Goal: Transaction & Acquisition: Subscribe to service/newsletter

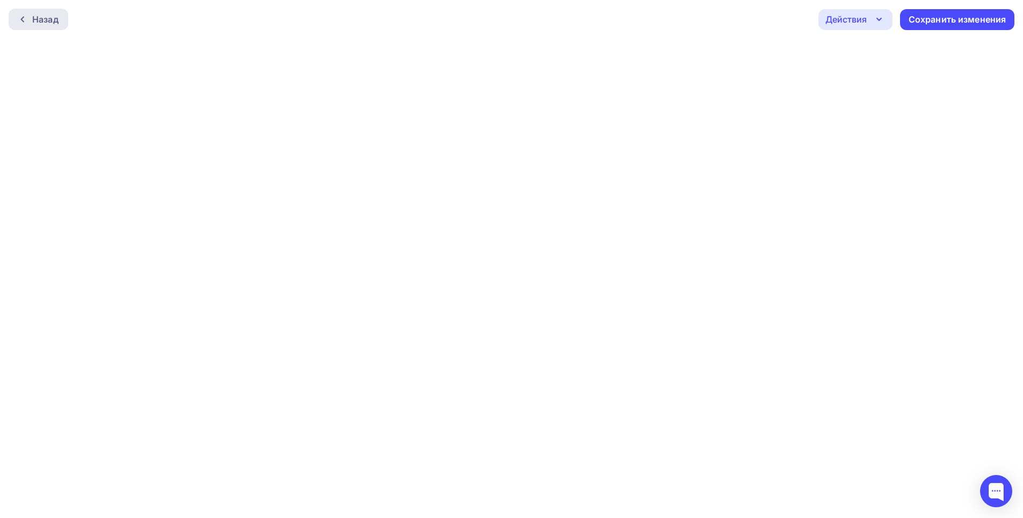
click at [40, 23] on div "Назад" at bounding box center [45, 19] width 26 height 13
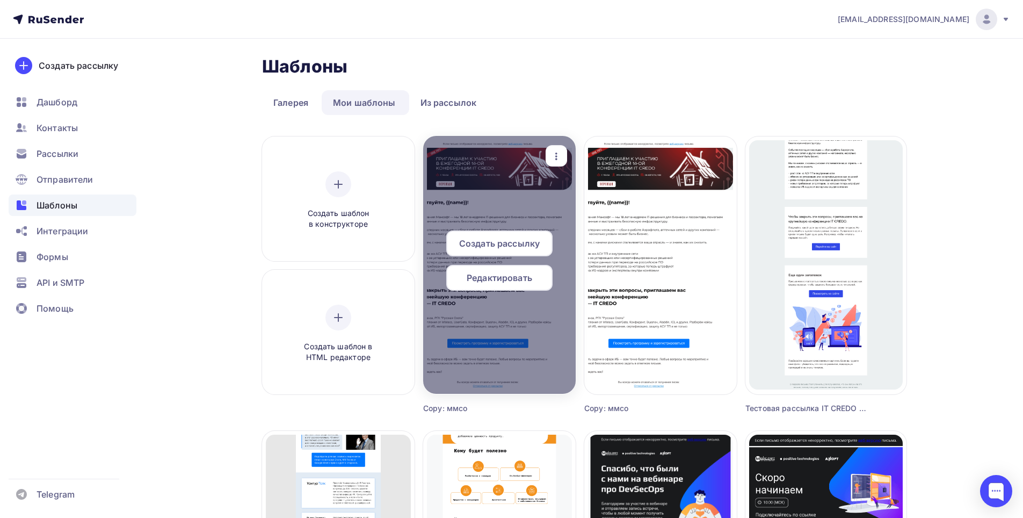
click at [477, 271] on span "Редактировать" at bounding box center [500, 277] width 66 height 13
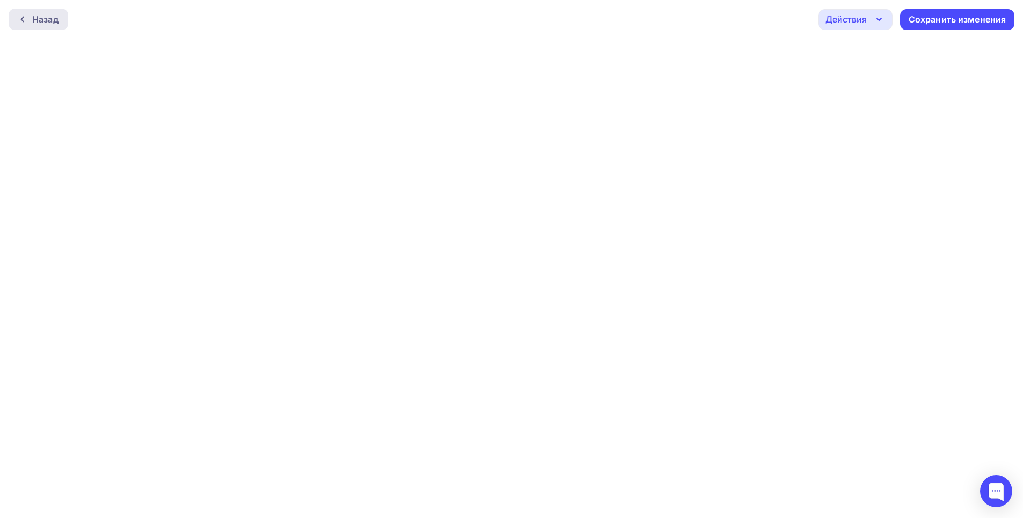
click at [19, 15] on icon at bounding box center [22, 19] width 9 height 9
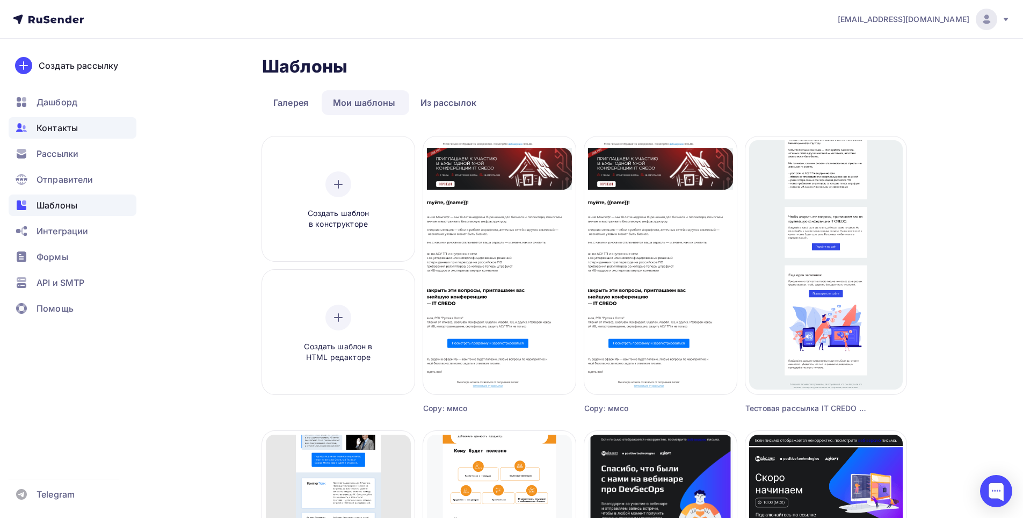
click at [49, 127] on span "Контакты" at bounding box center [57, 127] width 41 height 13
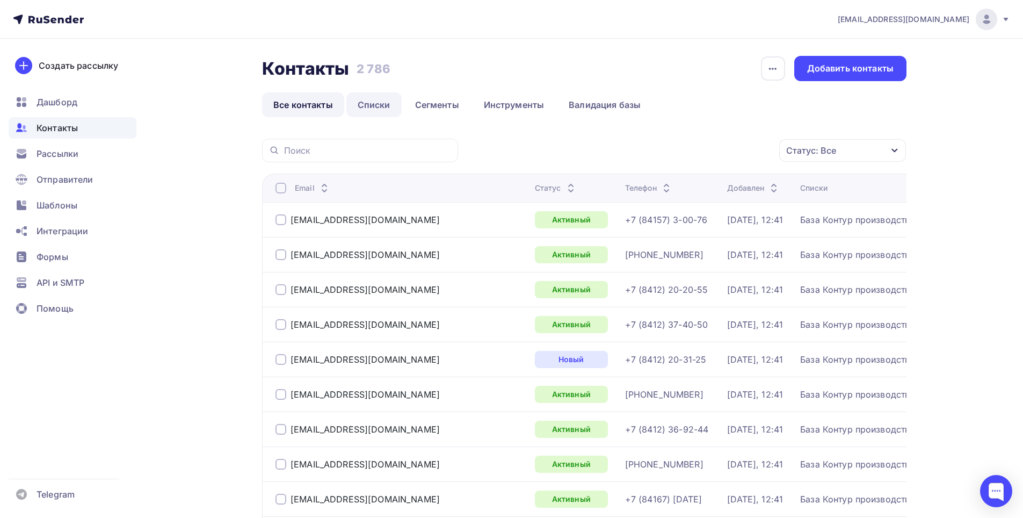
click at [367, 110] on link "Списки" at bounding box center [373, 104] width 55 height 25
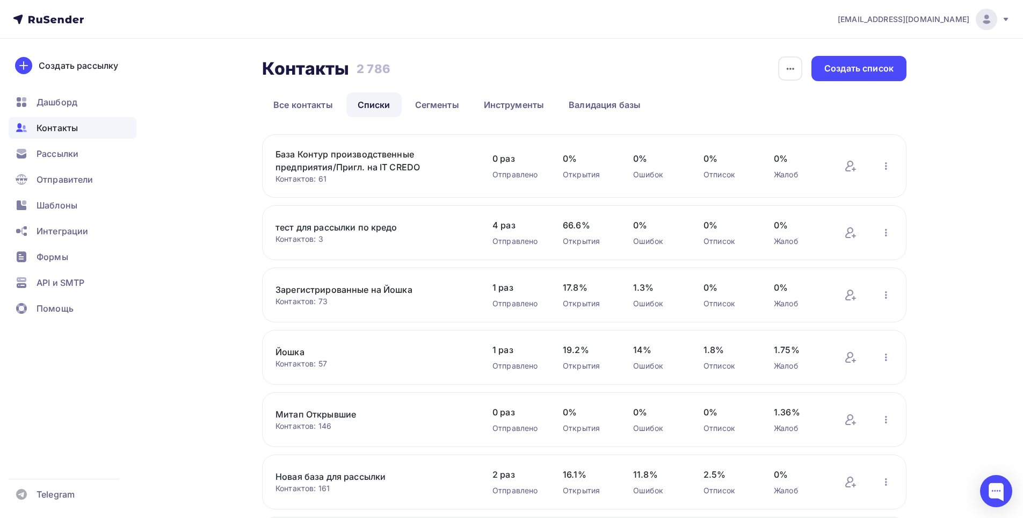
click at [351, 163] on link "База Контур производственные предприятия/Пригл. на IT CREDO" at bounding box center [367, 161] width 183 height 26
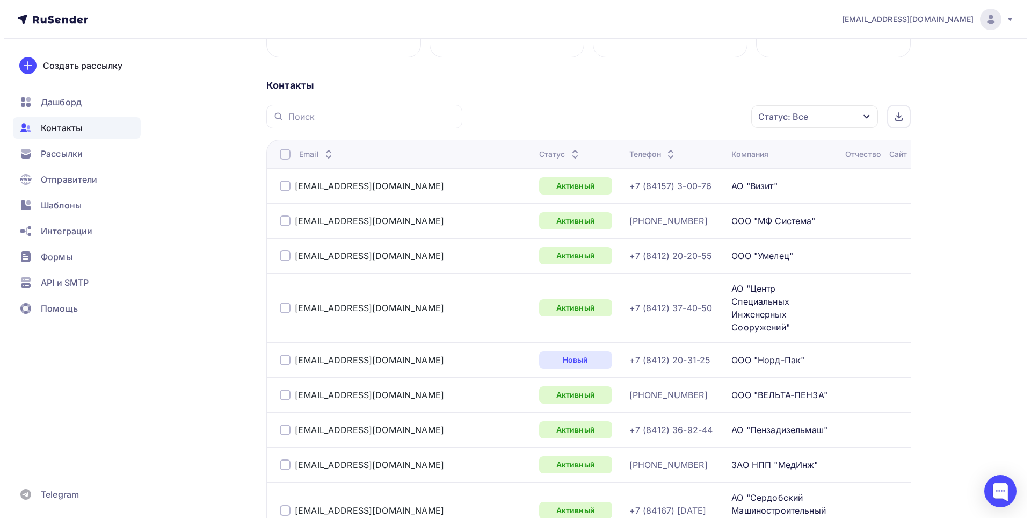
scroll to position [215, 0]
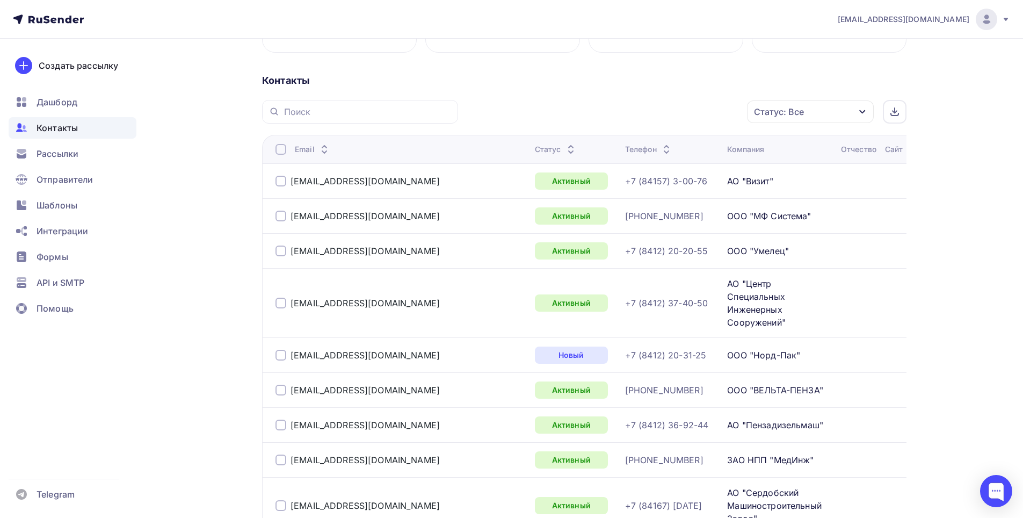
click at [280, 151] on div at bounding box center [281, 149] width 11 height 11
drag, startPoint x: 722, startPoint y: 116, endPoint x: 723, endPoint y: 123, distance: 7.0
click at [724, 116] on icon "button" at bounding box center [724, 111] width 13 height 13
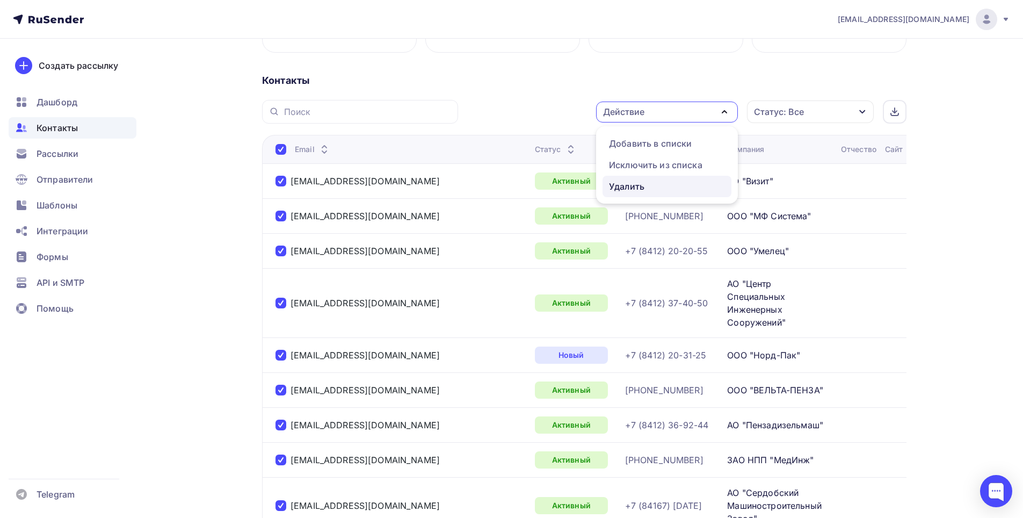
click at [641, 190] on div "Удалить" at bounding box center [626, 186] width 35 height 13
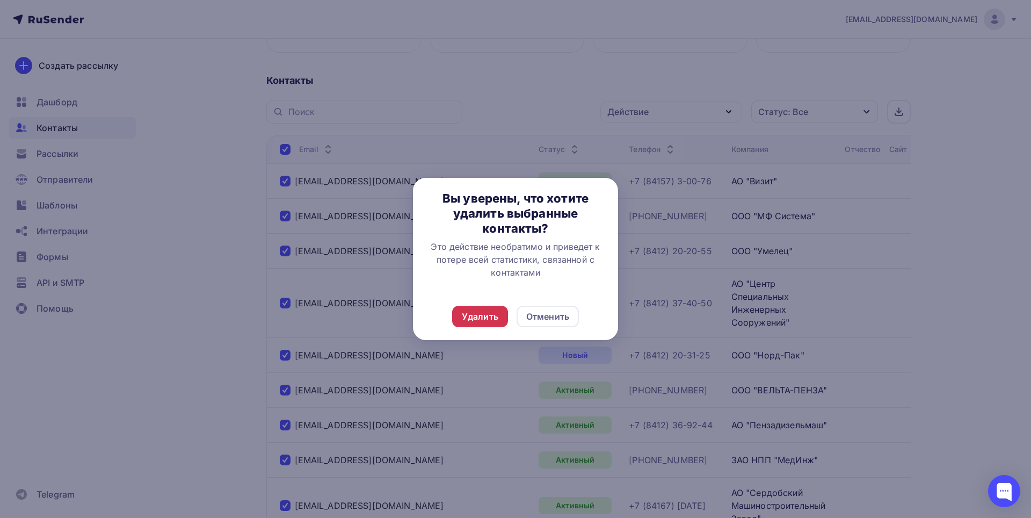
click at [480, 322] on div "Удалить" at bounding box center [480, 316] width 37 height 13
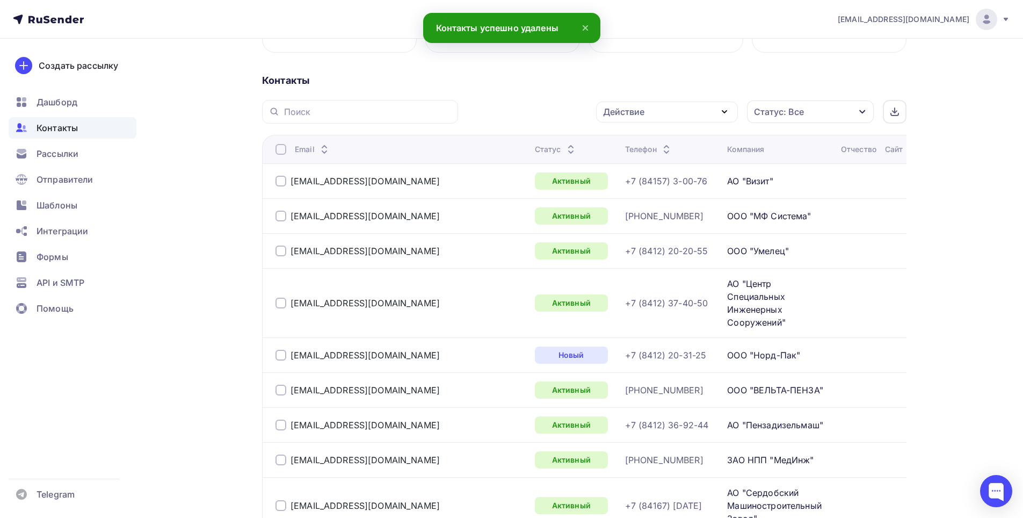
click at [277, 151] on div at bounding box center [281, 149] width 11 height 11
click at [283, 150] on div at bounding box center [281, 149] width 11 height 11
drag, startPoint x: 728, startPoint y: 109, endPoint x: 704, endPoint y: 146, distance: 44.2
click at [727, 111] on icon "button" at bounding box center [724, 111] width 13 height 13
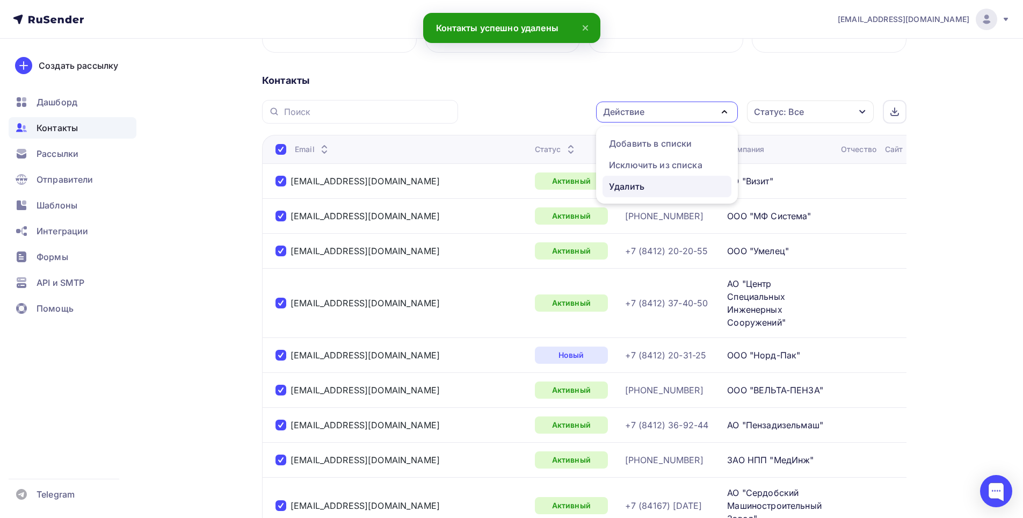
click at [648, 185] on div "Удалить" at bounding box center [667, 186] width 116 height 13
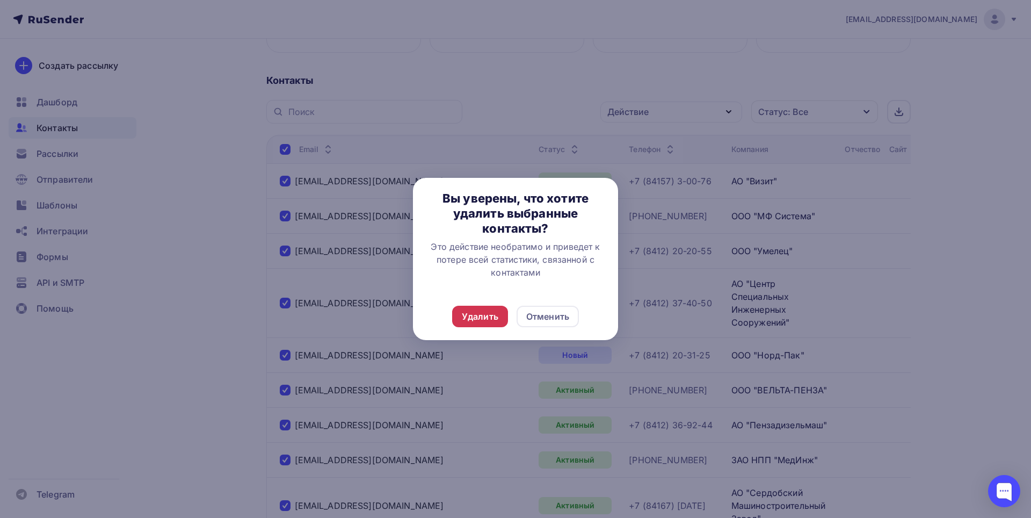
click at [481, 311] on div "Удалить" at bounding box center [480, 316] width 37 height 13
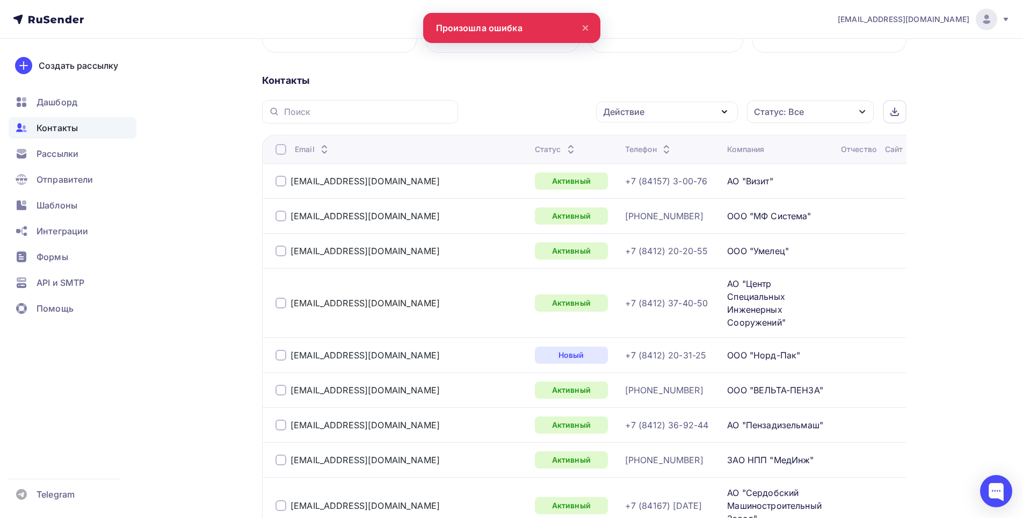
click at [281, 146] on div at bounding box center [281, 149] width 11 height 11
click at [281, 151] on div at bounding box center [281, 149] width 11 height 11
click at [728, 110] on icon "button" at bounding box center [724, 111] width 13 height 13
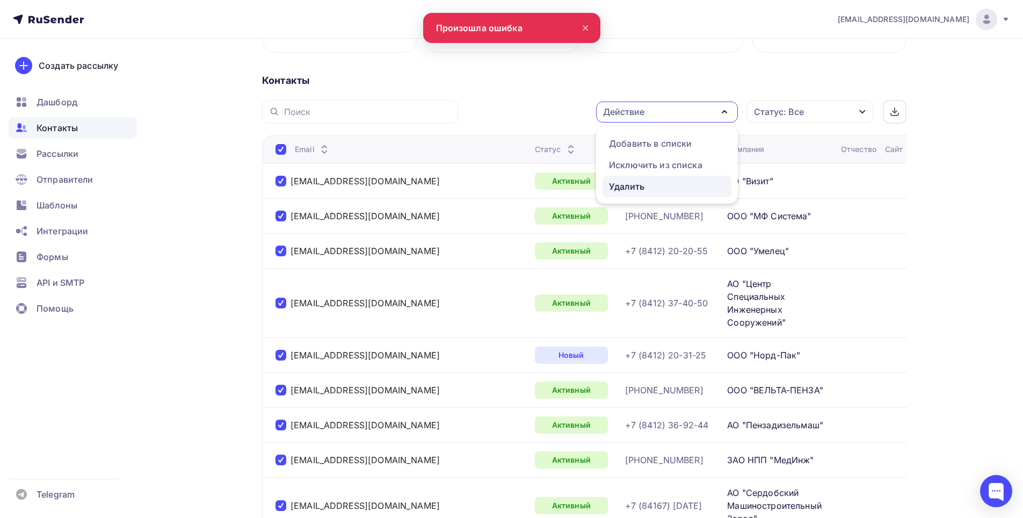
click at [613, 184] on div "Удалить" at bounding box center [626, 186] width 35 height 13
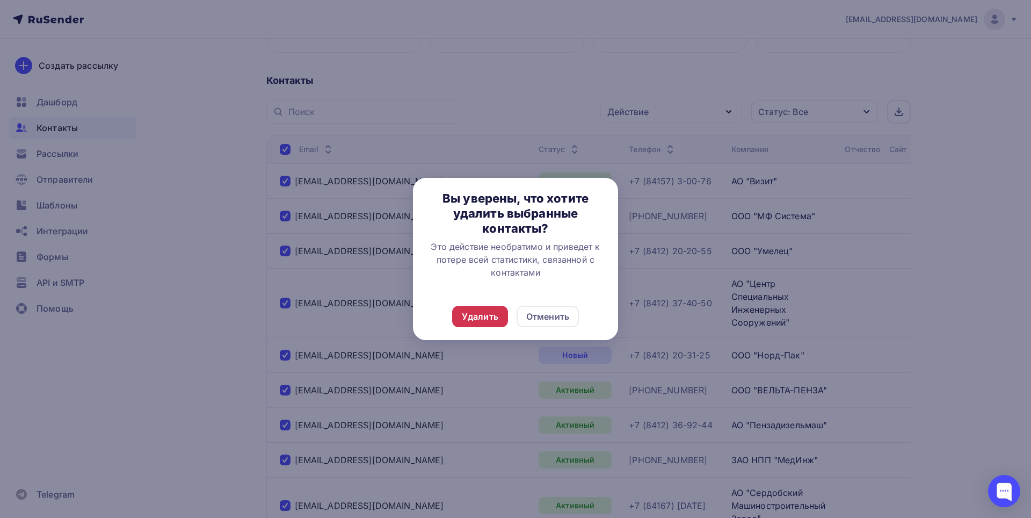
click at [489, 319] on div "Удалить" at bounding box center [480, 316] width 37 height 13
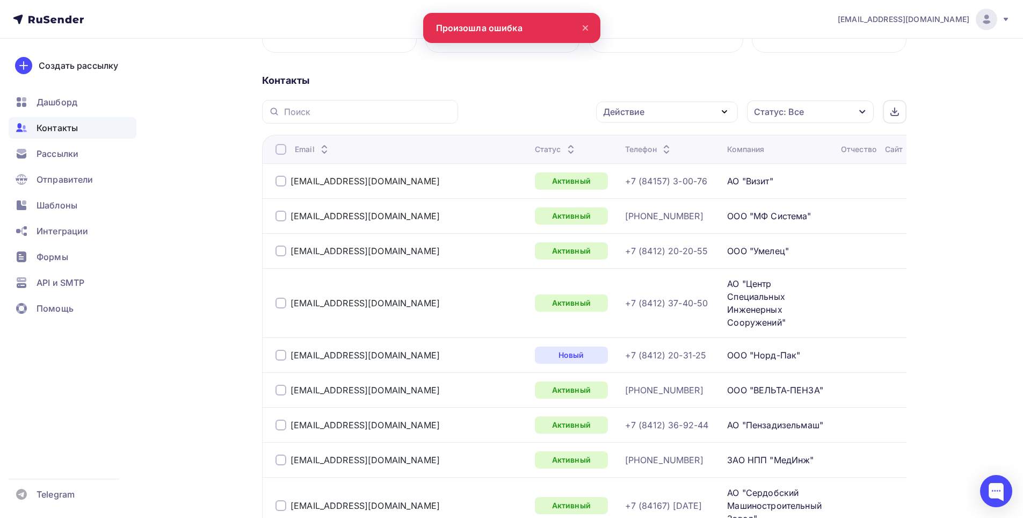
click at [282, 150] on div at bounding box center [281, 149] width 11 height 11
click at [281, 151] on div at bounding box center [281, 149] width 11 height 11
click at [720, 109] on icon "button" at bounding box center [724, 111] width 13 height 13
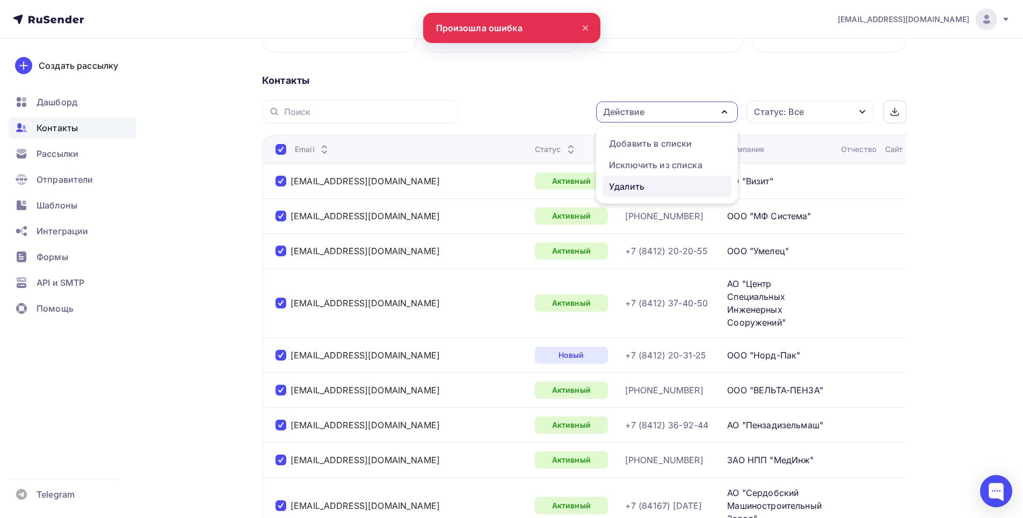
click at [623, 185] on div "Удалить" at bounding box center [626, 186] width 35 height 13
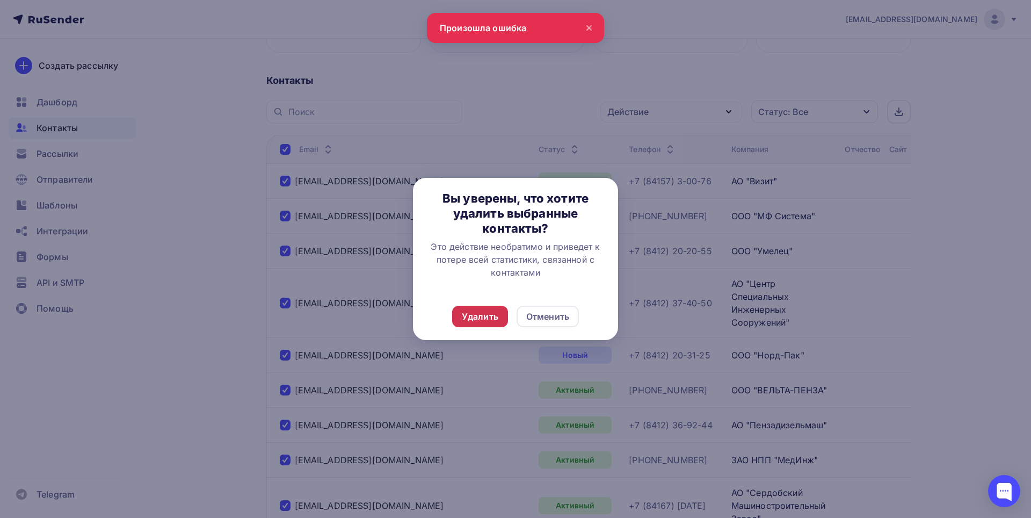
click at [462, 317] on div "Удалить" at bounding box center [480, 316] width 37 height 13
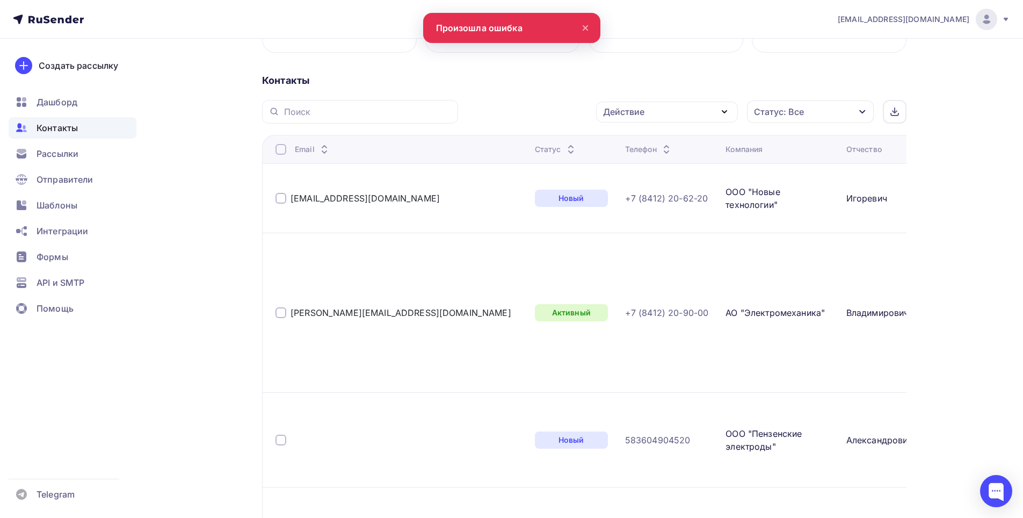
click at [278, 153] on div at bounding box center [281, 149] width 11 height 11
click at [284, 151] on div at bounding box center [281, 149] width 11 height 11
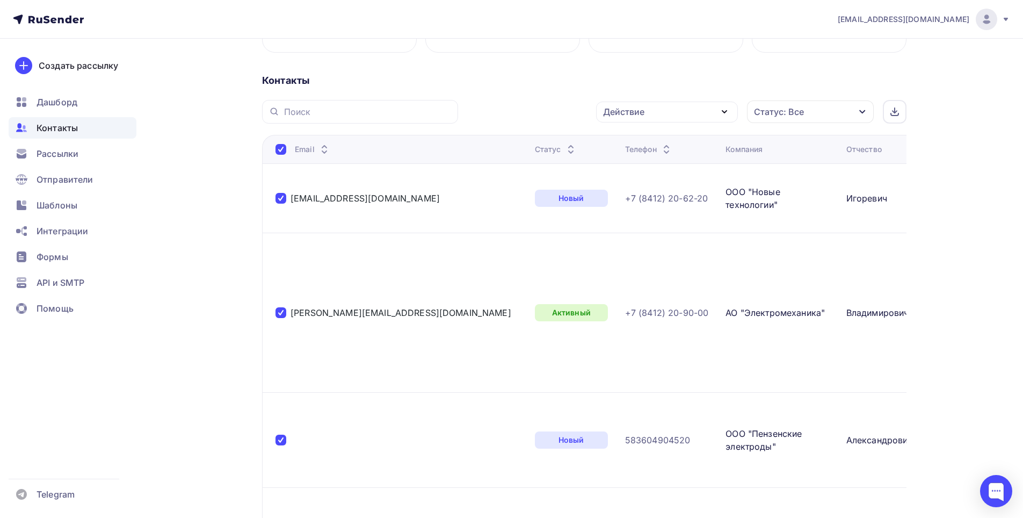
click at [728, 115] on icon "button" at bounding box center [724, 111] width 13 height 13
click at [631, 184] on div "Удалить" at bounding box center [626, 186] width 35 height 13
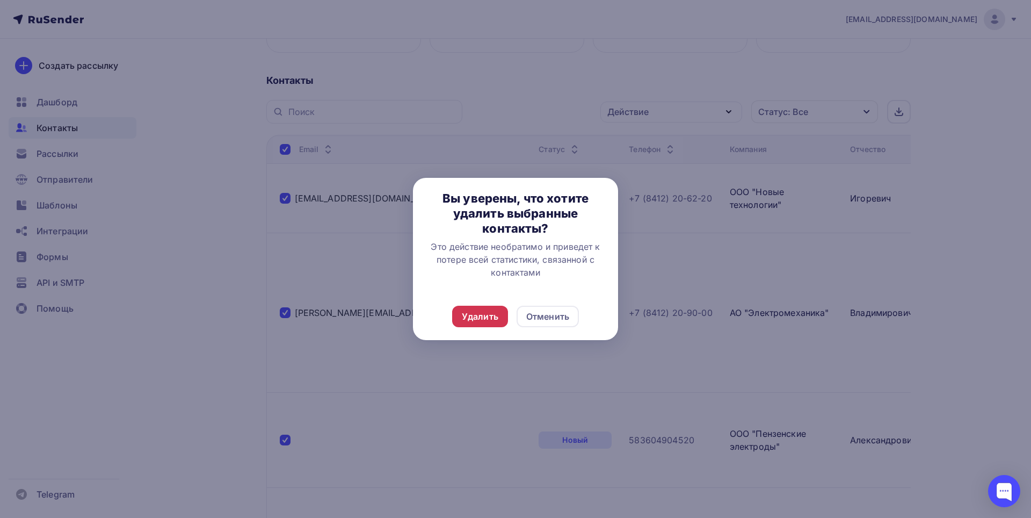
click at [496, 312] on div "Удалить" at bounding box center [480, 316] width 37 height 13
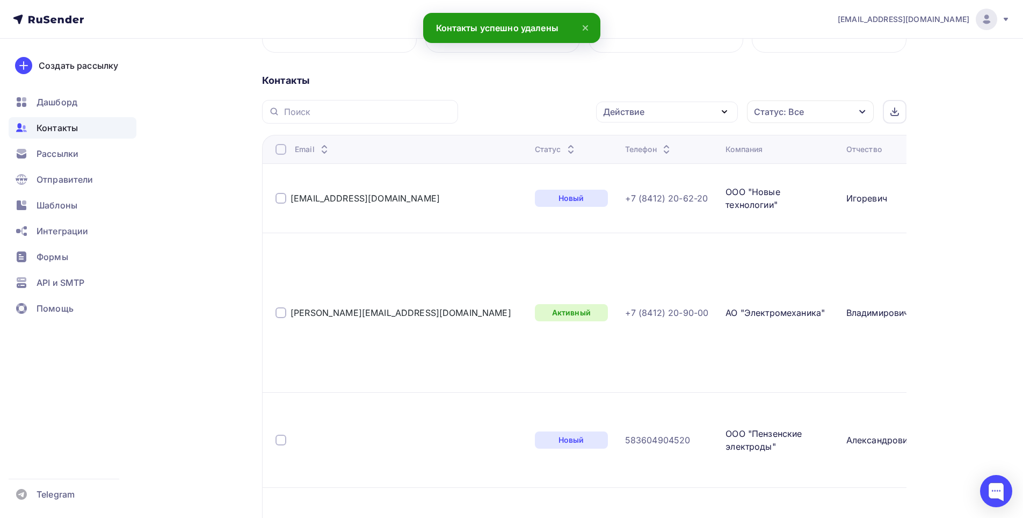
click at [284, 146] on div at bounding box center [281, 149] width 11 height 11
click at [278, 148] on div at bounding box center [281, 149] width 11 height 11
click at [722, 113] on icon "button" at bounding box center [724, 111] width 13 height 13
click at [645, 183] on div "Удалить" at bounding box center [667, 186] width 116 height 13
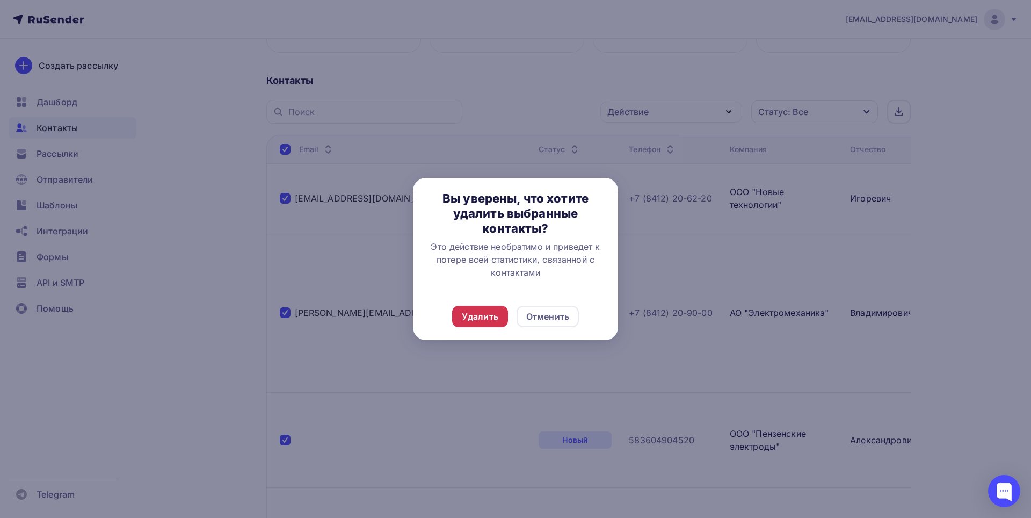
click at [485, 317] on div "Удалить" at bounding box center [480, 316] width 37 height 13
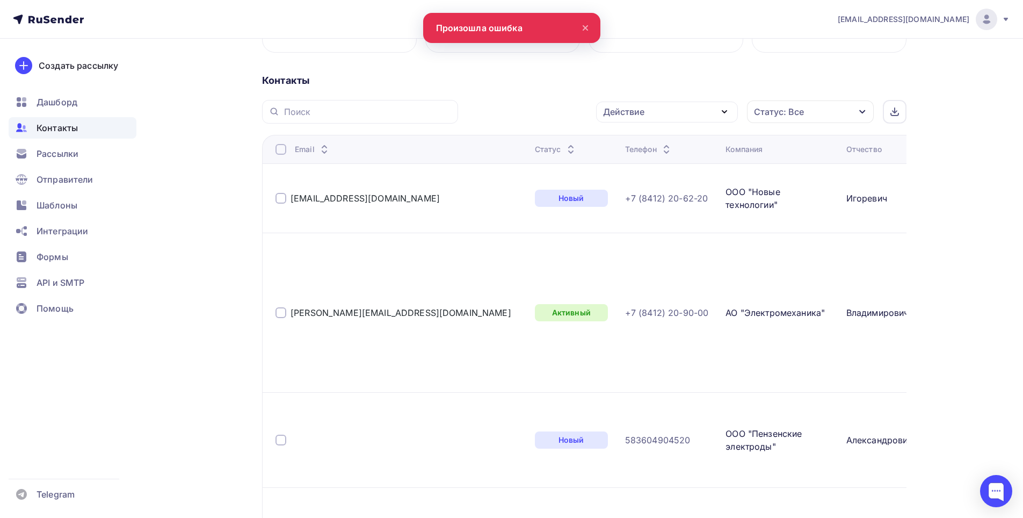
click at [279, 151] on div at bounding box center [281, 149] width 11 height 11
click at [729, 107] on icon "button" at bounding box center [724, 111] width 13 height 13
click at [615, 182] on div "Удалить" at bounding box center [626, 186] width 35 height 13
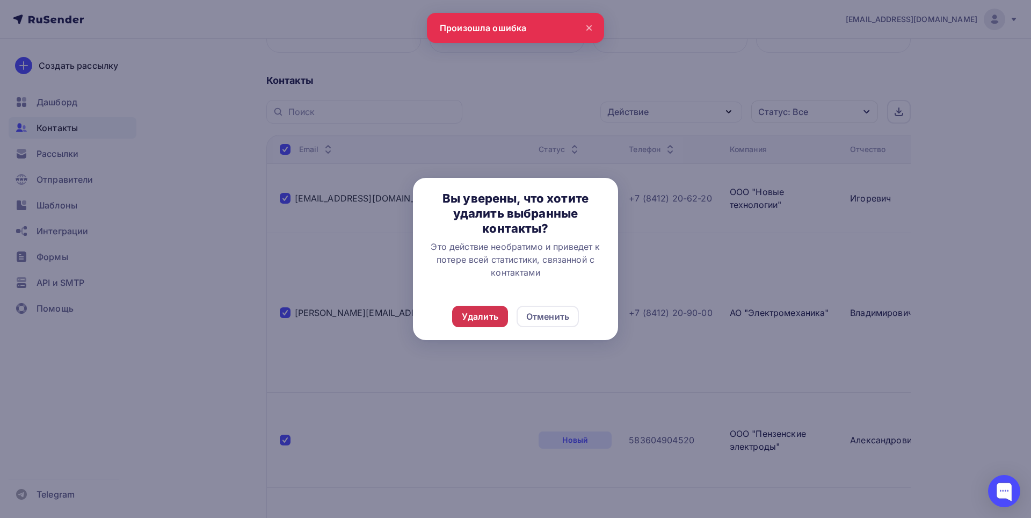
click at [493, 320] on div "Удалить" at bounding box center [480, 316] width 37 height 13
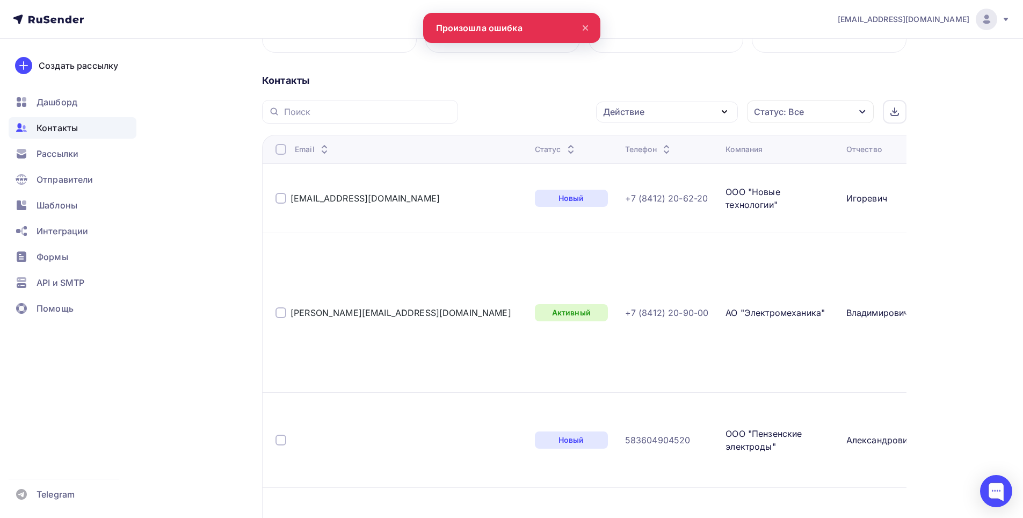
click at [280, 148] on div at bounding box center [281, 149] width 11 height 11
click at [280, 153] on div at bounding box center [281, 149] width 11 height 11
click at [725, 113] on icon "button" at bounding box center [724, 112] width 4 height 2
click at [624, 192] on div "Удалить" at bounding box center [626, 186] width 35 height 13
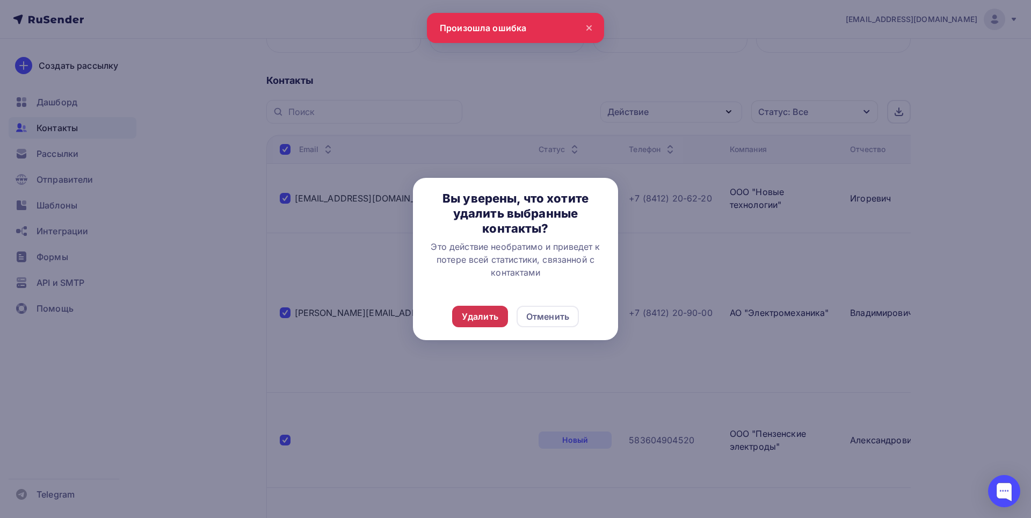
click at [486, 323] on div "Удалить" at bounding box center [480, 316] width 56 height 21
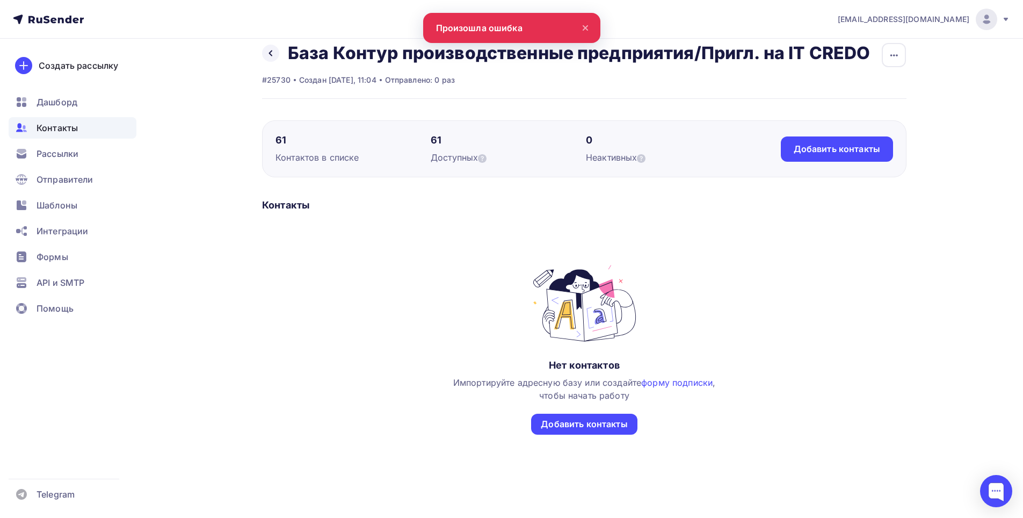
scroll to position [21, 0]
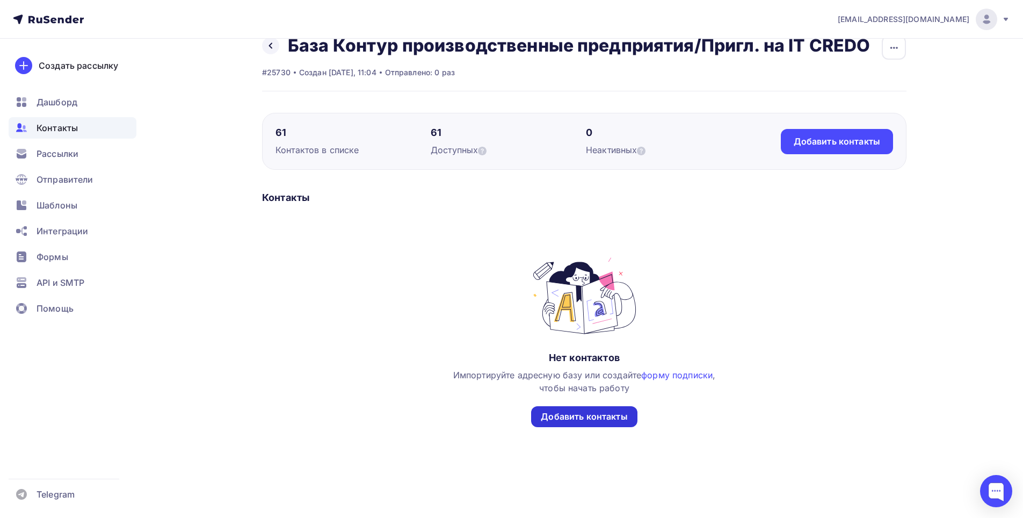
click at [572, 423] on div "Добавить контакты" at bounding box center [584, 416] width 106 height 21
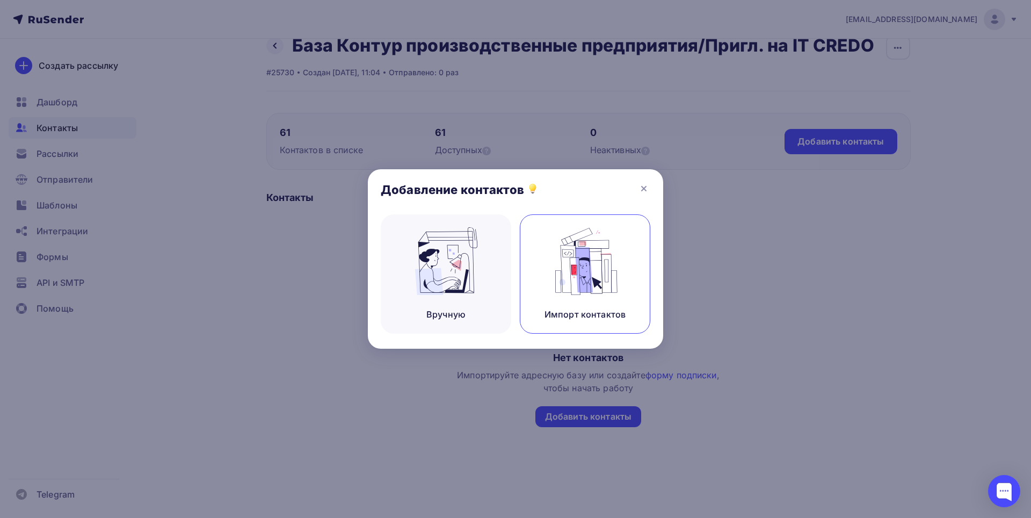
click at [590, 254] on img at bounding box center [585, 261] width 72 height 68
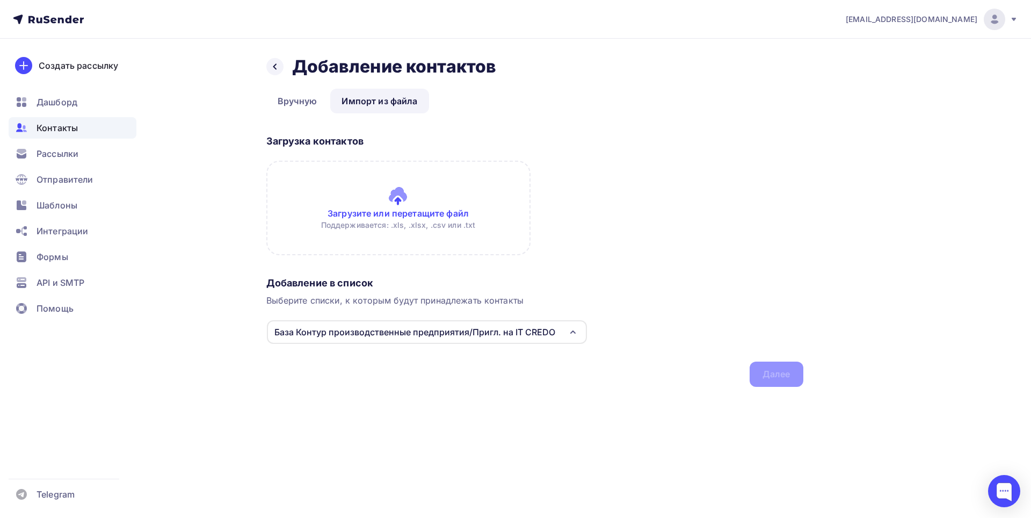
click at [408, 214] on input "file" at bounding box center [398, 208] width 264 height 95
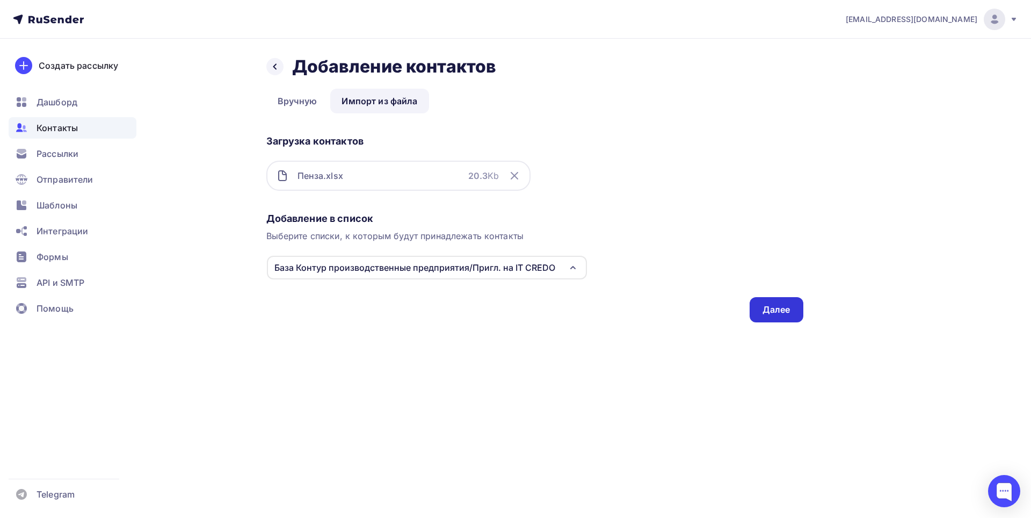
click at [789, 312] on div "Далее" at bounding box center [777, 309] width 28 height 12
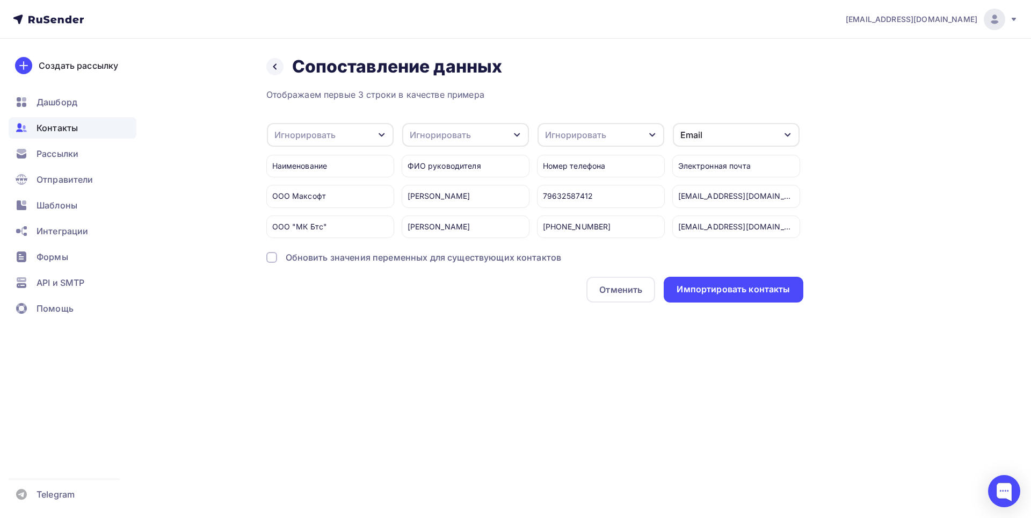
click at [380, 134] on icon "button" at bounding box center [382, 135] width 6 height 4
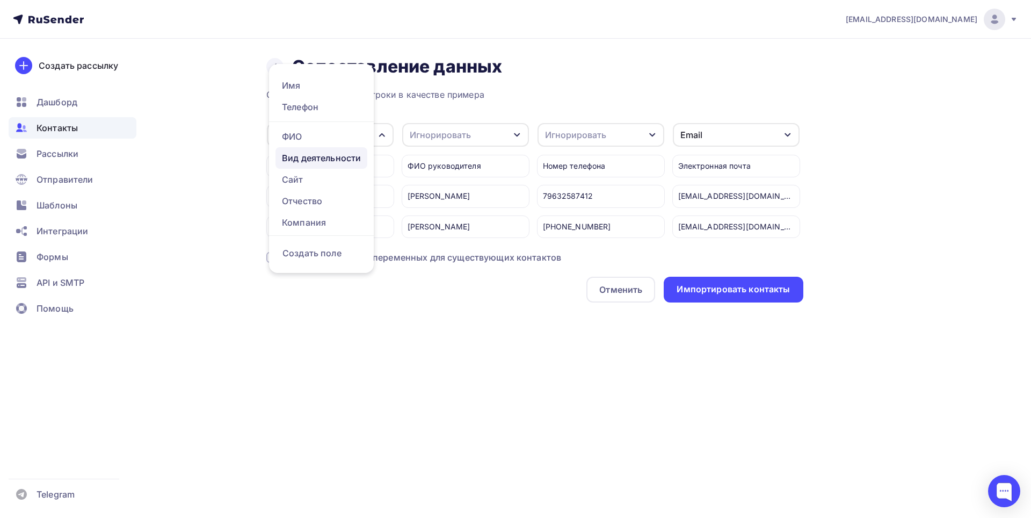
scroll to position [27, 0]
click at [299, 214] on div "Компания" at bounding box center [321, 220] width 79 height 13
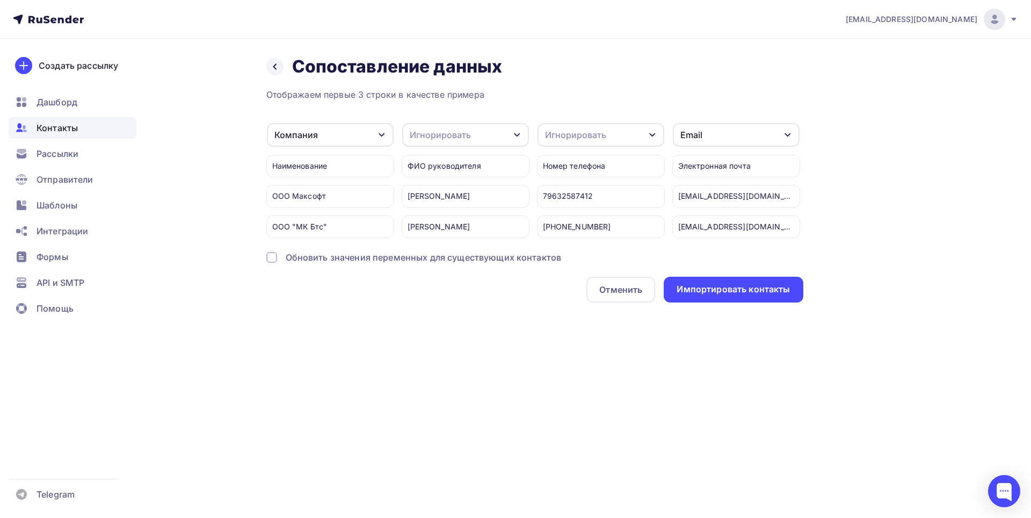
click at [516, 135] on icon "button" at bounding box center [517, 135] width 6 height 4
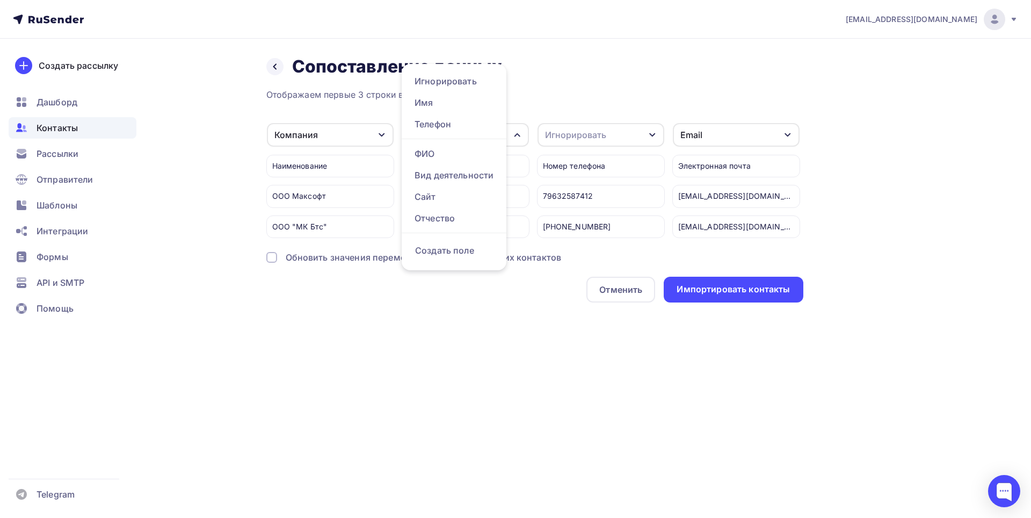
click at [594, 79] on div "Назад Сопоставление данных Сопоставление данных Отображаем первые 3 строки в ка…" at bounding box center [534, 179] width 537 height 247
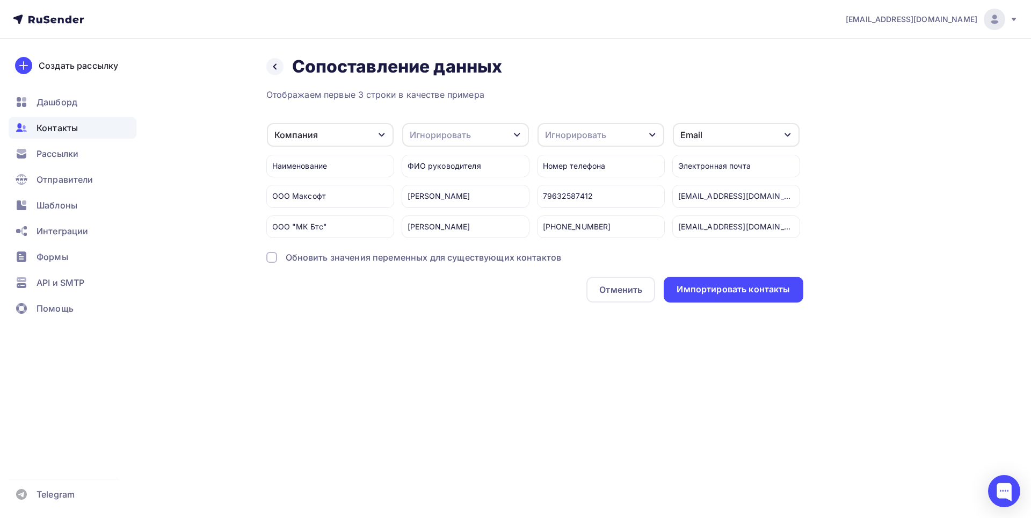
click at [515, 133] on icon "button" at bounding box center [517, 135] width 9 height 9
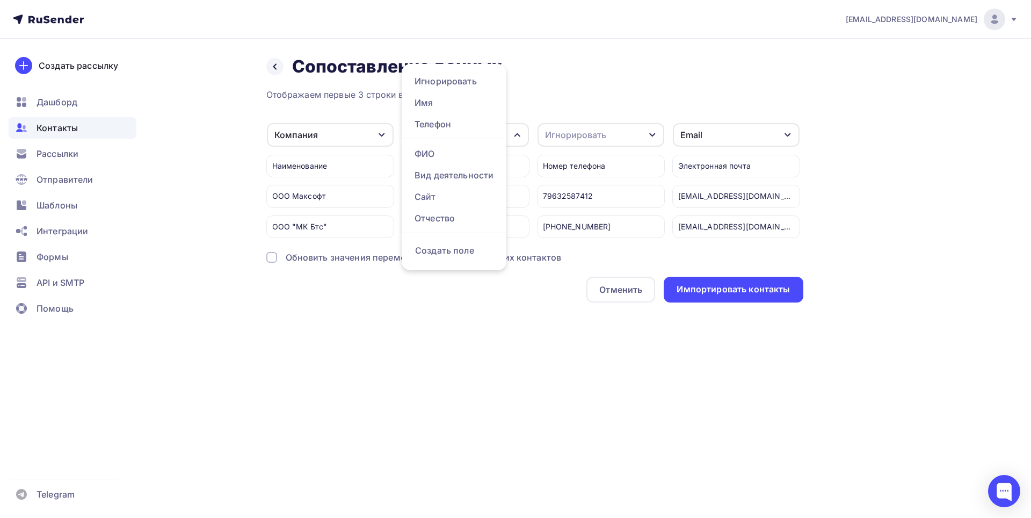
click at [601, 81] on div "Назад Сопоставление данных Сопоставление данных Отображаем первые 3 строки в ка…" at bounding box center [534, 179] width 537 height 247
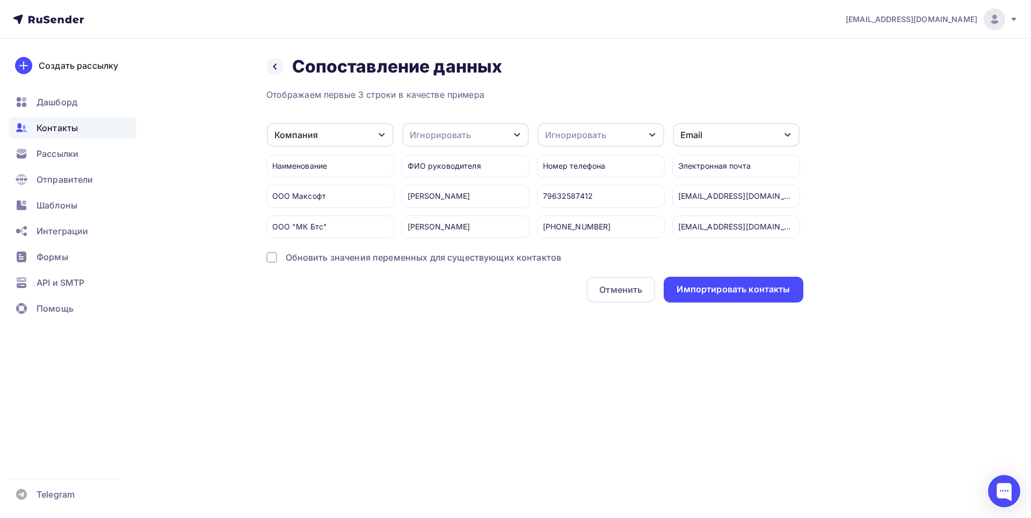
click at [519, 138] on icon "button" at bounding box center [517, 135] width 9 height 9
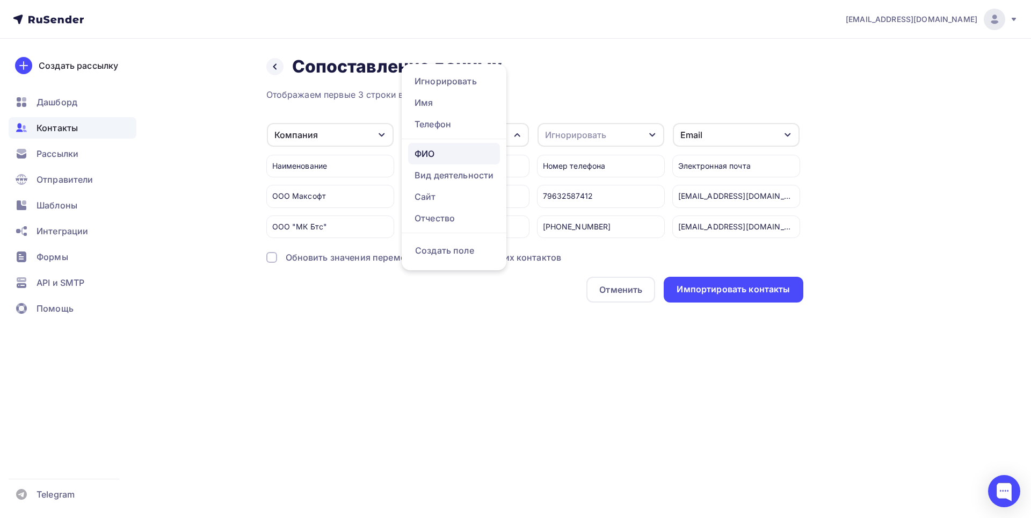
click at [428, 155] on div "ФИО" at bounding box center [454, 153] width 79 height 13
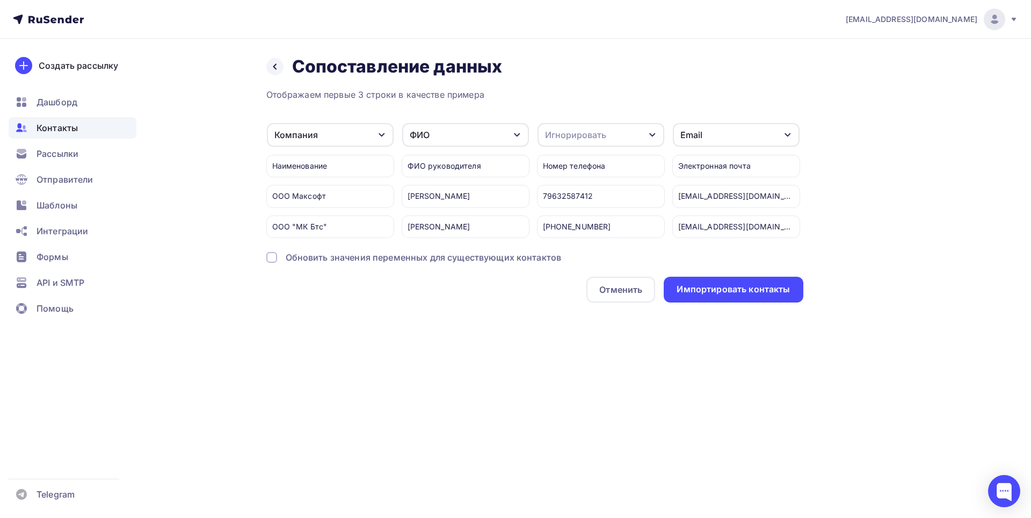
click at [652, 136] on icon "button" at bounding box center [652, 135] width 6 height 4
click at [579, 142] on div "Телефон" at bounding box center [589, 140] width 79 height 13
click at [651, 136] on div "Игнорировать" at bounding box center [604, 135] width 127 height 24
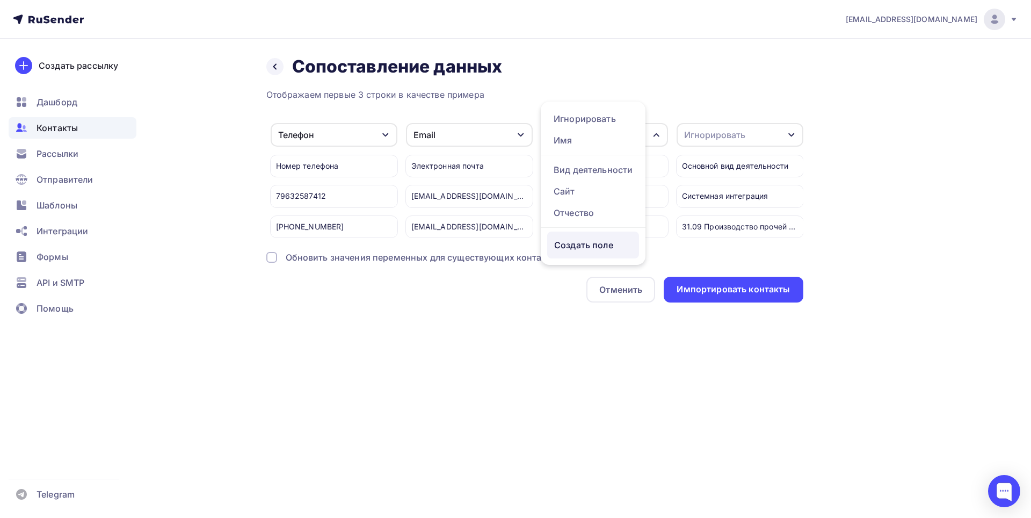
click at [575, 257] on div "Создать поле" at bounding box center [593, 245] width 92 height 27
type input "Сайт"
click at [584, 284] on div "Отображаем первые 3 строки в качестве примера Компания Игнорировать Имя Вид дея…" at bounding box center [534, 195] width 537 height 214
click at [796, 136] on icon "button" at bounding box center [791, 135] width 9 height 9
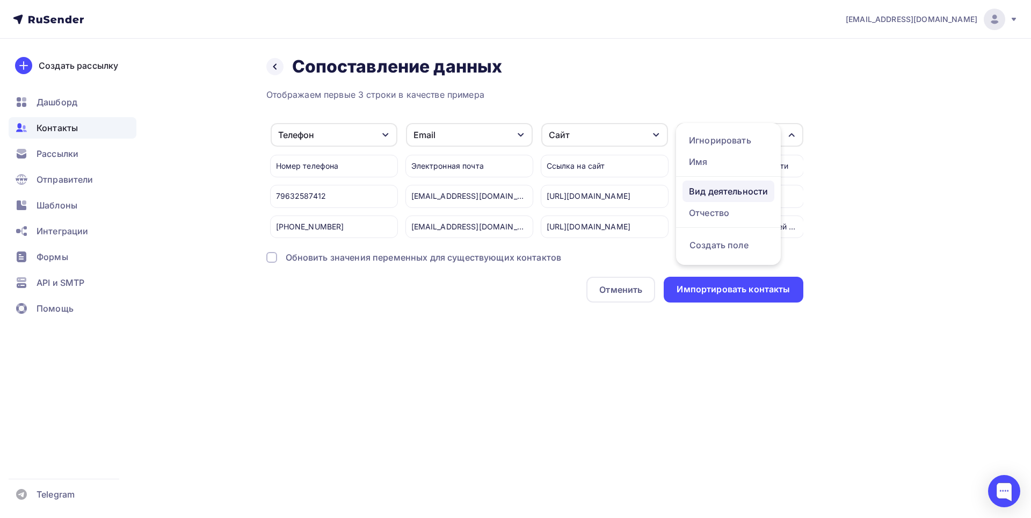
click at [741, 186] on div "Вид деятельности" at bounding box center [728, 191] width 79 height 13
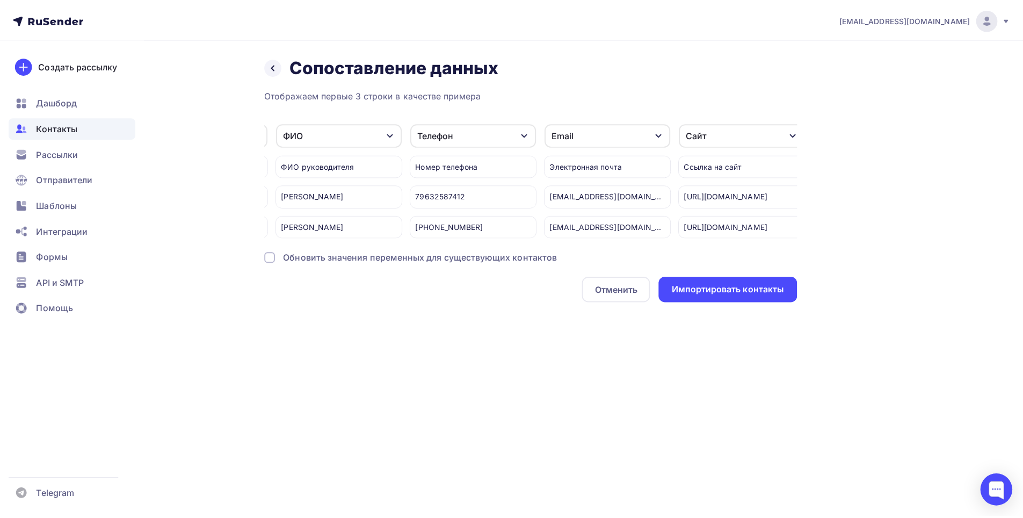
scroll to position [0, 0]
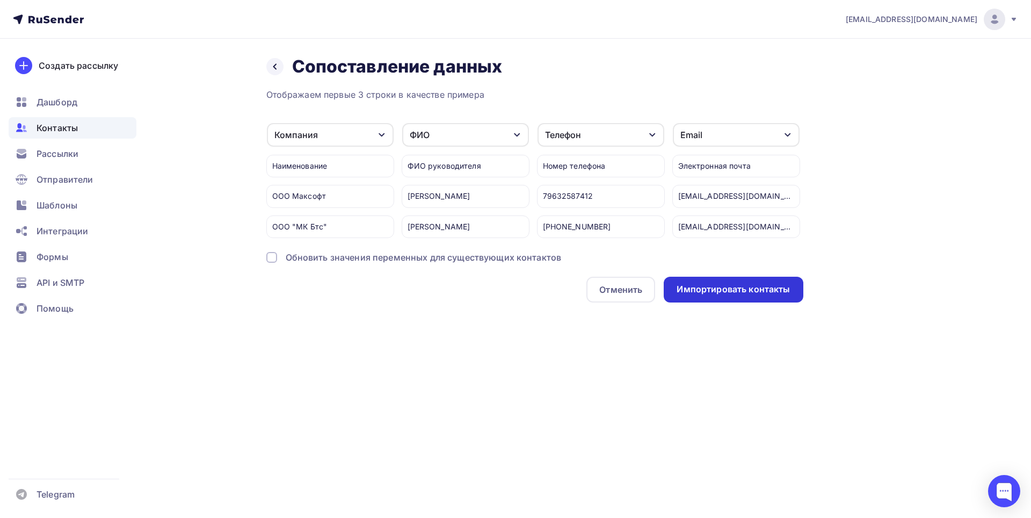
click at [684, 291] on div "Импортировать контакты" at bounding box center [733, 290] width 139 height 26
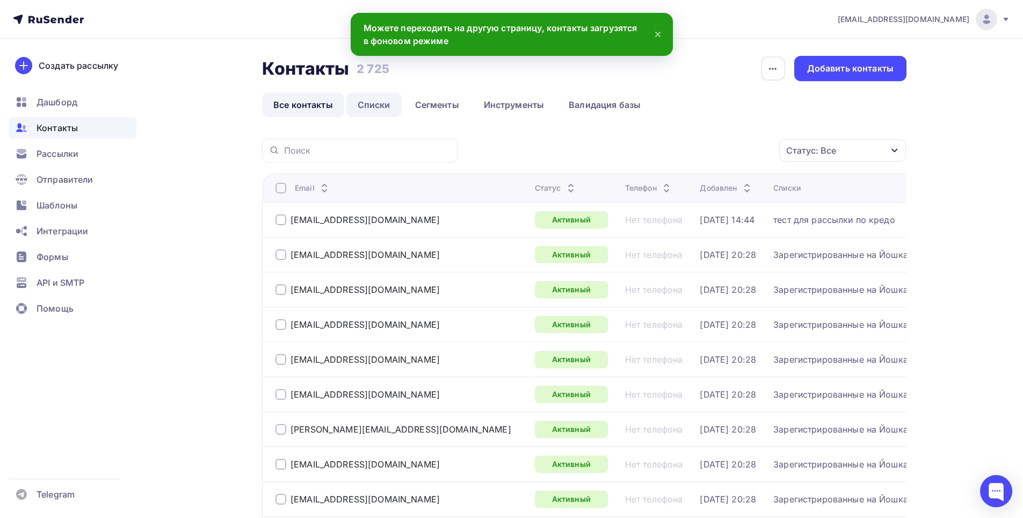
click at [380, 99] on link "Списки" at bounding box center [373, 104] width 55 height 25
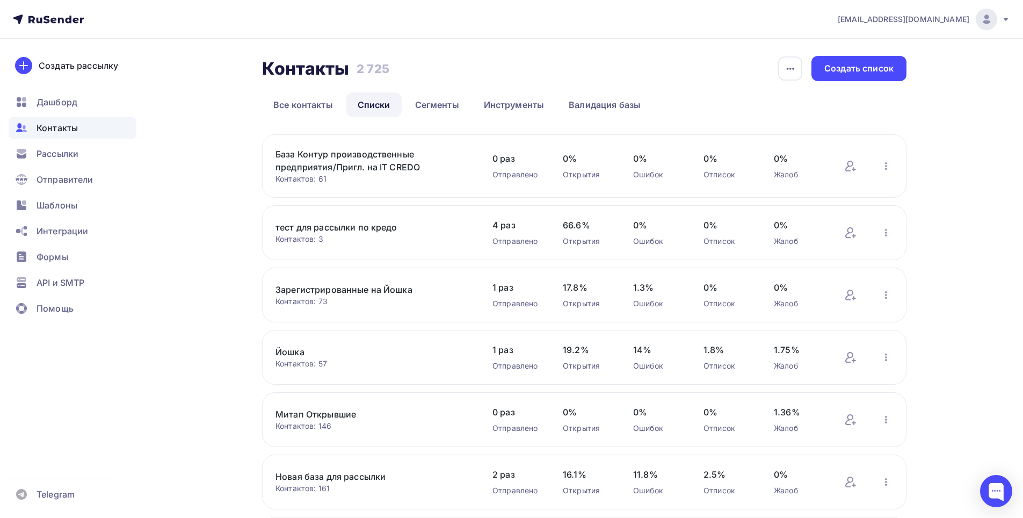
click at [379, 155] on link "База Контур производственные предприятия/Пригл. на IT CREDO" at bounding box center [367, 161] width 183 height 26
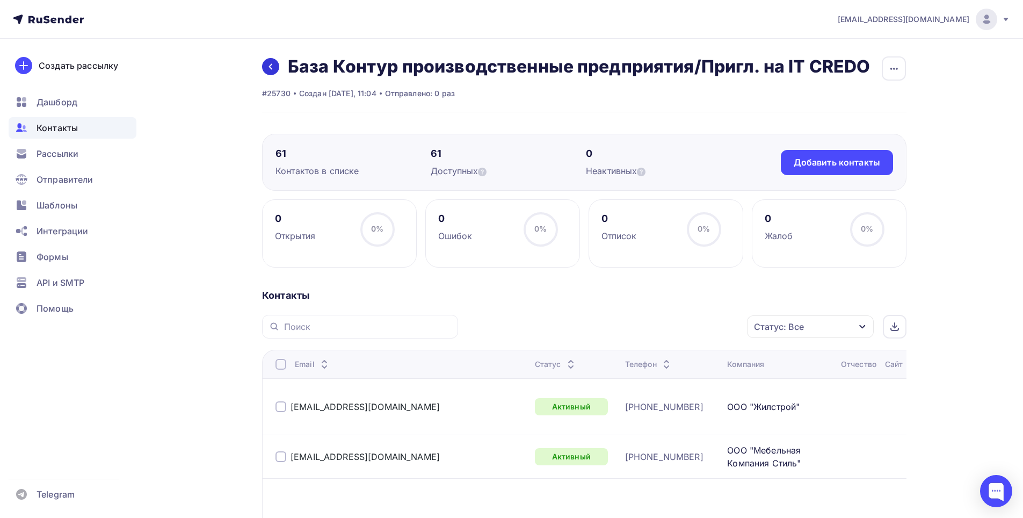
click at [271, 66] on icon at bounding box center [270, 66] width 9 height 9
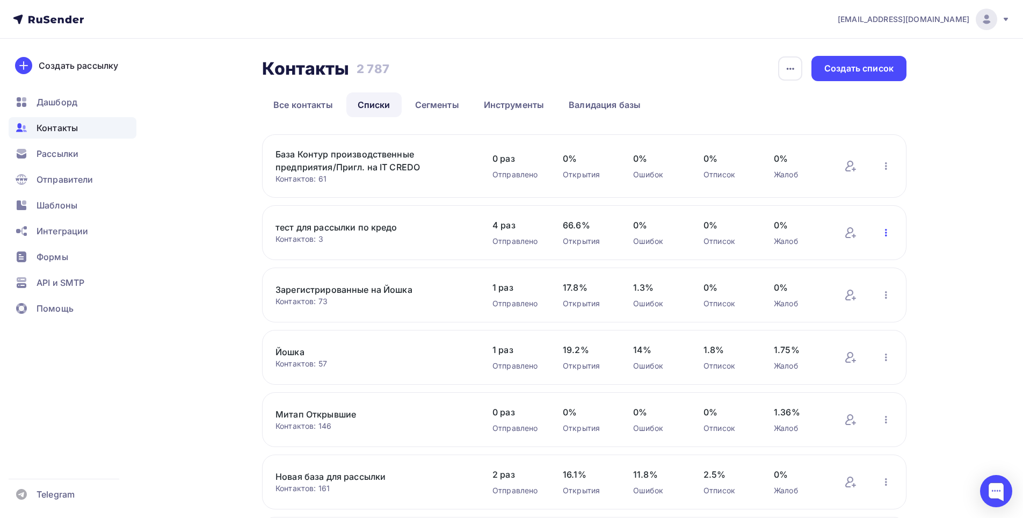
click at [888, 234] on icon "button" at bounding box center [886, 232] width 13 height 13
click at [858, 260] on div "Добавить контакты" at bounding box center [830, 260] width 123 height 13
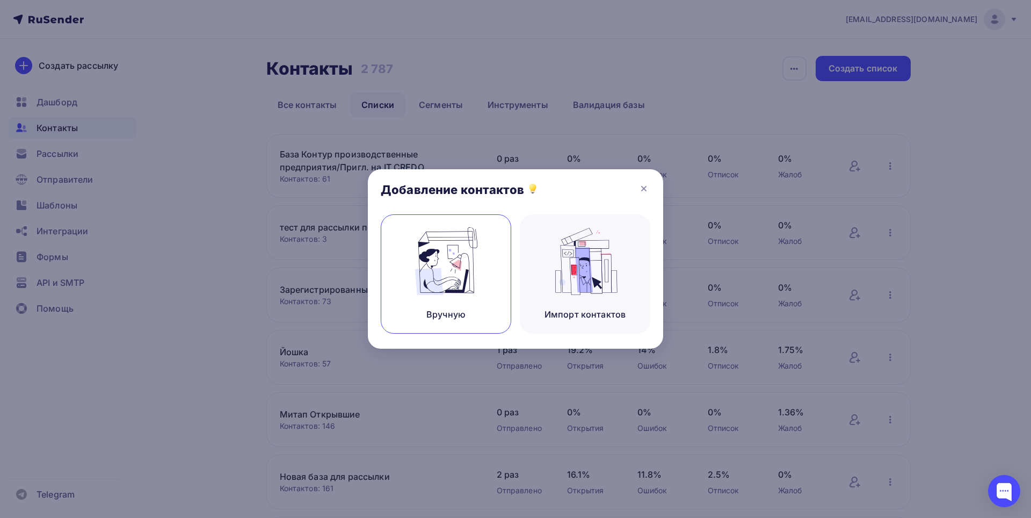
click at [445, 274] on img at bounding box center [446, 261] width 72 height 68
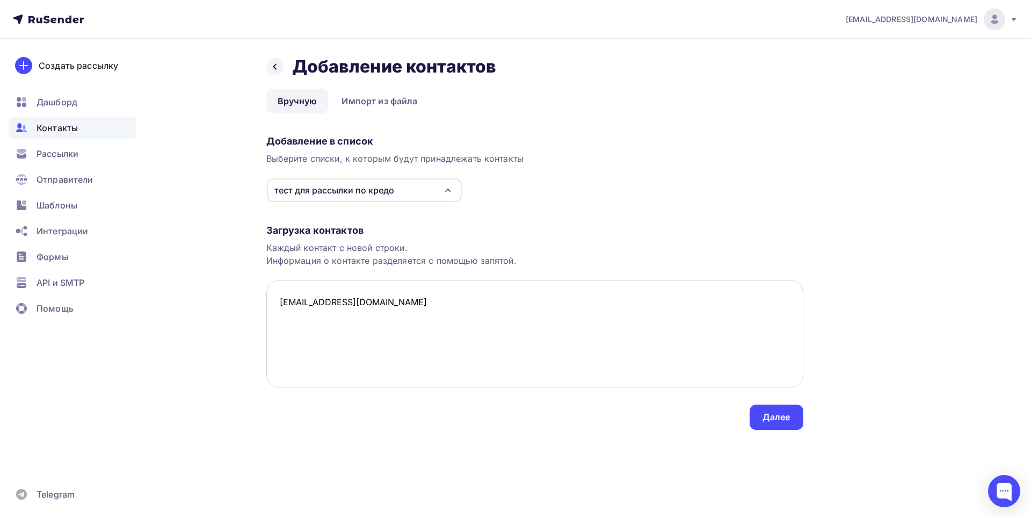
click at [356, 303] on textarea "Lena00058@yande.ru" at bounding box center [534, 333] width 537 height 107
type textarea "Lena00058@yandex.ru"
click at [421, 308] on textarea "Lena00058@yandex.ru" at bounding box center [534, 333] width 537 height 107
drag, startPoint x: 404, startPoint y: 302, endPoint x: 254, endPoint y: 302, distance: 149.9
click at [254, 302] on div "Назад Добавление контактов Добавление контактов Вручную Импорт из файла Вручную…" at bounding box center [516, 256] width 880 height 434
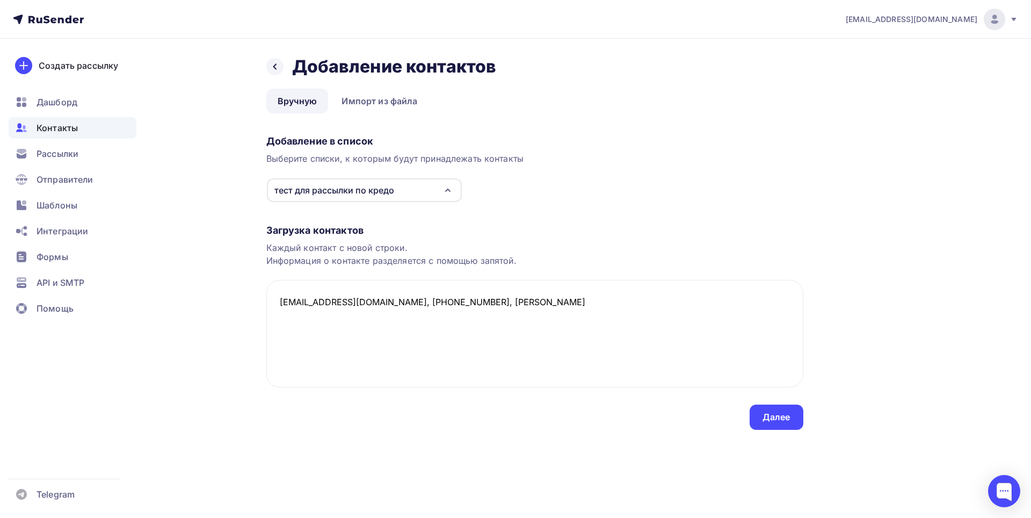
type textarea "Lena00058@yandex.ru, +79379150001, Елена Юрьевна, Пенза"
click at [770, 416] on div "Далее" at bounding box center [777, 417] width 28 height 12
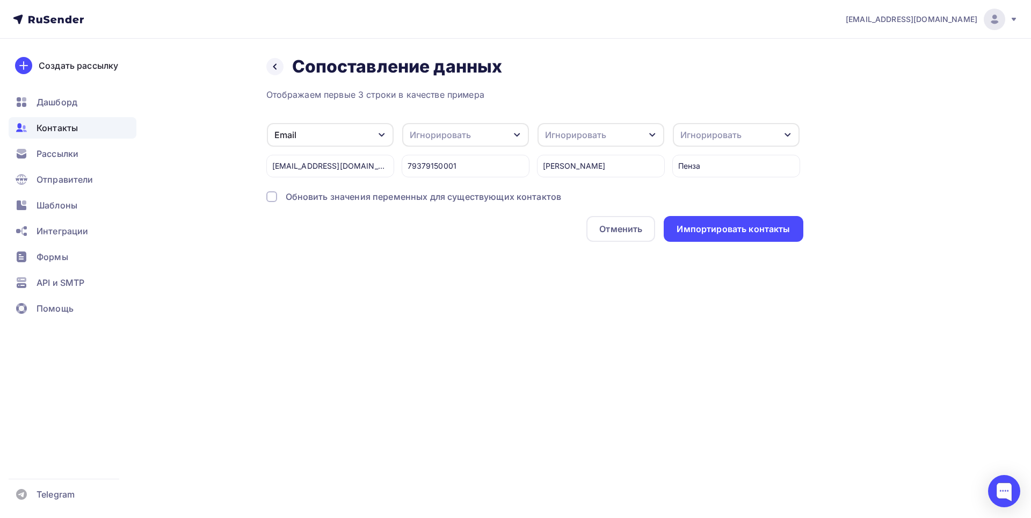
click at [515, 137] on icon "button" at bounding box center [517, 135] width 9 height 9
click at [460, 263] on div "Назад Сопоставление данных Сопоставление данных Отображаем первые 3 строки в ка…" at bounding box center [516, 162] width 880 height 246
click at [518, 134] on icon "button" at bounding box center [517, 135] width 9 height 9
click at [439, 150] on div "Телефон" at bounding box center [446, 152] width 62 height 13
click at [652, 135] on icon "button" at bounding box center [652, 135] width 6 height 4
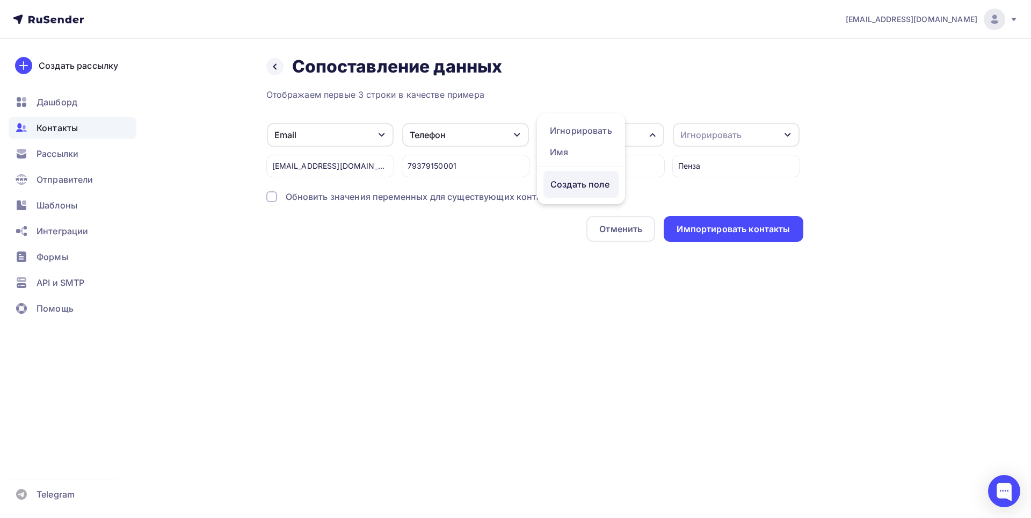
click at [577, 194] on div "Создать поле" at bounding box center [581, 184] width 75 height 27
type input "Имя Отчество"
click at [584, 214] on div "Отображаем первые 3 строки в качестве примера Email Игнорировать Имя Создать по…" at bounding box center [534, 165] width 537 height 154
click at [783, 140] on div "Игнорировать" at bounding box center [736, 135] width 127 height 24
click at [706, 190] on div "Создать поле" at bounding box center [716, 184] width 75 height 27
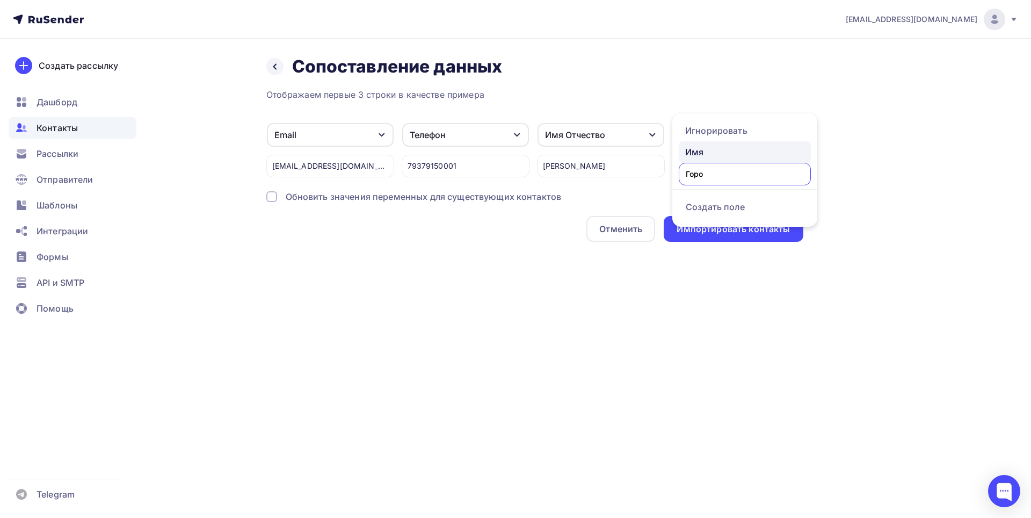
type input "Город"
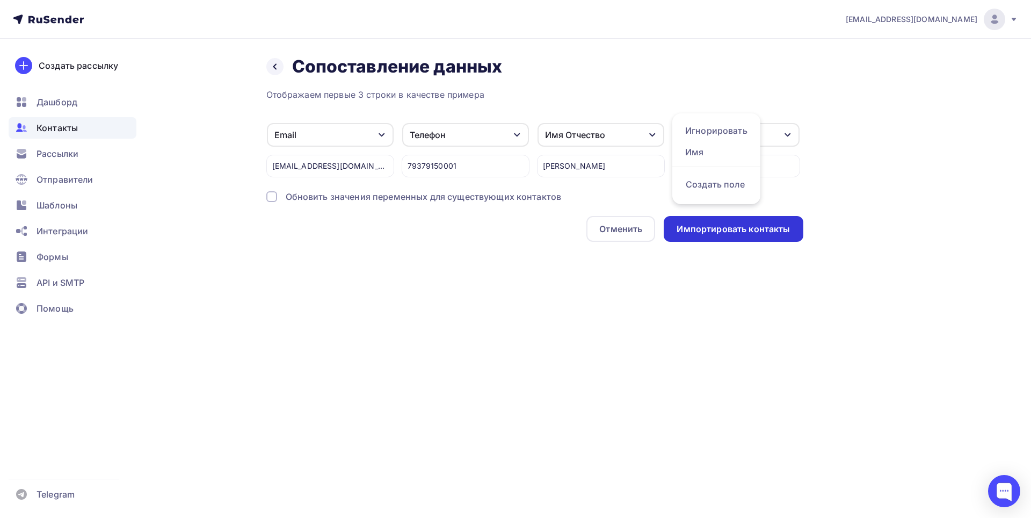
click at [727, 219] on div "Отображаем первые 3 строки в качестве примера Email Игнорировать Имя Создать по…" at bounding box center [534, 165] width 537 height 154
click at [734, 229] on div "Импортировать контакты" at bounding box center [733, 229] width 113 height 12
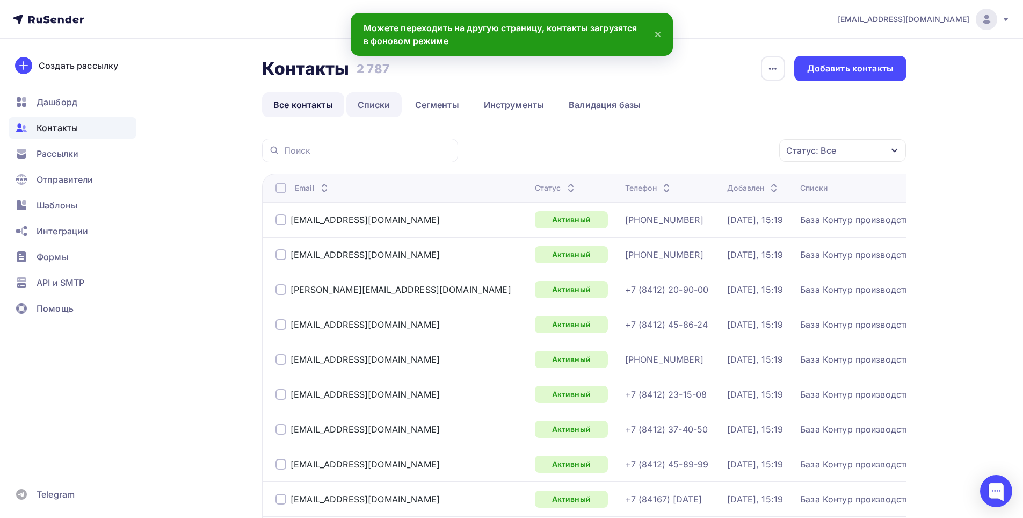
click at [382, 108] on link "Списки" at bounding box center [373, 104] width 55 height 25
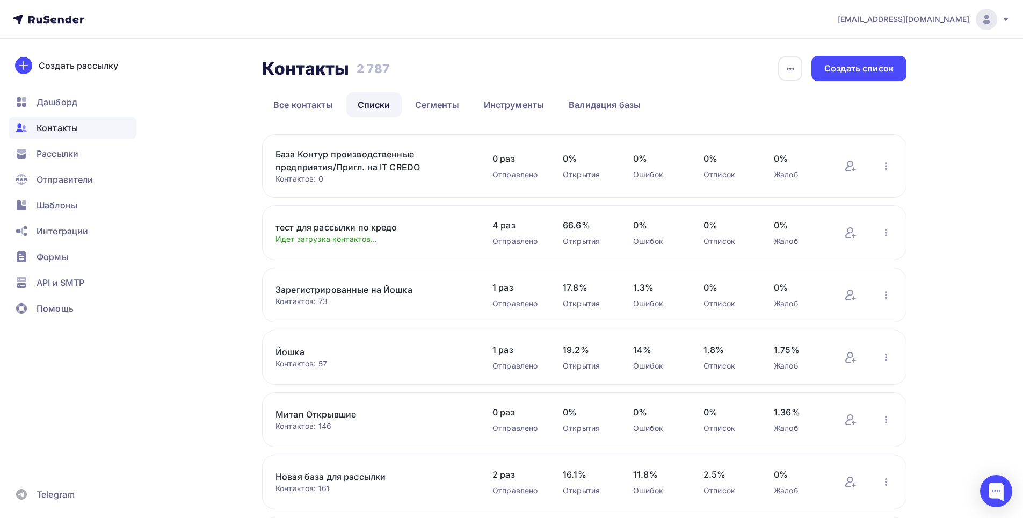
click at [338, 228] on link "тест для рассылки по кредо" at bounding box center [367, 227] width 183 height 13
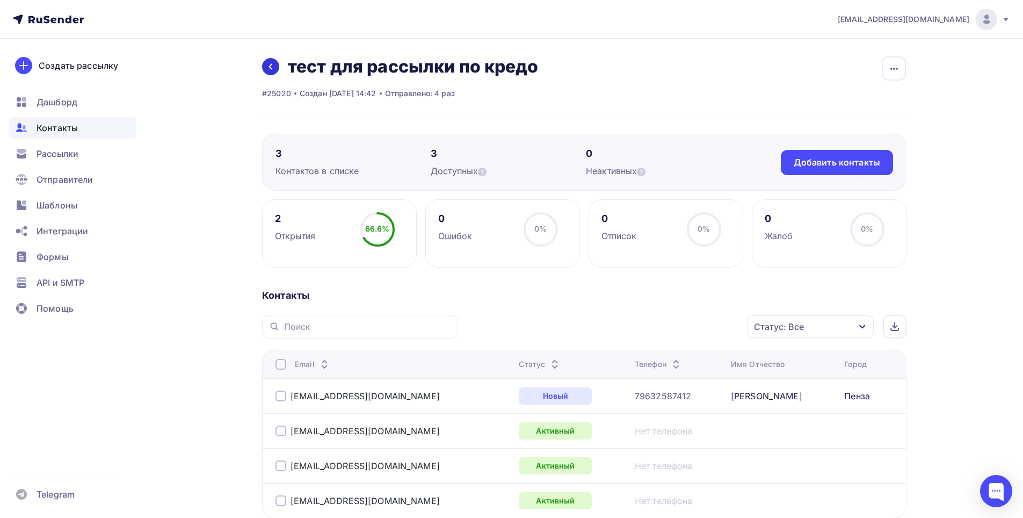
click at [266, 63] on link at bounding box center [270, 66] width 17 height 17
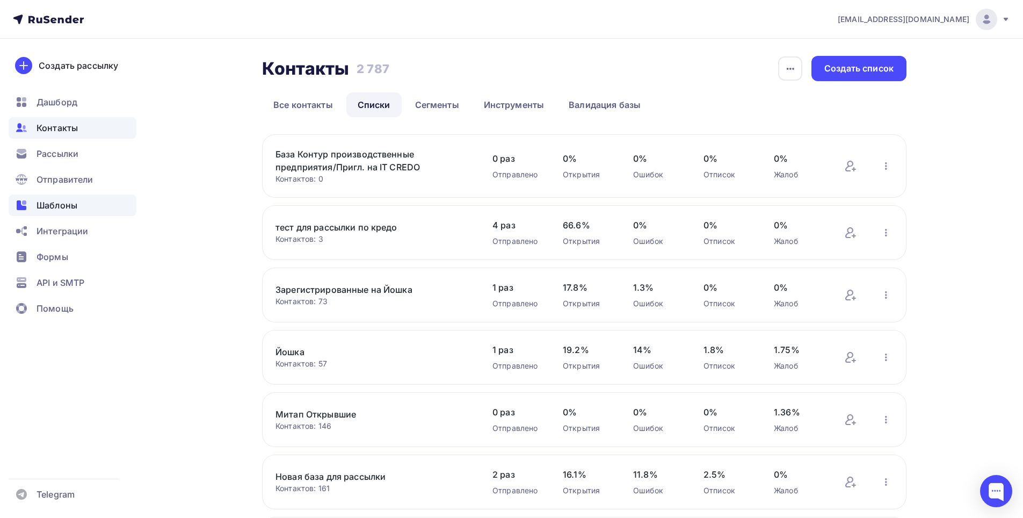
click at [67, 203] on span "Шаблоны" at bounding box center [57, 205] width 41 height 13
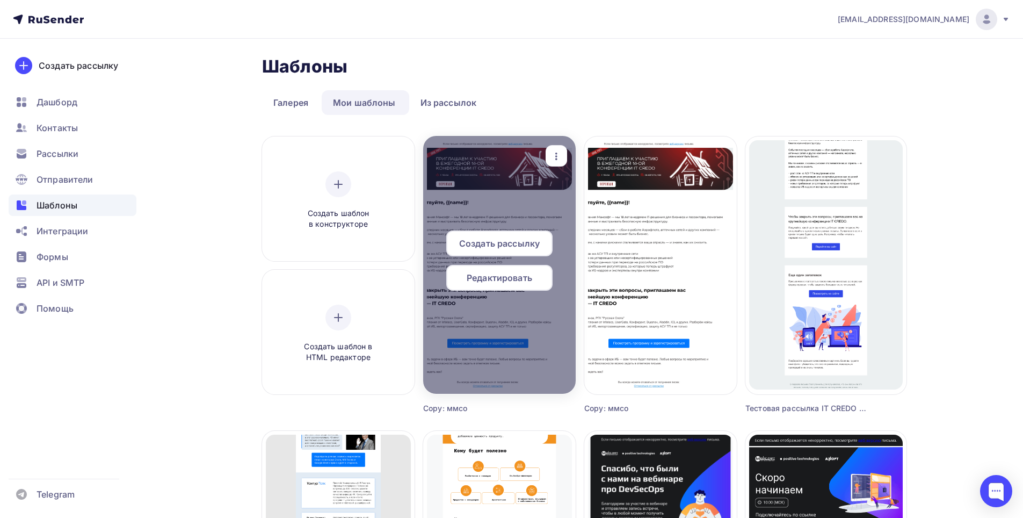
click at [522, 214] on div at bounding box center [499, 265] width 153 height 258
click at [493, 277] on span "Редактировать" at bounding box center [500, 277] width 66 height 13
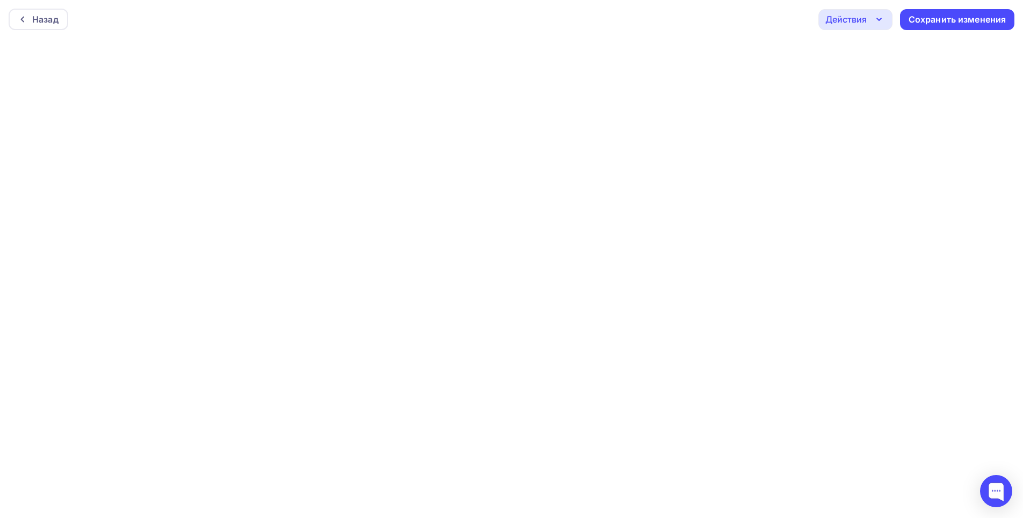
click at [886, 13] on div "Действия" at bounding box center [856, 19] width 74 height 21
click at [48, 21] on div "Назад" at bounding box center [45, 19] width 26 height 13
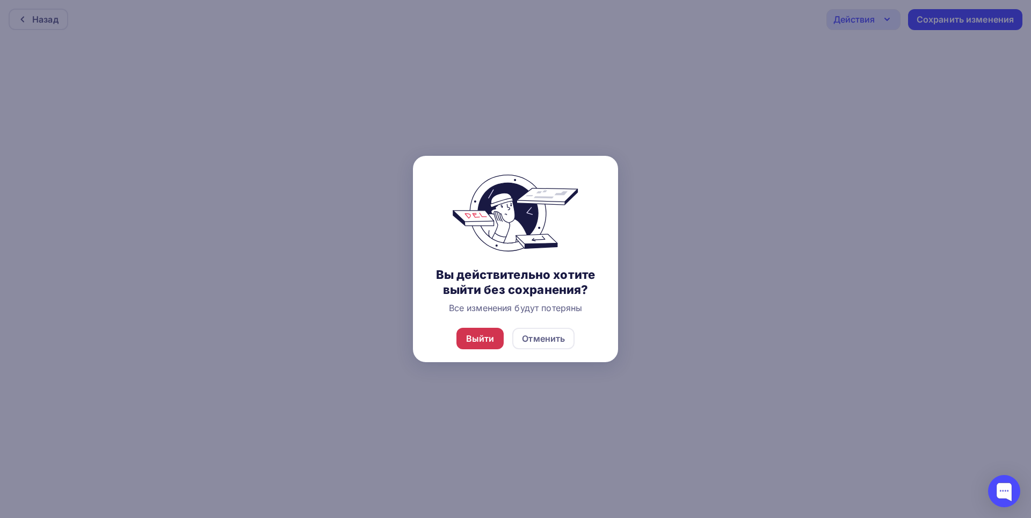
click at [480, 339] on div "Выйти" at bounding box center [480, 338] width 28 height 13
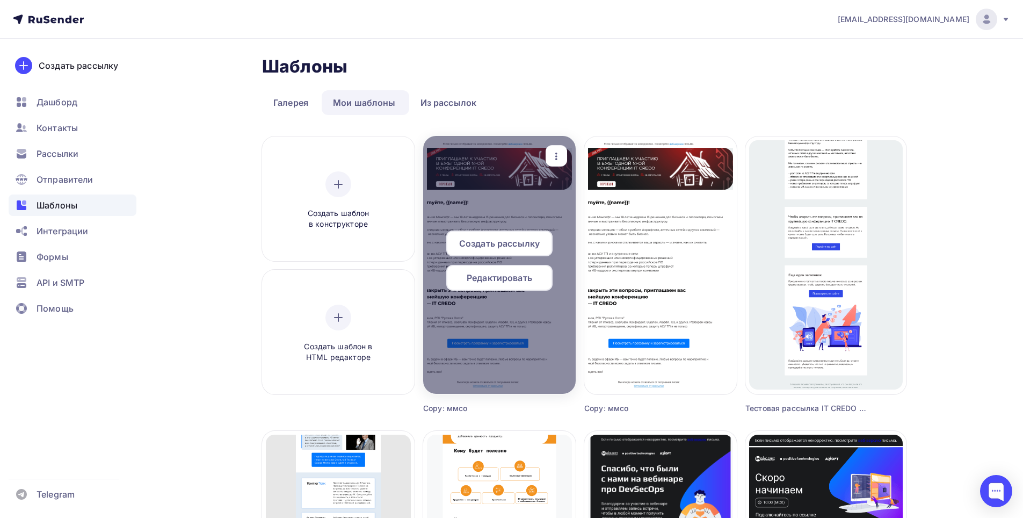
click at [502, 200] on div at bounding box center [499, 265] width 153 height 258
click at [482, 281] on span "Редактировать" at bounding box center [500, 277] width 66 height 13
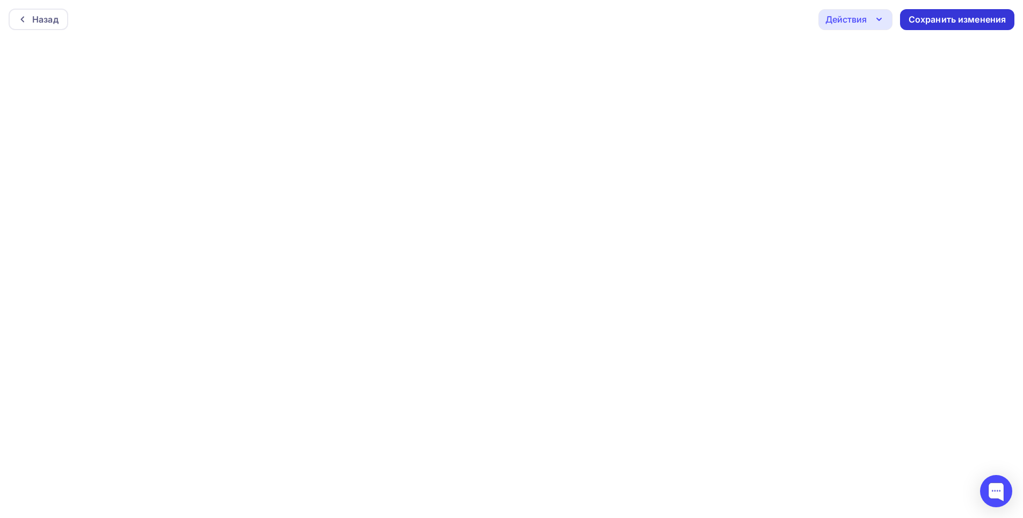
click at [929, 12] on div "Сохранить изменения" at bounding box center [957, 19] width 114 height 21
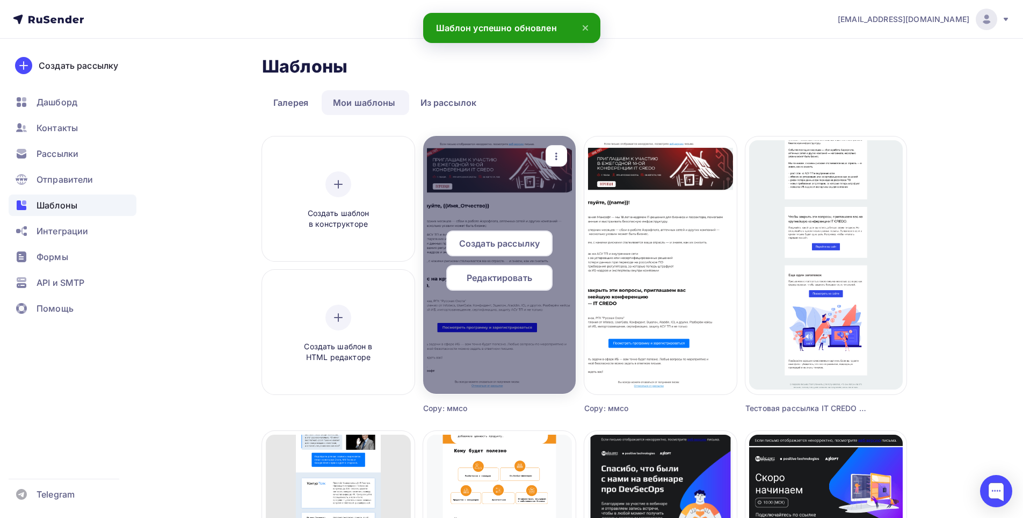
click at [495, 189] on div at bounding box center [499, 265] width 153 height 258
click at [496, 278] on span "Редактировать" at bounding box center [500, 277] width 66 height 13
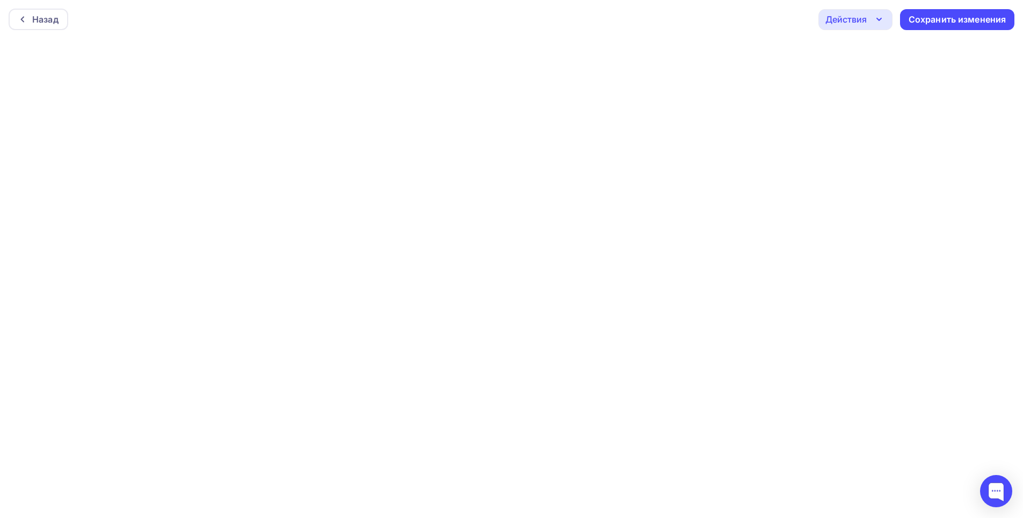
drag, startPoint x: 886, startPoint y: 15, endPoint x: 886, endPoint y: 21, distance: 7.0
click at [886, 15] on div "Действия" at bounding box center [856, 19] width 74 height 21
click at [881, 19] on icon "button" at bounding box center [879, 19] width 4 height 2
click at [863, 10] on div "Действия" at bounding box center [856, 19] width 74 height 21
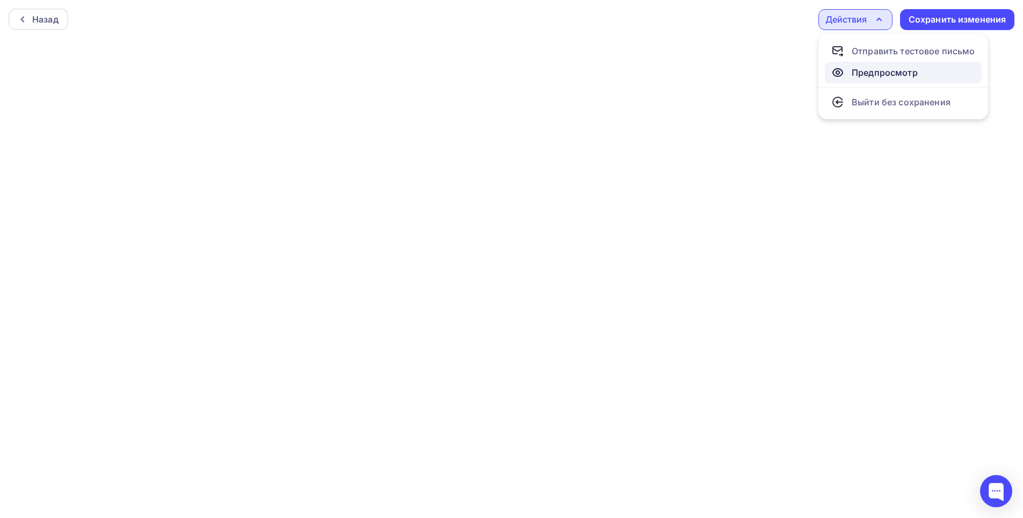
click at [892, 73] on div "Предпросмотр" at bounding box center [885, 72] width 66 height 13
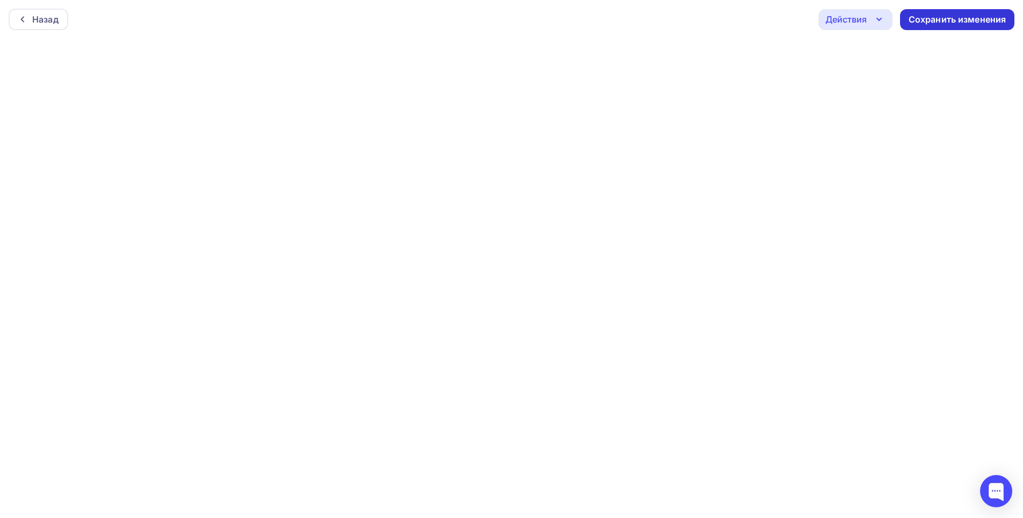
click at [931, 19] on div "Сохранить изменения" at bounding box center [958, 19] width 98 height 12
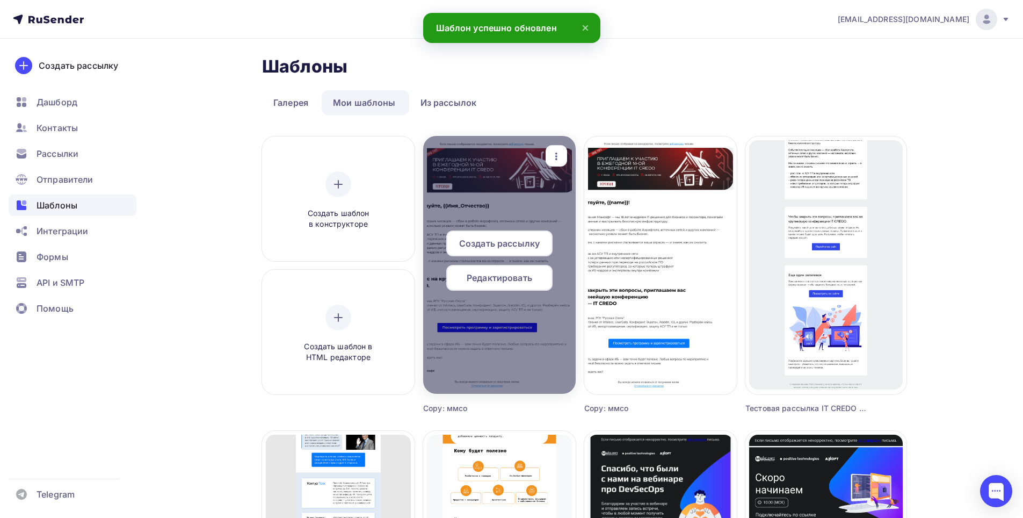
click at [511, 284] on span "Редактировать" at bounding box center [500, 277] width 66 height 13
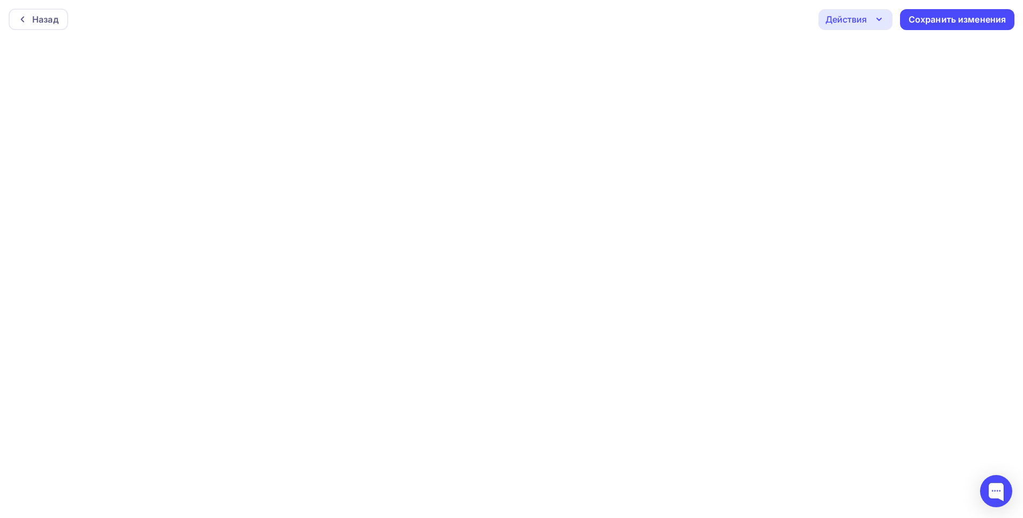
click at [884, 24] on icon "button" at bounding box center [879, 19] width 13 height 13
click at [35, 19] on div "Назад" at bounding box center [45, 19] width 26 height 13
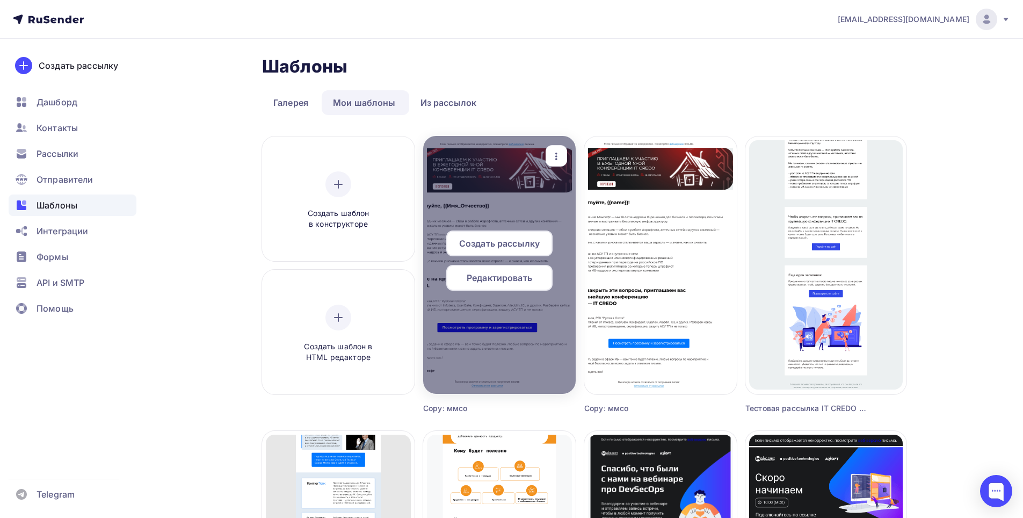
click at [559, 156] on icon "button" at bounding box center [556, 156] width 13 height 13
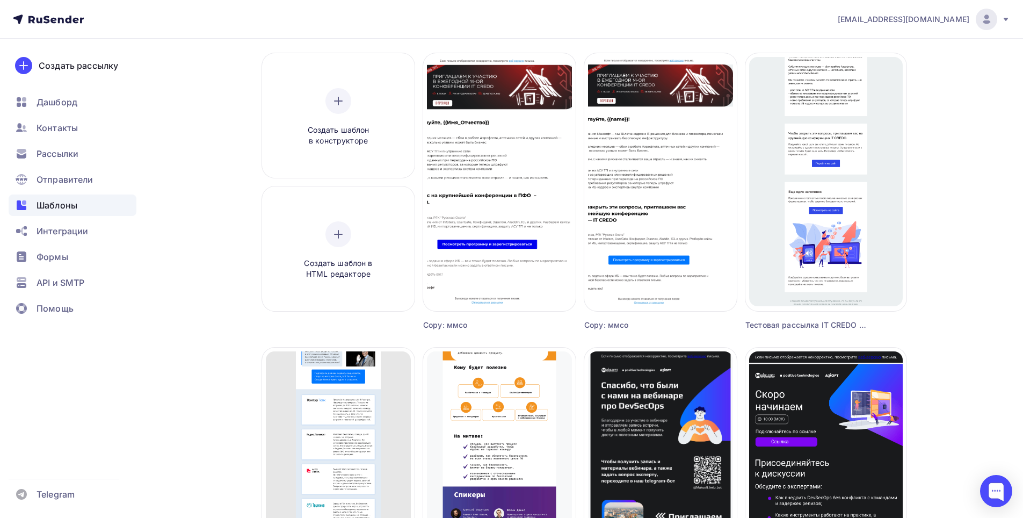
scroll to position [54, 0]
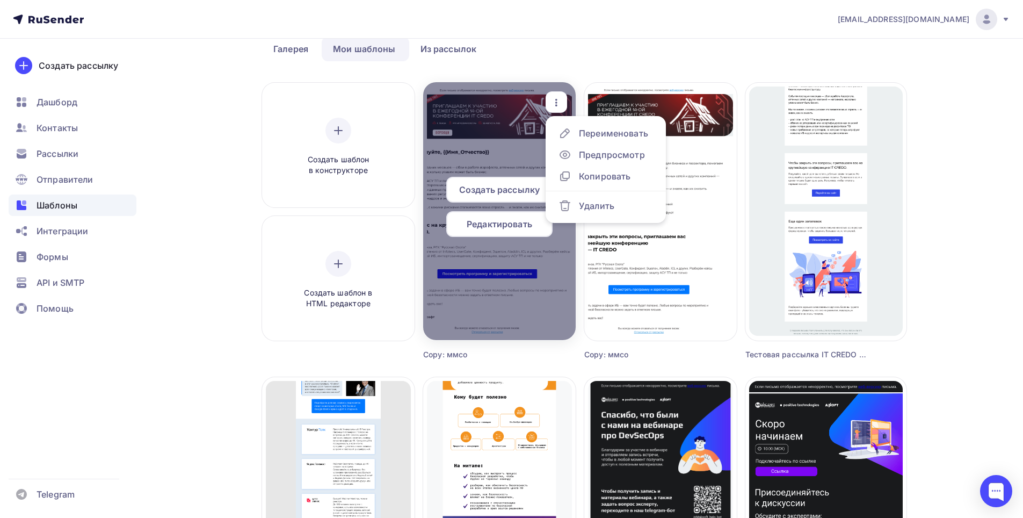
click at [511, 227] on span "Редактировать" at bounding box center [500, 224] width 66 height 13
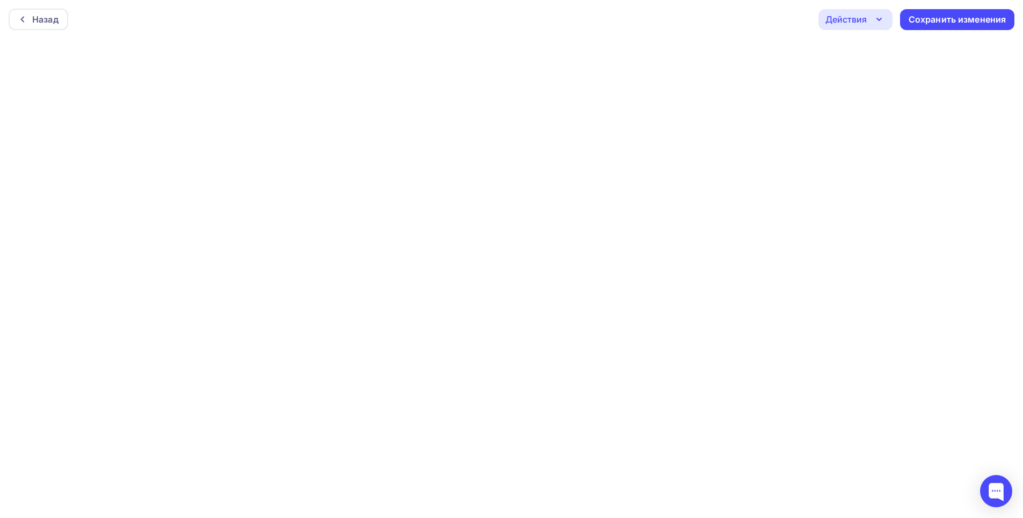
click at [871, 20] on div "Действия" at bounding box center [856, 19] width 74 height 21
click at [886, 19] on div "Действия" at bounding box center [856, 19] width 74 height 21
click at [859, 18] on div "Действия" at bounding box center [846, 19] width 41 height 13
click at [880, 21] on icon "button" at bounding box center [879, 19] width 13 height 13
click at [884, 23] on icon "button" at bounding box center [879, 19] width 13 height 13
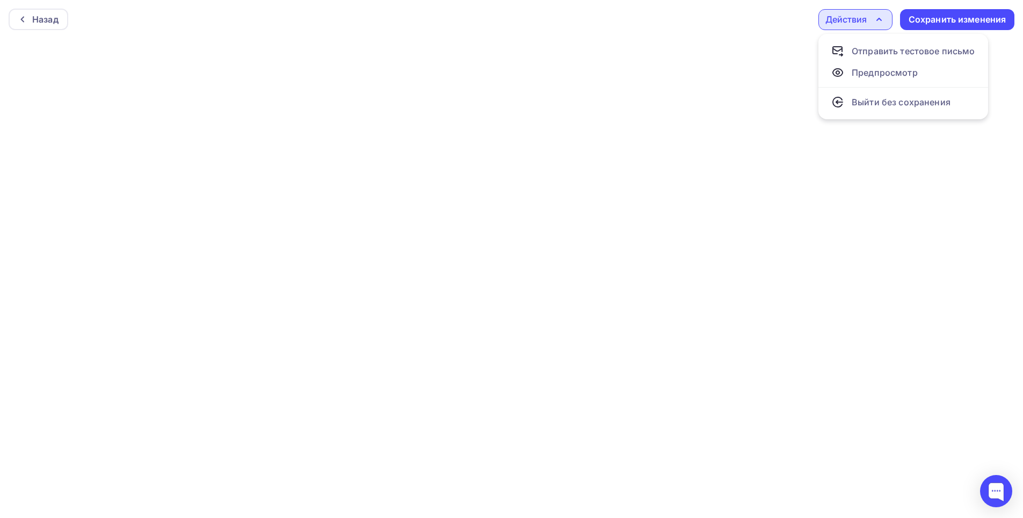
click at [864, 26] on div "Действия" at bounding box center [856, 19] width 74 height 21
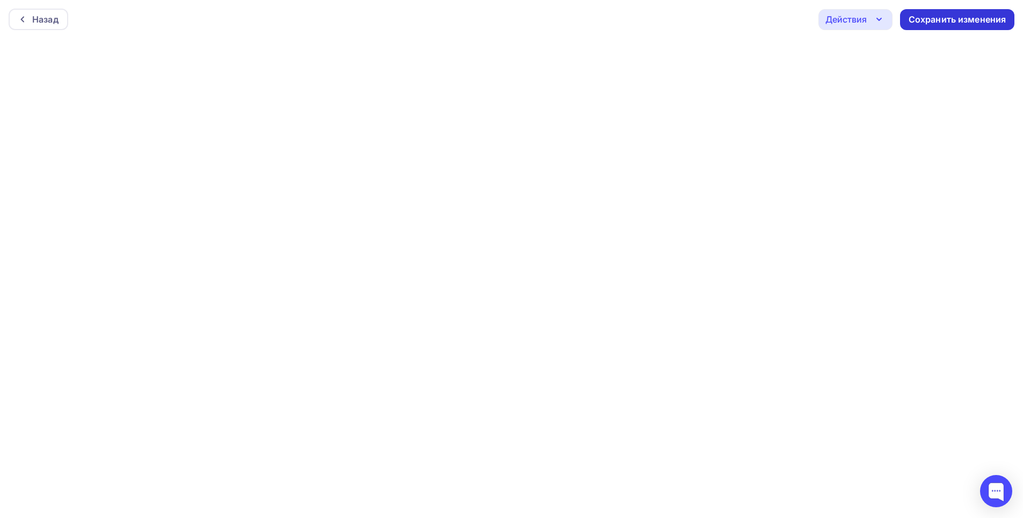
click at [942, 18] on div "Сохранить изменения" at bounding box center [958, 19] width 98 height 12
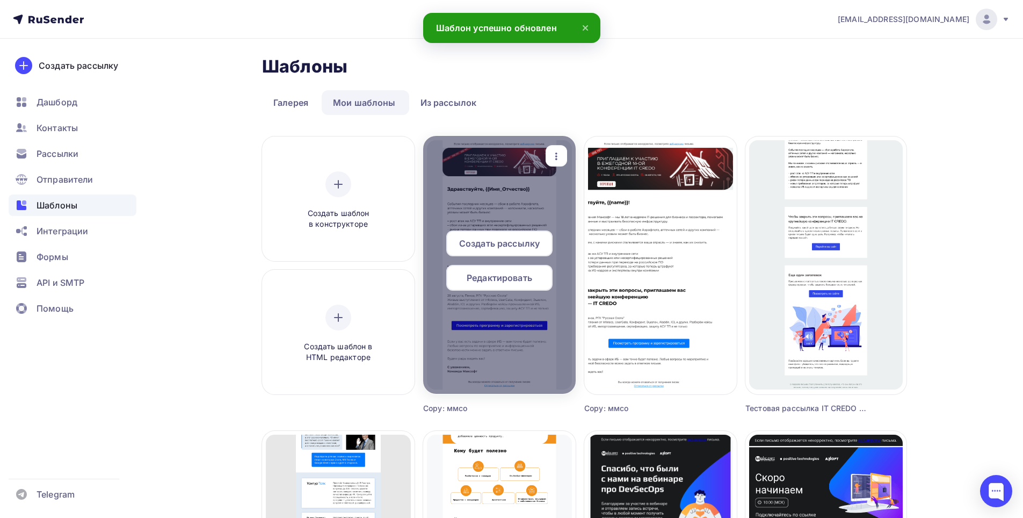
click at [518, 244] on span "Создать рассылку" at bounding box center [499, 243] width 81 height 13
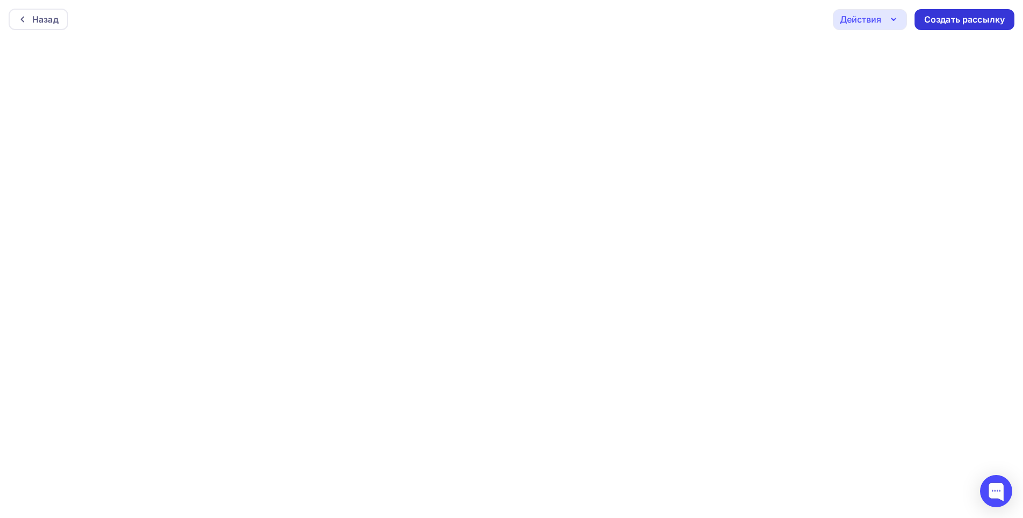
click at [949, 25] on div "Создать рассылку" at bounding box center [964, 19] width 81 height 12
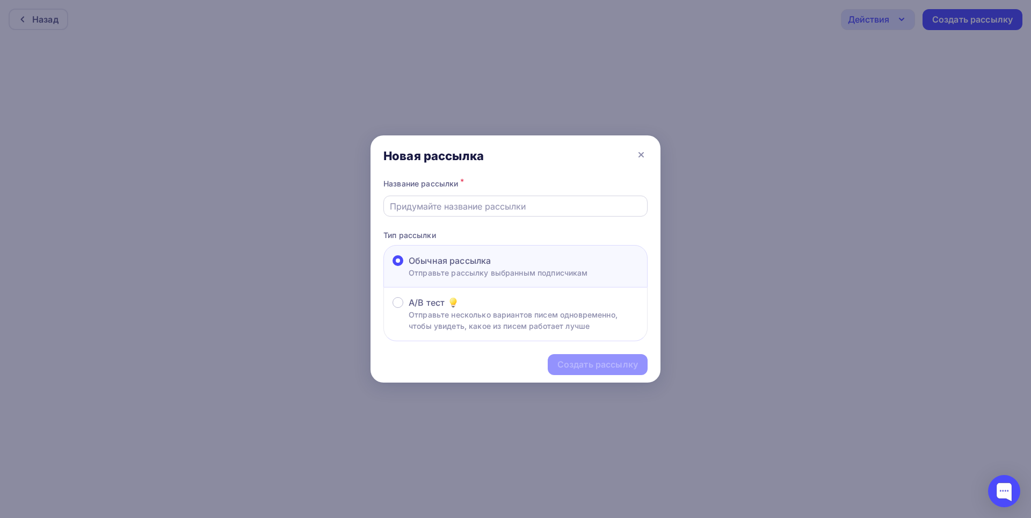
click at [498, 208] on input "text" at bounding box center [516, 206] width 252 height 13
type input "Приглашение IT CREDO/производство Пенза"
click at [585, 361] on div "Создать рассылку" at bounding box center [598, 364] width 81 height 12
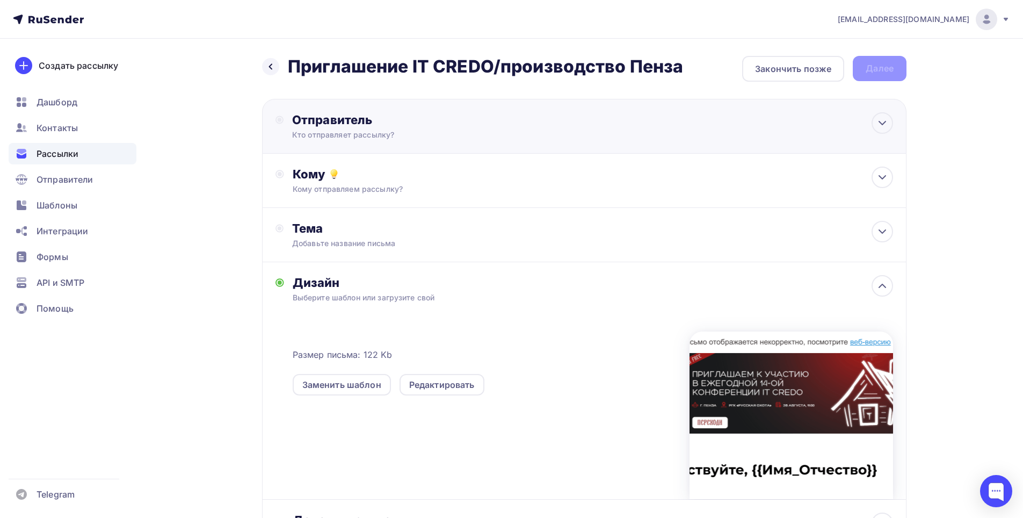
click at [530, 136] on div "Отправитель Кто отправляет рассылку? Email * a.anchutkin@maksoft.ru d.yulina@ma…" at bounding box center [584, 126] width 645 height 55
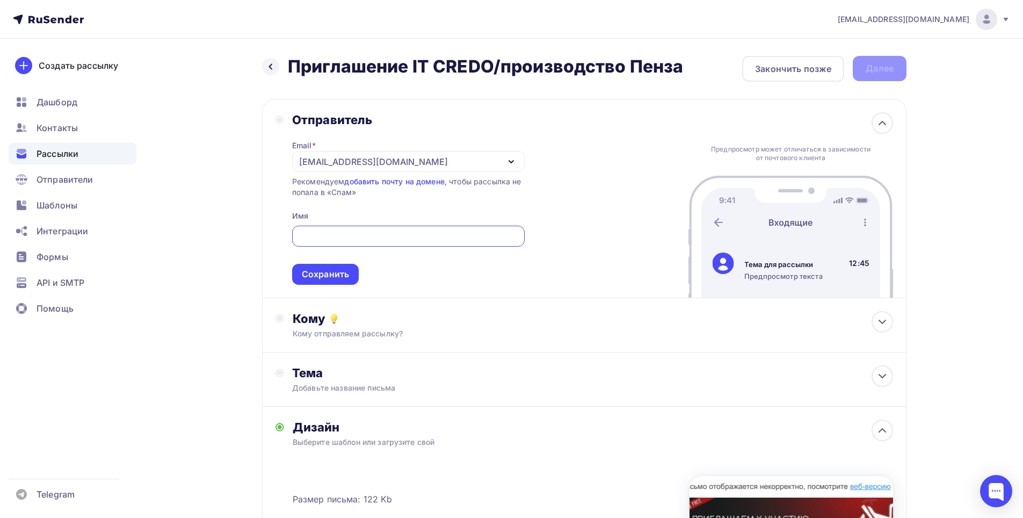
click at [422, 234] on input "text" at bounding box center [408, 236] width 220 height 13
click at [511, 161] on icon "button" at bounding box center [511, 161] width 13 height 13
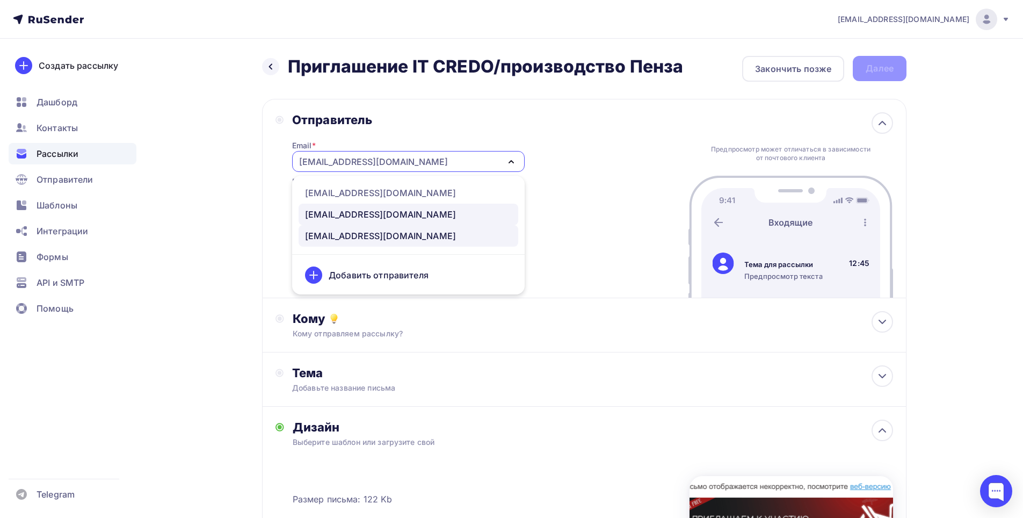
click at [378, 208] on div "[EMAIL_ADDRESS][DOMAIN_NAME]" at bounding box center [380, 214] width 151 height 13
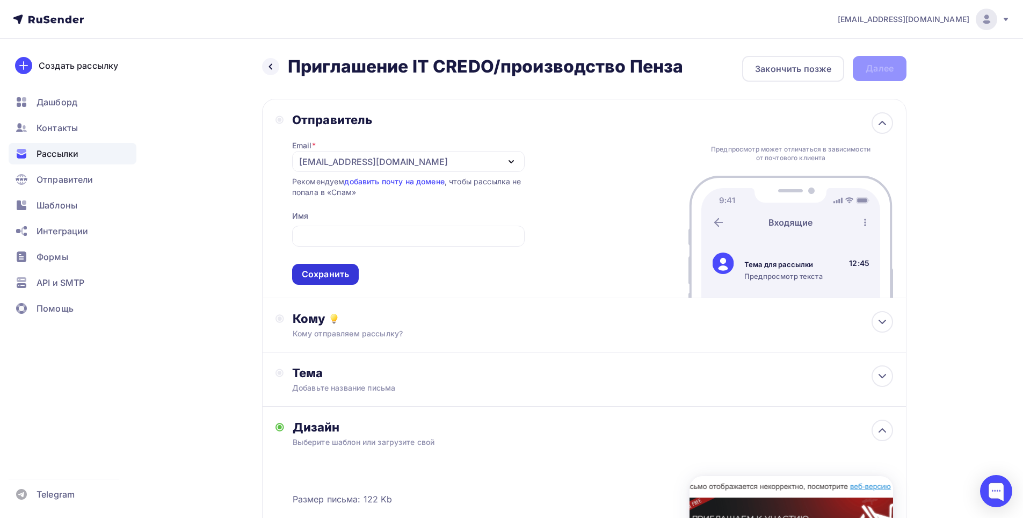
click at [348, 281] on div "Сохранить" at bounding box center [325, 274] width 67 height 21
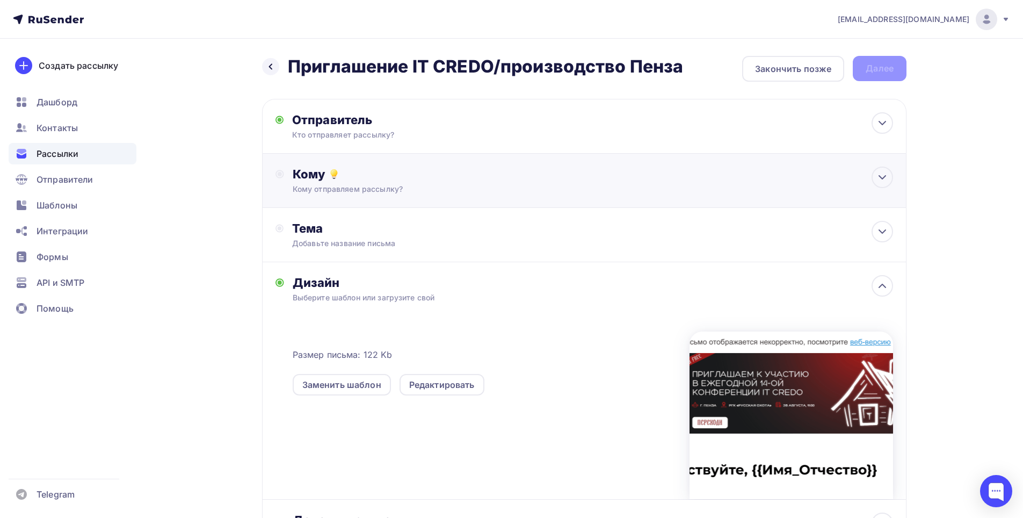
click at [433, 190] on div "Кому отправляем рассылку?" at bounding box center [563, 189] width 541 height 11
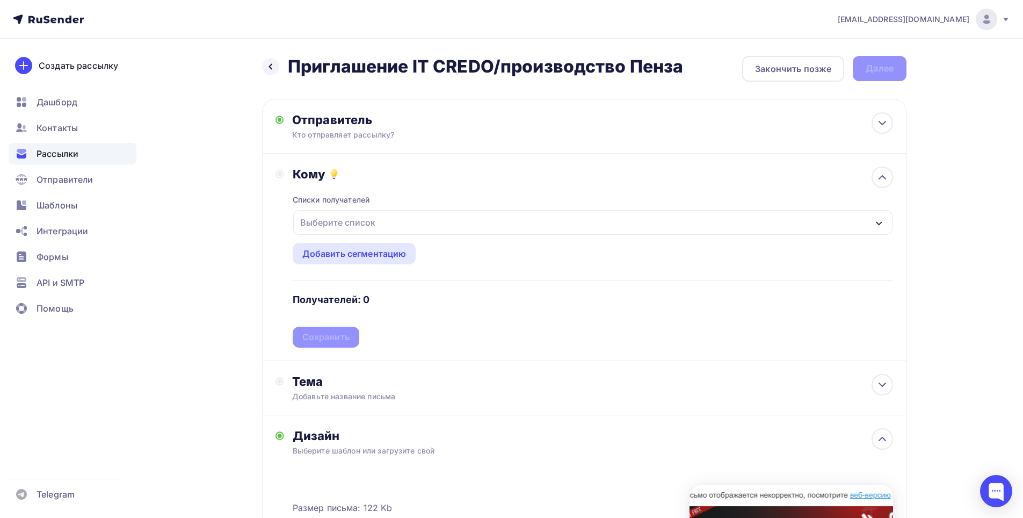
click at [399, 222] on div "Выберите список" at bounding box center [592, 222] width 599 height 25
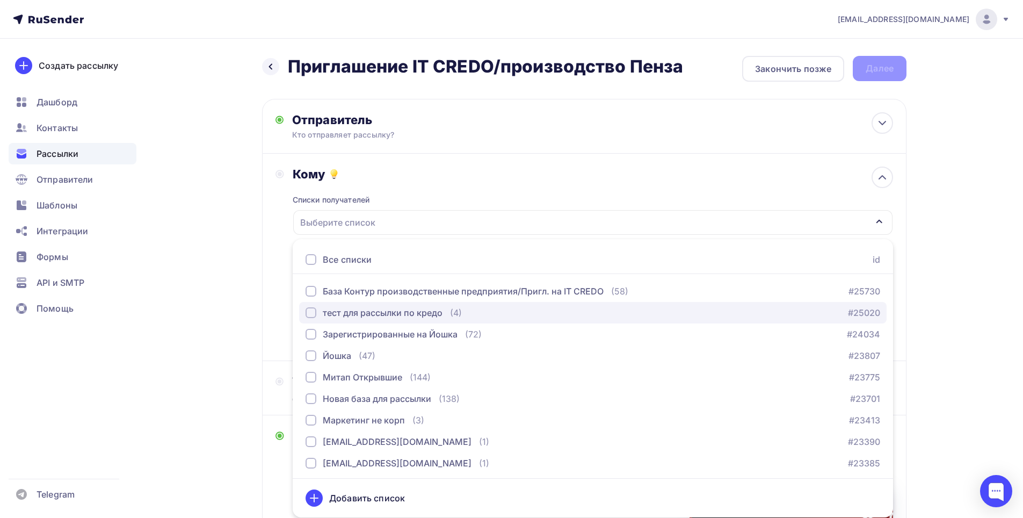
click at [394, 313] on div "тест для рассылки по кредо" at bounding box center [383, 312] width 120 height 13
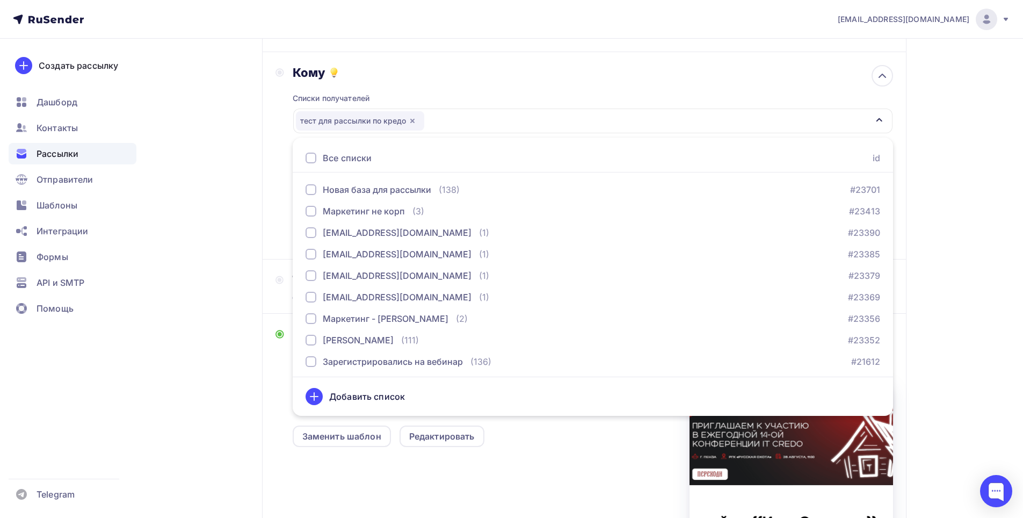
scroll to position [161, 0]
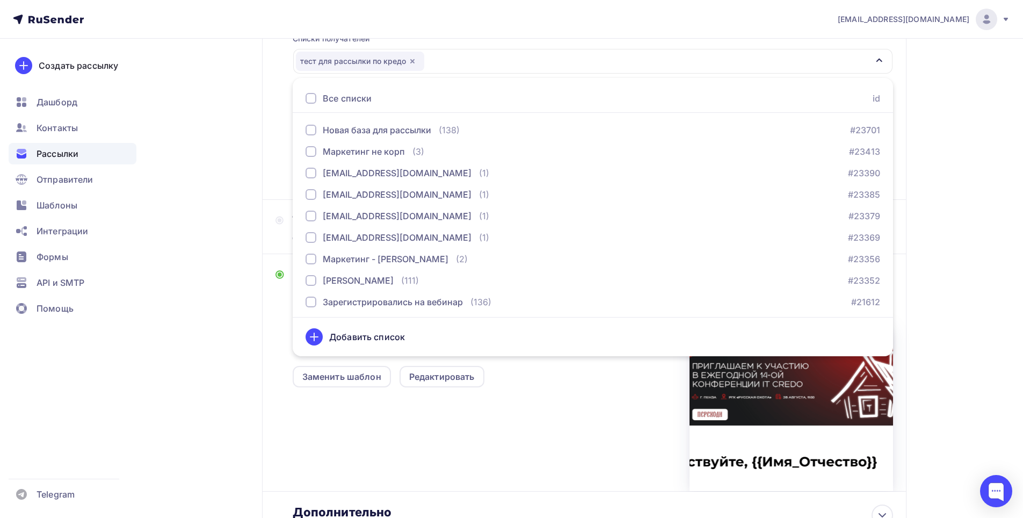
click at [431, 411] on div "Размер письма: 122 Kb Заменить шаблон Редактировать" at bounding box center [593, 401] width 601 height 179
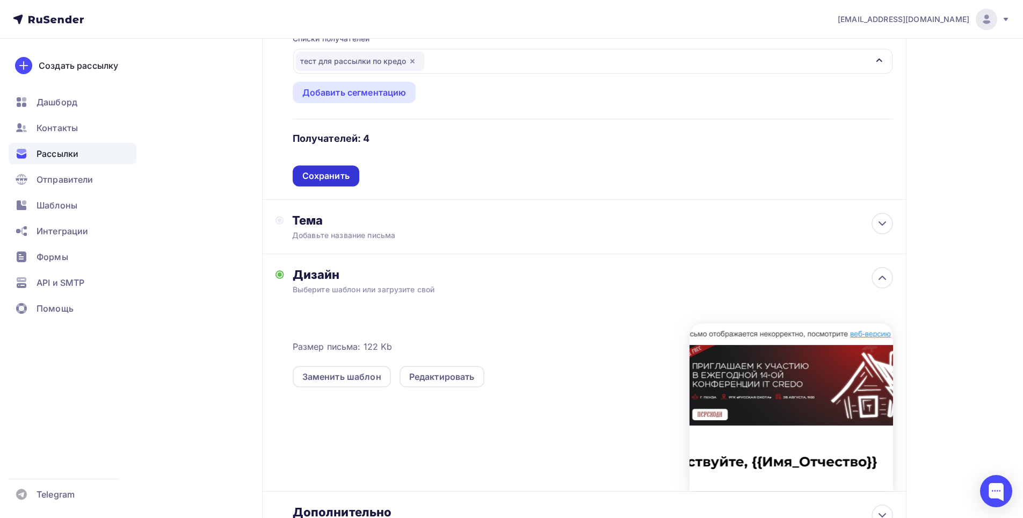
click at [319, 184] on div "Сохранить" at bounding box center [326, 175] width 67 height 21
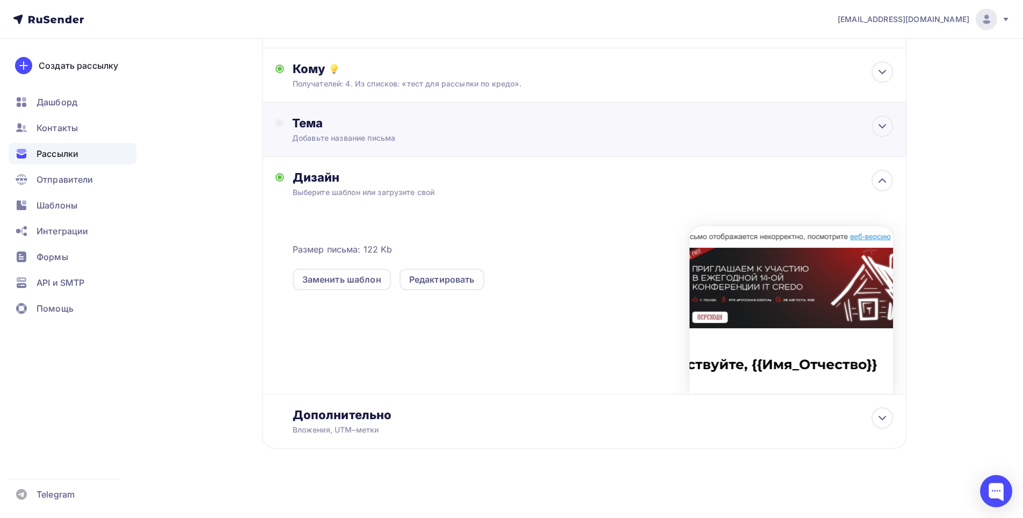
click at [376, 139] on div "Добавьте название письма" at bounding box center [387, 138] width 191 height 11
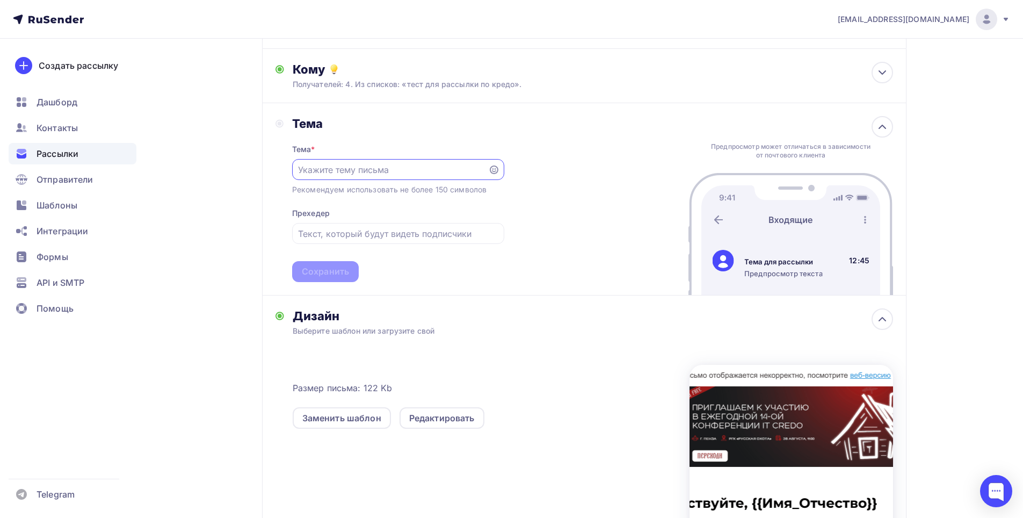
scroll to position [0, 0]
paste input "28.08 приглашаем на бесплатную IT- конференцию в Пензе"
type input "28.08 приглашаем на бесплатную IT- конференцию в Пензе"
click at [345, 275] on div "Сохранить" at bounding box center [325, 271] width 47 height 12
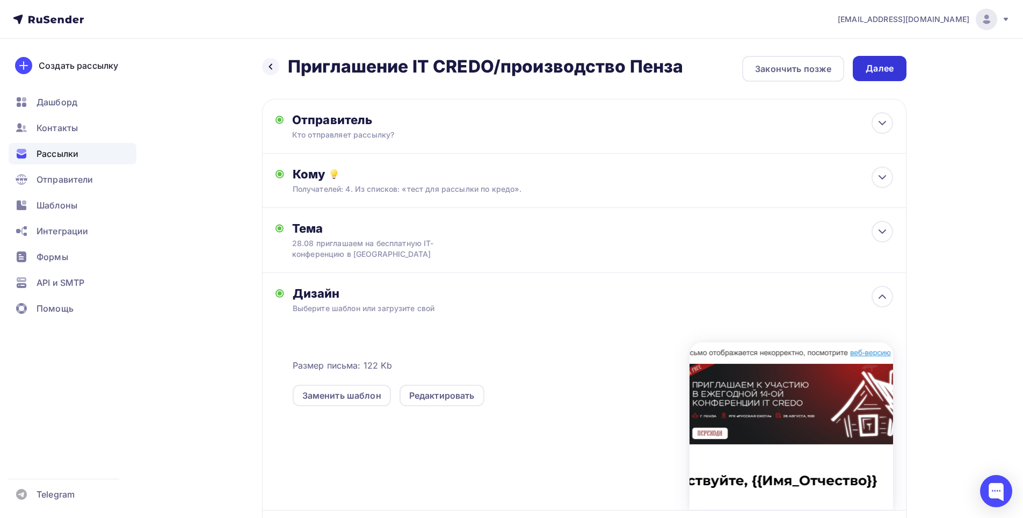
click at [888, 68] on div "Далее" at bounding box center [880, 68] width 28 height 12
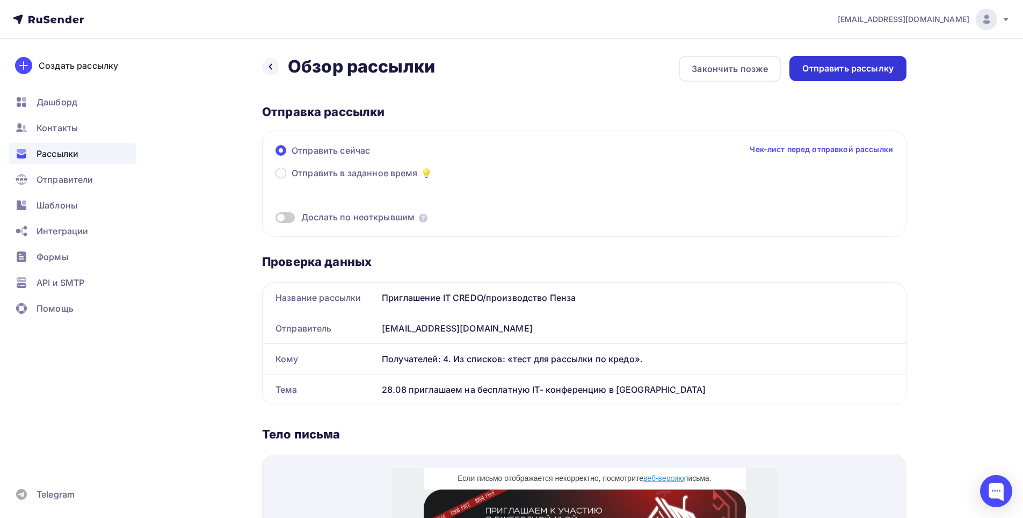
click at [836, 70] on div "Отправить рассылку" at bounding box center [847, 68] width 91 height 12
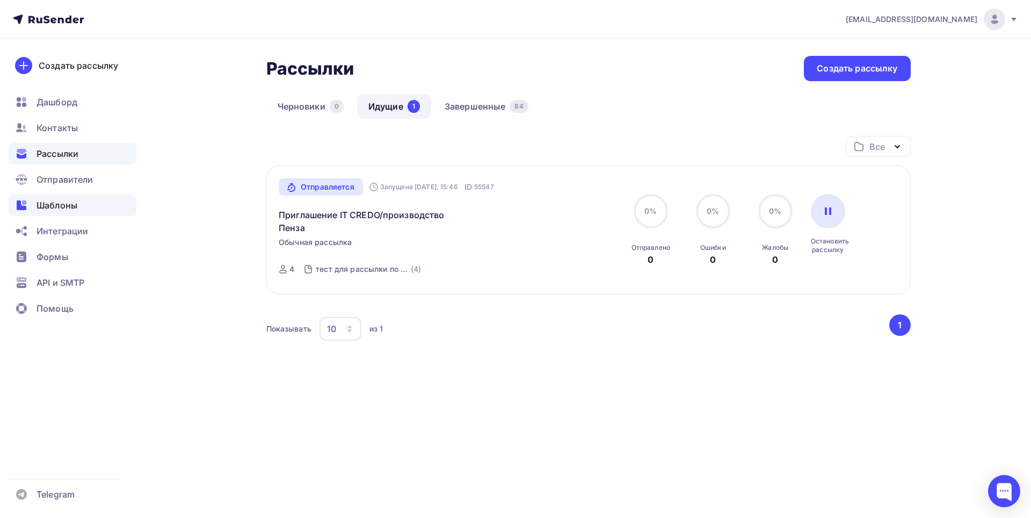
click at [66, 201] on span "Шаблоны" at bounding box center [57, 205] width 41 height 13
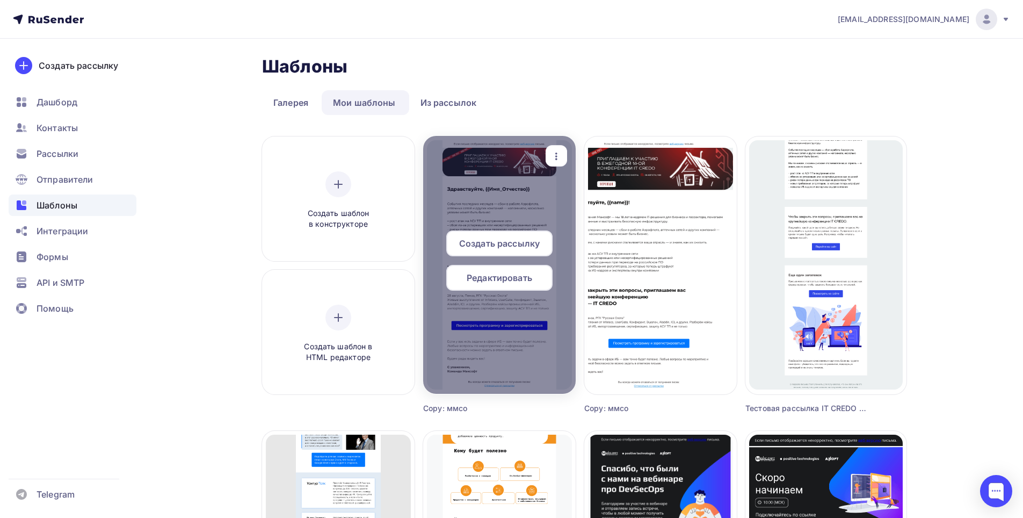
click at [509, 217] on div at bounding box center [499, 265] width 153 height 258
click at [500, 266] on div "Редактировать" at bounding box center [499, 278] width 106 height 26
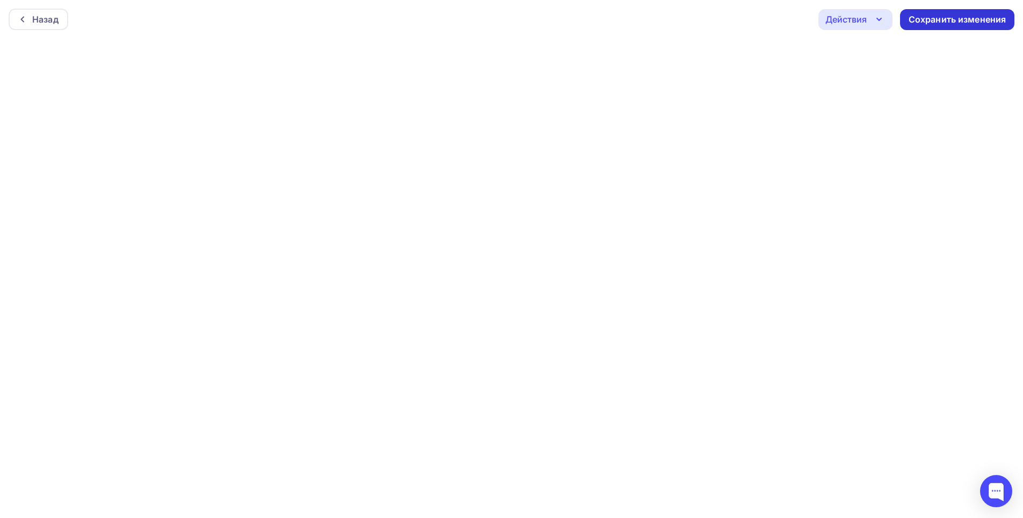
click at [945, 24] on div "Сохранить изменения" at bounding box center [958, 19] width 98 height 12
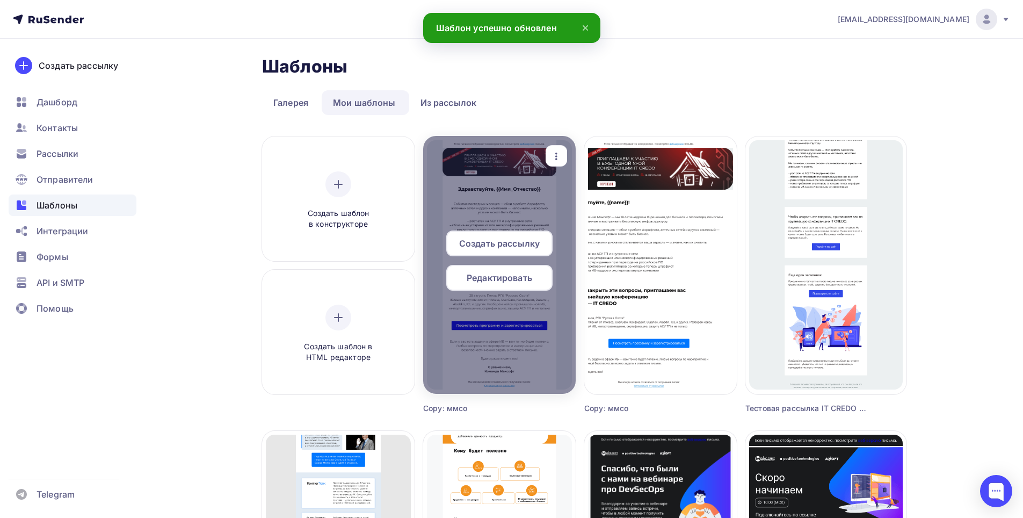
click at [496, 282] on span "Редактировать" at bounding box center [500, 277] width 66 height 13
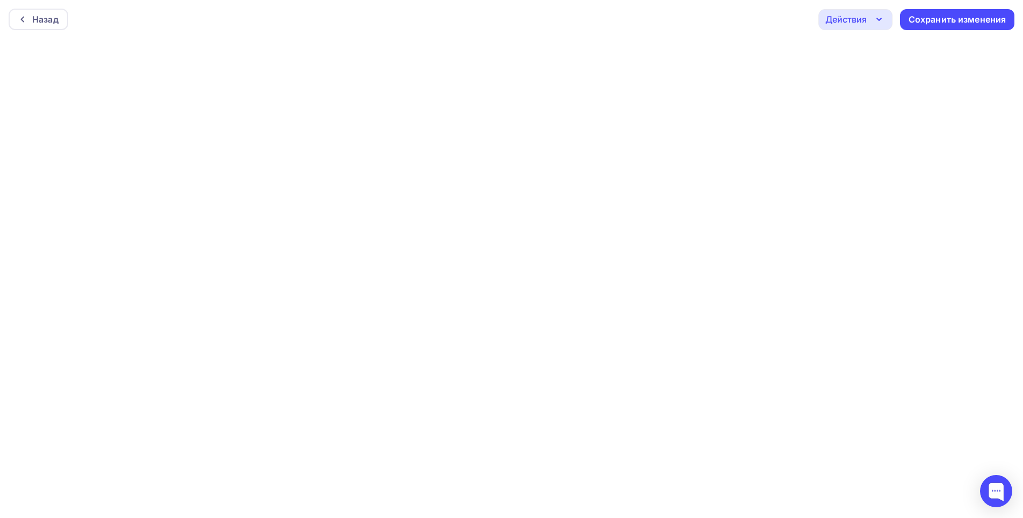
click at [868, 26] on div "Действия" at bounding box center [856, 19] width 74 height 21
click at [881, 53] on div "Отправить тестовое письмо" at bounding box center [914, 51] width 124 height 13
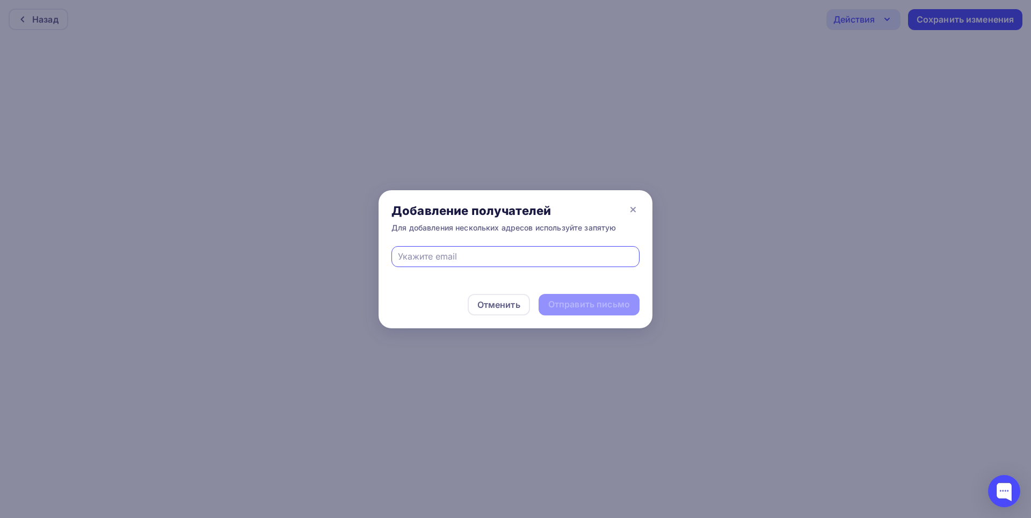
type input "ezolina21@gmail.com"
click at [601, 309] on div "Отправить письмо" at bounding box center [589, 304] width 82 height 12
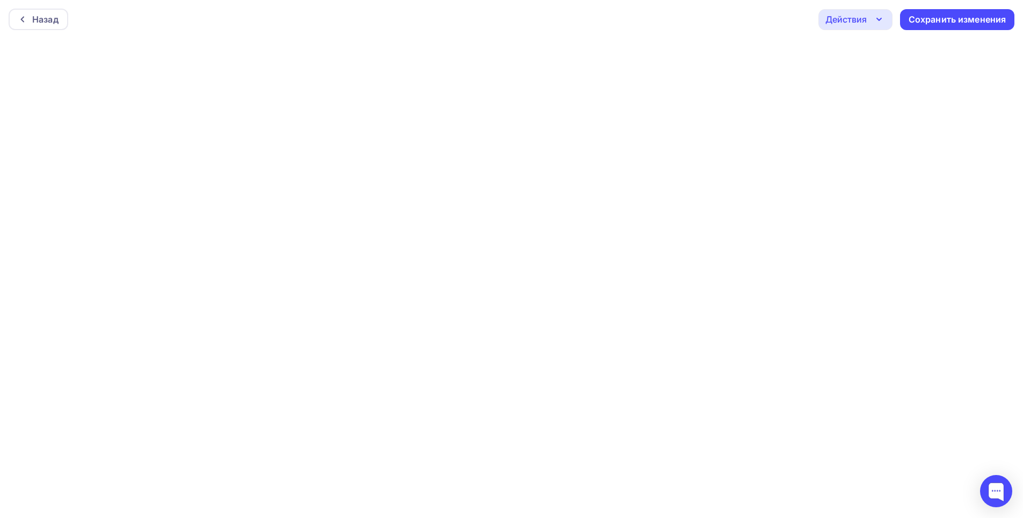
click at [881, 19] on icon "button" at bounding box center [879, 19] width 4 height 2
click at [893, 46] on div "Отправить тестовое письмо" at bounding box center [914, 51] width 124 height 13
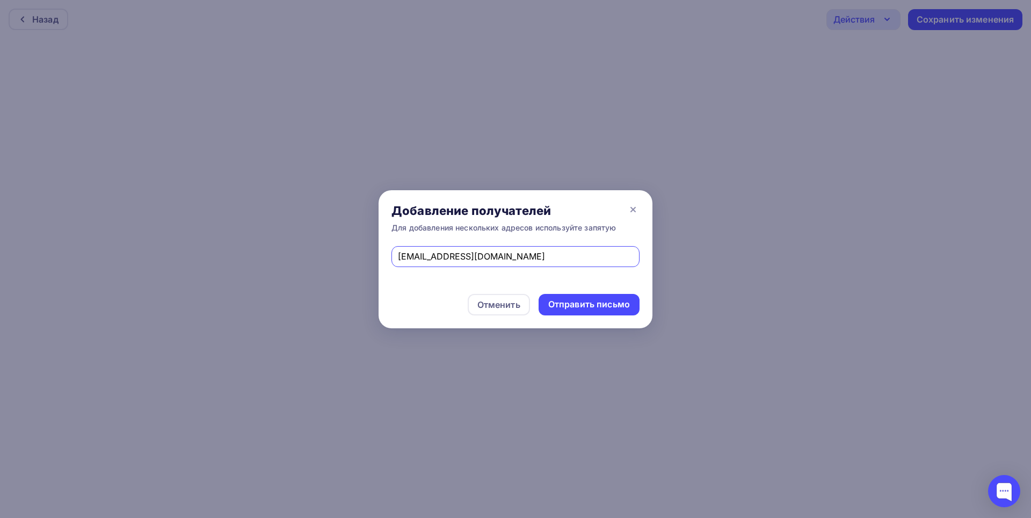
drag, startPoint x: 525, startPoint y: 261, endPoint x: 384, endPoint y: 256, distance: 141.3
click at [384, 256] on div "ezolina21@gmail.com" at bounding box center [516, 263] width 274 height 35
paste input ".zolina@maksoft.ru"
type input "e.zolina@maksoft.ru"
click at [598, 296] on div "Отправить письмо" at bounding box center [589, 304] width 101 height 21
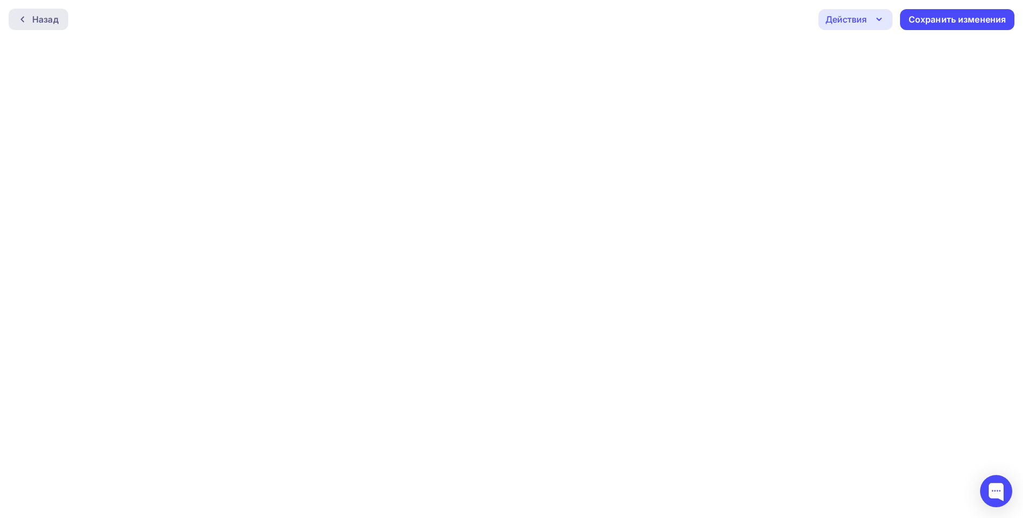
click at [24, 20] on icon at bounding box center [22, 19] width 9 height 9
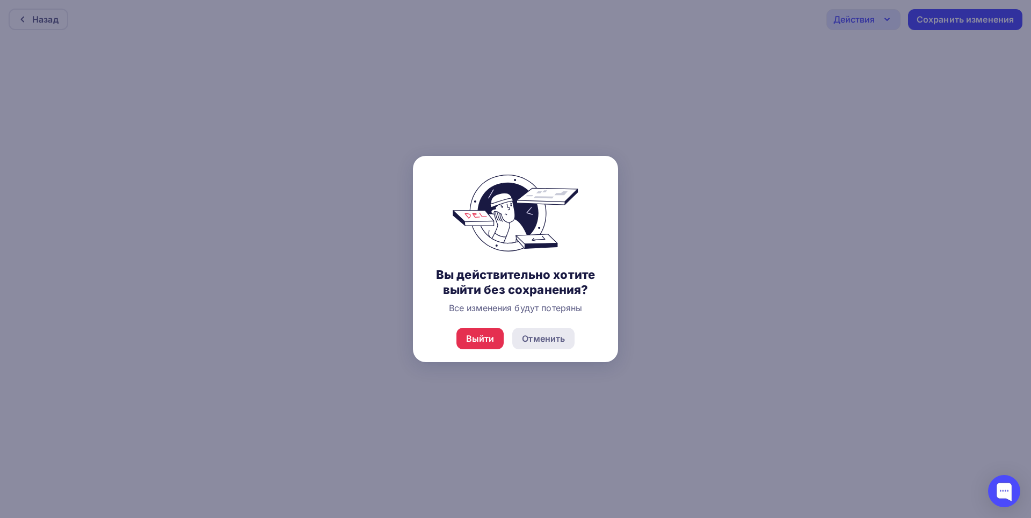
click at [549, 342] on div "Отменить" at bounding box center [543, 338] width 43 height 13
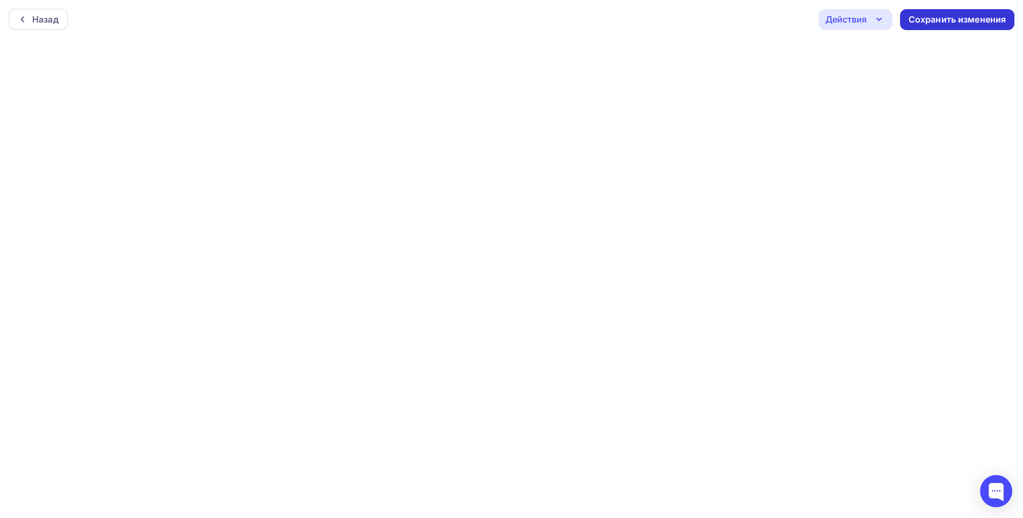
click at [953, 21] on div "Сохранить изменения" at bounding box center [958, 19] width 98 height 12
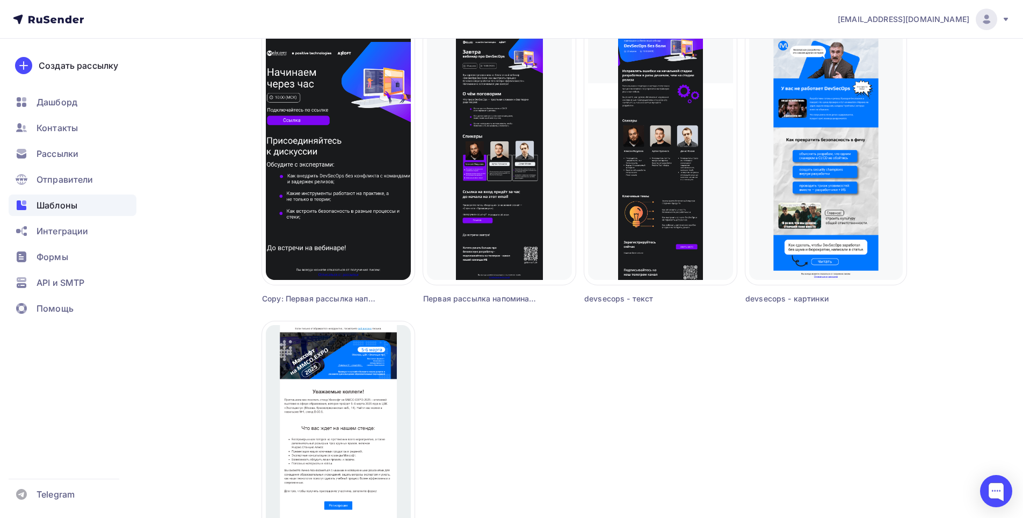
scroll to position [859, 0]
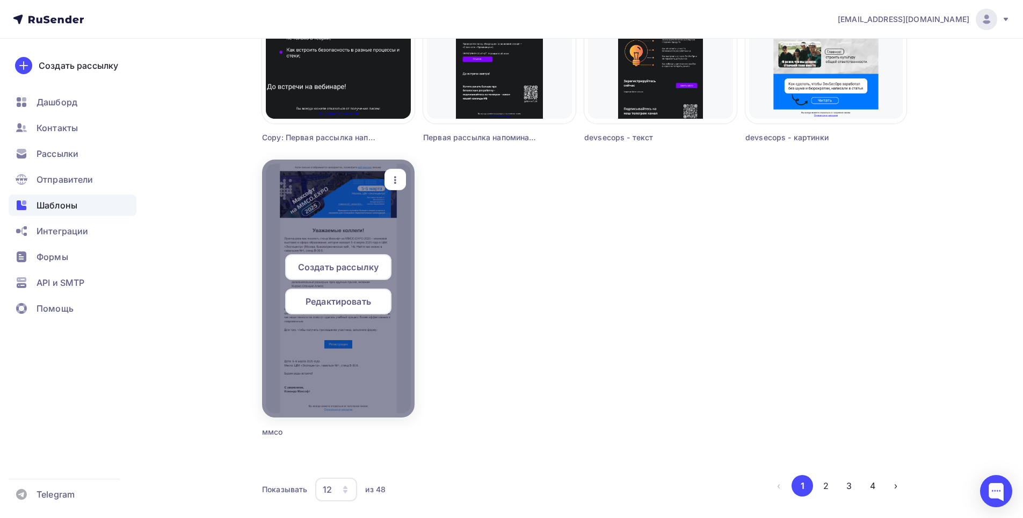
click at [396, 182] on icon "button" at bounding box center [395, 179] width 13 height 13
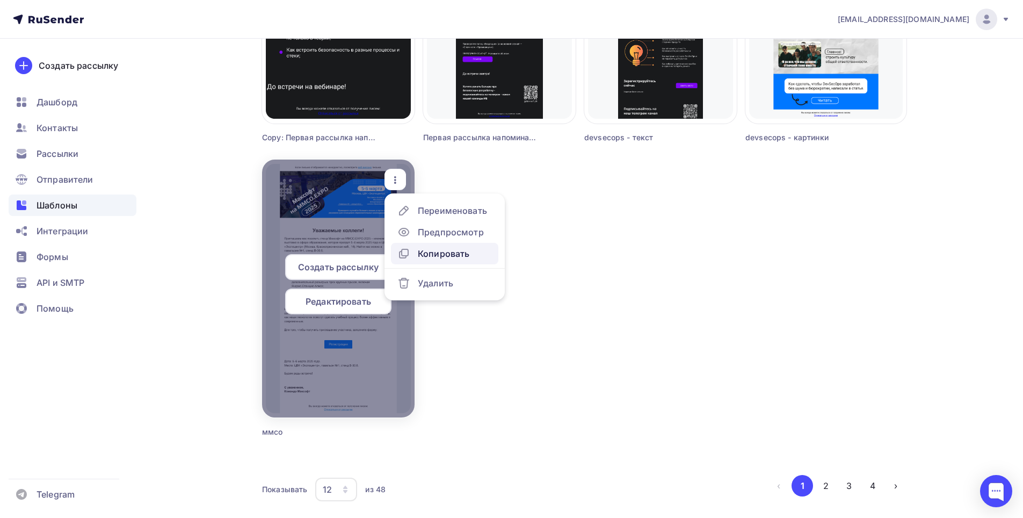
click at [430, 252] on div "Копировать" at bounding box center [444, 253] width 52 height 13
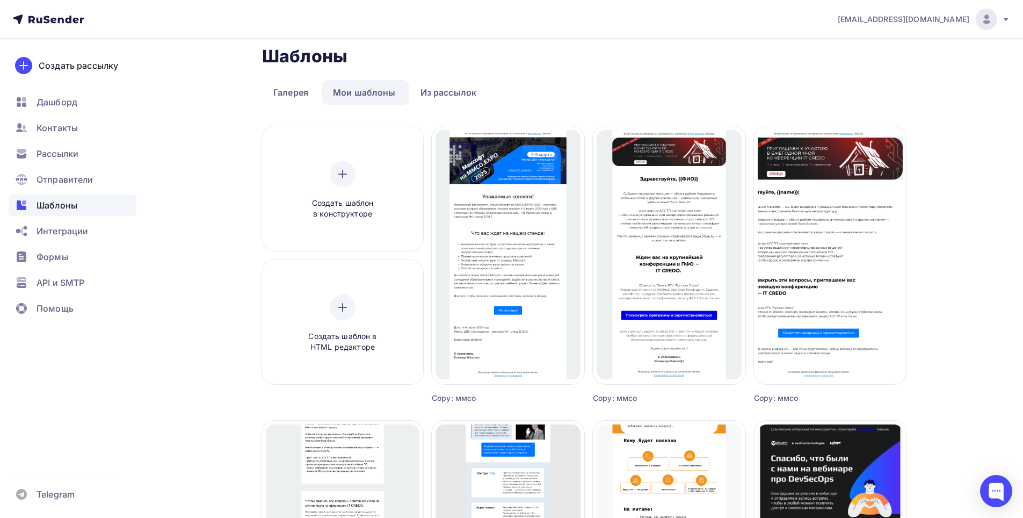
scroll to position [0, 0]
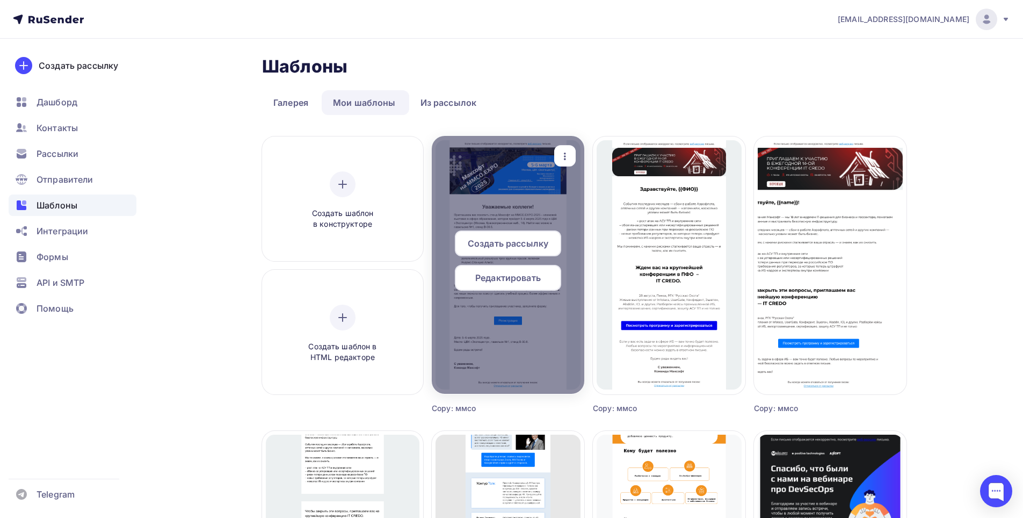
click at [500, 283] on span "Редактировать" at bounding box center [508, 277] width 66 height 13
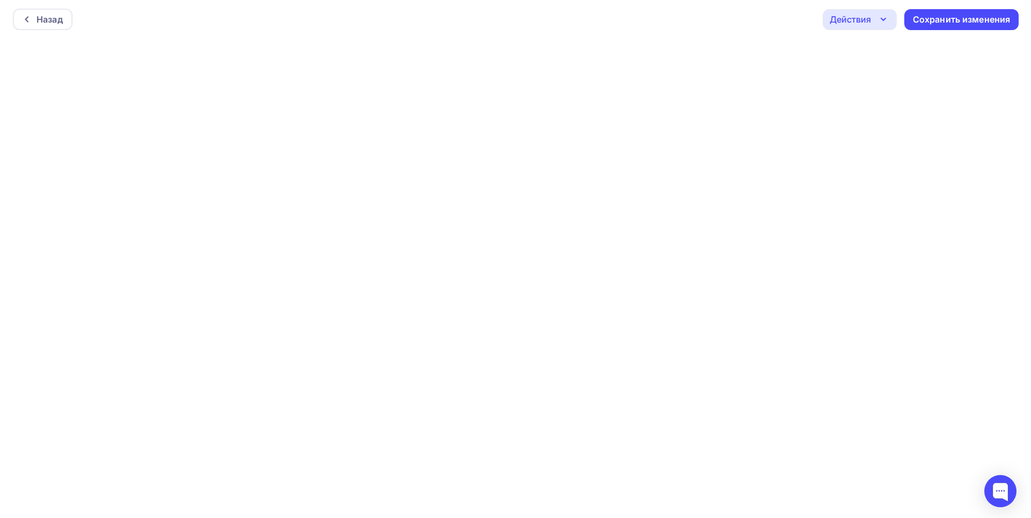
scroll to position [3, 0]
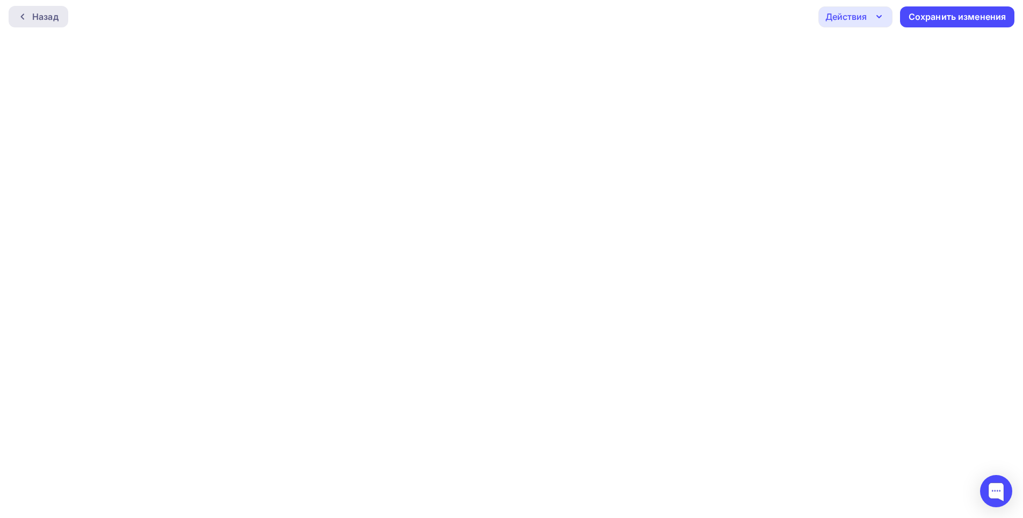
click at [55, 9] on div "Назад" at bounding box center [39, 16] width 60 height 21
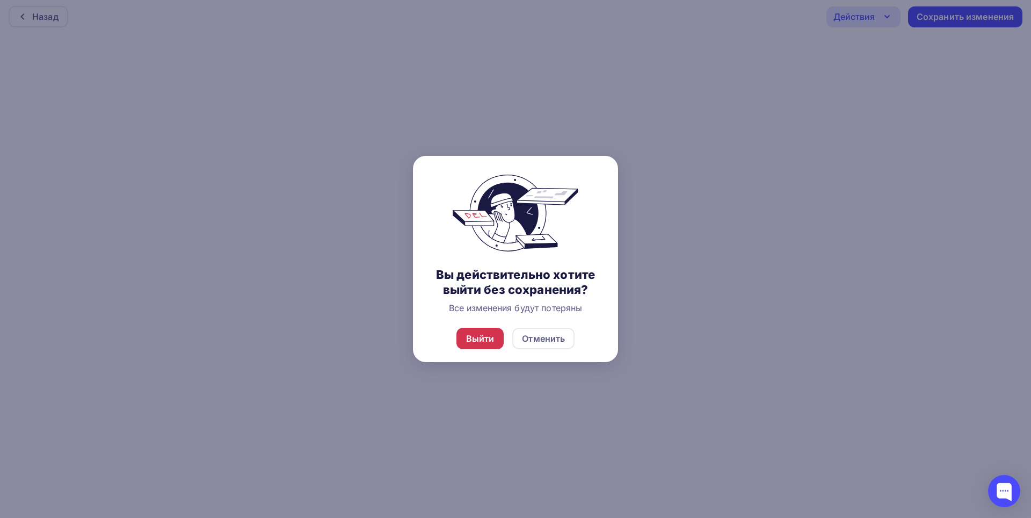
click at [465, 335] on div "Выйти" at bounding box center [481, 338] width 48 height 21
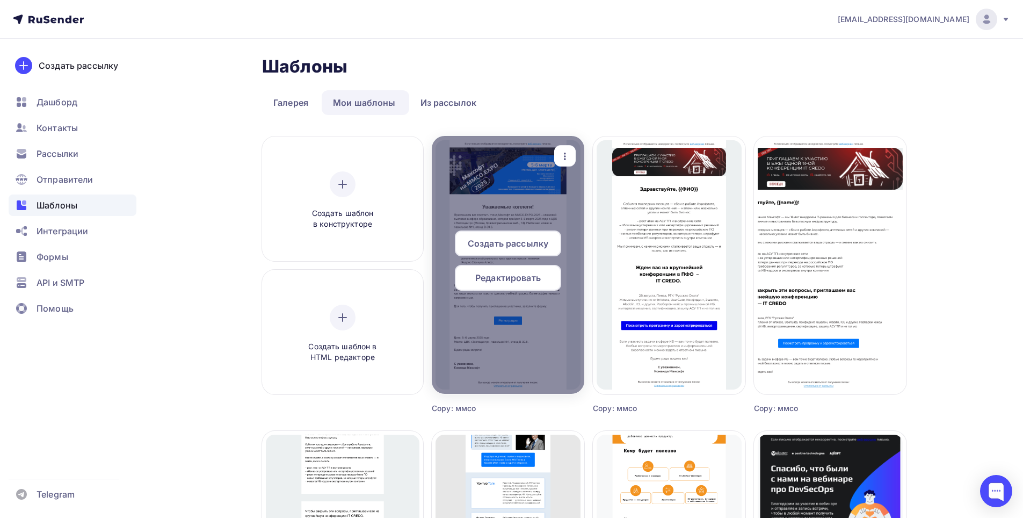
click at [488, 277] on span "Редактировать" at bounding box center [508, 277] width 66 height 13
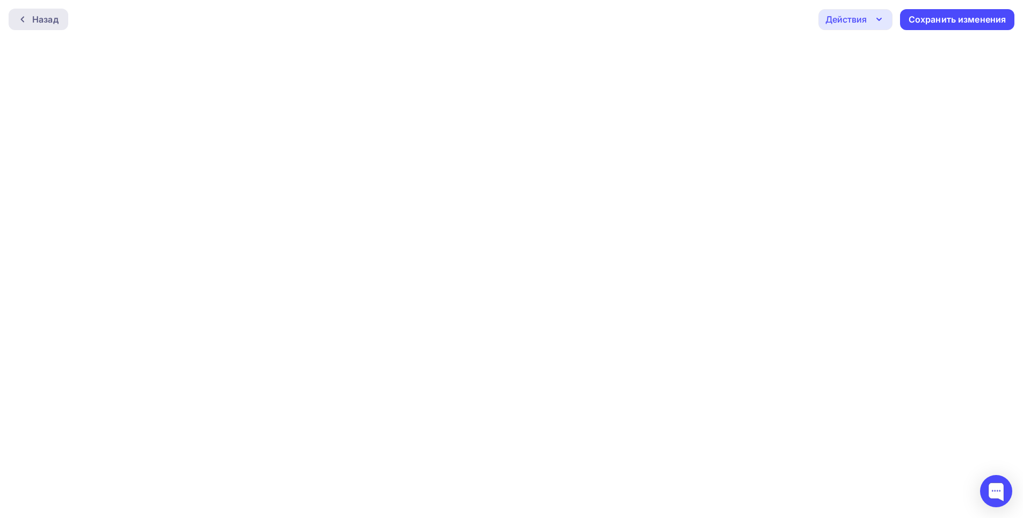
click at [52, 21] on div "Назад" at bounding box center [45, 19] width 26 height 13
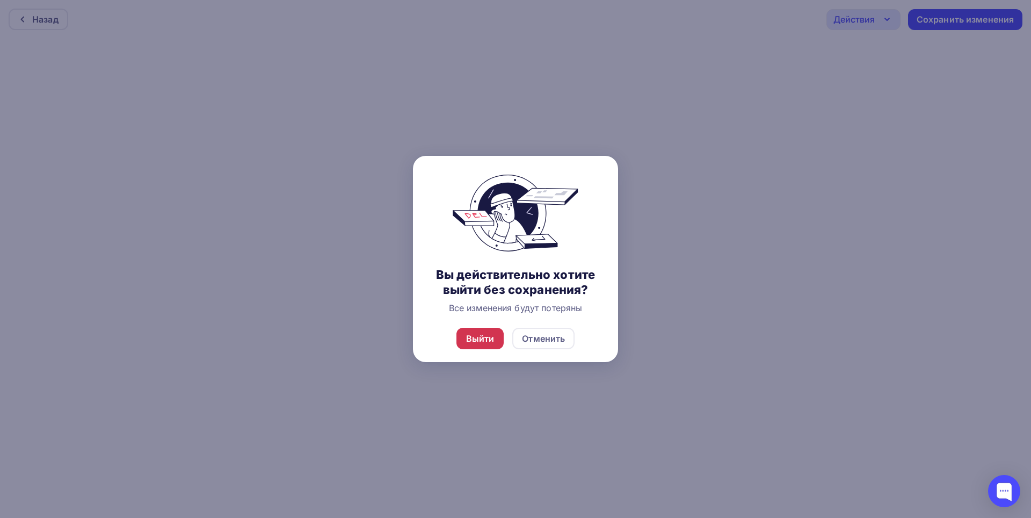
click at [478, 346] on div "Выйти" at bounding box center [481, 338] width 48 height 21
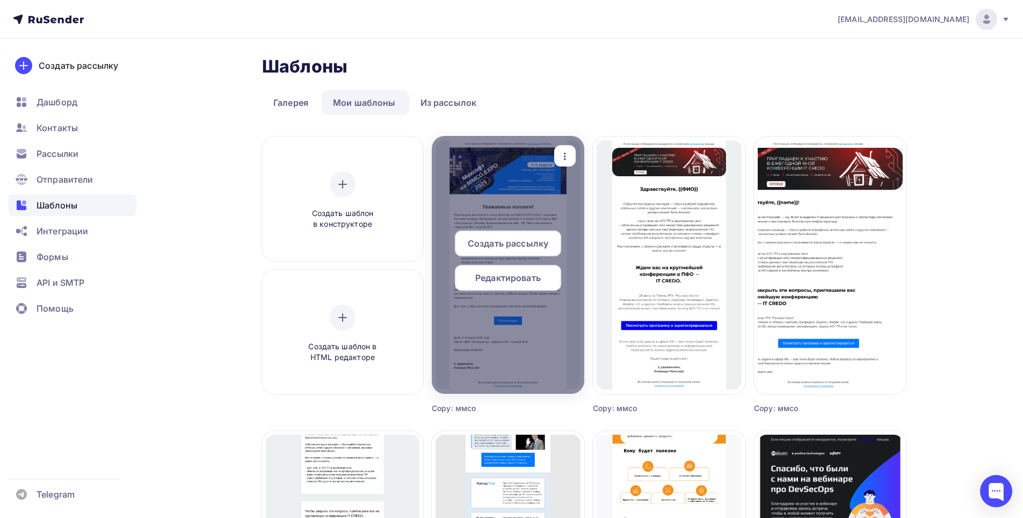
click at [485, 277] on span "Редактировать" at bounding box center [508, 277] width 66 height 13
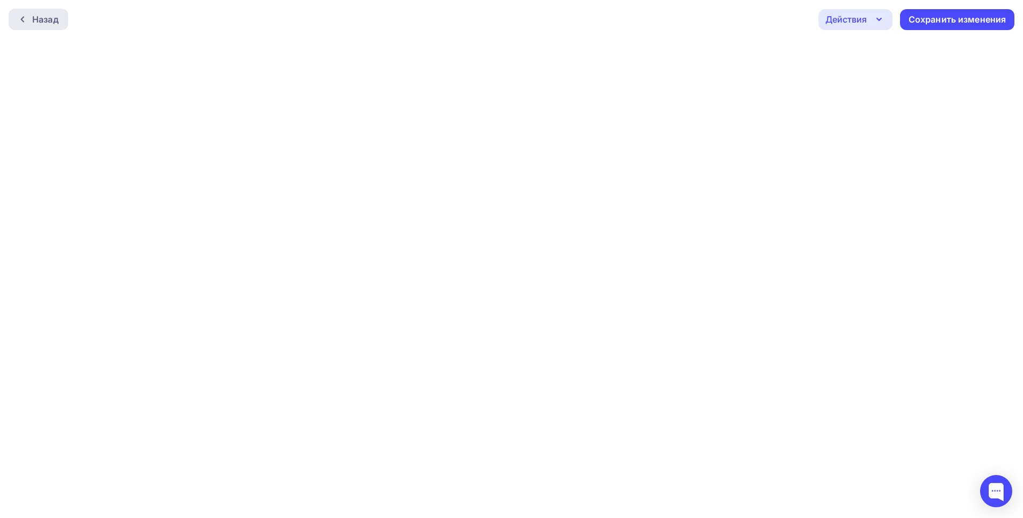
click at [54, 23] on div "Назад" at bounding box center [45, 19] width 26 height 13
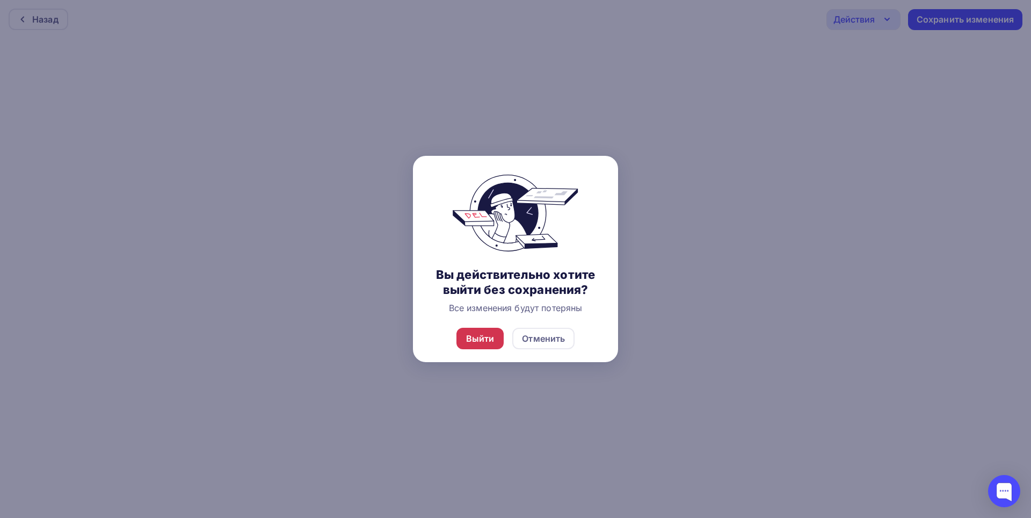
click at [469, 345] on div "Выйти" at bounding box center [481, 338] width 48 height 21
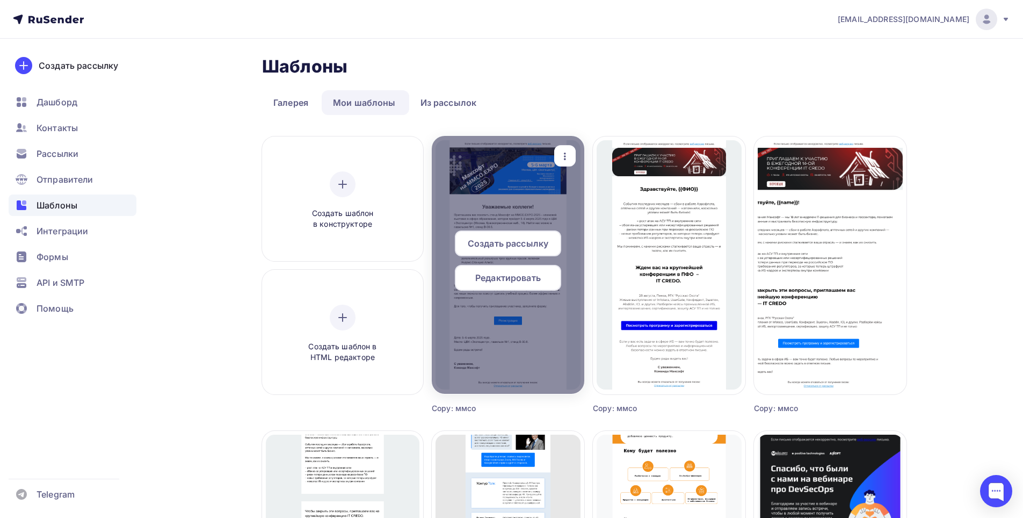
click at [533, 170] on div at bounding box center [508, 265] width 153 height 258
click at [507, 279] on span "Редактировать" at bounding box center [508, 277] width 66 height 13
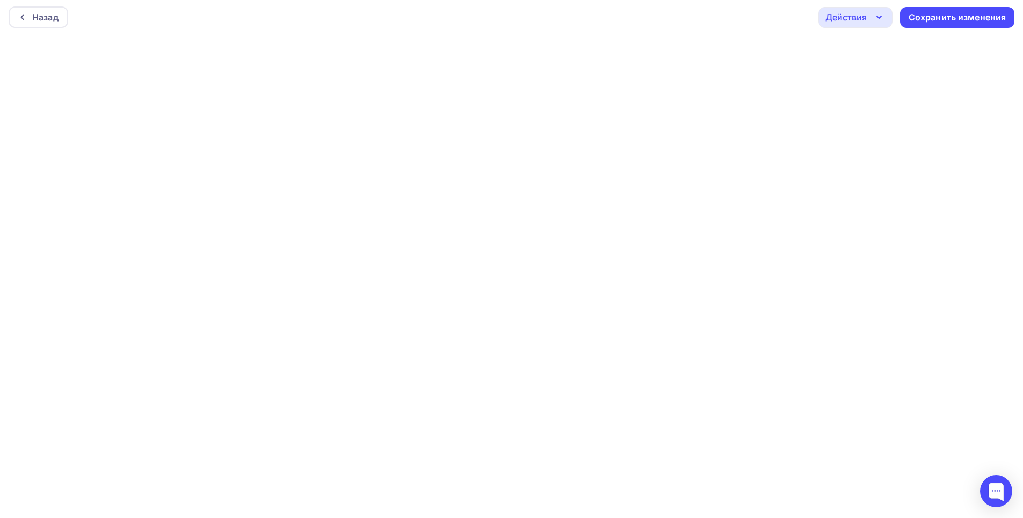
scroll to position [3, 0]
click at [930, 24] on div "Сохранить изменения" at bounding box center [957, 16] width 114 height 21
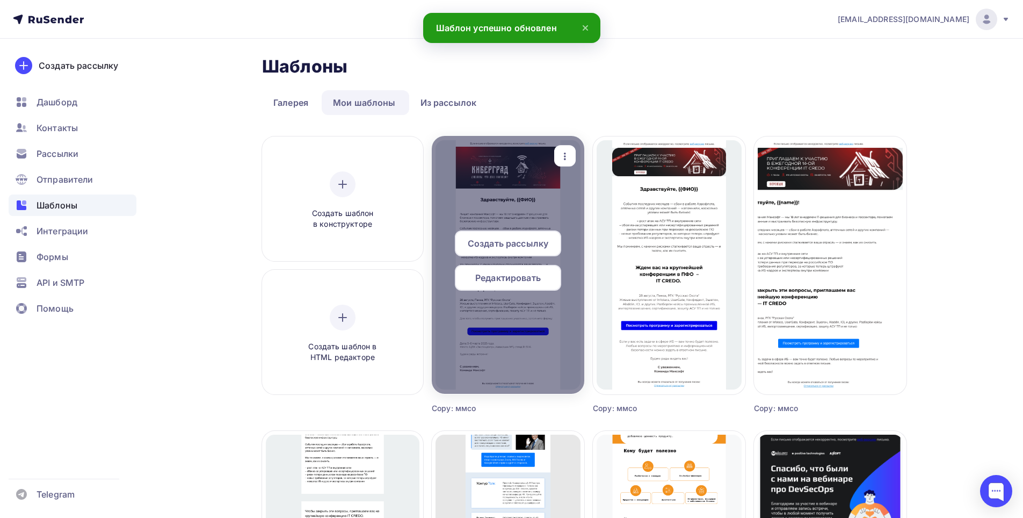
click at [508, 280] on span "Редактировать" at bounding box center [508, 277] width 66 height 13
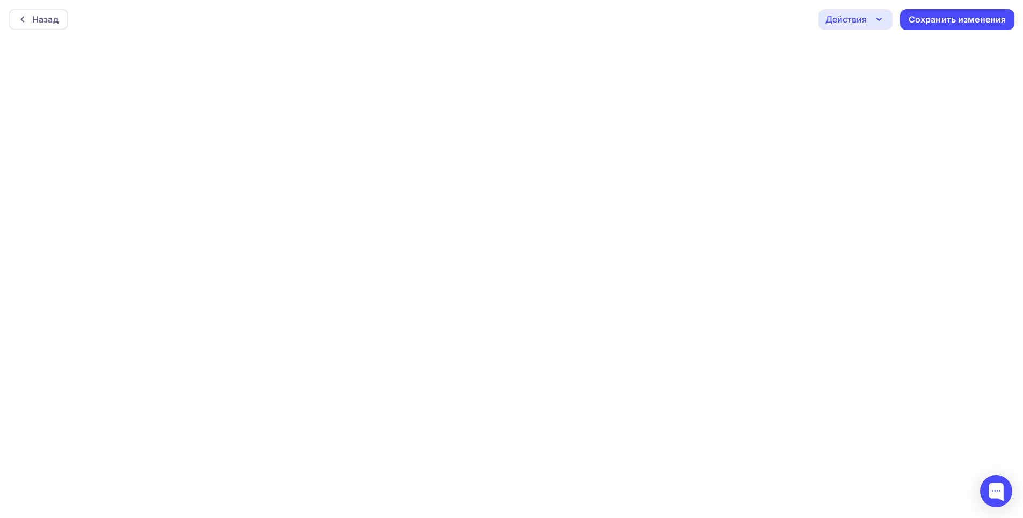
click at [884, 26] on div "Действия" at bounding box center [856, 19] width 74 height 21
click at [891, 48] on div "Отправить тестовое письмо" at bounding box center [914, 51] width 124 height 13
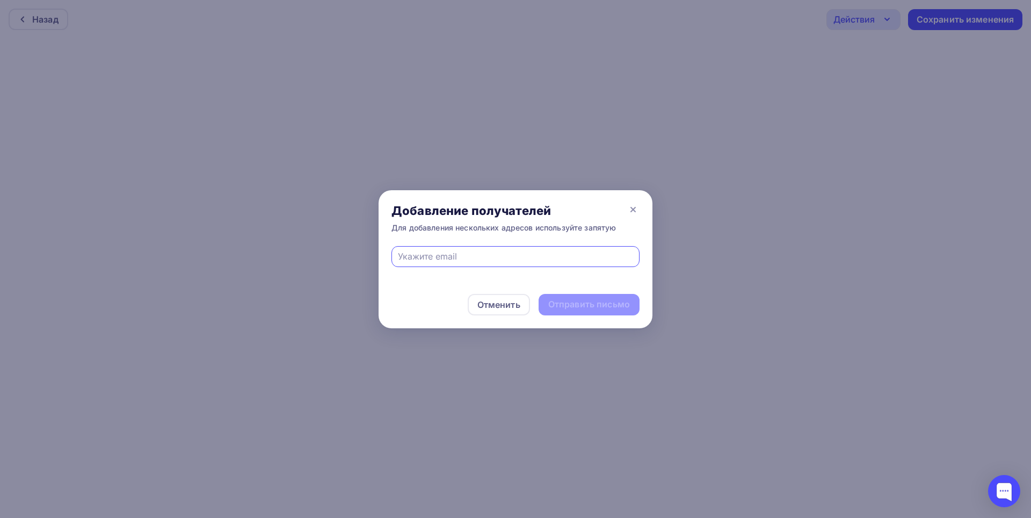
type input "e.zolina@maksoft.ru"
click at [591, 307] on div "Отправить письмо" at bounding box center [589, 304] width 82 height 12
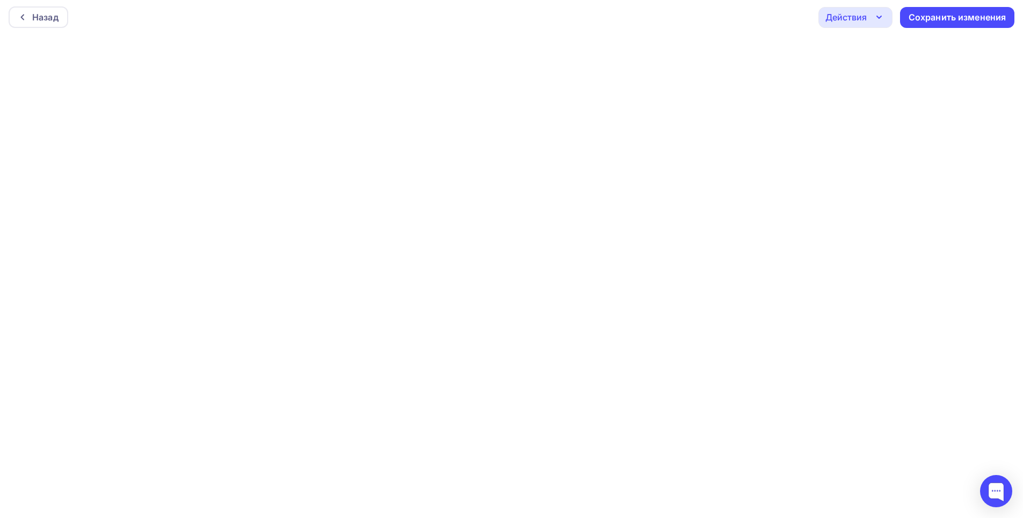
scroll to position [3, 0]
click at [939, 11] on div "Сохранить изменения" at bounding box center [958, 17] width 98 height 12
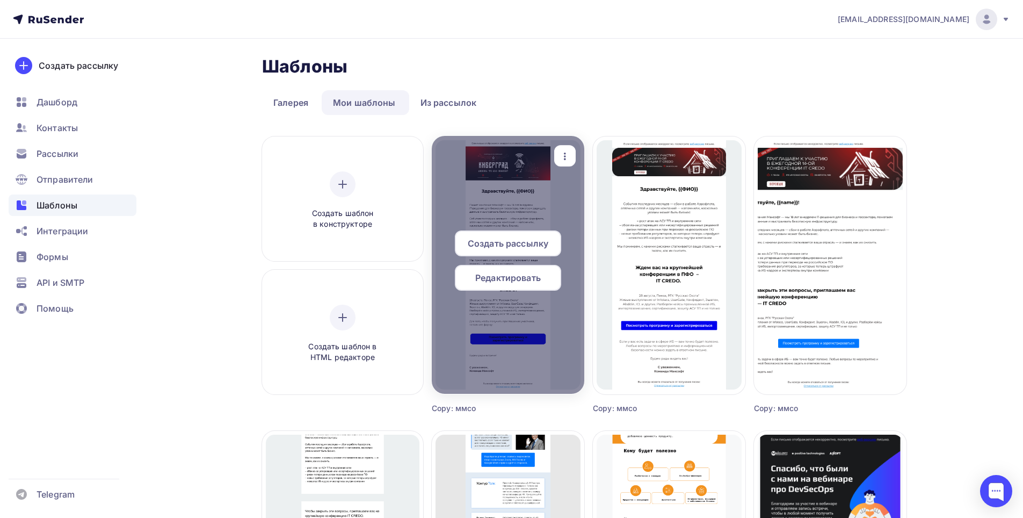
click at [495, 283] on span "Редактировать" at bounding box center [508, 277] width 66 height 13
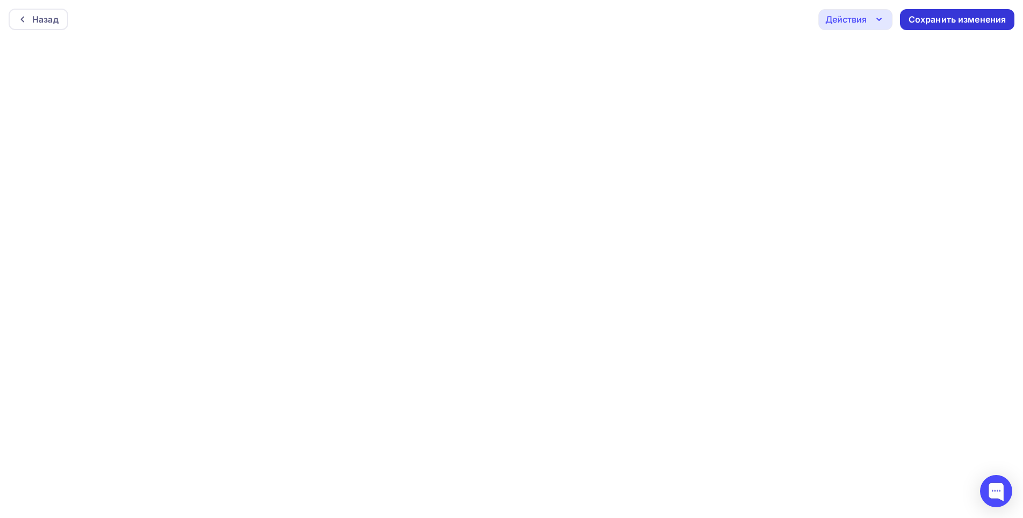
click at [956, 20] on div "Сохранить изменения" at bounding box center [958, 19] width 98 height 12
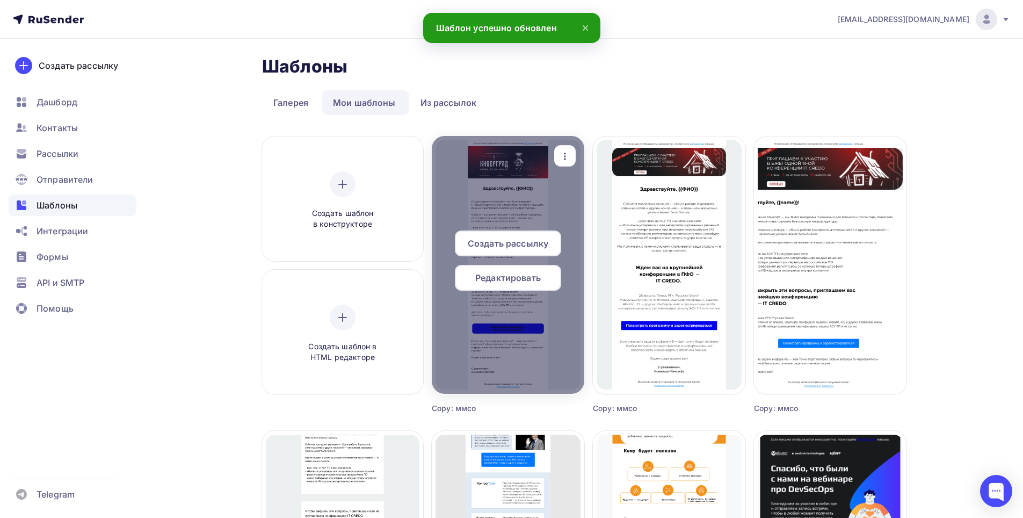
click at [539, 241] on span "Создать рассылку" at bounding box center [508, 243] width 81 height 13
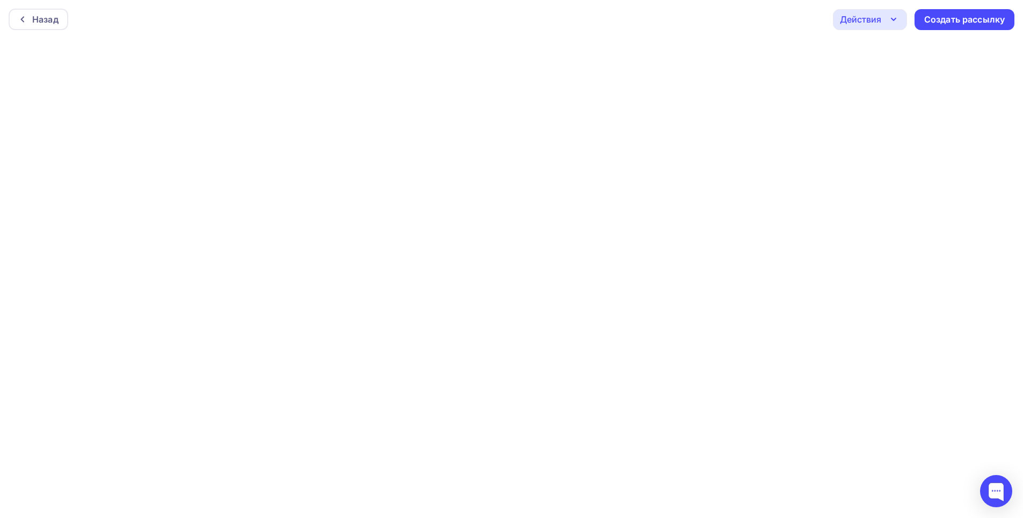
scroll to position [3, 0]
click at [899, 13] on icon "button" at bounding box center [893, 16] width 13 height 13
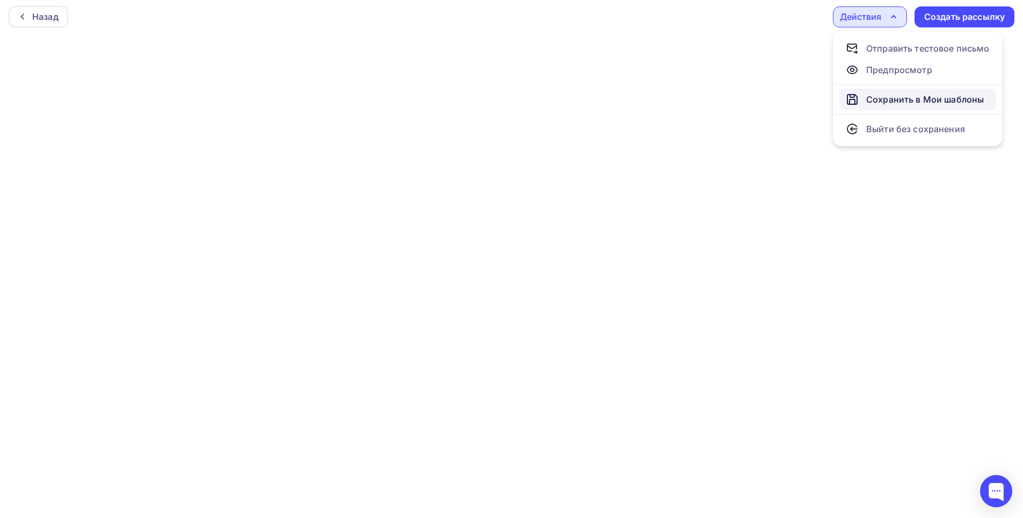
click at [896, 91] on link "Сохранить в Мои шаблоны" at bounding box center [918, 99] width 157 height 21
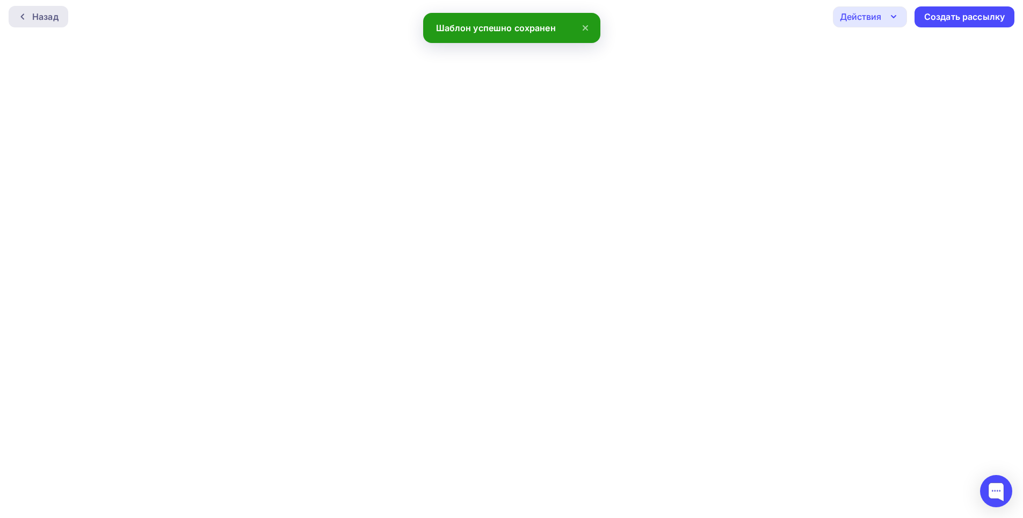
click at [56, 15] on div "Назад" at bounding box center [45, 16] width 26 height 13
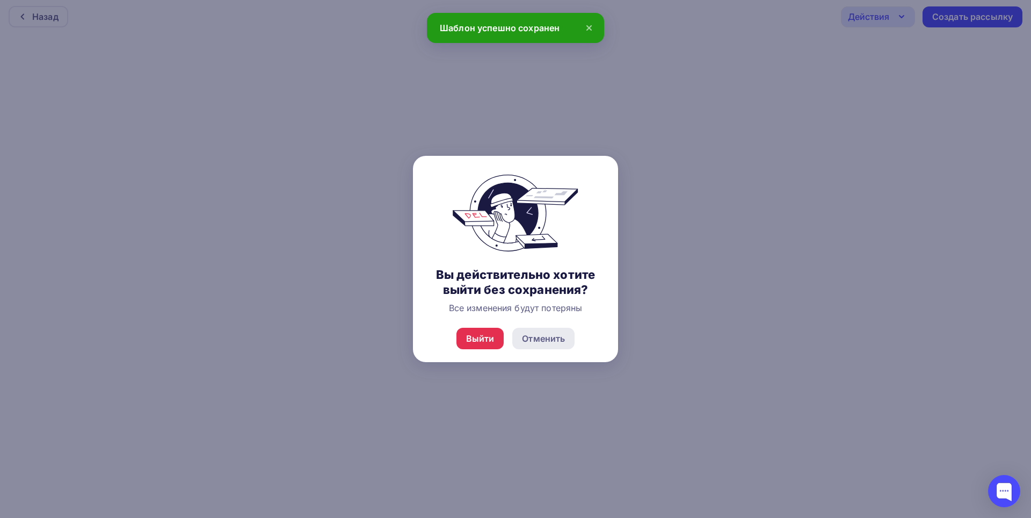
click at [547, 339] on div "Отменить" at bounding box center [543, 338] width 43 height 13
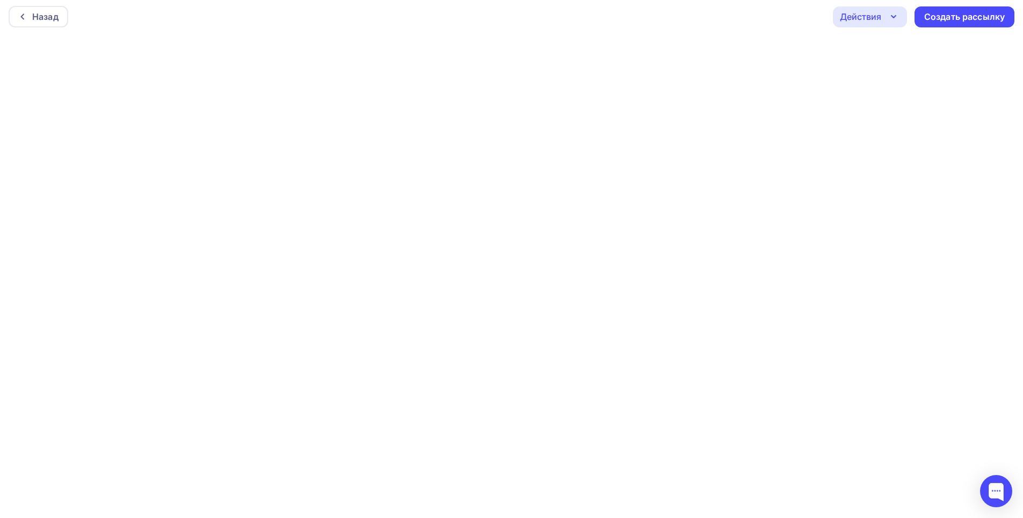
click at [874, 25] on div "Действия" at bounding box center [870, 16] width 74 height 21
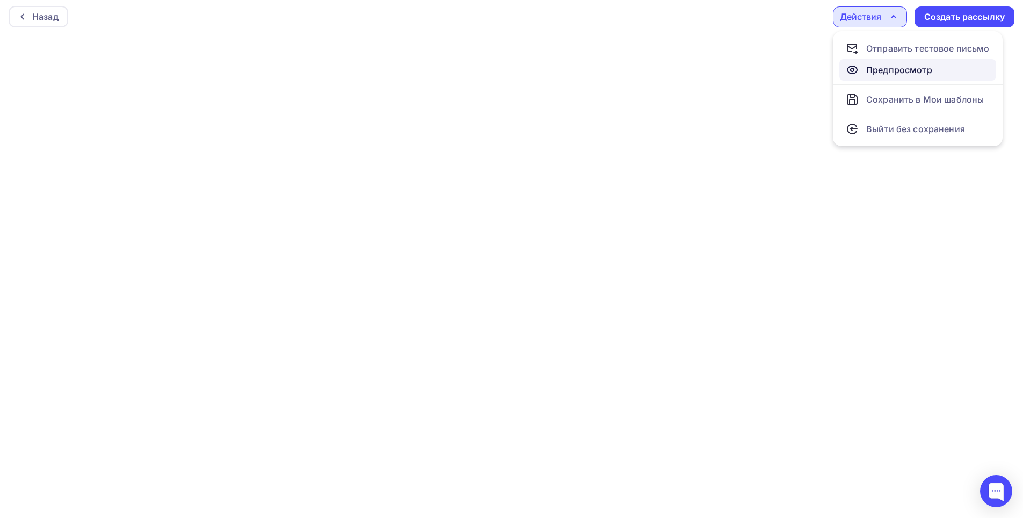
click at [887, 71] on div "Предпросмотр" at bounding box center [899, 69] width 66 height 13
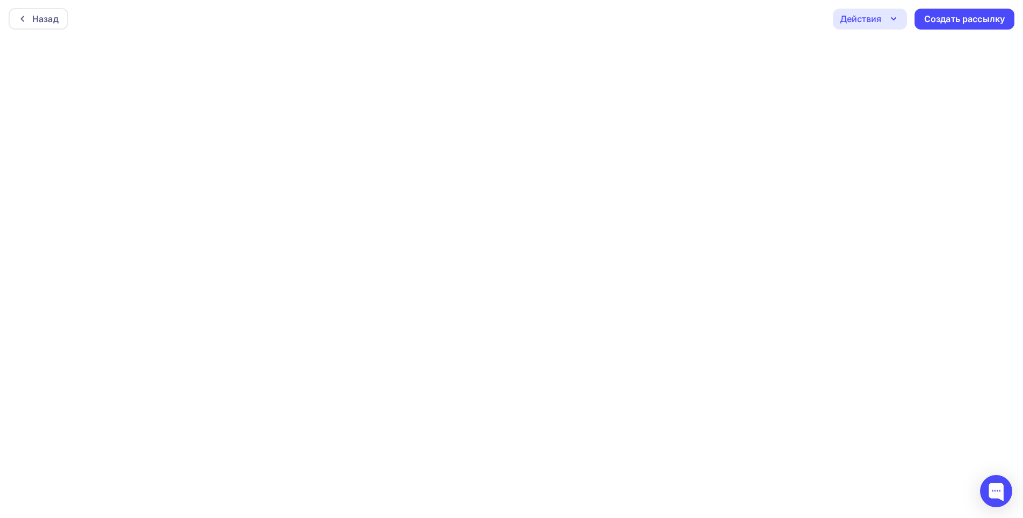
scroll to position [0, 0]
click at [50, 17] on div "Назад" at bounding box center [45, 19] width 26 height 13
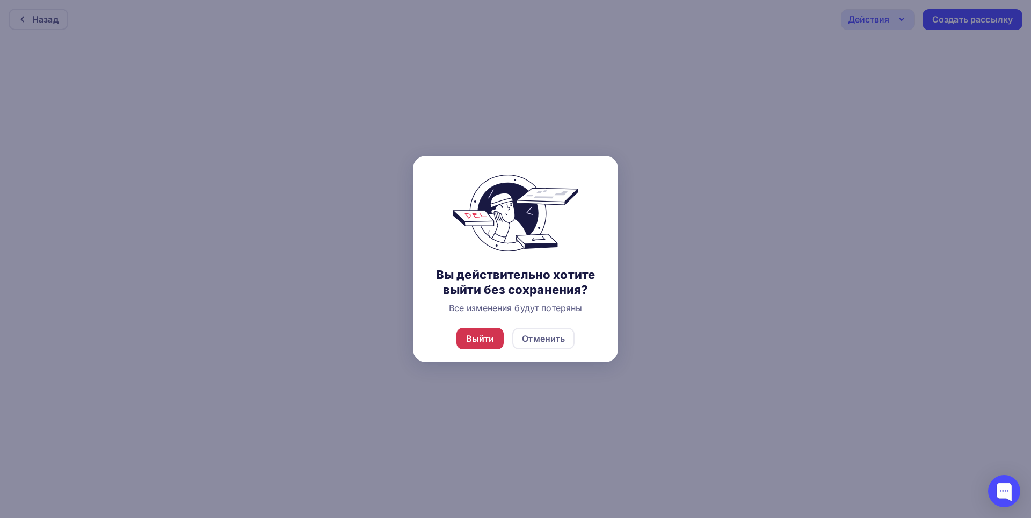
click at [486, 348] on div "Выйти" at bounding box center [481, 338] width 48 height 21
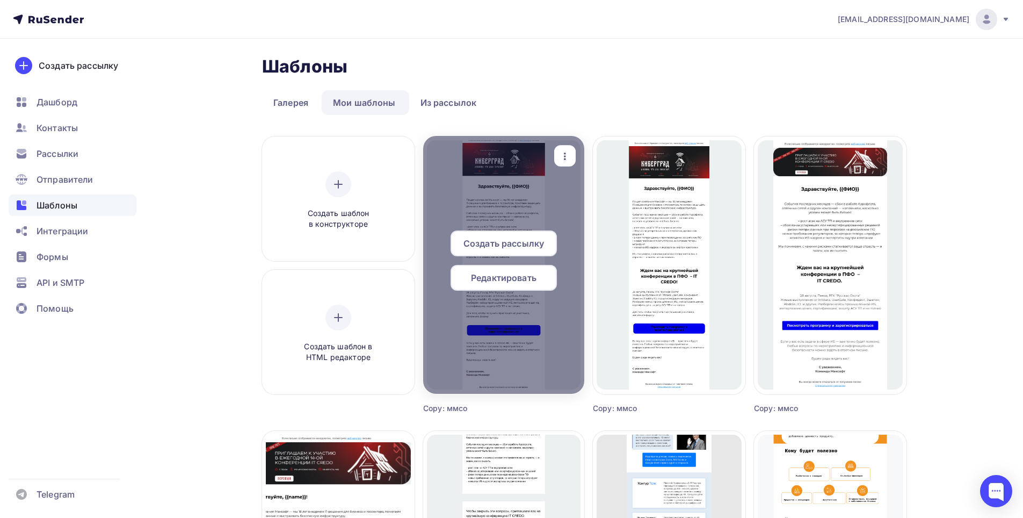
click at [499, 200] on div at bounding box center [503, 265] width 161 height 258
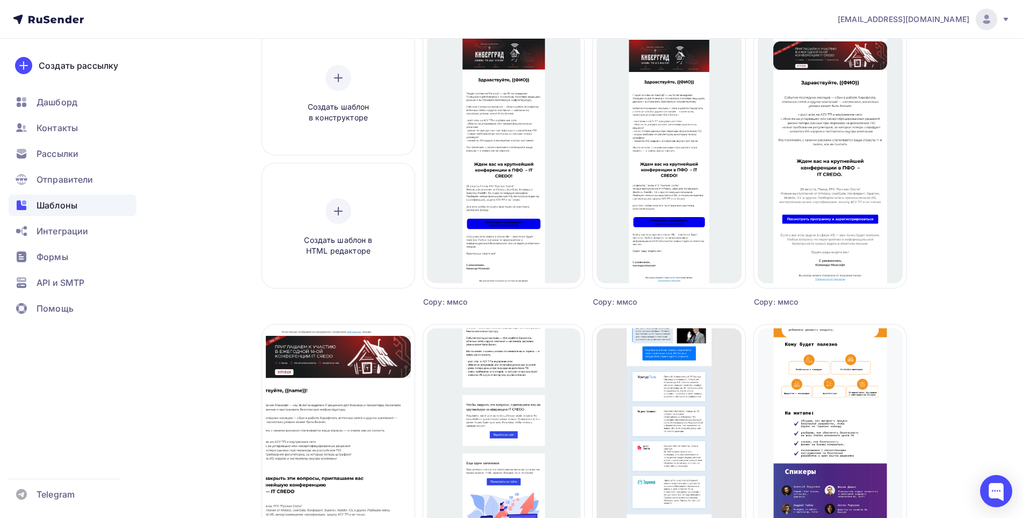
scroll to position [107, 0]
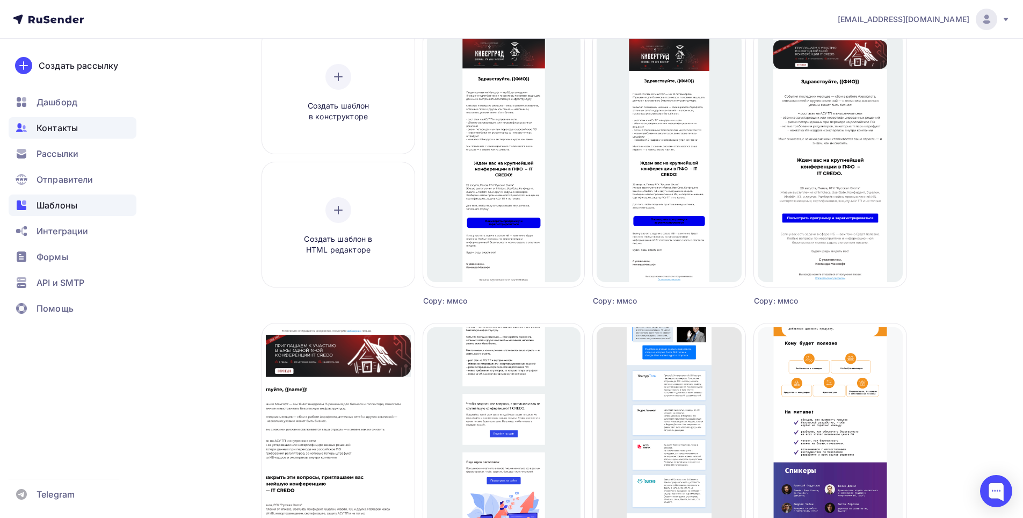
click at [59, 131] on span "Контакты" at bounding box center [57, 127] width 41 height 13
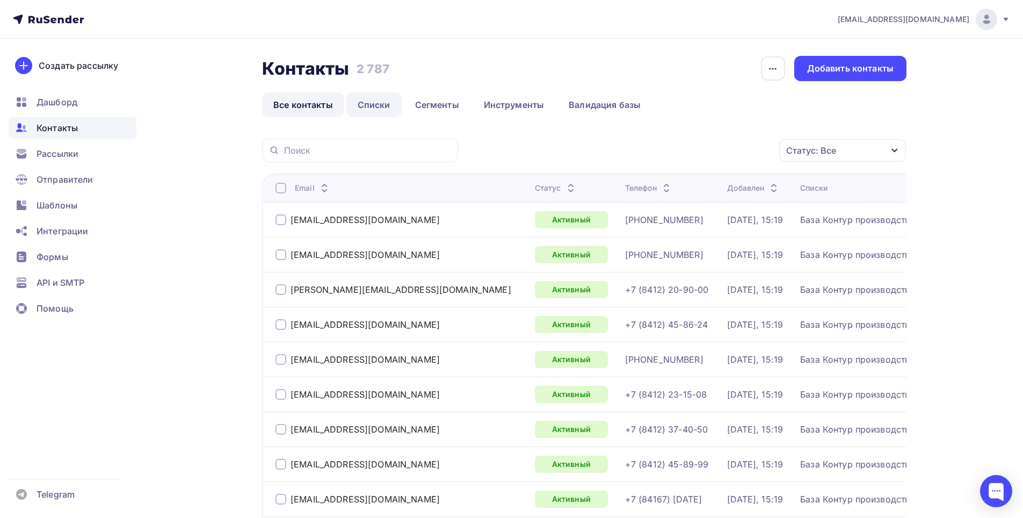
click at [369, 102] on link "Списки" at bounding box center [373, 104] width 55 height 25
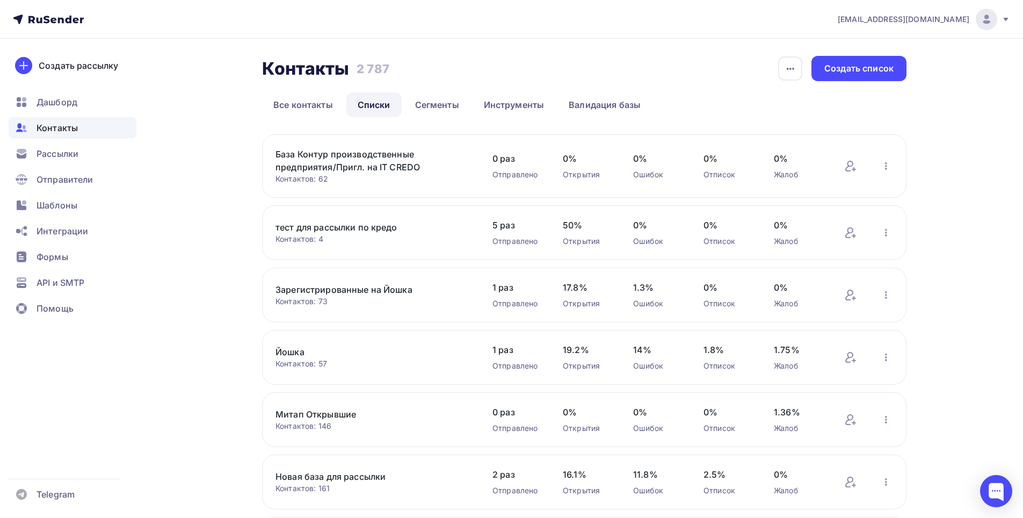
click at [363, 154] on link "База Контур производственные предприятия/Пригл. на IT CREDO" at bounding box center [367, 161] width 183 height 26
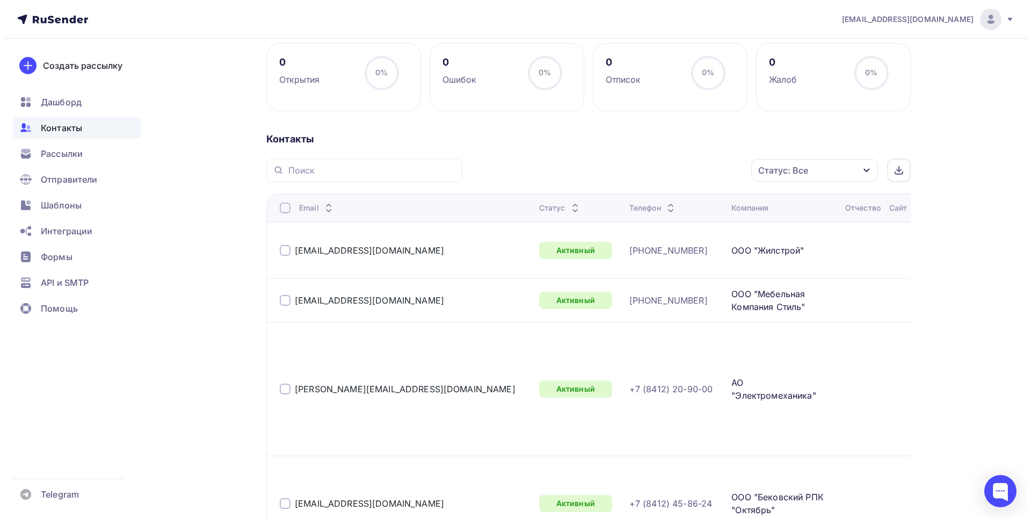
scroll to position [161, 0]
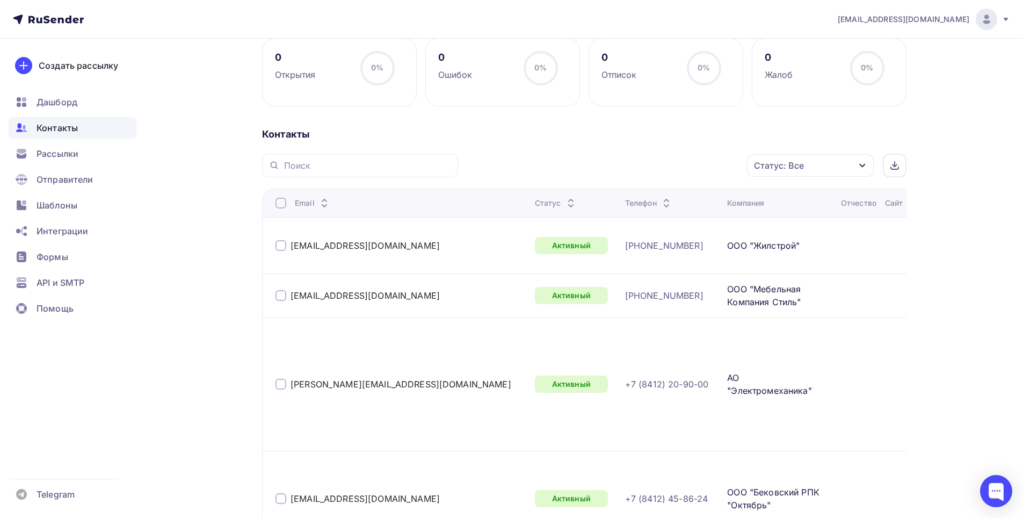
click at [281, 207] on div at bounding box center [281, 203] width 11 height 11
click at [725, 169] on icon "button" at bounding box center [724, 165] width 13 height 13
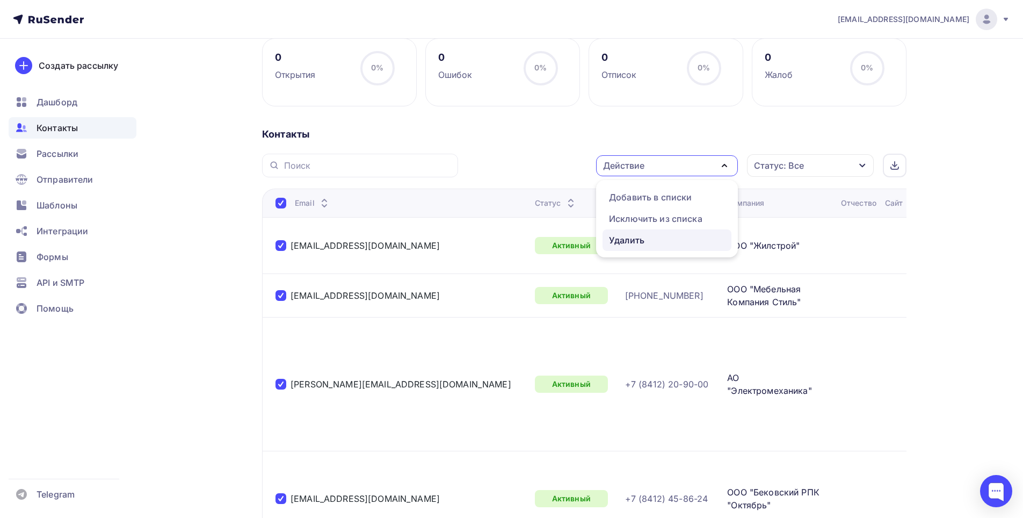
click at [628, 245] on div "Удалить" at bounding box center [626, 240] width 35 height 13
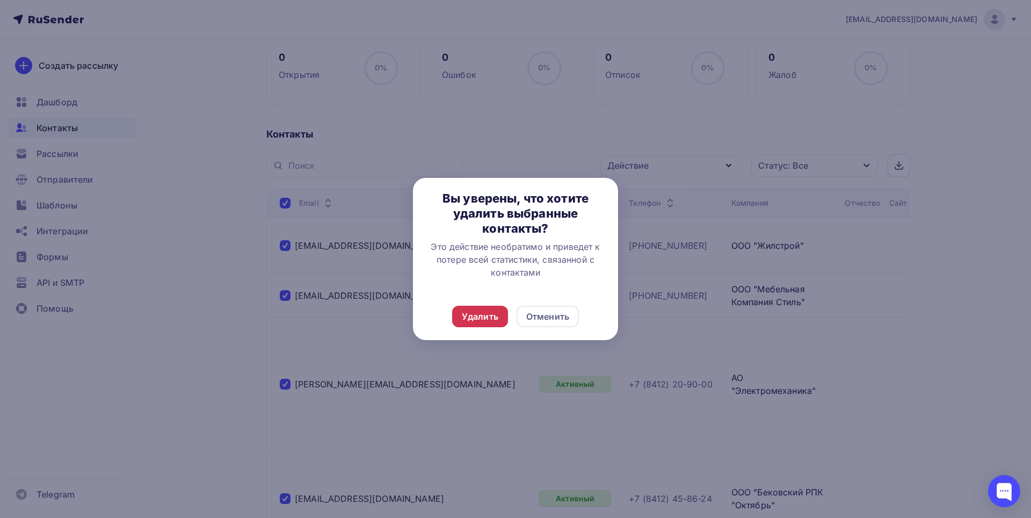
click at [487, 315] on div "Удалить" at bounding box center [480, 316] width 37 height 13
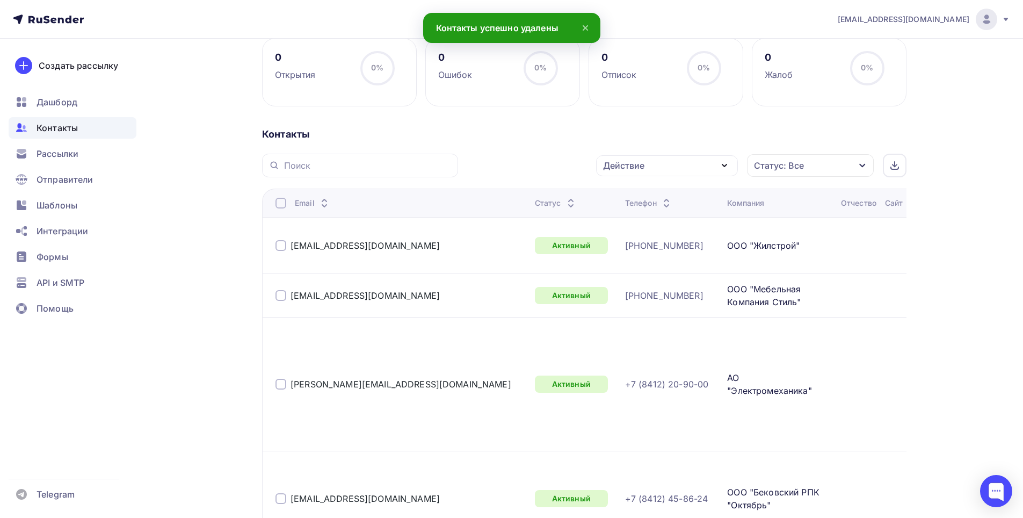
click at [282, 199] on div at bounding box center [281, 203] width 11 height 11
click at [280, 204] on div at bounding box center [281, 203] width 11 height 11
click at [728, 166] on icon "button" at bounding box center [724, 165] width 13 height 13
click at [638, 241] on div "Удалить" at bounding box center [626, 240] width 35 height 13
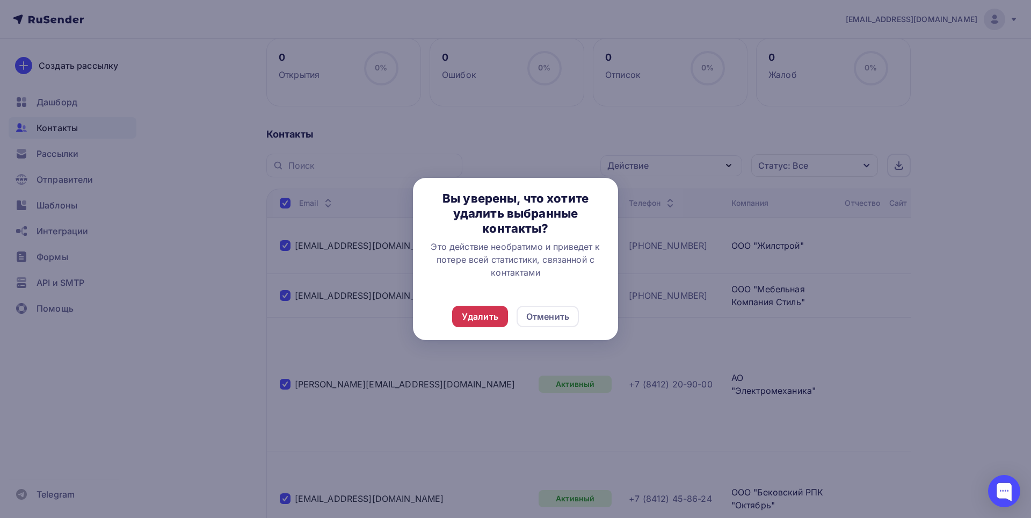
click at [461, 322] on div "Удалить" at bounding box center [480, 316] width 56 height 21
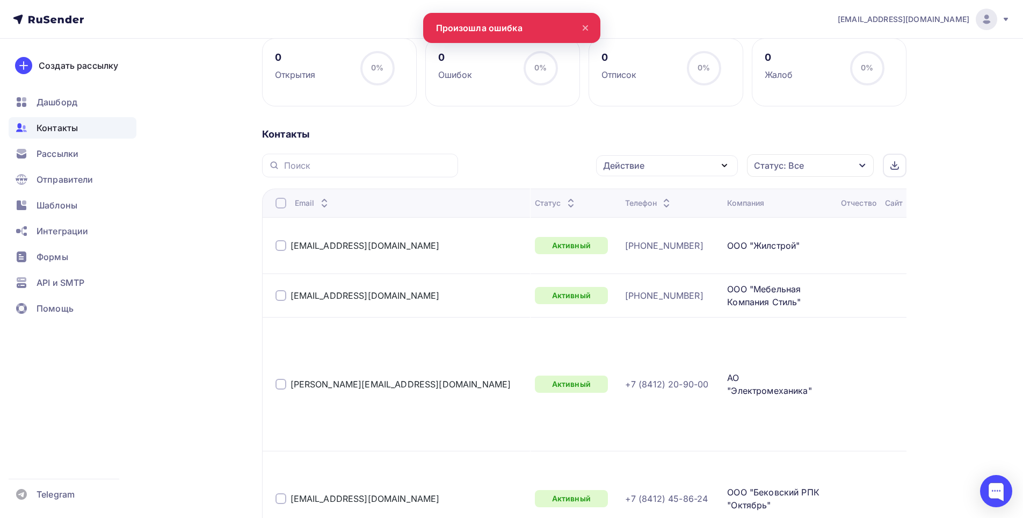
click at [278, 205] on div at bounding box center [281, 203] width 11 height 11
click at [279, 203] on div at bounding box center [281, 203] width 11 height 11
click at [729, 165] on icon "button" at bounding box center [724, 165] width 13 height 13
click at [621, 242] on div "Удалить" at bounding box center [626, 240] width 35 height 13
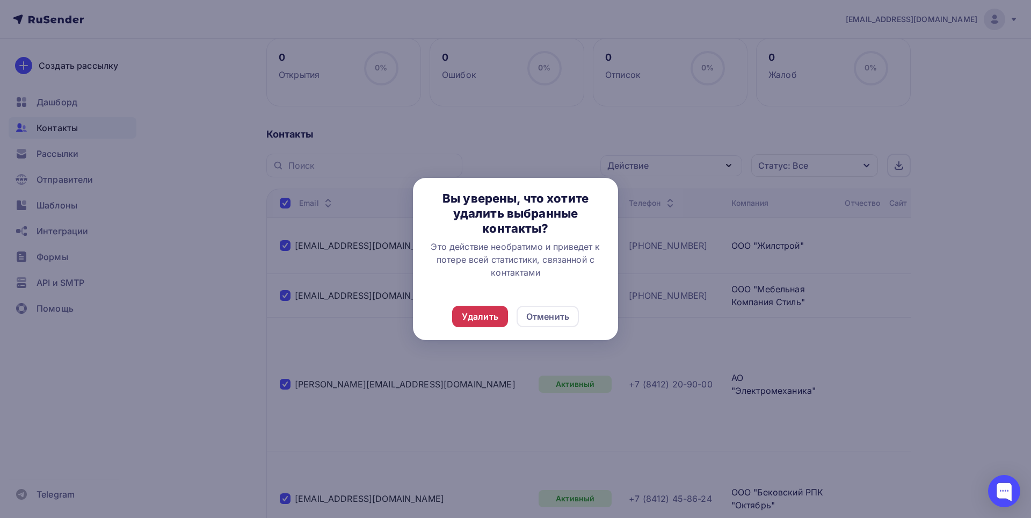
click at [484, 316] on div "Удалить" at bounding box center [480, 316] width 37 height 13
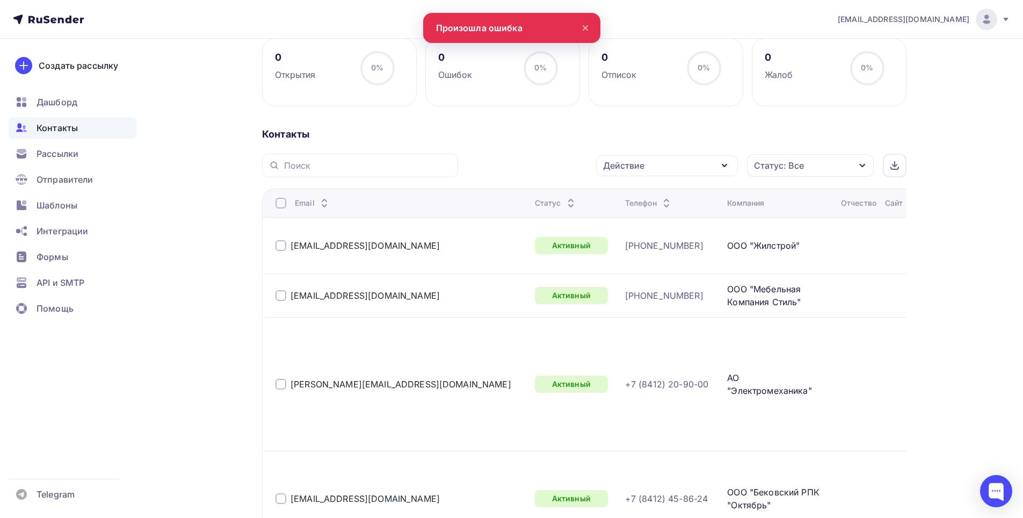
click at [279, 202] on div at bounding box center [281, 203] width 11 height 11
click at [281, 203] on div at bounding box center [281, 203] width 11 height 11
click at [731, 167] on icon "button" at bounding box center [724, 165] width 13 height 13
click at [634, 244] on div "Удалить" at bounding box center [626, 240] width 35 height 13
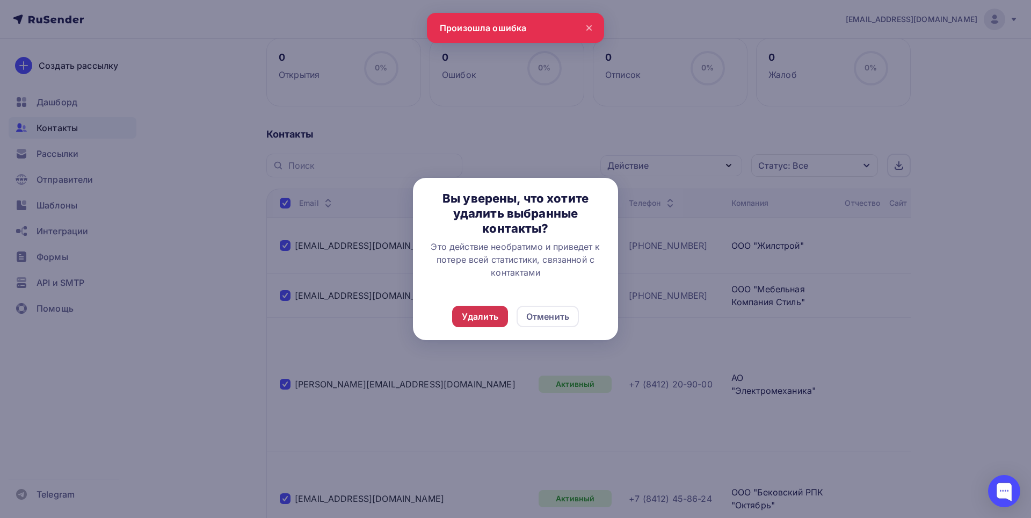
click at [483, 316] on div "Удалить" at bounding box center [480, 316] width 37 height 13
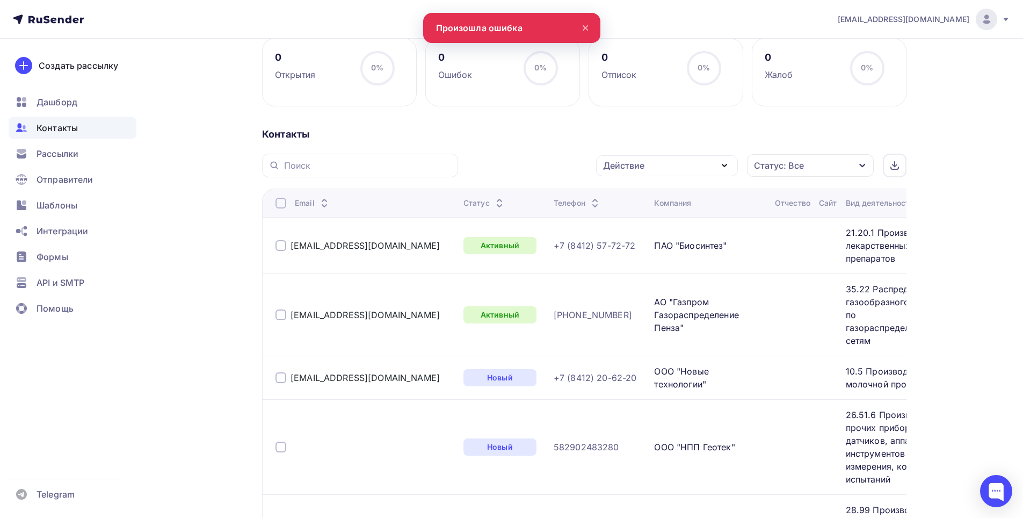
click at [274, 209] on th "Email" at bounding box center [360, 203] width 197 height 28
click at [280, 205] on div at bounding box center [281, 203] width 11 height 11
click at [278, 201] on div at bounding box center [281, 203] width 11 height 11
click at [726, 168] on icon "button" at bounding box center [724, 165] width 13 height 13
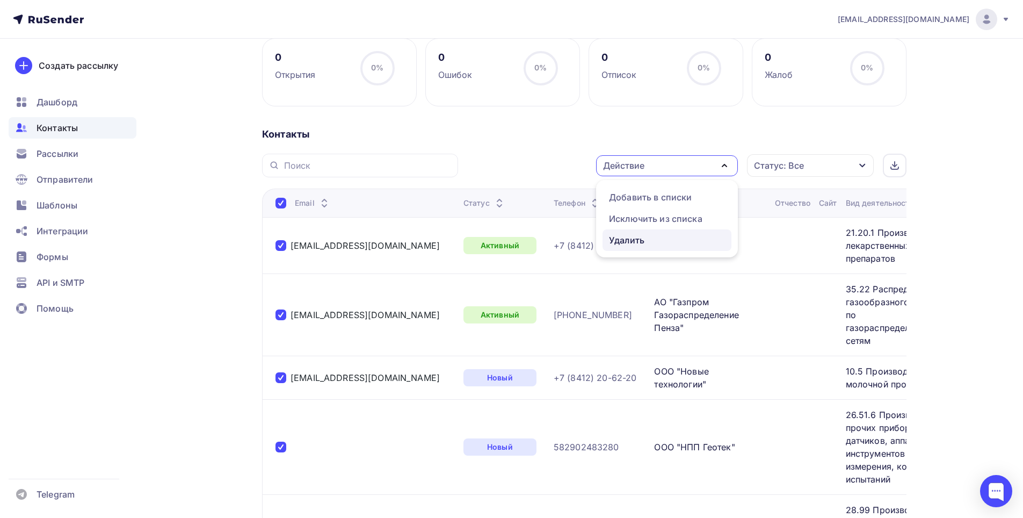
click at [627, 234] on div "Удалить" at bounding box center [626, 240] width 35 height 13
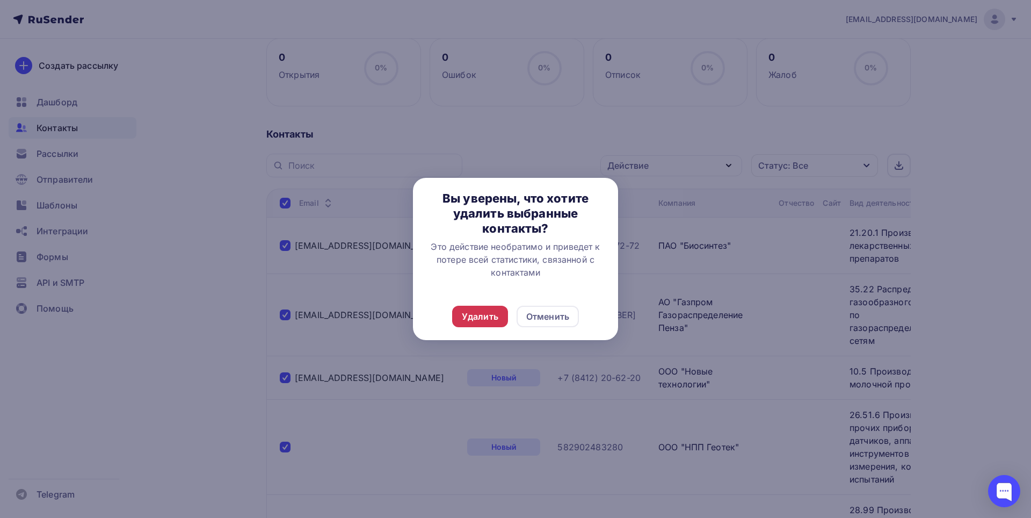
click at [493, 315] on div "Удалить" at bounding box center [480, 316] width 37 height 13
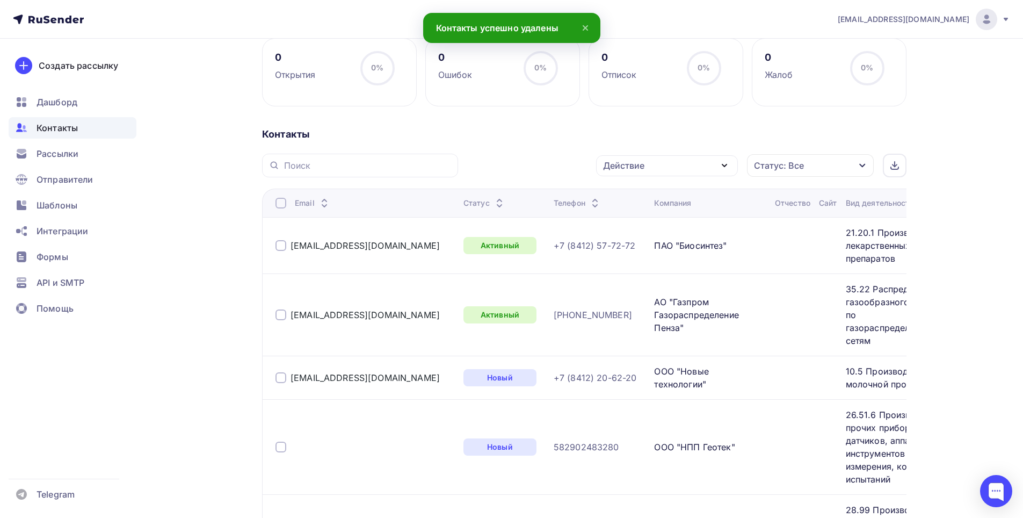
click at [286, 203] on div at bounding box center [281, 203] width 11 height 11
click at [281, 204] on div at bounding box center [281, 203] width 11 height 11
click at [731, 168] on icon "button" at bounding box center [724, 165] width 13 height 13
click at [635, 244] on div "Удалить" at bounding box center [626, 240] width 35 height 13
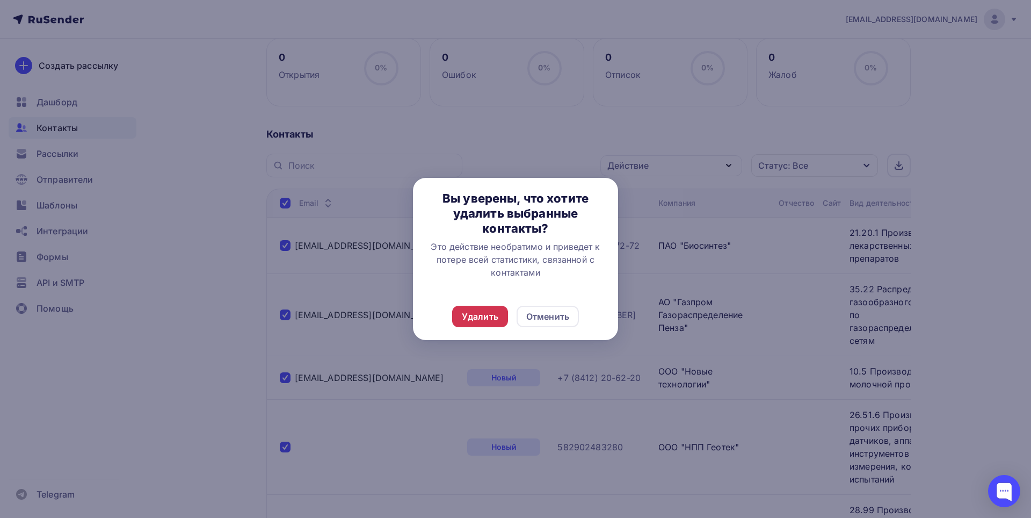
click at [491, 314] on div "Удалить" at bounding box center [480, 316] width 37 height 13
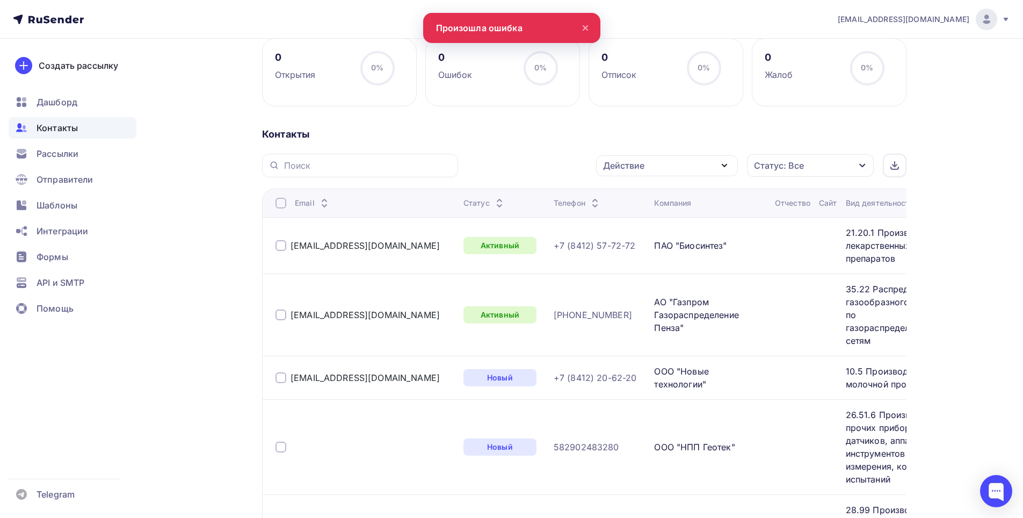
click at [285, 202] on div at bounding box center [281, 203] width 11 height 11
click at [280, 202] on div at bounding box center [281, 203] width 11 height 11
click at [724, 165] on icon "button" at bounding box center [724, 165] width 4 height 2
click at [628, 244] on div "Удалить" at bounding box center [626, 240] width 35 height 13
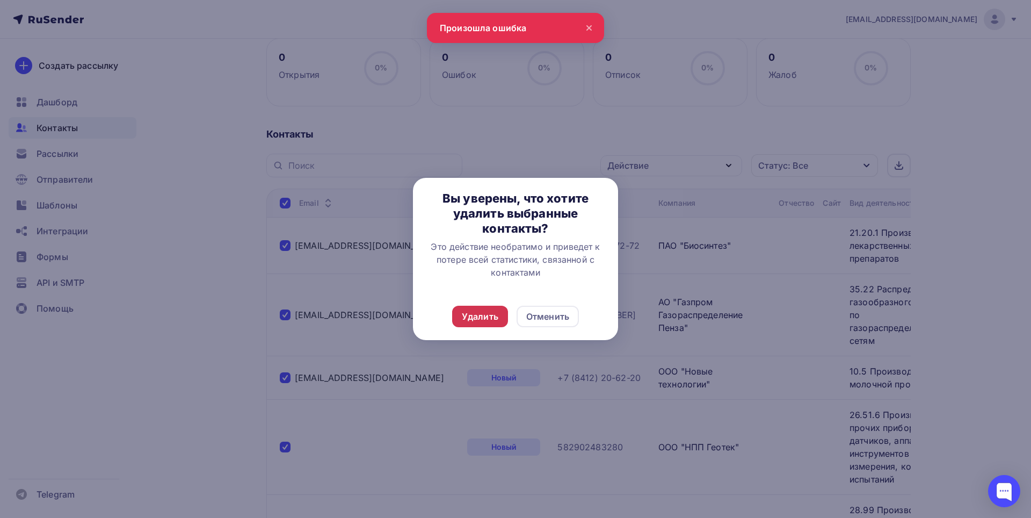
click at [485, 315] on div "Удалить" at bounding box center [480, 316] width 37 height 13
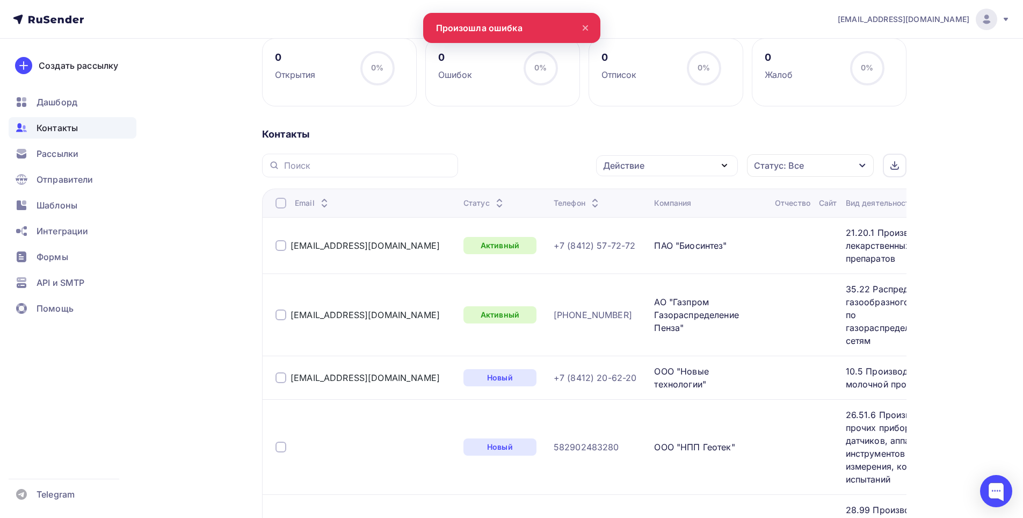
click at [281, 204] on div at bounding box center [281, 203] width 11 height 11
click at [723, 167] on icon "button" at bounding box center [724, 165] width 13 height 13
click at [620, 240] on div "Удалить" at bounding box center [626, 240] width 35 height 13
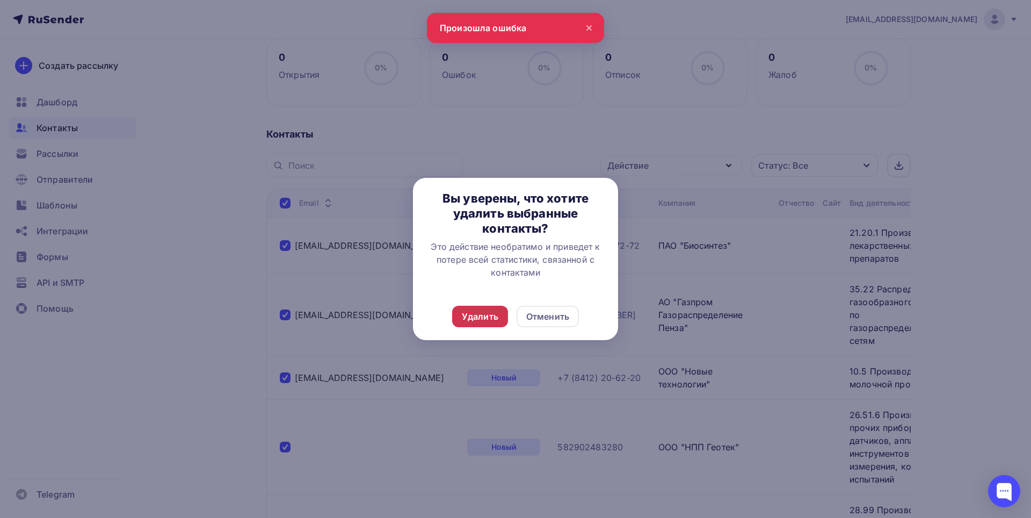
click at [493, 308] on div "Удалить" at bounding box center [480, 316] width 56 height 21
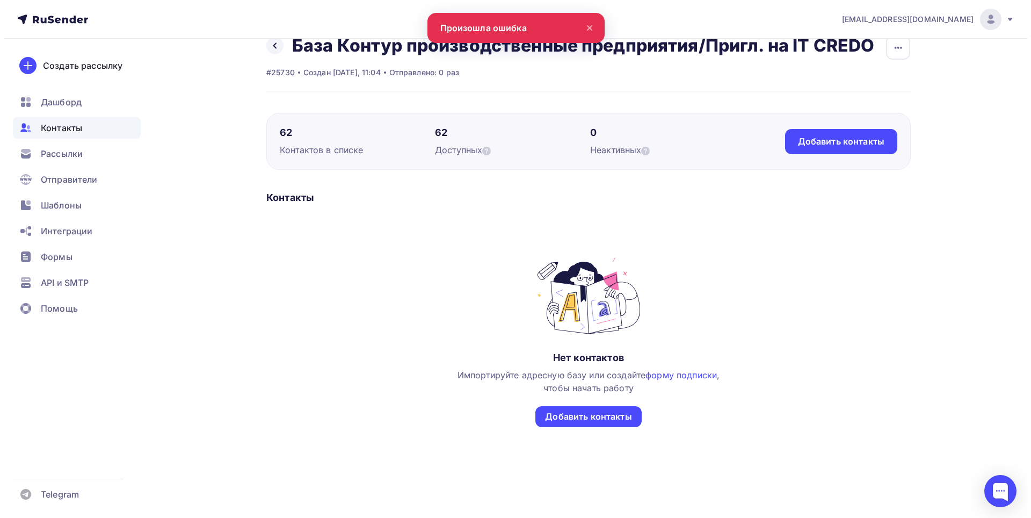
scroll to position [0, 0]
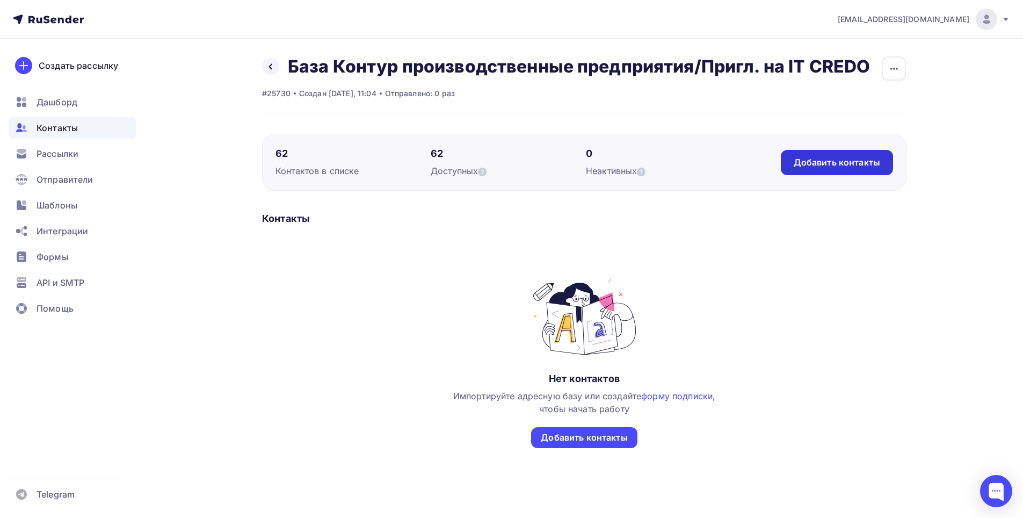
click at [839, 163] on div "Добавить контакты" at bounding box center [837, 162] width 86 height 12
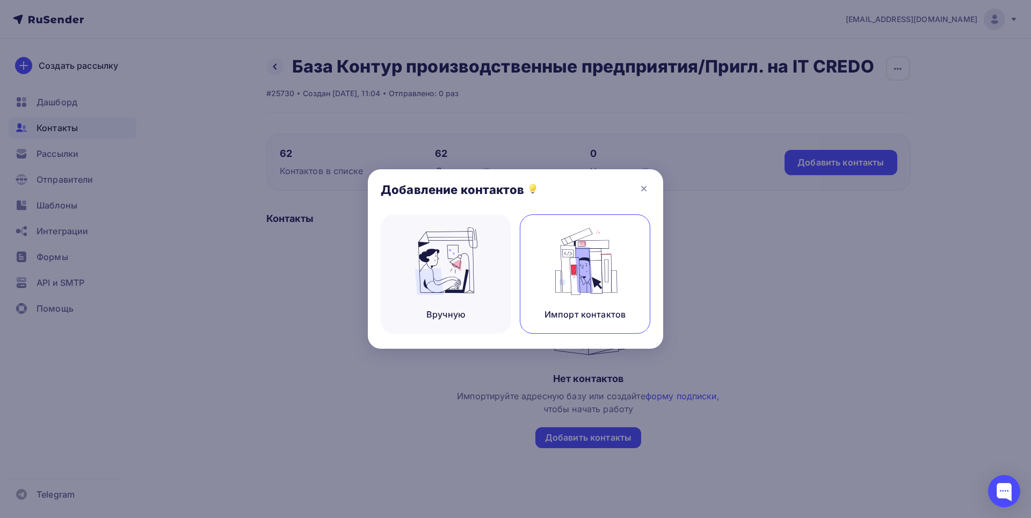
click at [619, 282] on img at bounding box center [585, 261] width 72 height 68
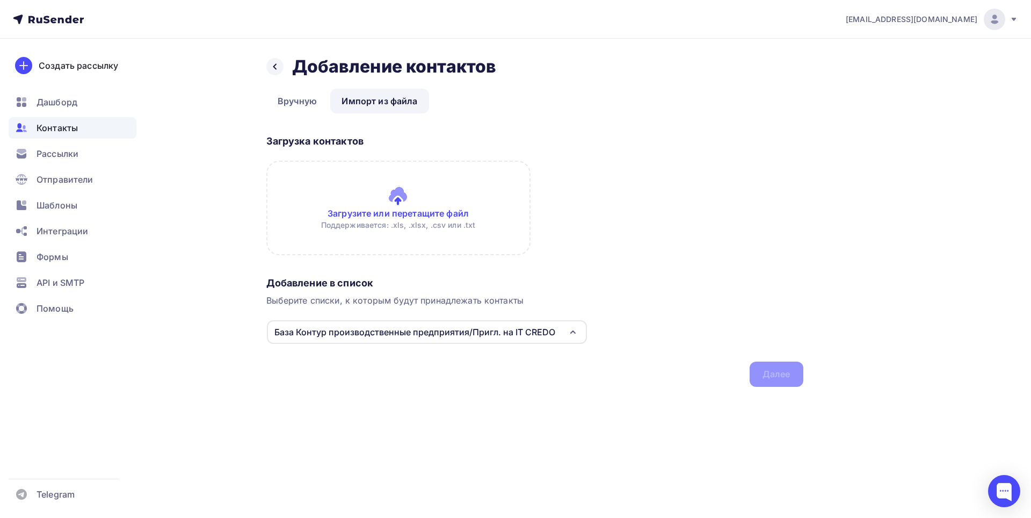
click at [424, 210] on input "file" at bounding box center [398, 208] width 264 height 95
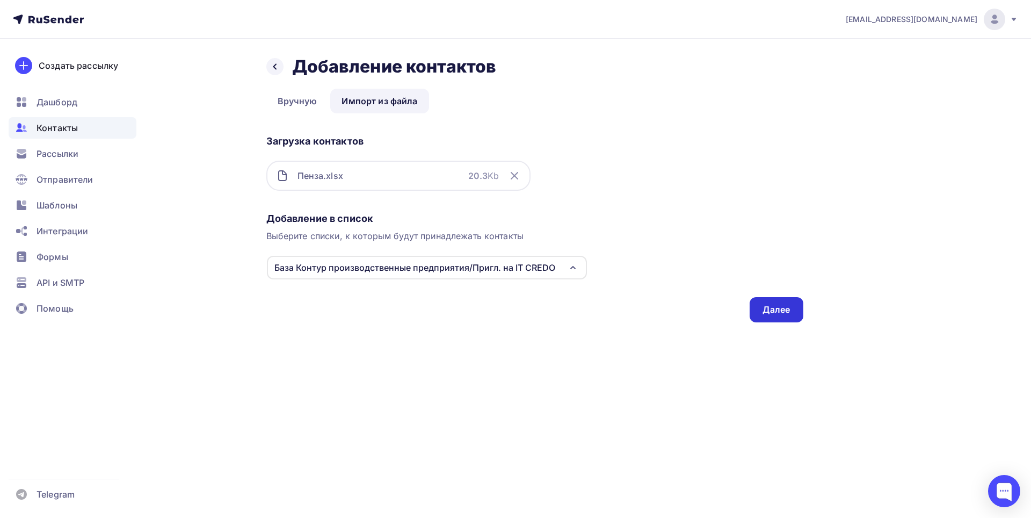
click at [779, 316] on div "Далее" at bounding box center [777, 309] width 54 height 25
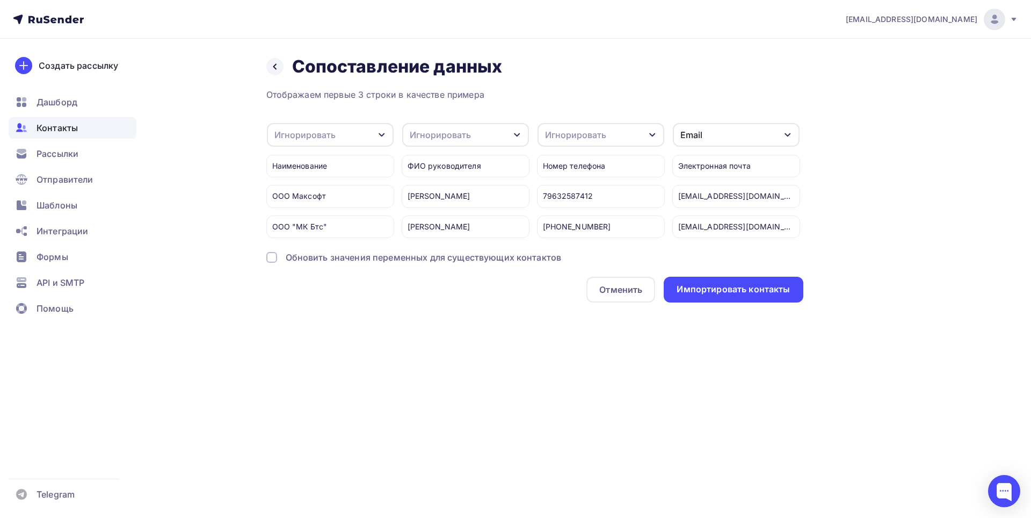
click at [382, 132] on icon "button" at bounding box center [382, 135] width 9 height 9
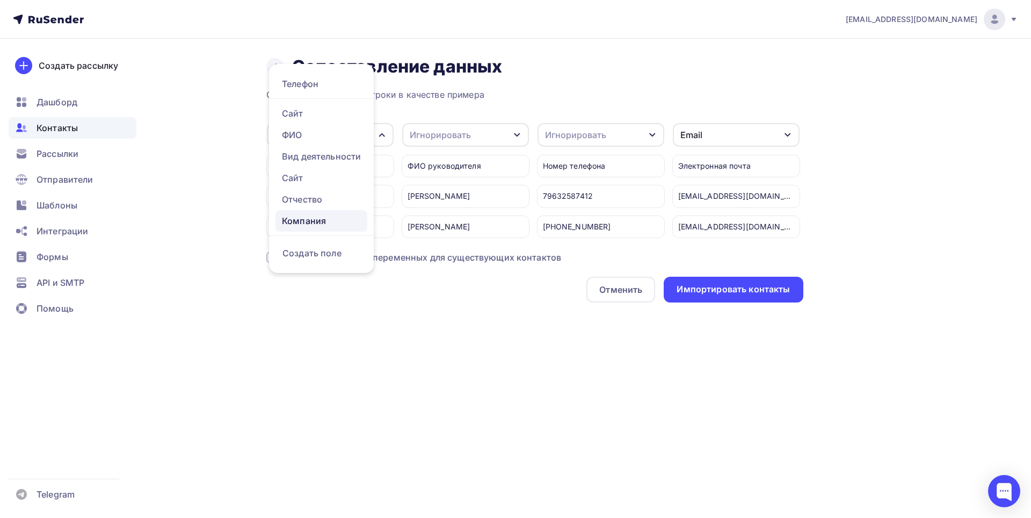
click at [318, 214] on div "Компания" at bounding box center [321, 220] width 79 height 13
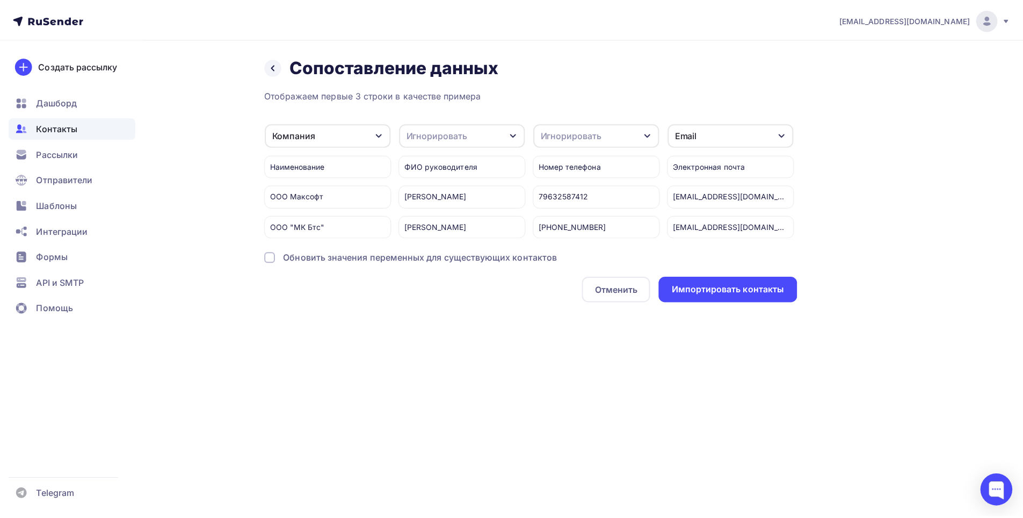
scroll to position [0, 0]
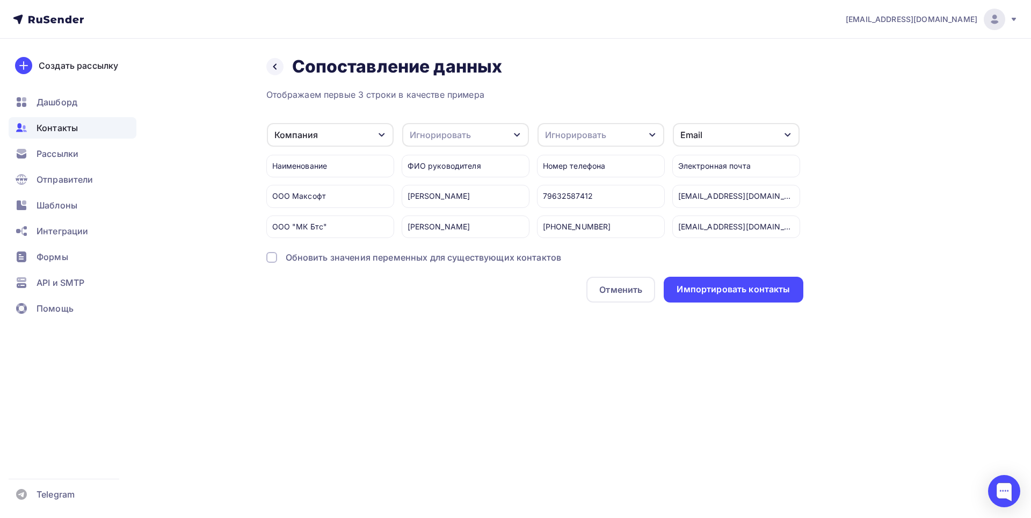
click at [514, 137] on icon "button" at bounding box center [517, 135] width 9 height 9
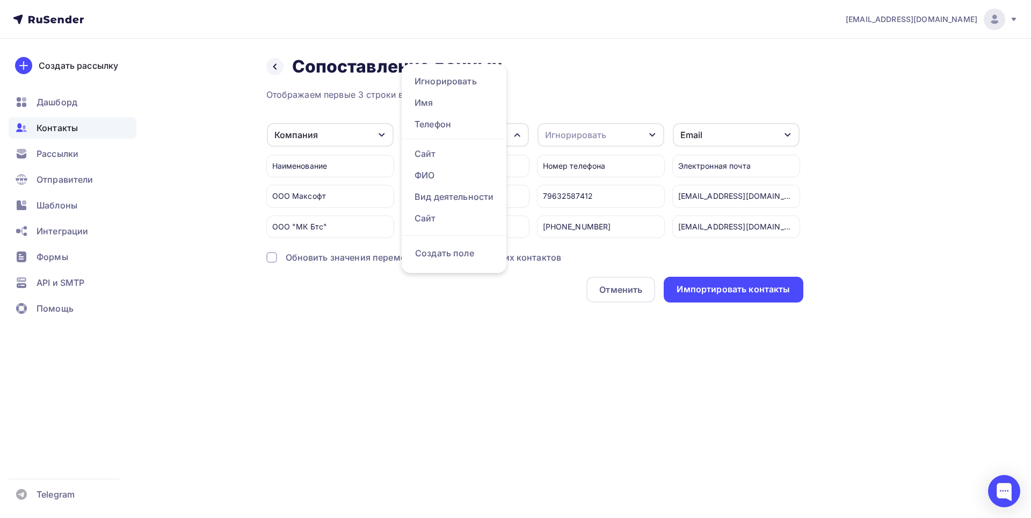
click at [585, 80] on div "Назад Сопоставление данных Сопоставление данных Отображаем первые 3 строки в ка…" at bounding box center [534, 179] width 537 height 247
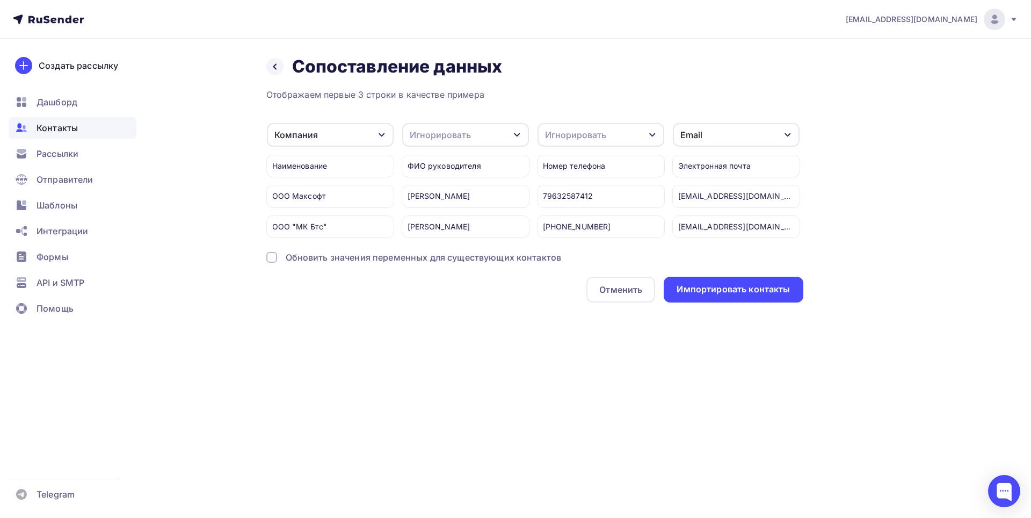
click at [516, 135] on icon "button" at bounding box center [517, 135] width 6 height 4
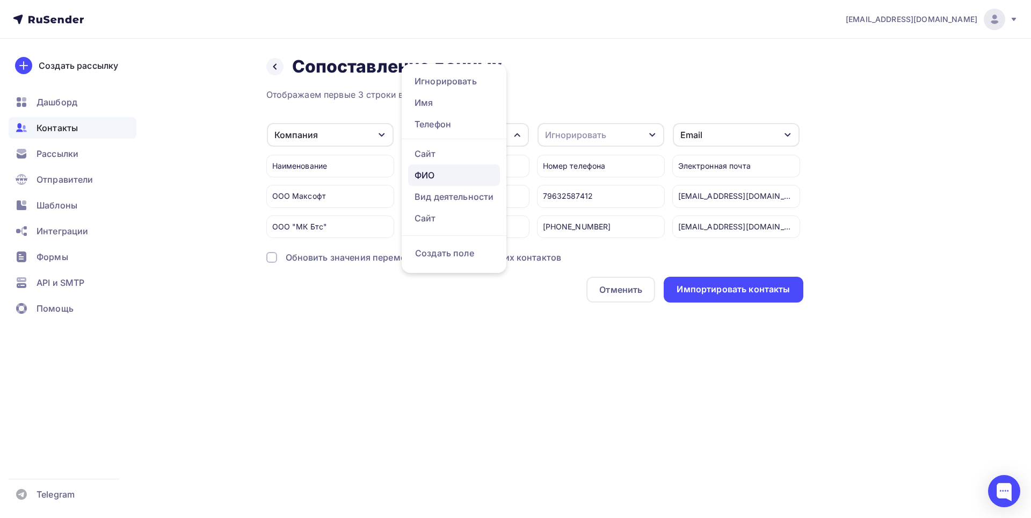
click at [438, 168] on link "ФИО" at bounding box center [454, 174] width 92 height 21
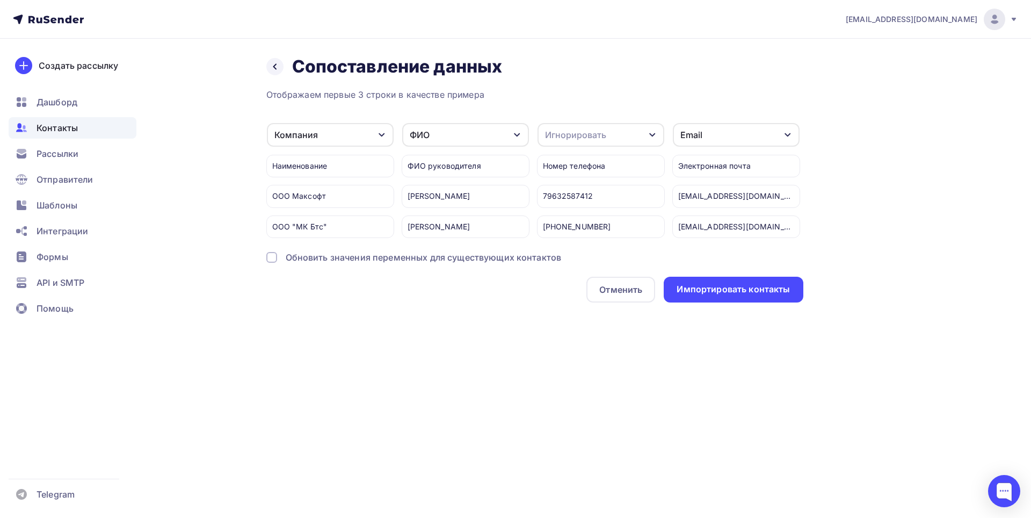
click at [652, 136] on icon "button" at bounding box center [652, 135] width 6 height 4
click at [575, 128] on div "Телефон" at bounding box center [589, 124] width 79 height 13
click at [704, 302] on div "Импортировать контакты" at bounding box center [733, 290] width 139 height 26
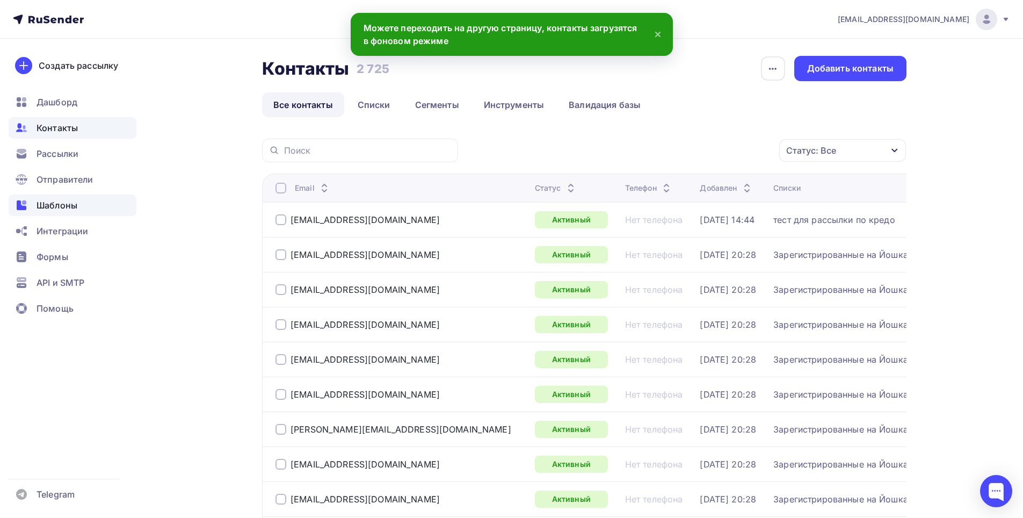
click at [60, 203] on span "Шаблоны" at bounding box center [57, 205] width 41 height 13
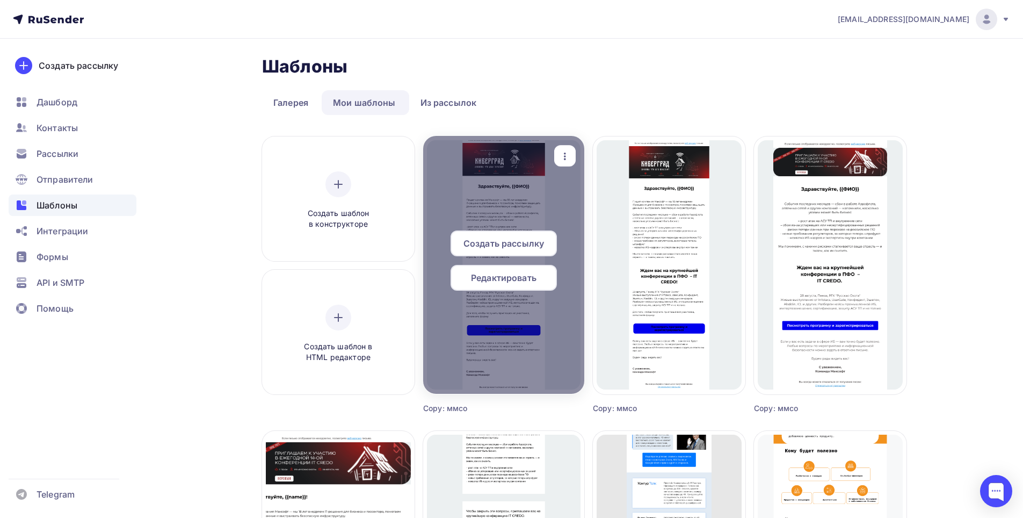
click at [530, 207] on div at bounding box center [503, 265] width 161 height 258
click at [500, 248] on span "Создать рассылку" at bounding box center [504, 243] width 81 height 13
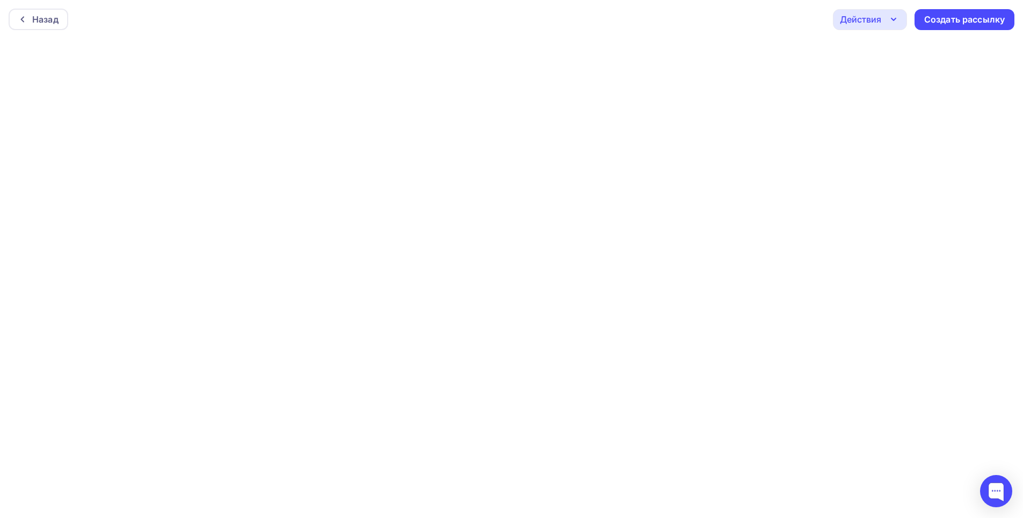
click at [899, 27] on div "Действия" at bounding box center [870, 19] width 74 height 21
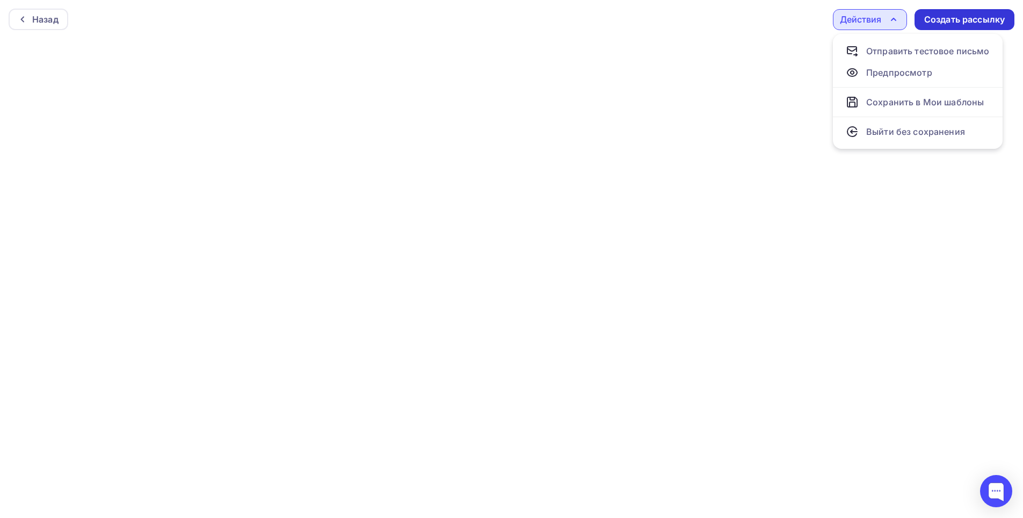
click at [952, 20] on div "Создать рассылку" at bounding box center [964, 19] width 81 height 12
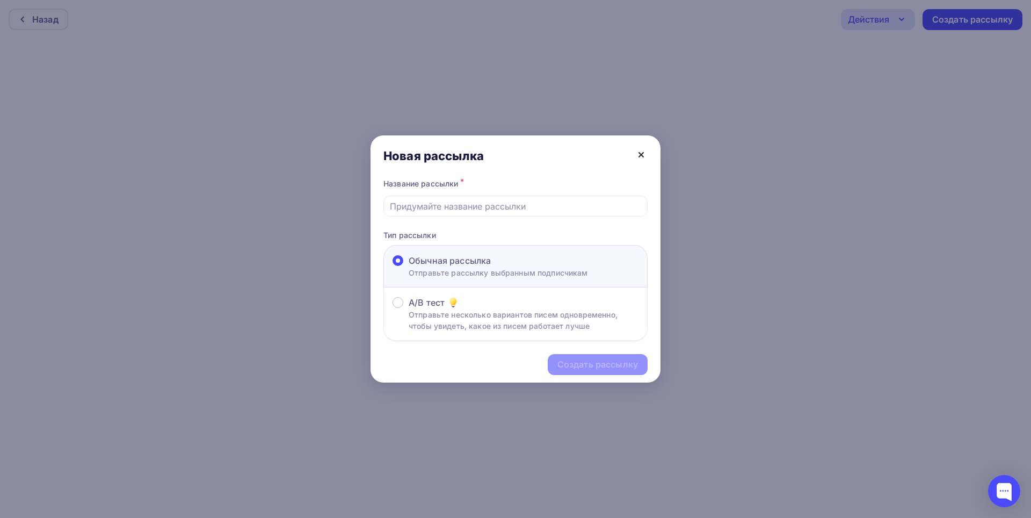
click at [642, 153] on icon at bounding box center [641, 155] width 4 height 4
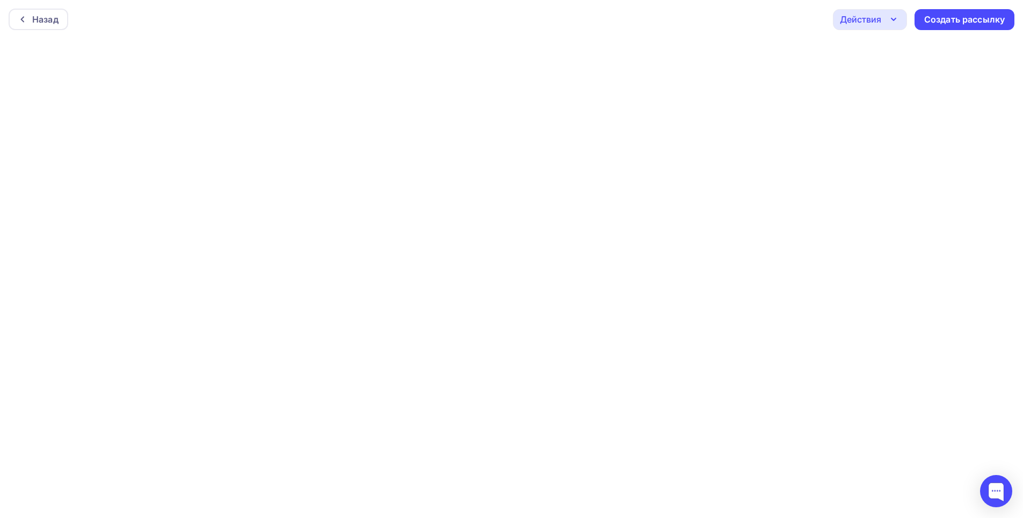
click at [895, 20] on icon "button" at bounding box center [893, 19] width 13 height 13
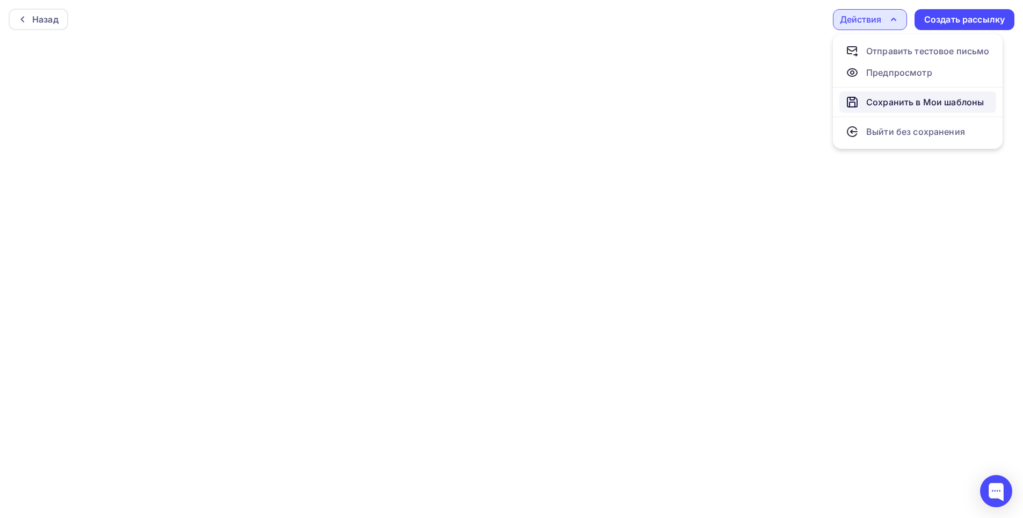
click at [893, 98] on div "Сохранить в Мои шаблоны" at bounding box center [925, 102] width 118 height 13
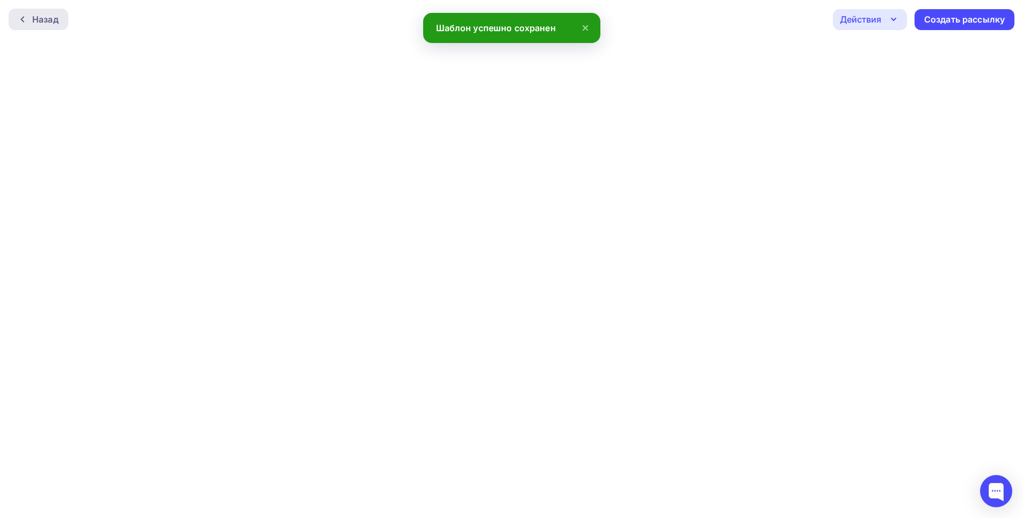
click at [40, 21] on div "Назад" at bounding box center [45, 19] width 26 height 13
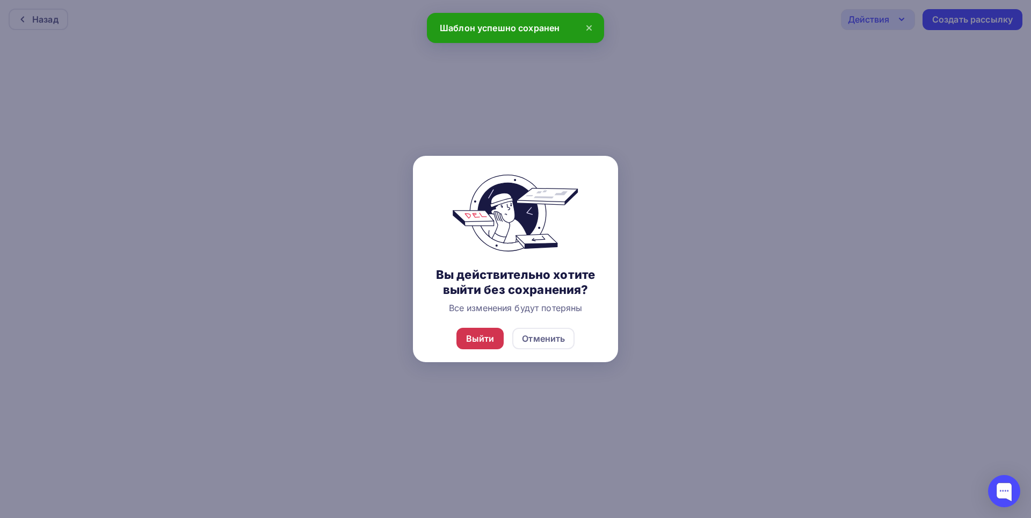
click at [486, 342] on div "Выйти" at bounding box center [480, 338] width 28 height 13
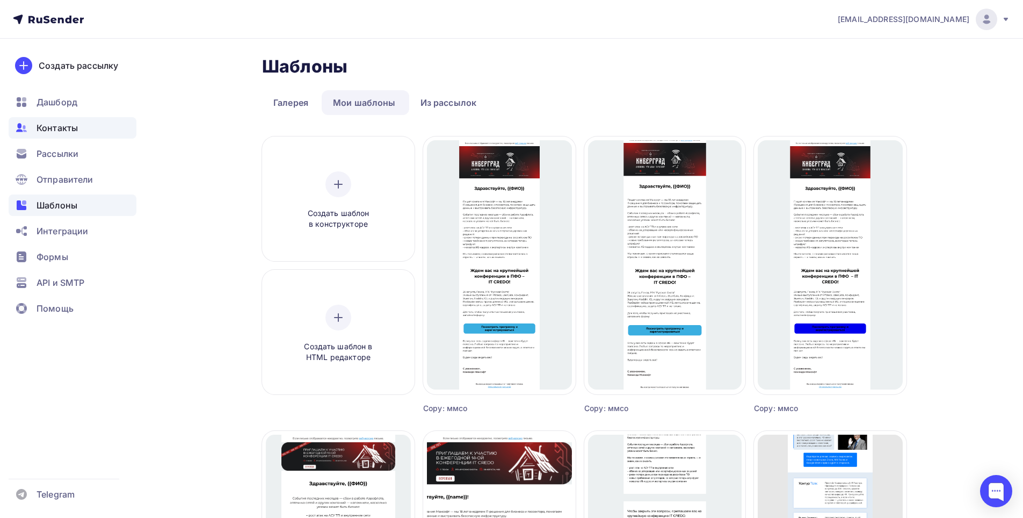
click at [62, 125] on span "Контакты" at bounding box center [57, 127] width 41 height 13
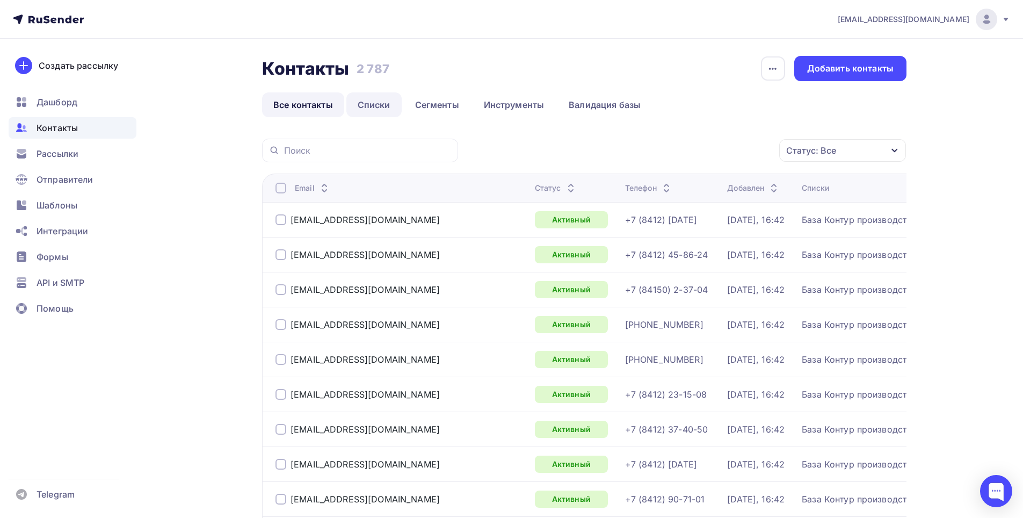
click at [367, 109] on link "Списки" at bounding box center [373, 104] width 55 height 25
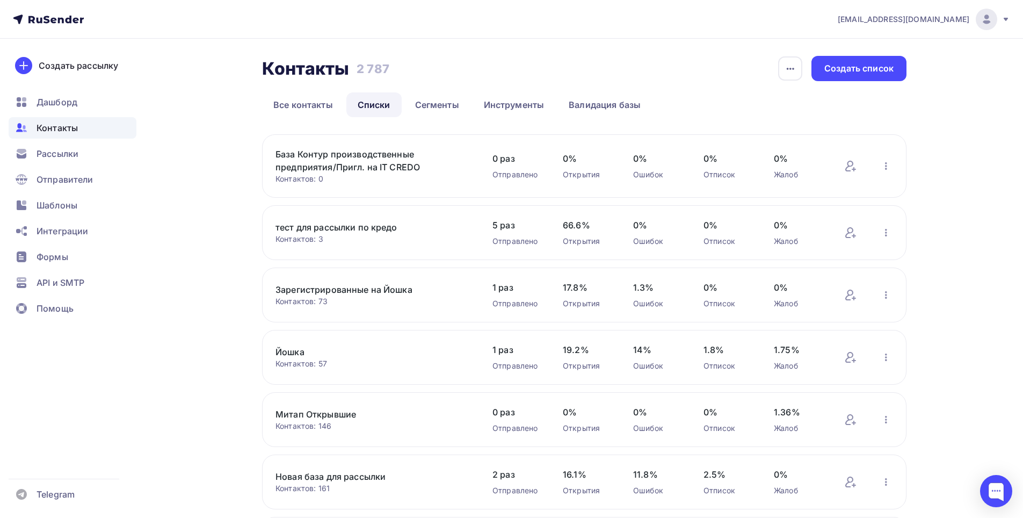
click at [359, 158] on link "База Контур производственные предприятия/Пригл. на IT CREDO" at bounding box center [367, 161] width 183 height 26
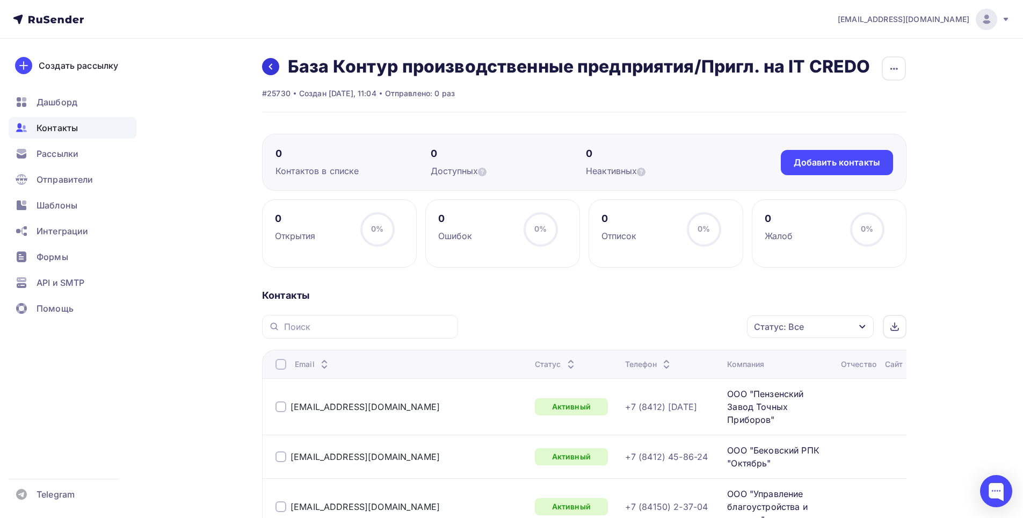
click at [273, 64] on icon at bounding box center [270, 66] width 9 height 9
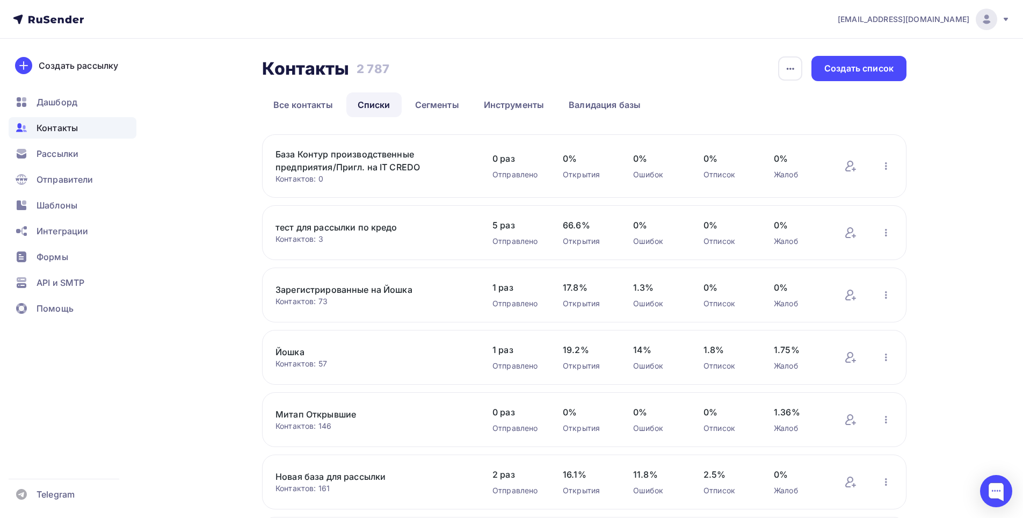
click at [375, 230] on link "тест для рассылки по кредо" at bounding box center [367, 227] width 183 height 13
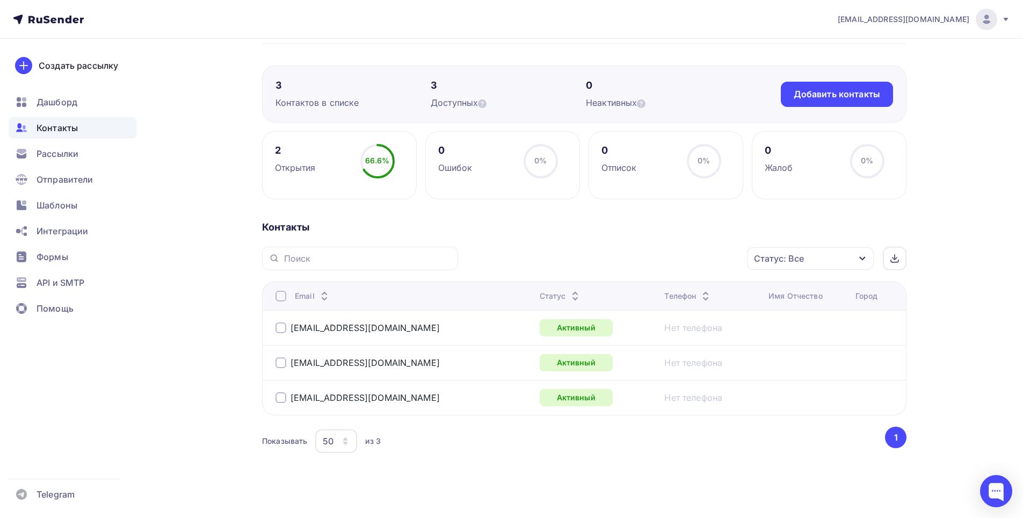
scroll to position [75, 0]
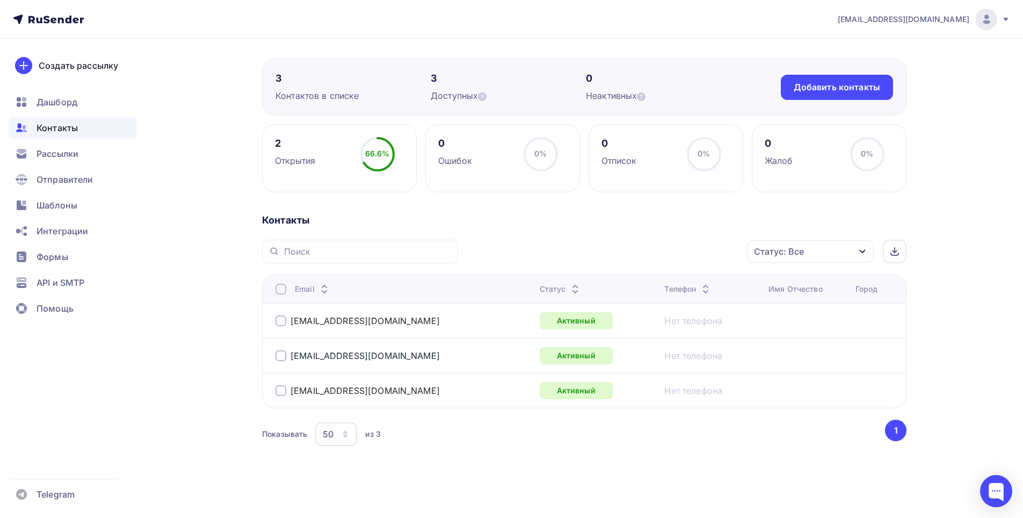
click at [793, 291] on div "Имя Отчество" at bounding box center [796, 289] width 54 height 11
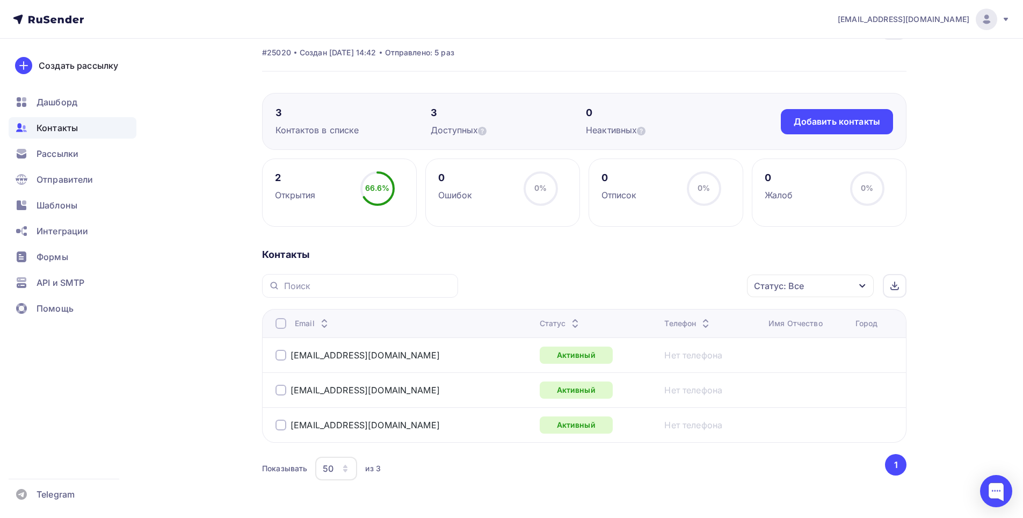
scroll to position [0, 0]
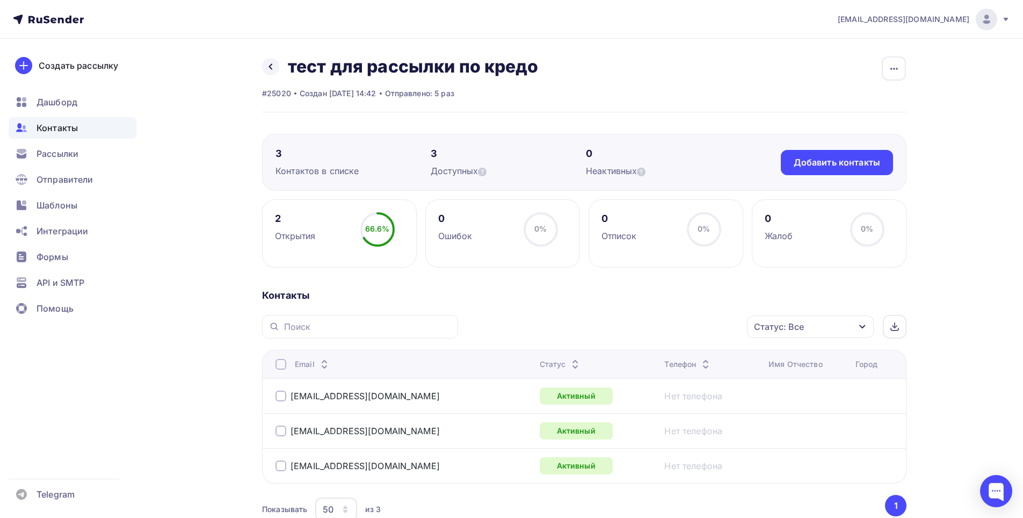
click at [864, 327] on icon "button" at bounding box center [862, 327] width 6 height 4
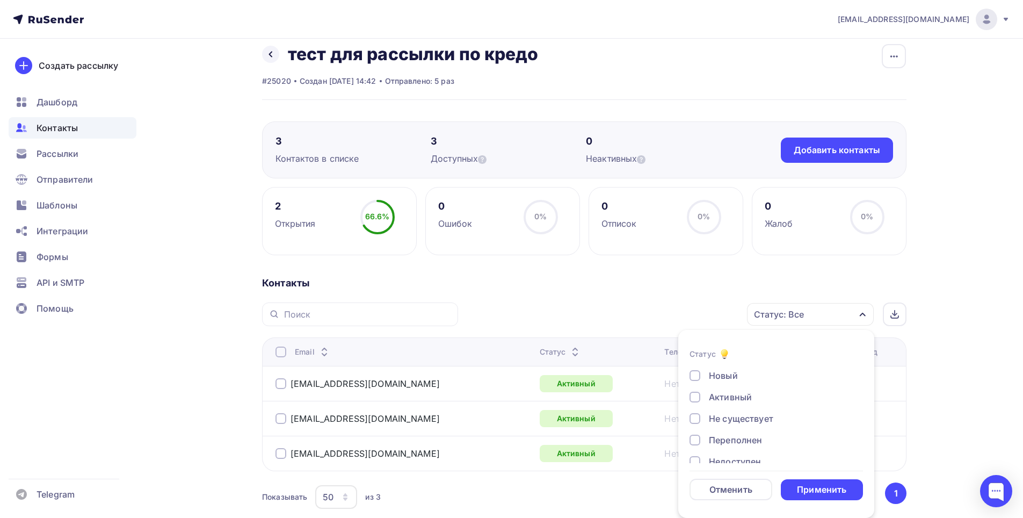
scroll to position [78, 0]
click at [962, 362] on div "a.anchutkin@maksoft.ru Аккаунт Тарифы Выйти Создать рассылку Дашборд Контакты Р…" at bounding box center [511, 284] width 1023 height 593
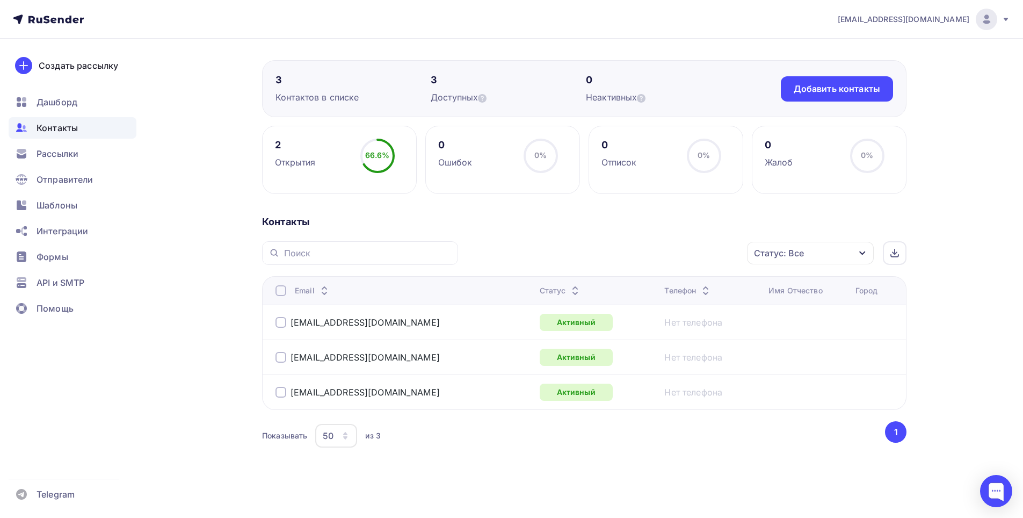
scroll to position [75, 0]
click at [800, 92] on div "Добавить контакты" at bounding box center [837, 87] width 86 height 12
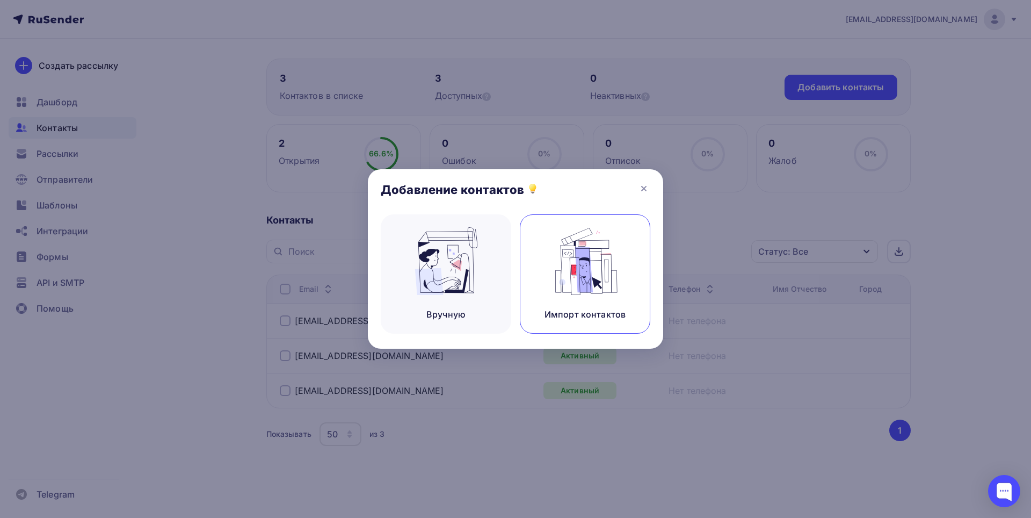
click at [587, 266] on img at bounding box center [585, 261] width 72 height 68
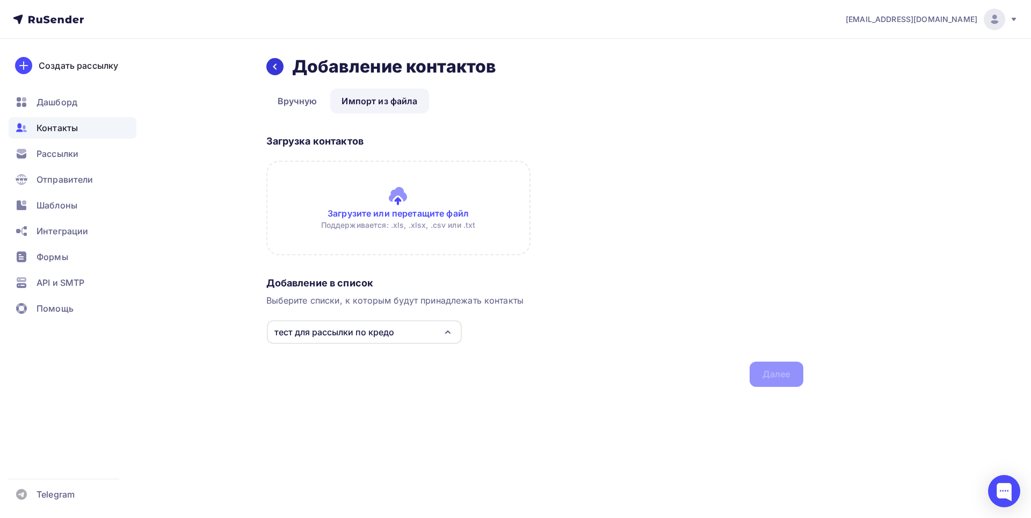
click at [273, 69] on icon at bounding box center [275, 66] width 9 height 9
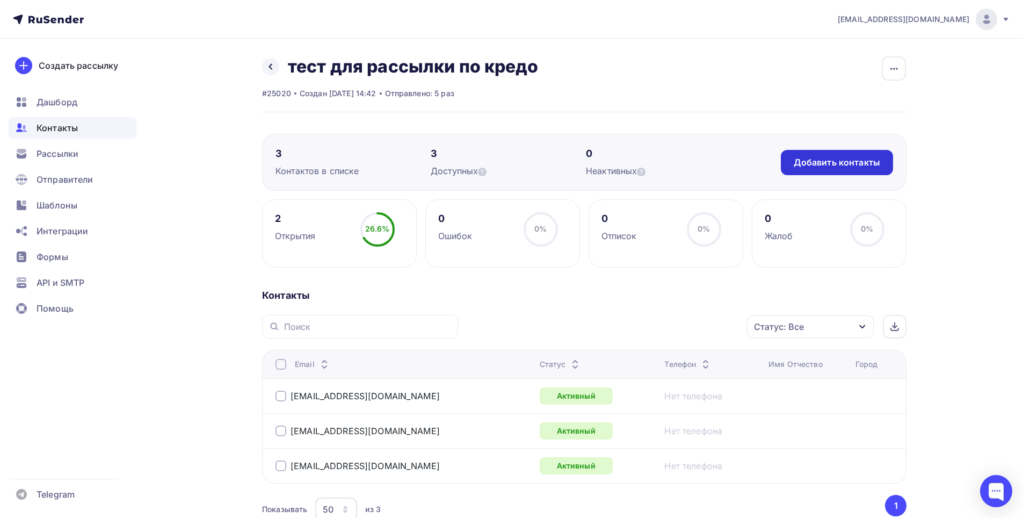
click at [857, 167] on div "Добавить контакты" at bounding box center [837, 162] width 86 height 12
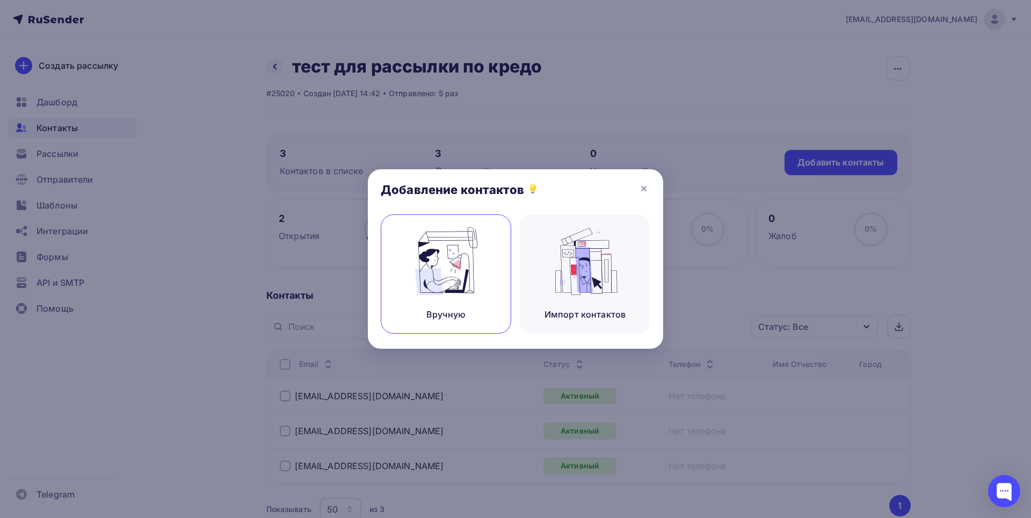
click at [446, 268] on img at bounding box center [446, 261] width 72 height 68
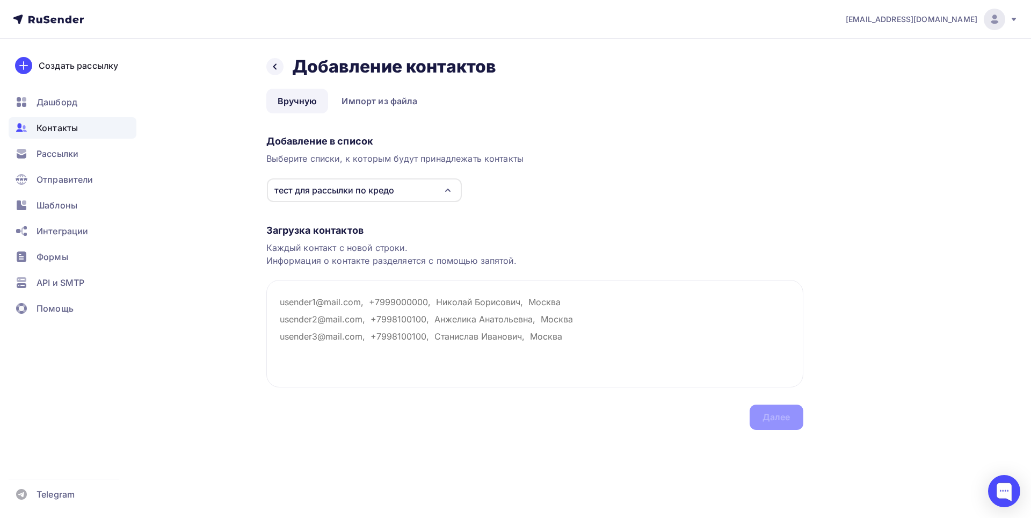
click at [447, 192] on icon "button" at bounding box center [448, 190] width 13 height 13
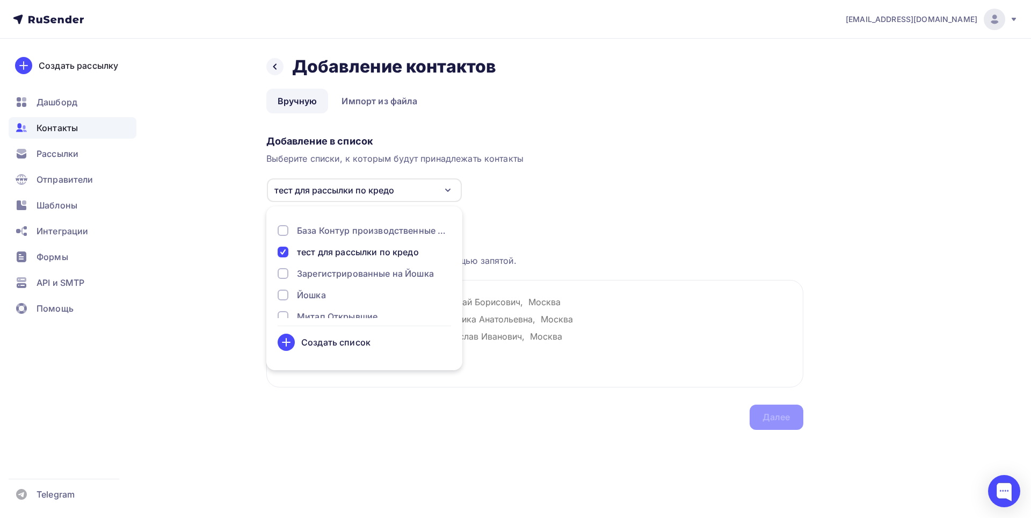
click at [351, 342] on div "Создать список" at bounding box center [335, 342] width 69 height 13
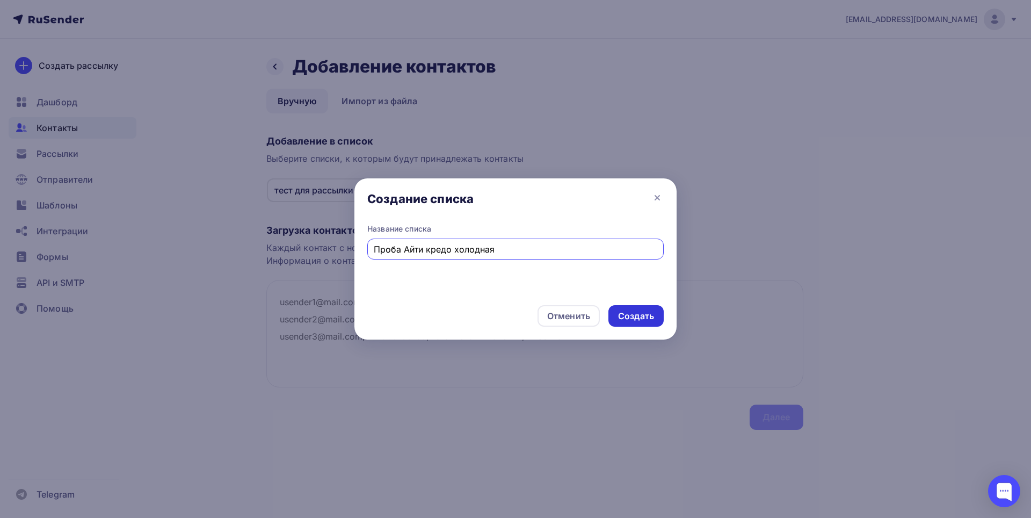
type input "Проба Айти кредо холодная"
click at [644, 310] on div "Создать" at bounding box center [636, 316] width 36 height 12
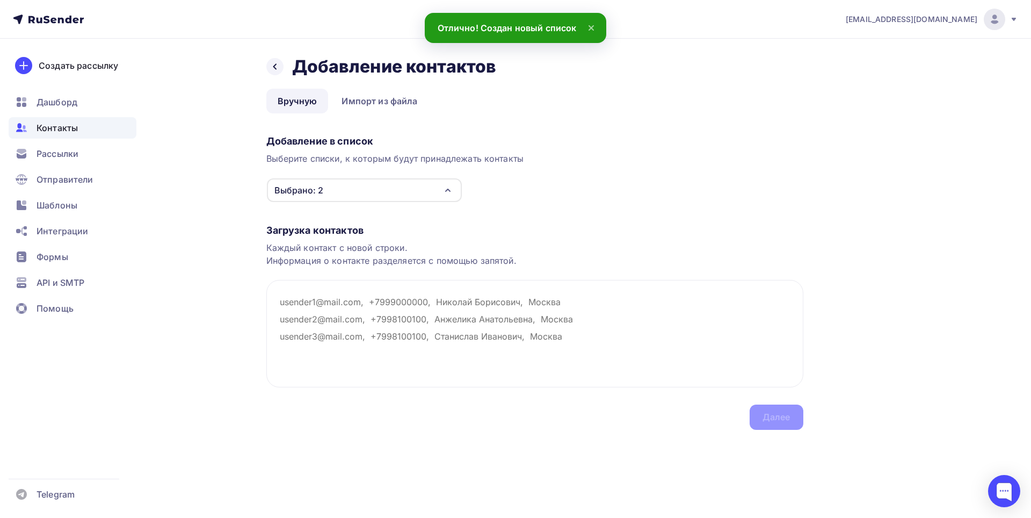
click at [446, 190] on icon "button" at bounding box center [448, 190] width 13 height 13
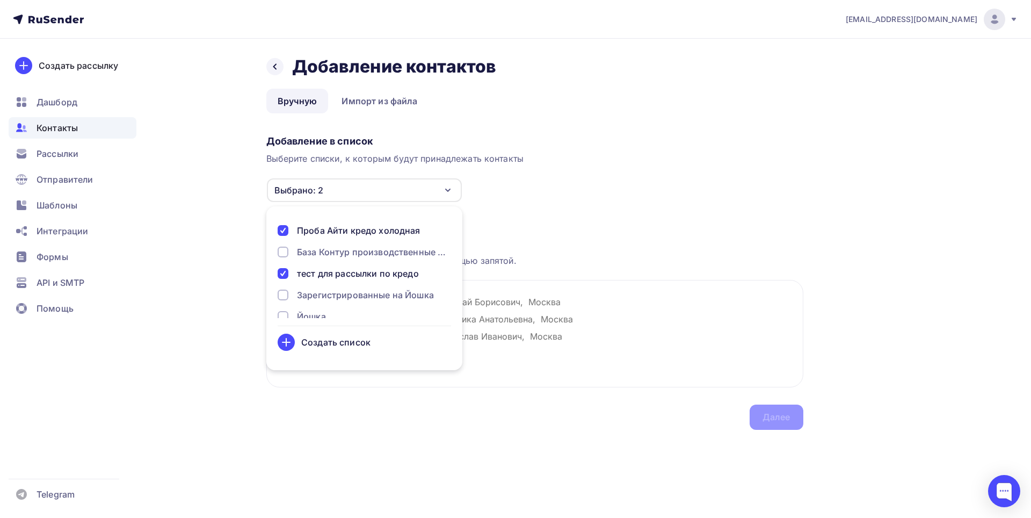
click at [375, 271] on div "тест для рассылки по кредо" at bounding box center [358, 273] width 122 height 13
click at [707, 190] on div "Добавление в список Выберите списки, к которым будут принадлежать контакты Проб…" at bounding box center [534, 167] width 537 height 72
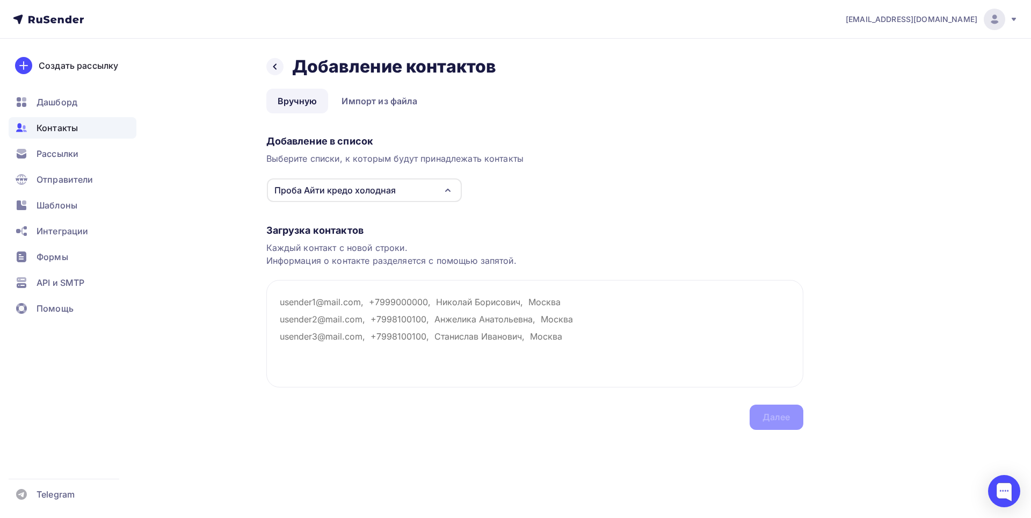
click at [414, 191] on div "Проба Айти кредо холодная" at bounding box center [364, 190] width 195 height 24
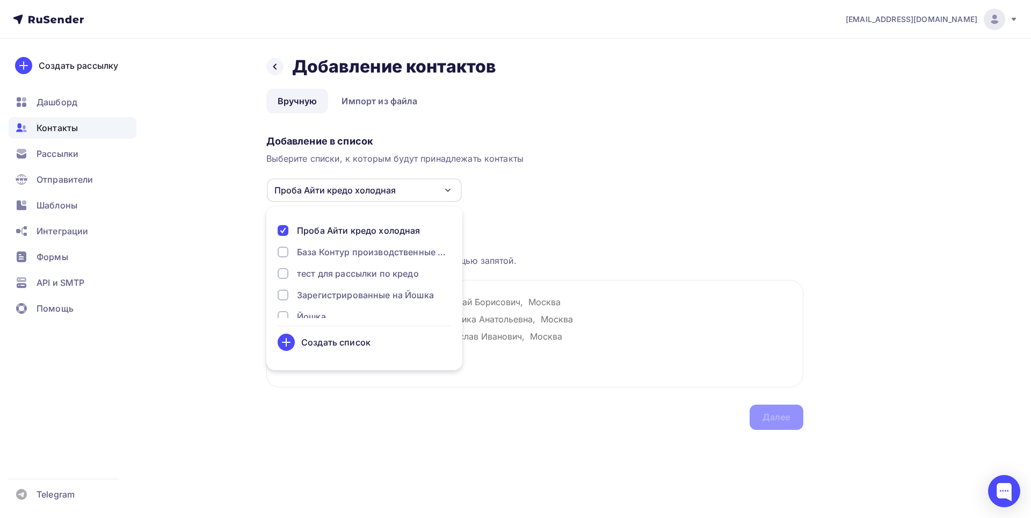
click at [679, 192] on div "Добавление в список Выберите списки, к которым будут принадлежать контакты Проб…" at bounding box center [534, 167] width 537 height 72
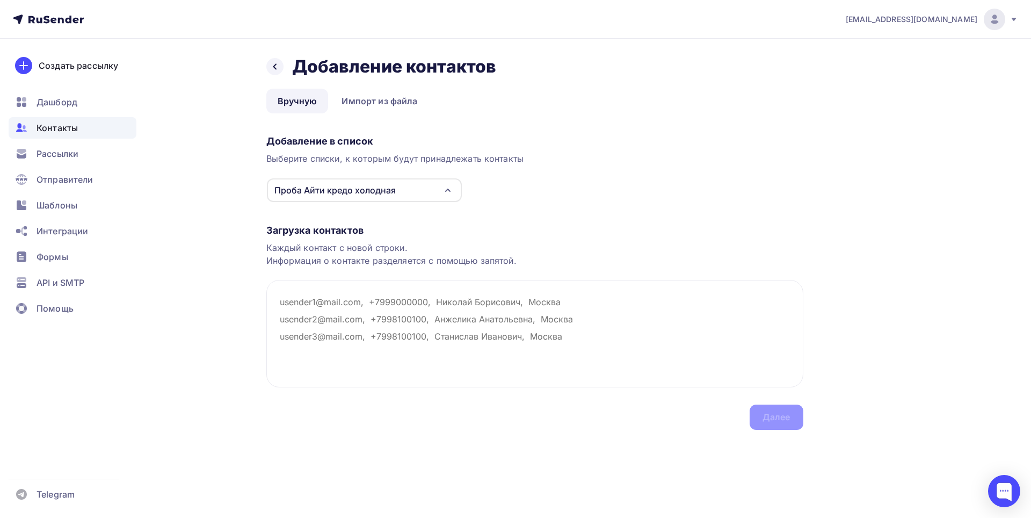
click at [353, 252] on div "Каждый контакт с новой строки. Информация о контакте разделяется с помощью запя…" at bounding box center [534, 254] width 537 height 26
click at [328, 301] on textarea at bounding box center [534, 333] width 537 height 107
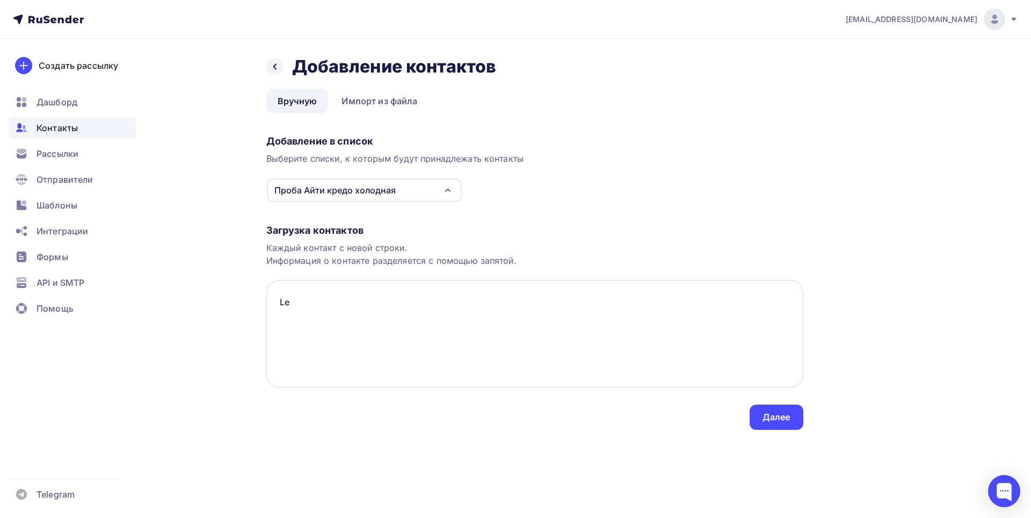
type textarea "L"
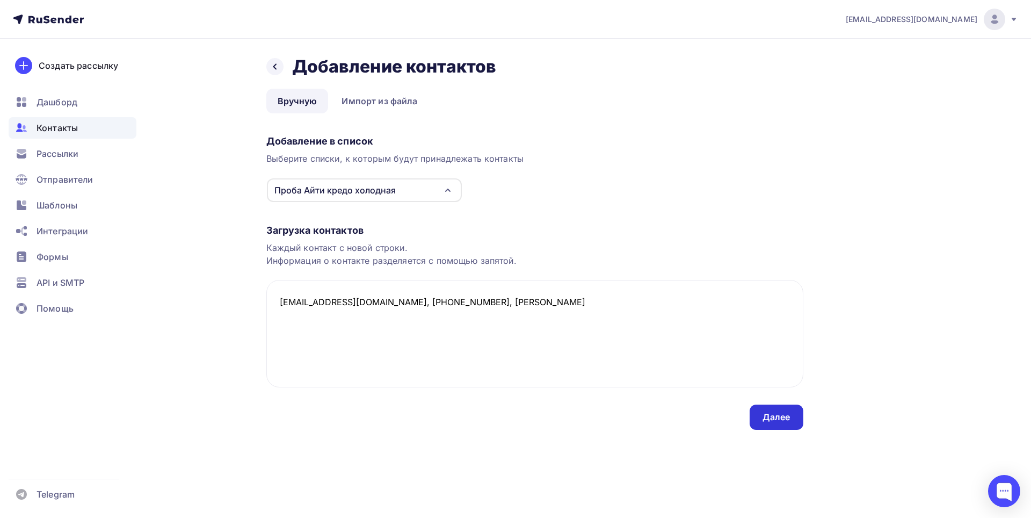
type textarea "Lena00058@yandex.ru, +79379150001, Золина Елена Юрьевна, Пенза"
click at [777, 415] on div "Далее" at bounding box center [777, 417] width 28 height 12
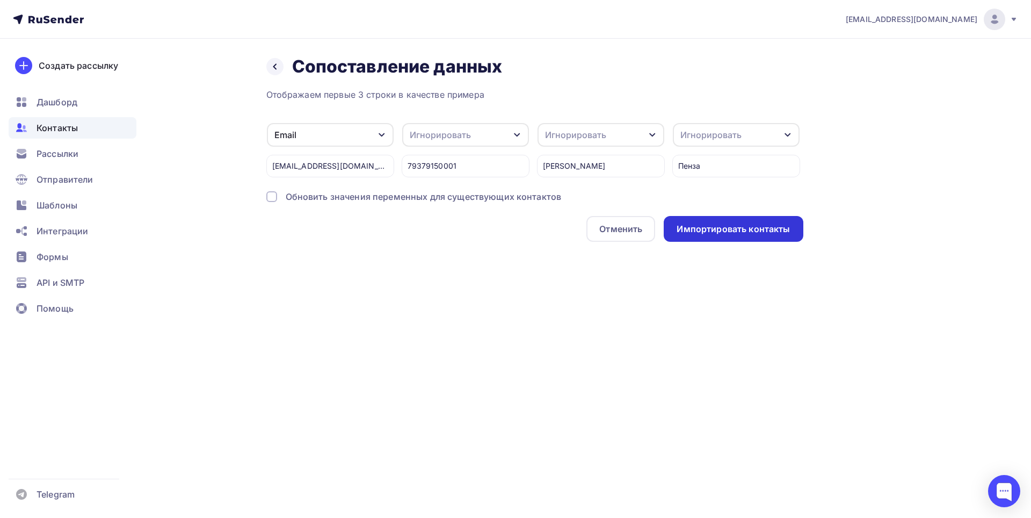
click at [740, 237] on div "Импортировать контакты" at bounding box center [733, 229] width 139 height 26
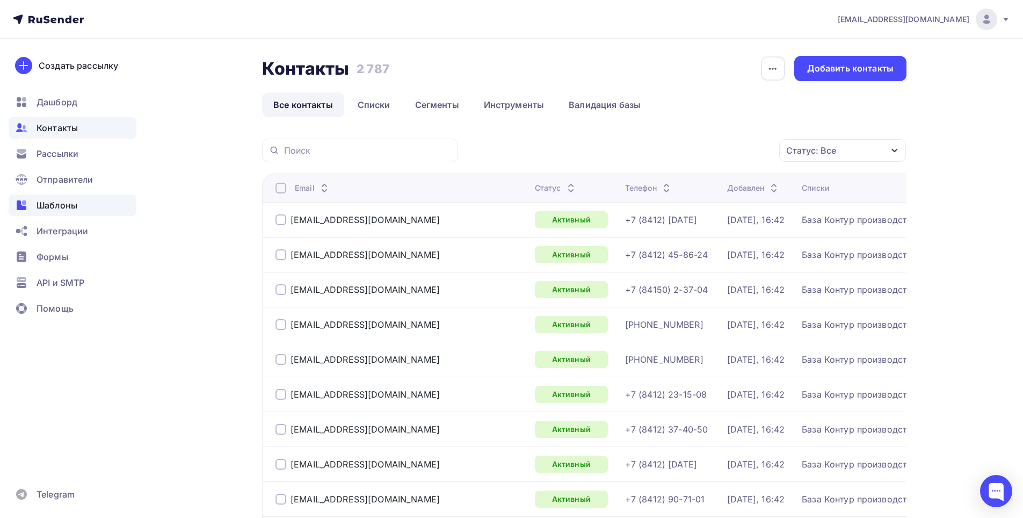
click at [59, 203] on span "Шаблоны" at bounding box center [57, 205] width 41 height 13
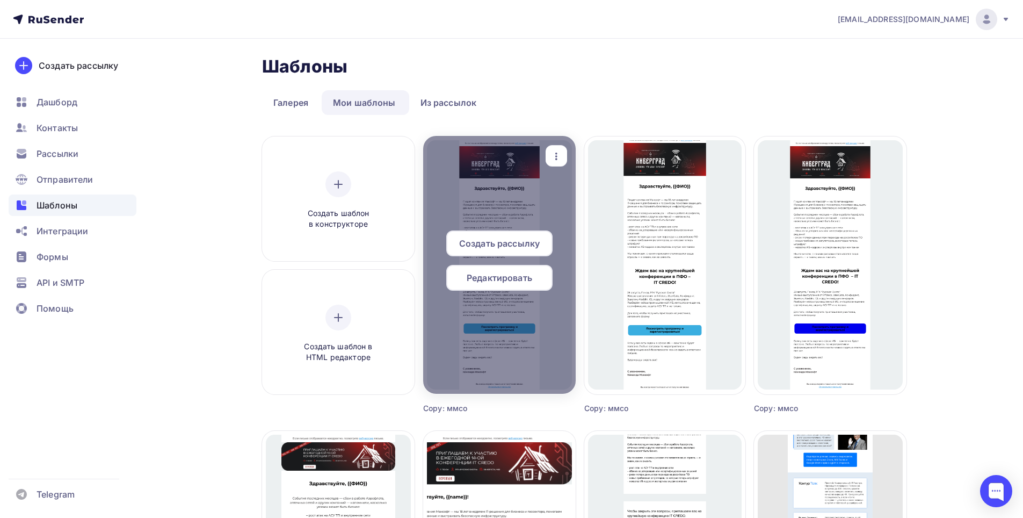
click at [519, 277] on span "Редактировать" at bounding box center [500, 277] width 66 height 13
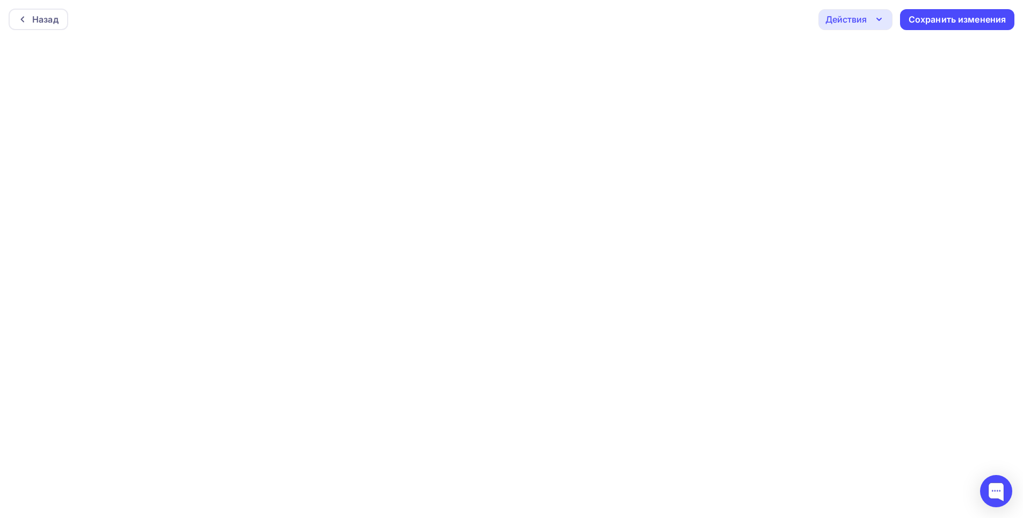
click at [881, 22] on icon "button" at bounding box center [879, 19] width 13 height 13
click at [939, 48] on div "Отправить тестовое письмо" at bounding box center [914, 51] width 124 height 13
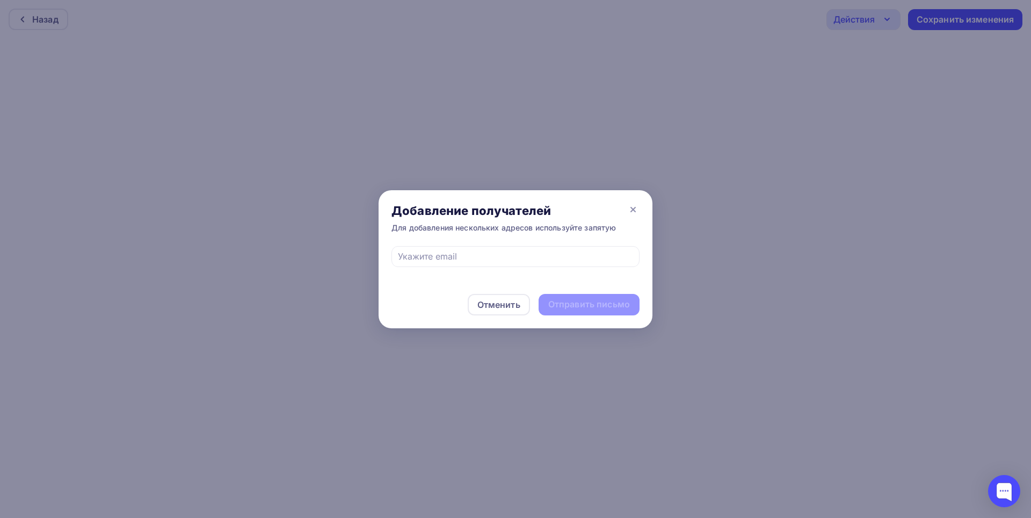
drag, startPoint x: 753, startPoint y: 167, endPoint x: 758, endPoint y: 168, distance: 5.9
click at [755, 168] on div at bounding box center [515, 259] width 1031 height 518
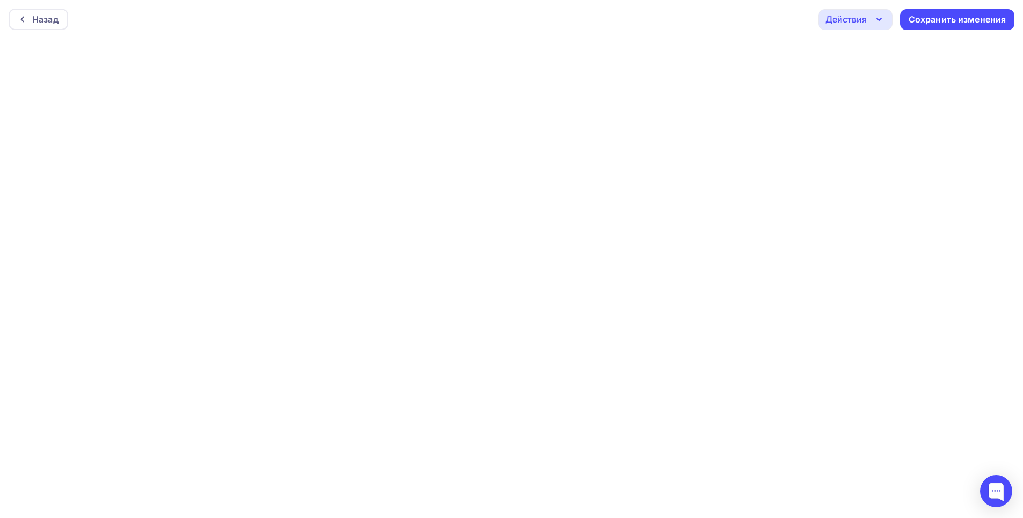
click at [878, 24] on icon "button" at bounding box center [879, 19] width 13 height 13
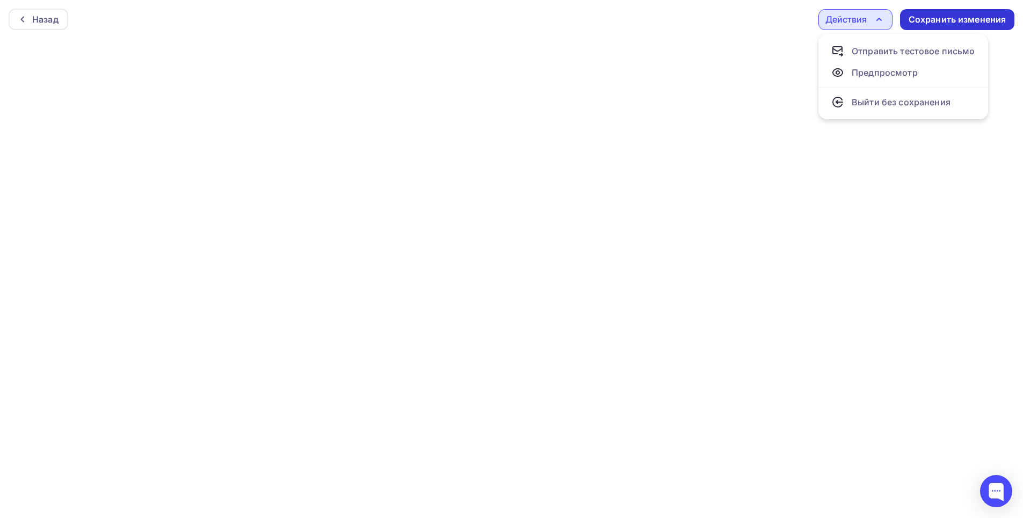
click at [937, 24] on div "Сохранить изменения" at bounding box center [958, 19] width 98 height 12
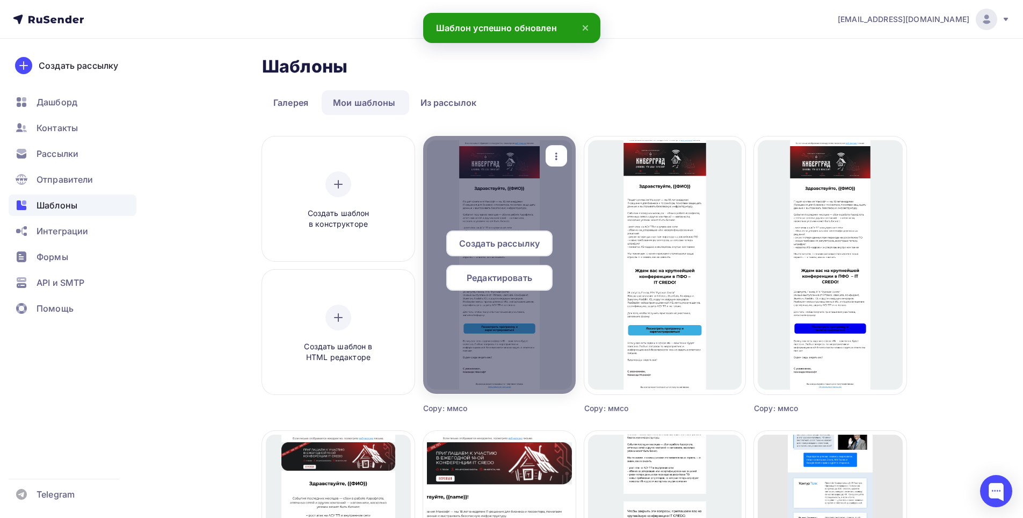
click at [516, 247] on span "Создать рассылку" at bounding box center [499, 243] width 81 height 13
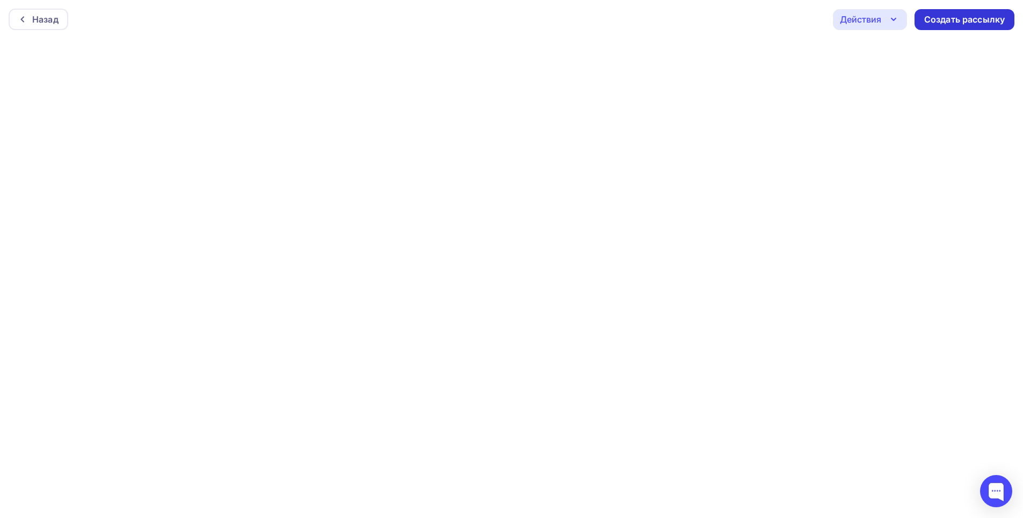
click at [957, 28] on div "Создать рассылку" at bounding box center [965, 19] width 100 height 21
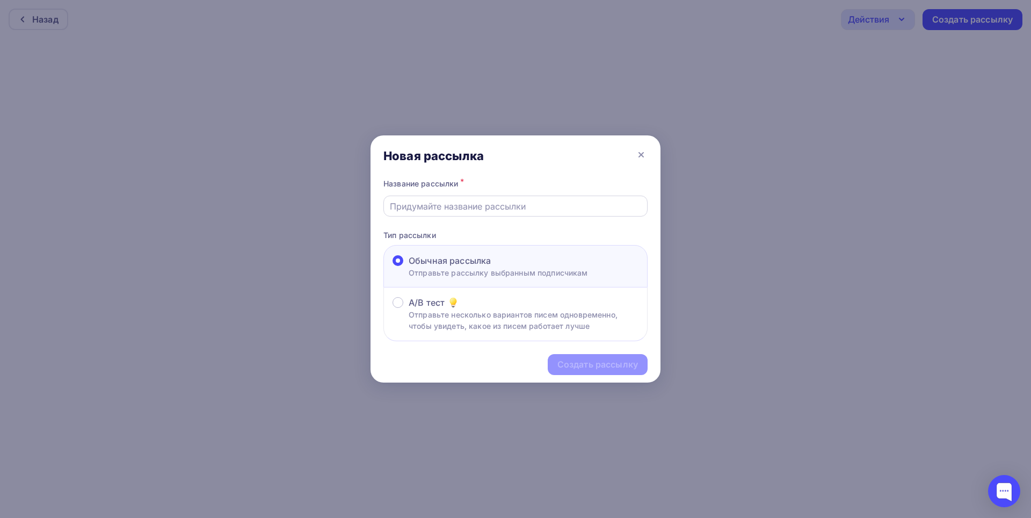
click at [489, 211] on input "text" at bounding box center [516, 206] width 252 height 13
click at [520, 203] on input "text" at bounding box center [516, 206] width 252 height 13
click at [575, 176] on div "Новая рассылка" at bounding box center [516, 155] width 290 height 41
click at [558, 213] on div at bounding box center [516, 206] width 264 height 21
click at [568, 208] on input "text" at bounding box center [516, 206] width 252 height 13
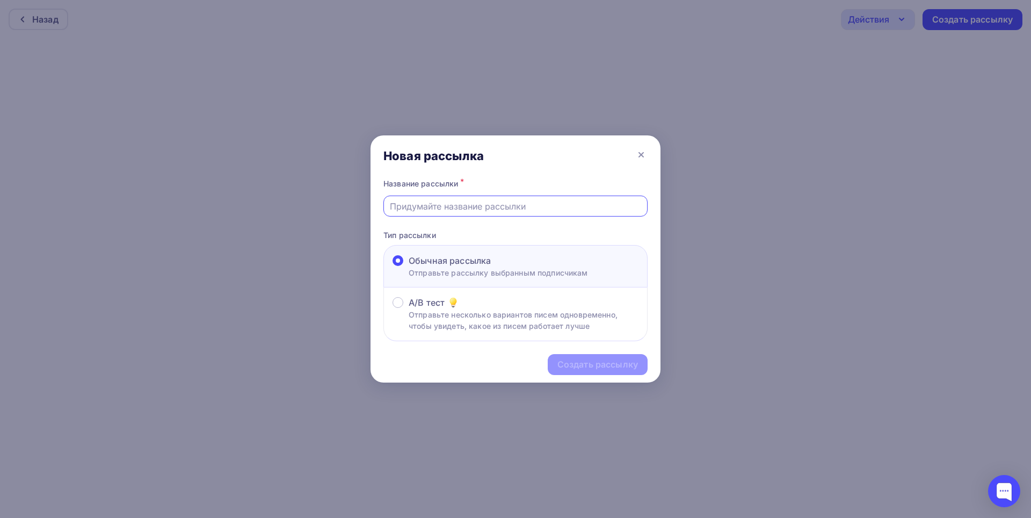
click at [468, 203] on input "text" at bounding box center [516, 206] width 252 height 13
click at [502, 261] on div "Обычная рассылка" at bounding box center [498, 260] width 179 height 13
click at [409, 267] on input "Обычная рассылка Отправьте рассылку выбранным подписчикам" at bounding box center [409, 267] width 0 height 0
click at [509, 205] on input "text" at bounding box center [516, 206] width 252 height 13
type input "Приглашение IT CREDO/производство Пенза"
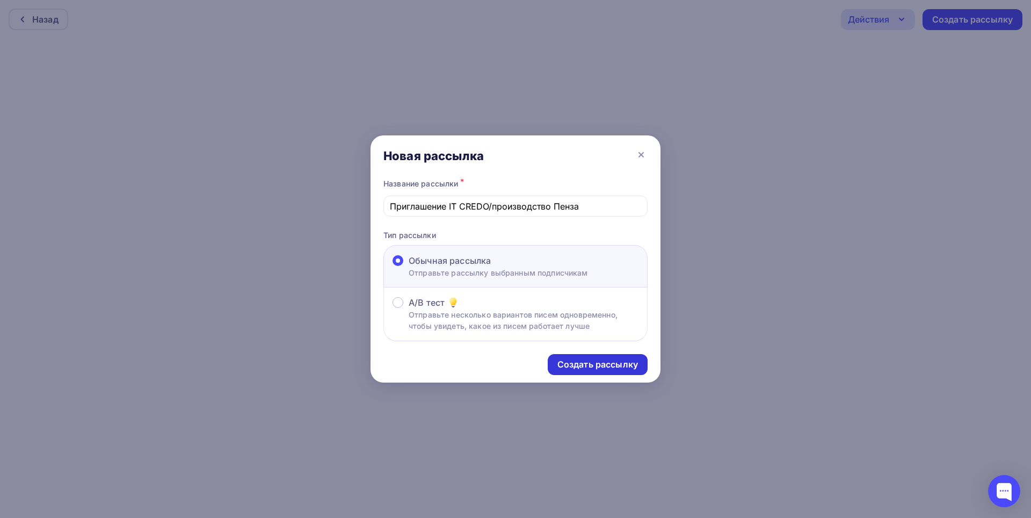
click at [588, 363] on div "Создать рассылку" at bounding box center [598, 364] width 81 height 12
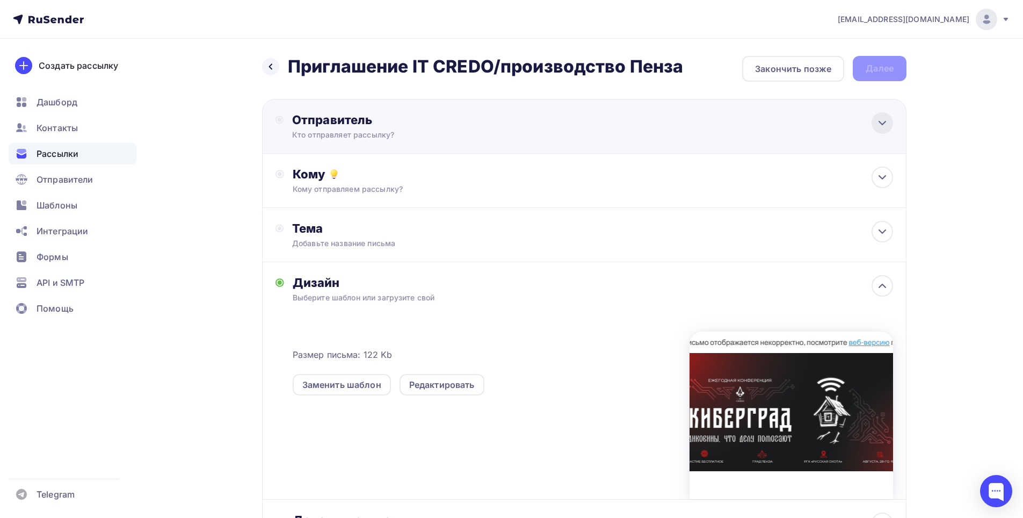
click at [878, 127] on icon at bounding box center [882, 123] width 13 height 13
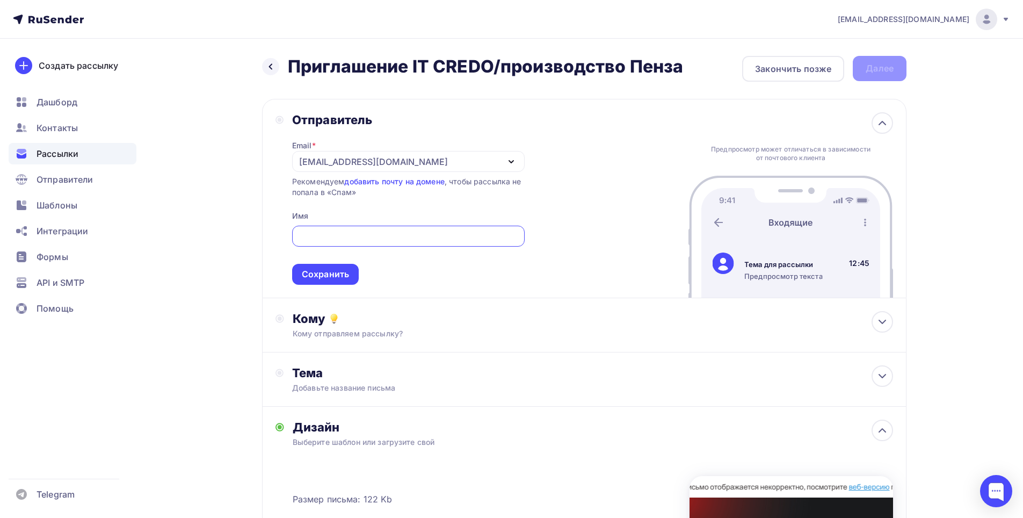
drag, startPoint x: 505, startPoint y: 163, endPoint x: 491, endPoint y: 187, distance: 28.7
click at [506, 163] on icon "button" at bounding box center [511, 161] width 13 height 13
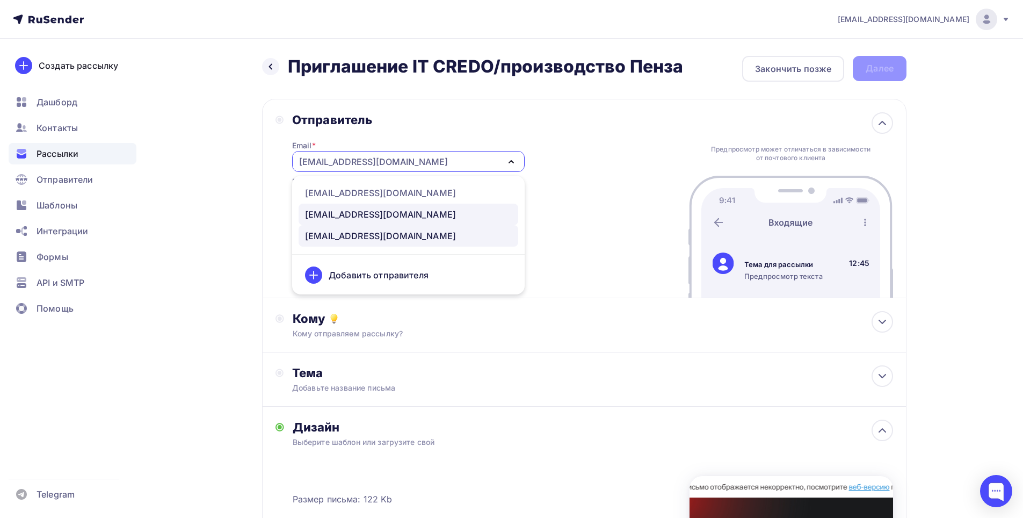
click at [364, 213] on div "[EMAIL_ADDRESS][DOMAIN_NAME]" at bounding box center [380, 214] width 151 height 13
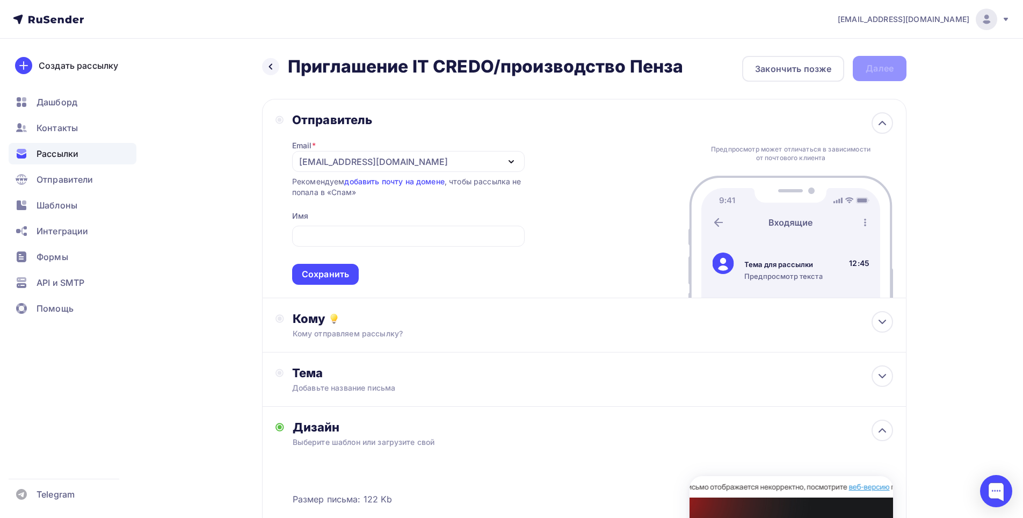
click at [332, 287] on div "Отправитель Email * marketing@maksoft.ru d.yulina@maksoft.ru marketing@maksoft.…" at bounding box center [584, 198] width 645 height 199
click at [332, 278] on div "Сохранить" at bounding box center [325, 274] width 47 height 12
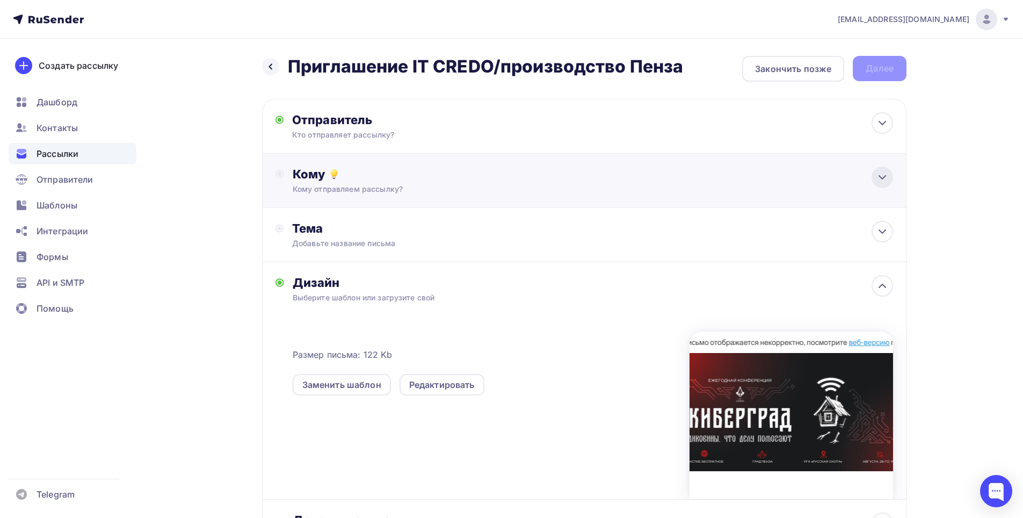
click at [885, 180] on icon at bounding box center [882, 177] width 13 height 13
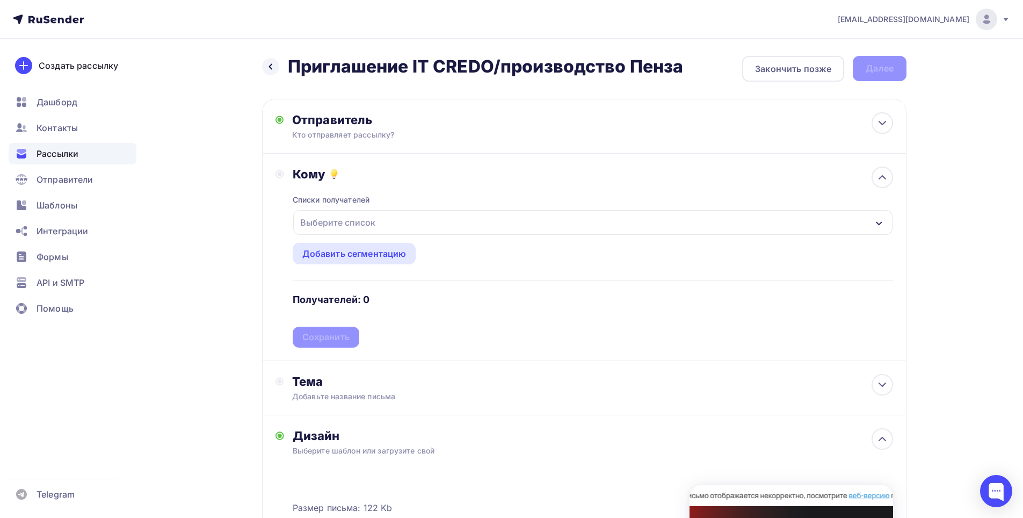
click at [877, 222] on icon "button" at bounding box center [879, 223] width 6 height 4
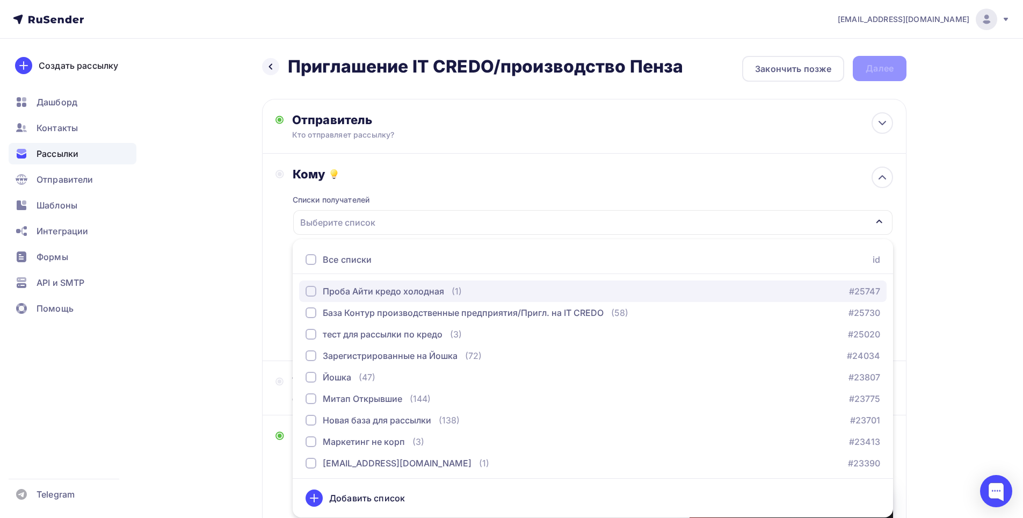
click at [386, 293] on div "Проба Айти кредо холодная" at bounding box center [383, 291] width 121 height 13
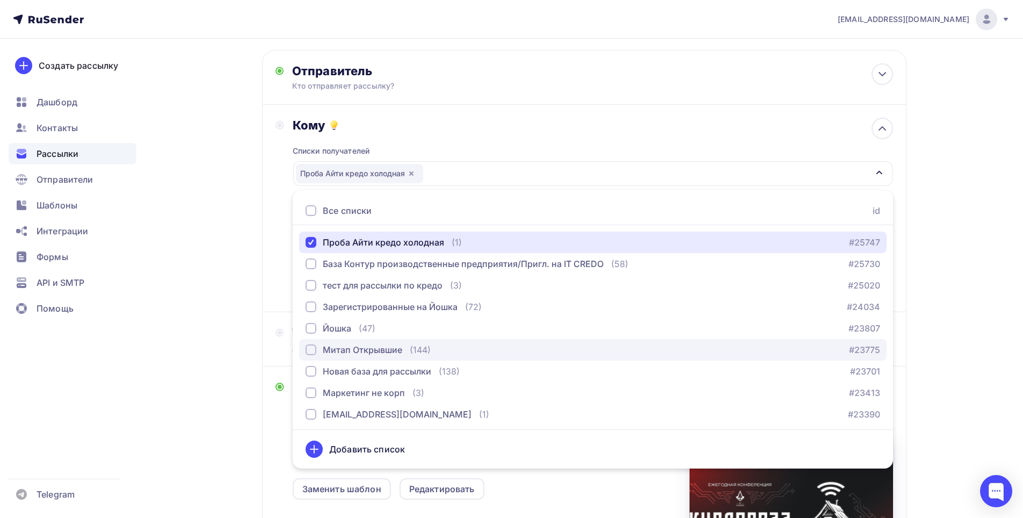
scroll to position [107, 0]
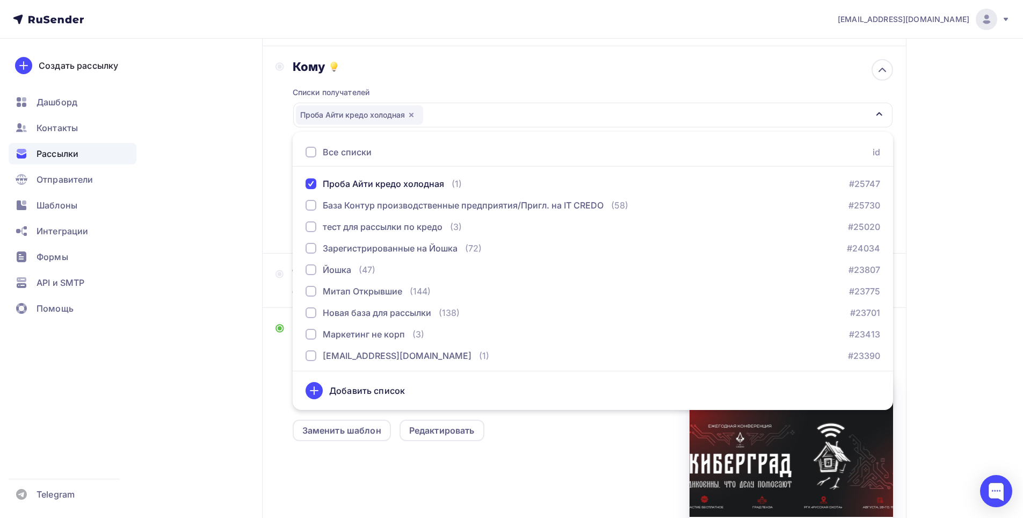
click at [525, 442] on div "Размер письма: 122 Kb Заменить шаблон Редактировать" at bounding box center [593, 455] width 601 height 179
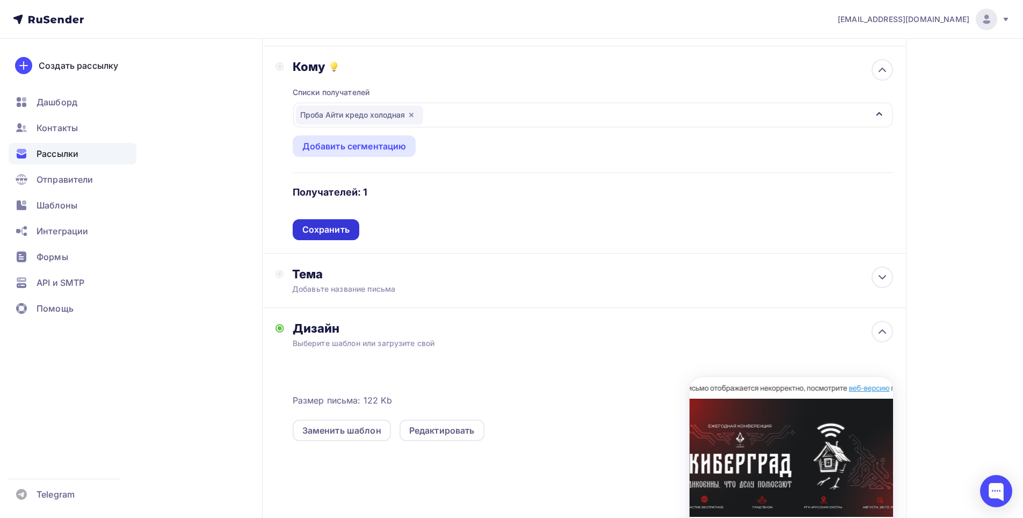
click at [318, 223] on div "Сохранить" at bounding box center [326, 229] width 67 height 21
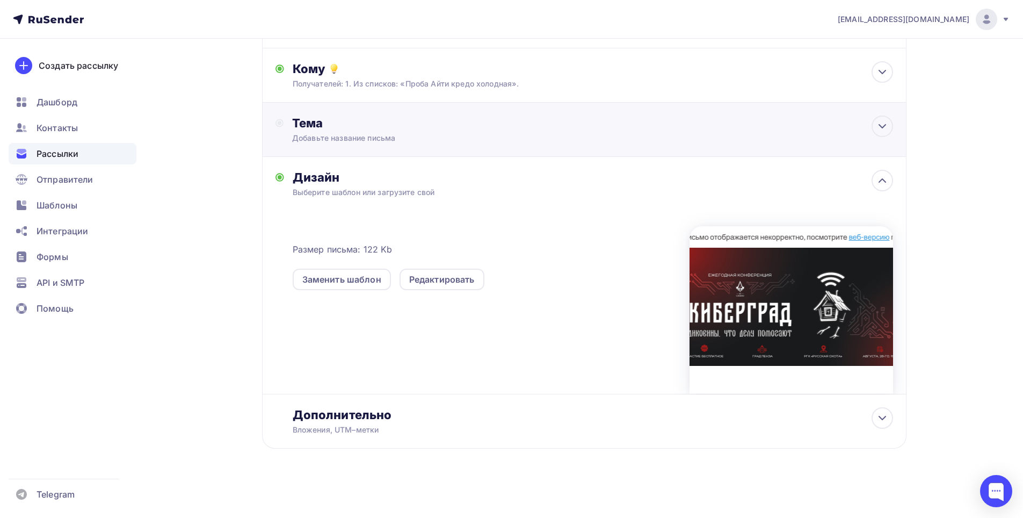
click at [415, 134] on div "Добавьте название письма" at bounding box center [387, 138] width 191 height 11
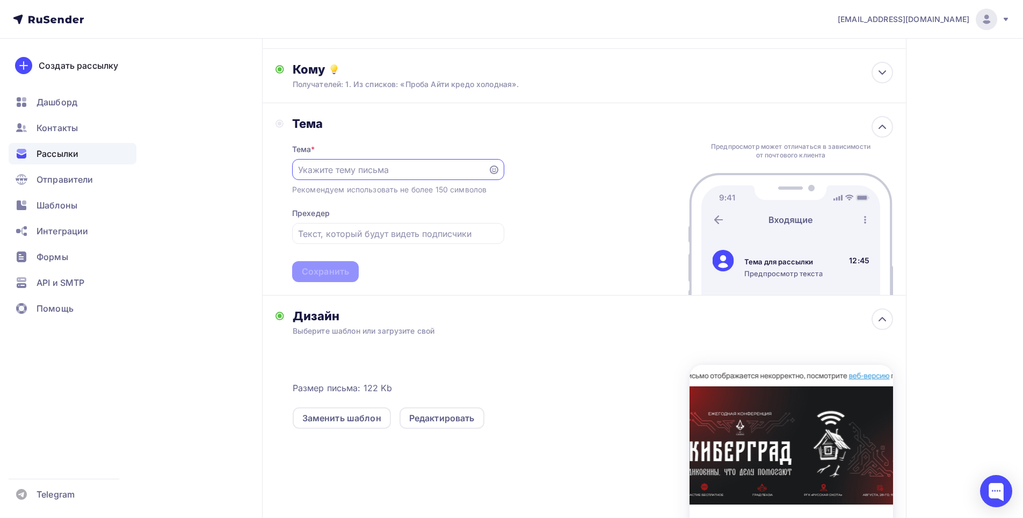
scroll to position [0, 0]
paste input "28.08 приглашаем на бесплатную IT- конференцию в Пензе"
type input "28.08 приглашаем на бесплатную IT- конференцию в Пензе"
click at [347, 270] on div "Сохранить" at bounding box center [325, 271] width 47 height 12
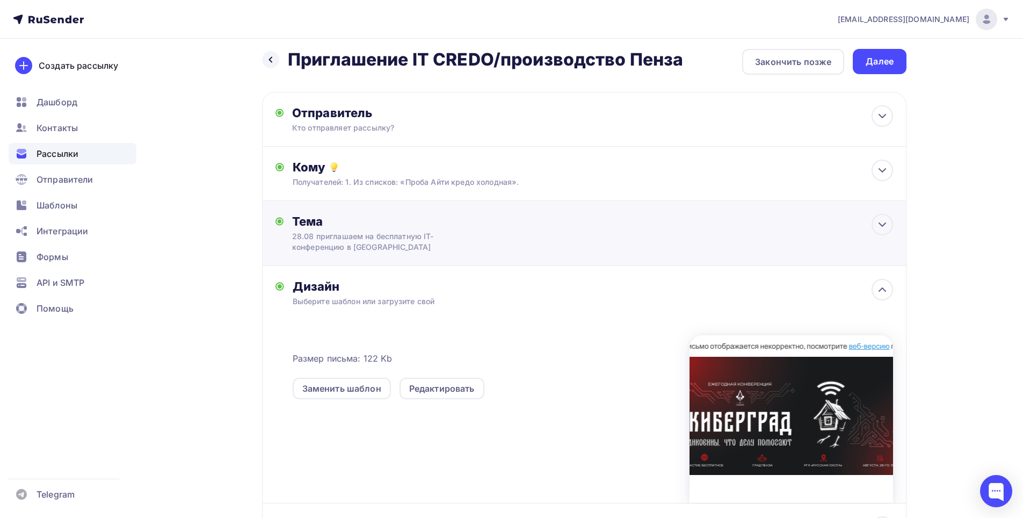
scroll to position [0, 0]
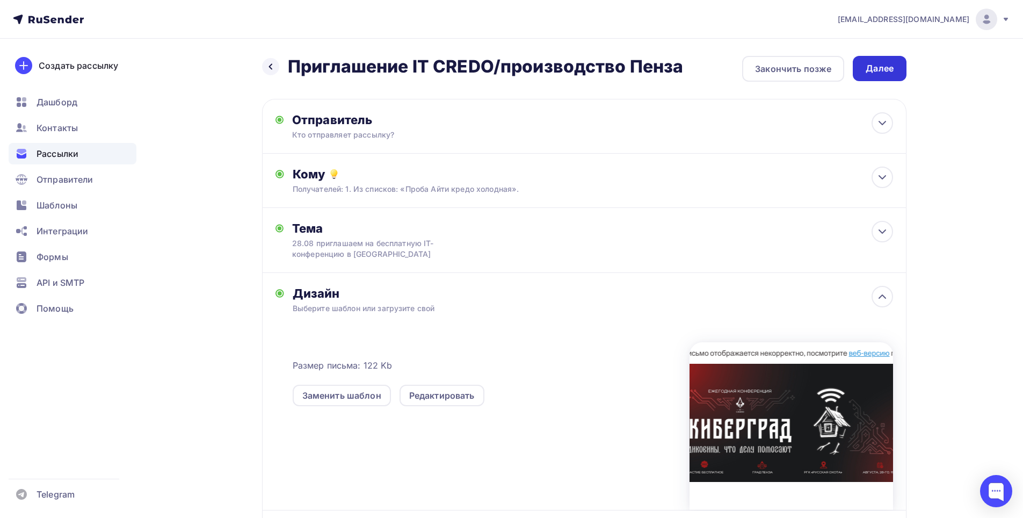
click at [891, 67] on div "Далее" at bounding box center [880, 68] width 28 height 12
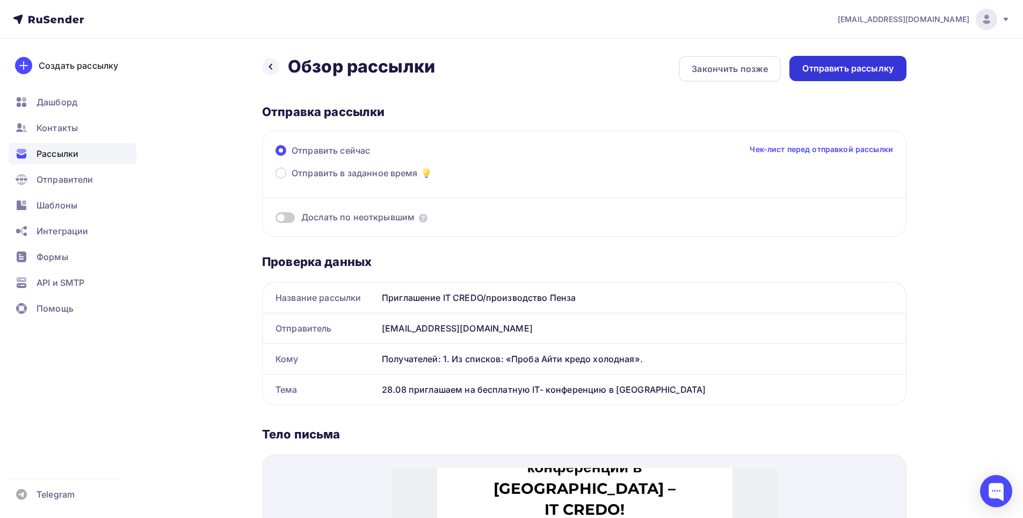
click at [846, 69] on div "Отправить рассылку" at bounding box center [847, 68] width 91 height 12
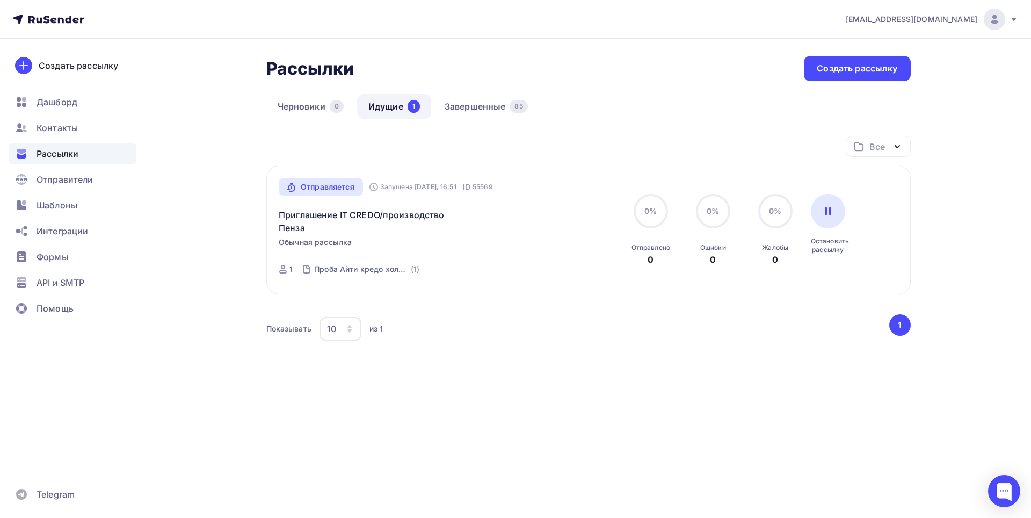
click at [384, 107] on link "Идущие 1" at bounding box center [394, 106] width 74 height 25
click at [312, 109] on link "Черновики 0" at bounding box center [310, 106] width 89 height 25
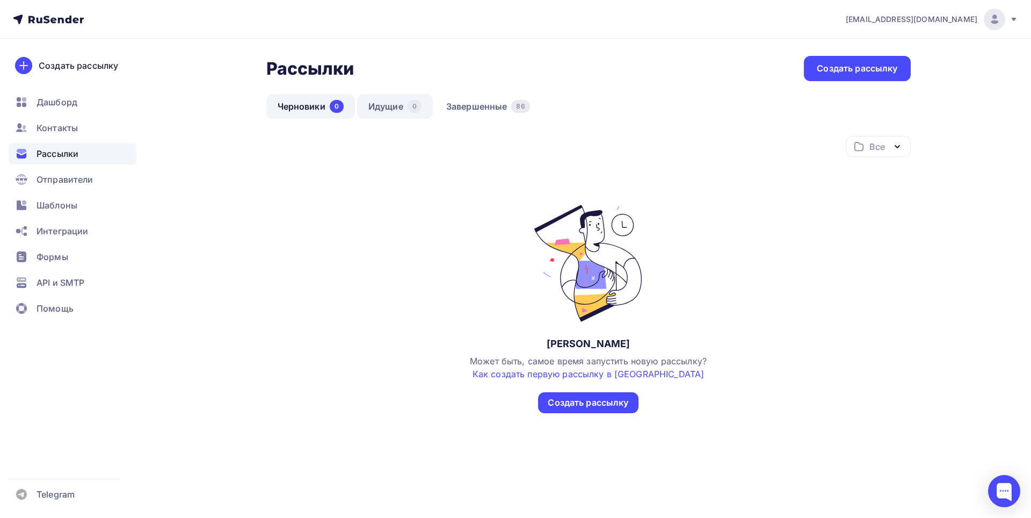
click at [381, 107] on link "Идущие 0" at bounding box center [395, 106] width 76 height 25
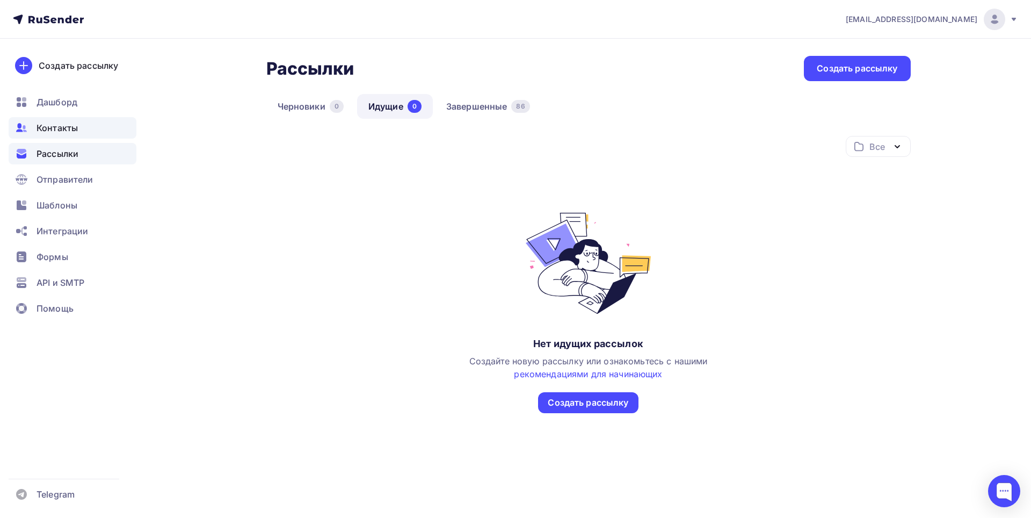
click at [58, 135] on div "Контакты" at bounding box center [73, 127] width 128 height 21
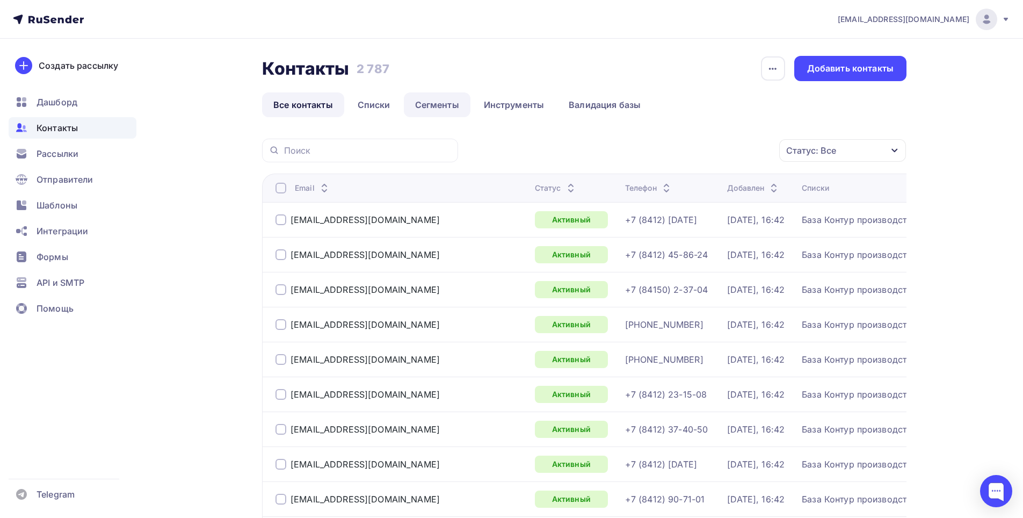
click at [449, 113] on link "Сегменты" at bounding box center [437, 104] width 67 height 25
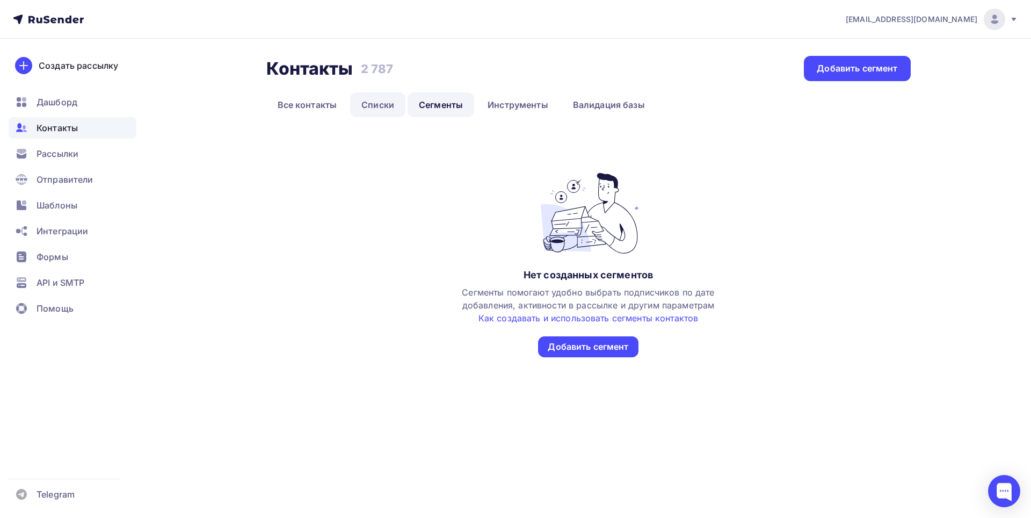
click at [375, 105] on link "Списки" at bounding box center [377, 104] width 55 height 25
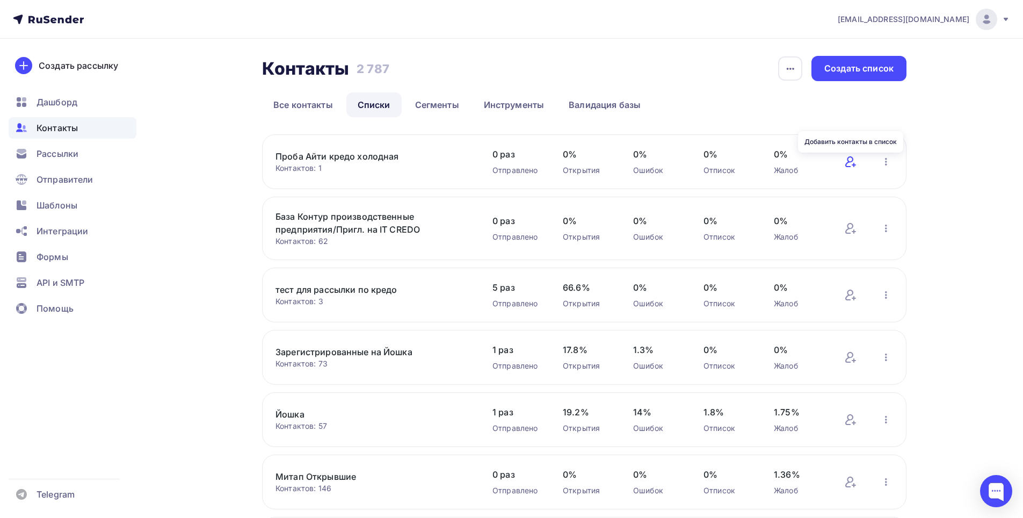
click at [854, 159] on icon at bounding box center [850, 161] width 13 height 13
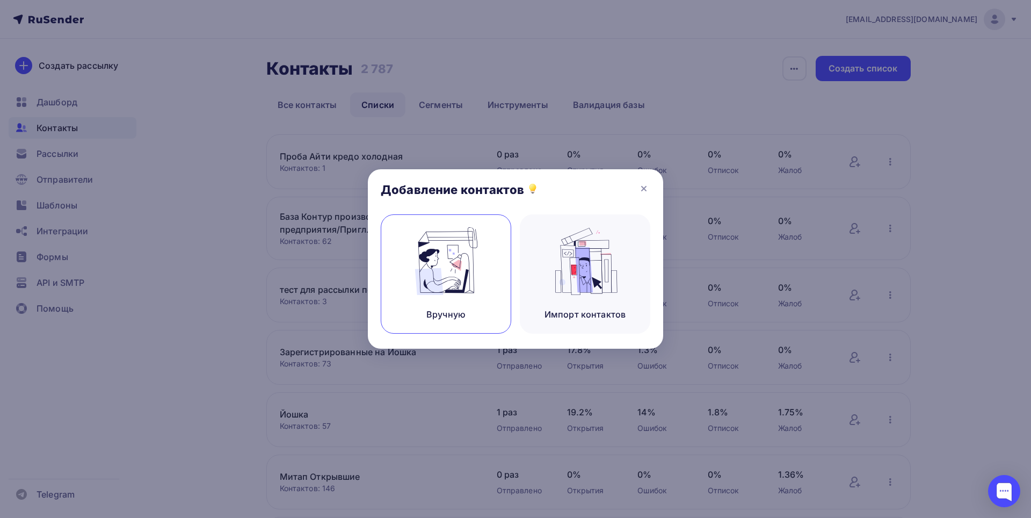
click at [446, 262] on img at bounding box center [446, 261] width 72 height 68
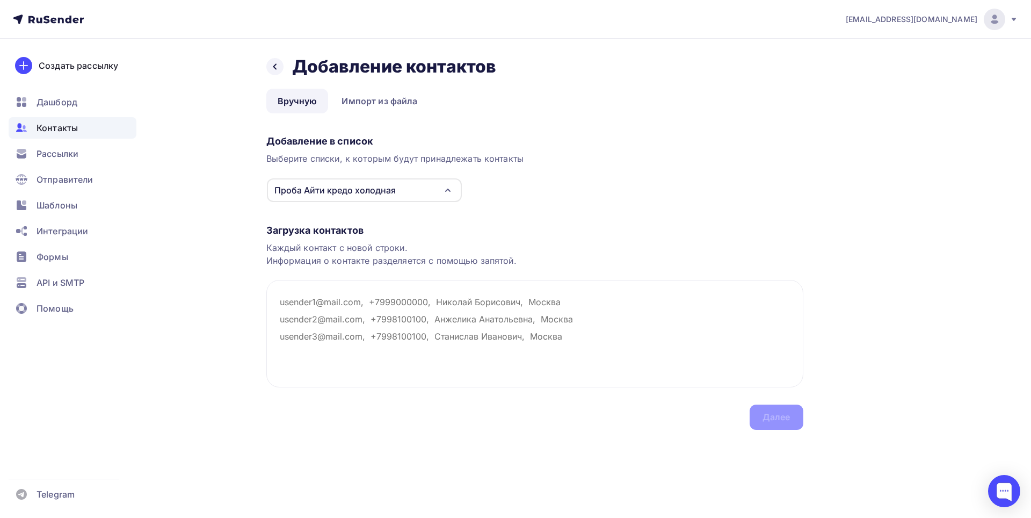
paste textarea "e.zolina@maksoft.ru"
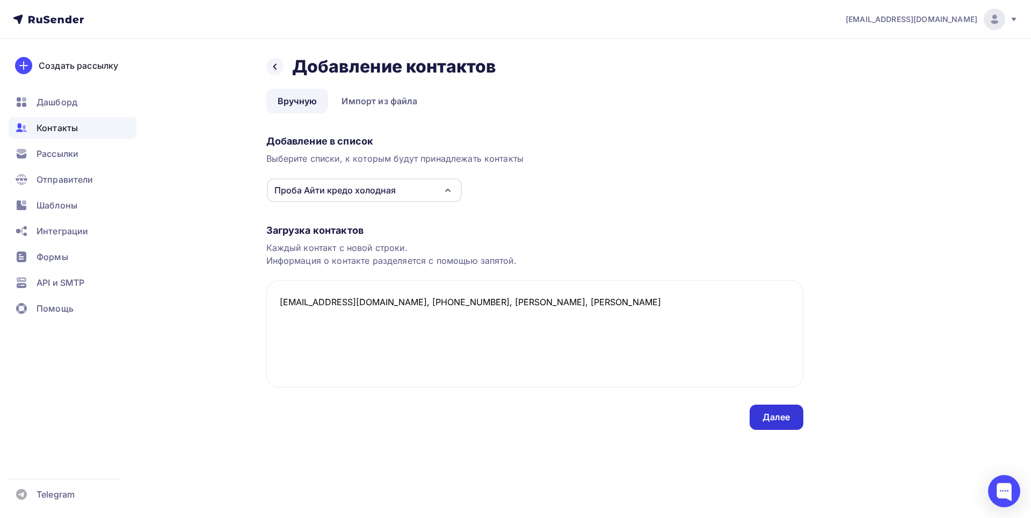
type textarea "e.zolina@maksoft.ru, +79379150001, Золина Елена Юрьевна, Пенза"
click at [784, 418] on div "Далее" at bounding box center [777, 417] width 28 height 12
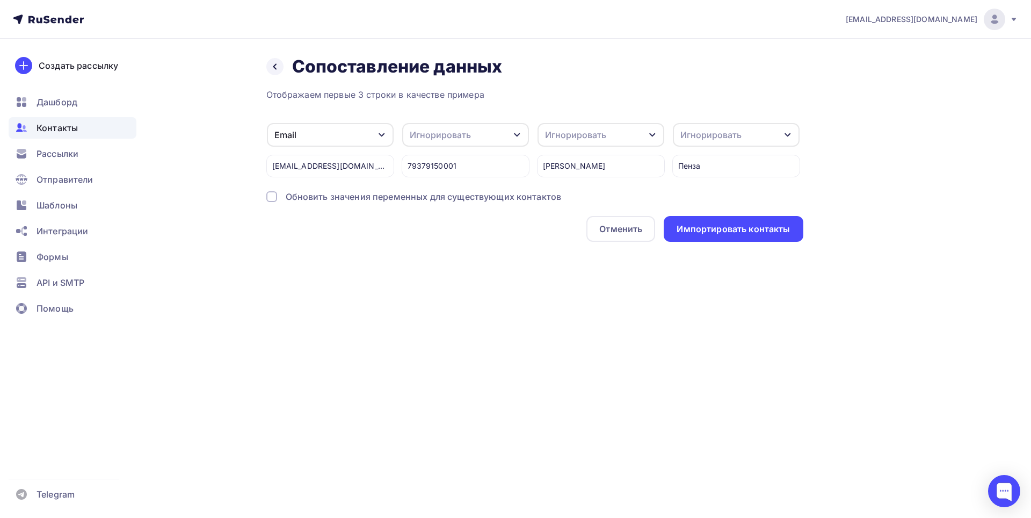
click at [453, 197] on div "Обновить значения переменных для существующих контактов" at bounding box center [424, 196] width 276 height 13
click at [503, 197] on div "Обновить значения переменных для существующих контактов" at bounding box center [424, 196] width 276 height 13
click at [520, 134] on icon "button" at bounding box center [517, 135] width 9 height 9
click at [451, 155] on div "Телефон" at bounding box center [446, 152] width 62 height 13
drag, startPoint x: 627, startPoint y: 127, endPoint x: 612, endPoint y: 133, distance: 16.7
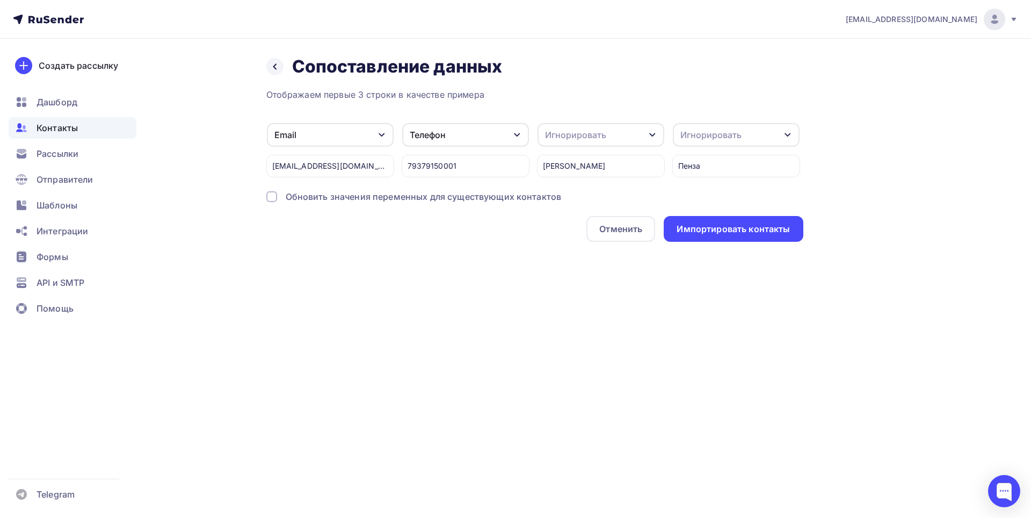
click at [627, 127] on div "Игнорировать" at bounding box center [601, 135] width 127 height 24
click at [587, 190] on div "Создать поле" at bounding box center [581, 184] width 75 height 27
type input "ФИО"
click at [574, 213] on div "Отображаем первые 3 строки в качестве примера Email Игнорировать Имя Создать по…" at bounding box center [534, 165] width 537 height 154
click at [749, 138] on div "Игнорировать" at bounding box center [736, 135] width 127 height 24
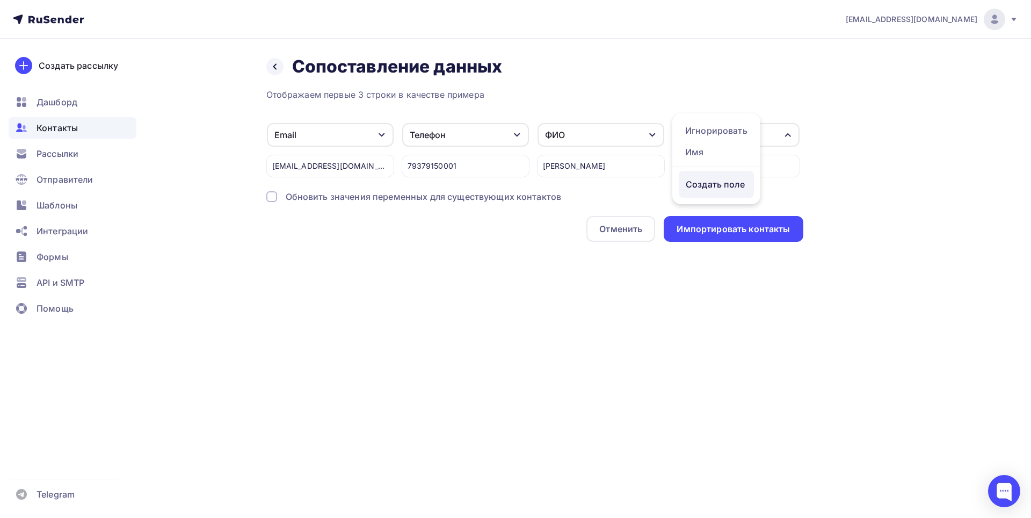
click at [727, 198] on div "Создать поле" at bounding box center [716, 184] width 75 height 27
type input "Город"
click at [724, 213] on div "Отображаем первые 3 строки в качестве примера Email Игнорировать Имя Создать по…" at bounding box center [534, 165] width 537 height 154
click at [733, 233] on div "Импортировать контакты" at bounding box center [733, 229] width 113 height 12
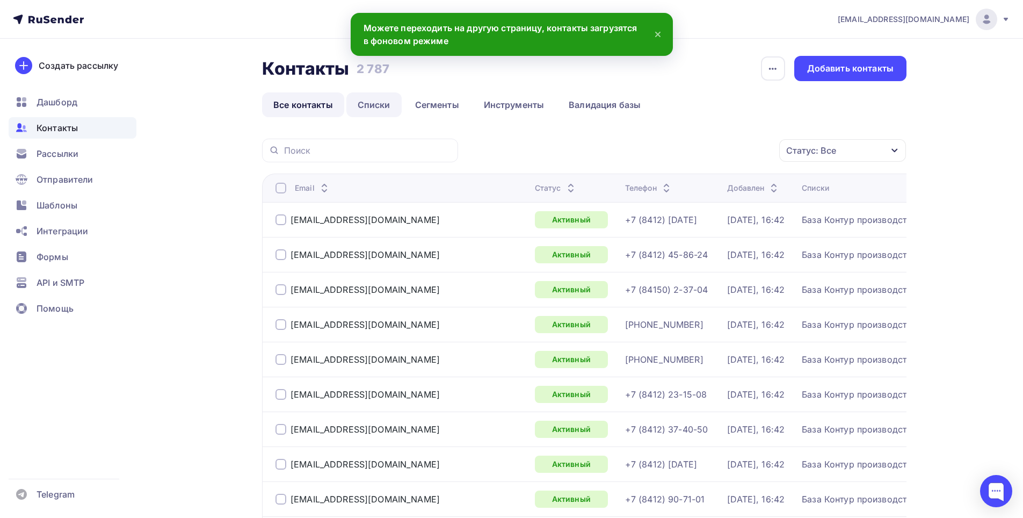
click at [370, 112] on link "Списки" at bounding box center [373, 104] width 55 height 25
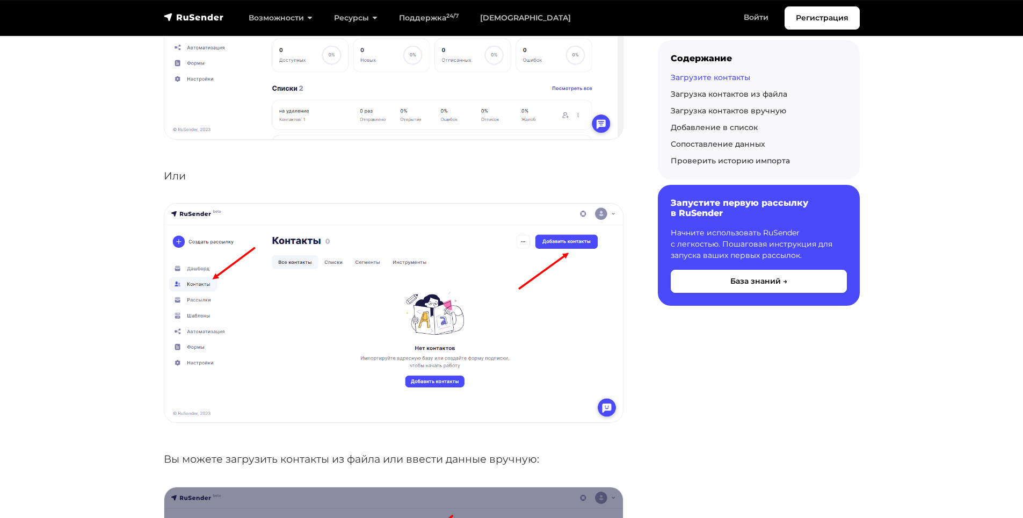
scroll to position [430, 0]
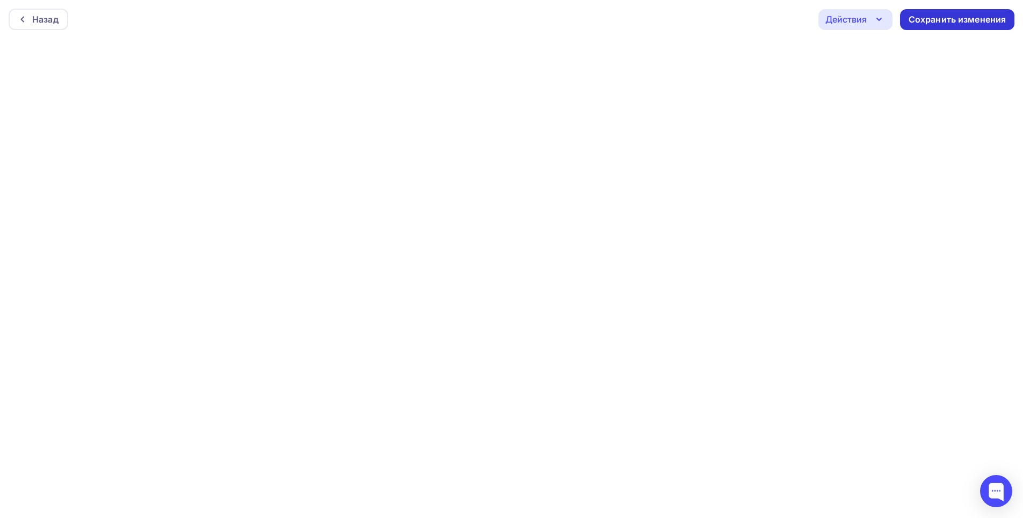
click at [953, 27] on div "Сохранить изменения" at bounding box center [957, 19] width 114 height 21
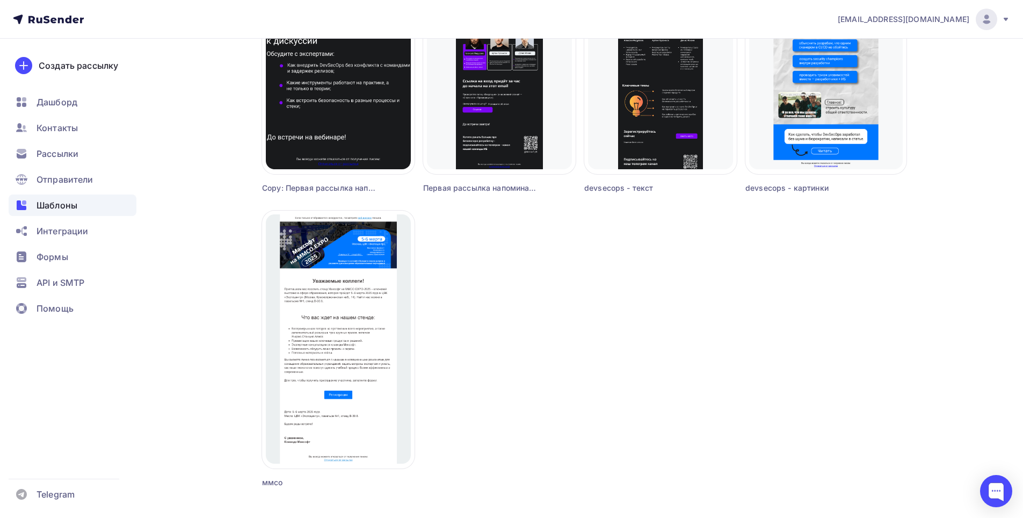
scroll to position [900, 0]
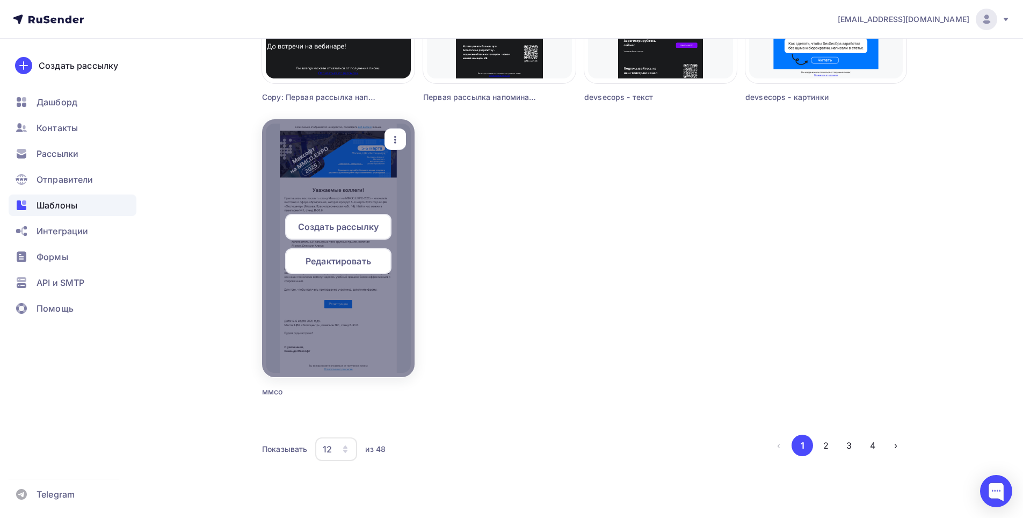
click at [335, 257] on span "Редактировать" at bounding box center [339, 261] width 66 height 13
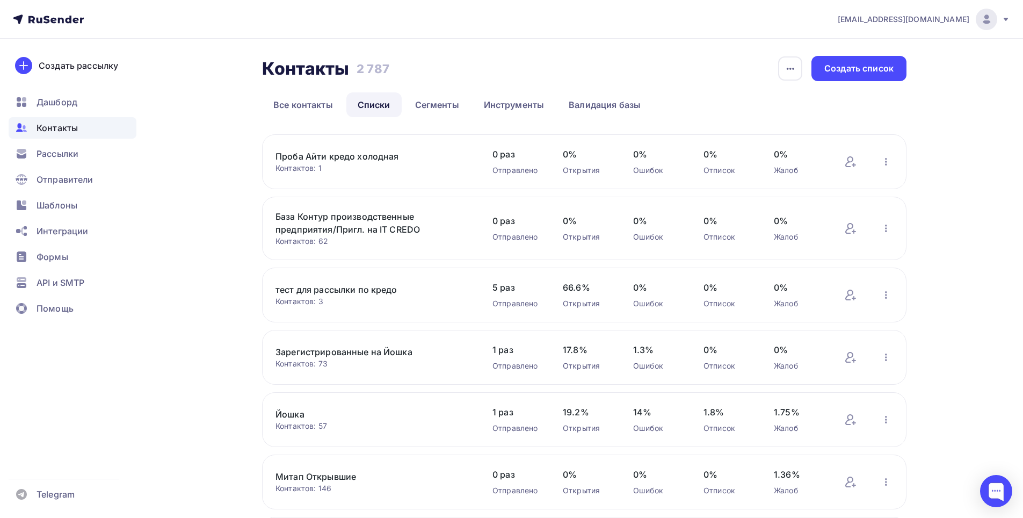
click at [448, 171] on div "Контактов: 1" at bounding box center [374, 168] width 196 height 11
click at [373, 157] on link "Проба Айти кредо холодная" at bounding box center [367, 156] width 183 height 13
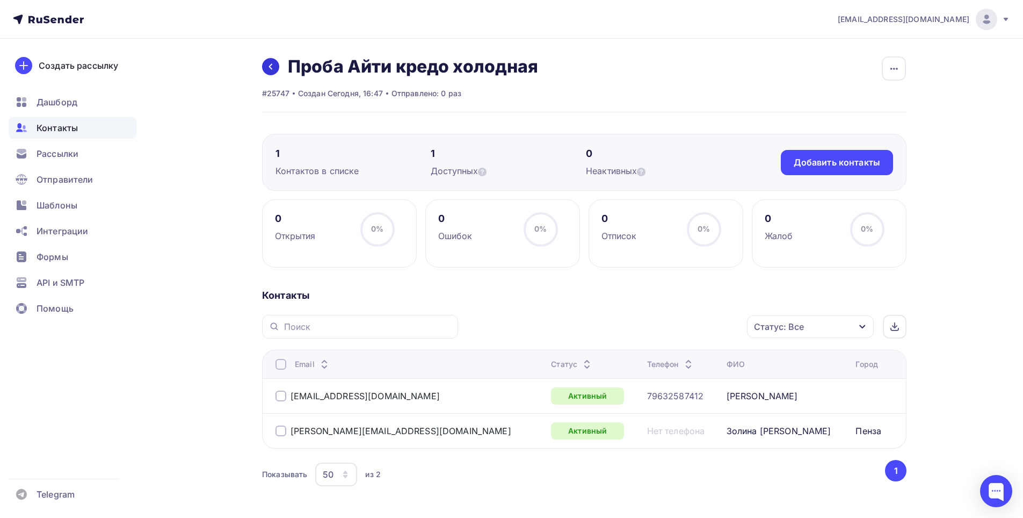
click at [267, 71] on link at bounding box center [270, 66] width 17 height 17
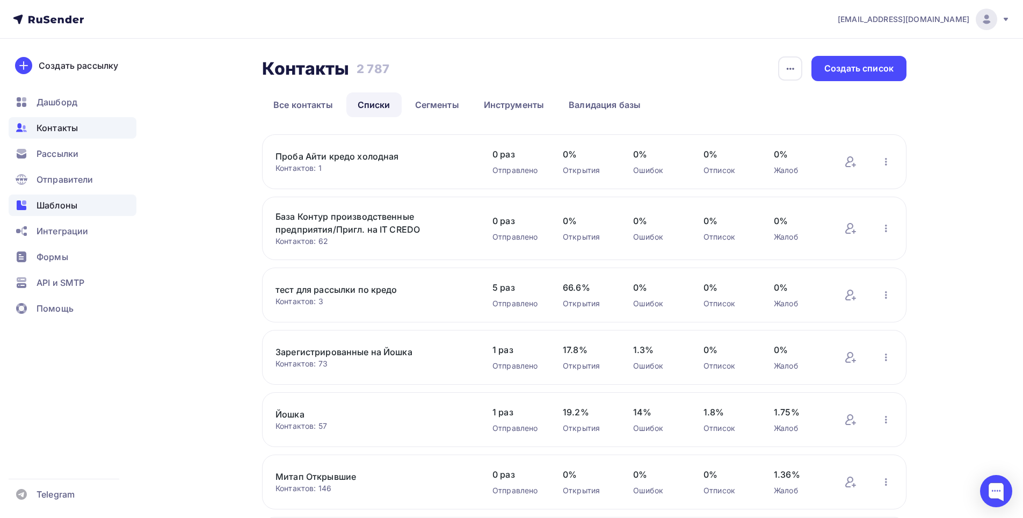
click at [54, 201] on span "Шаблоны" at bounding box center [57, 205] width 41 height 13
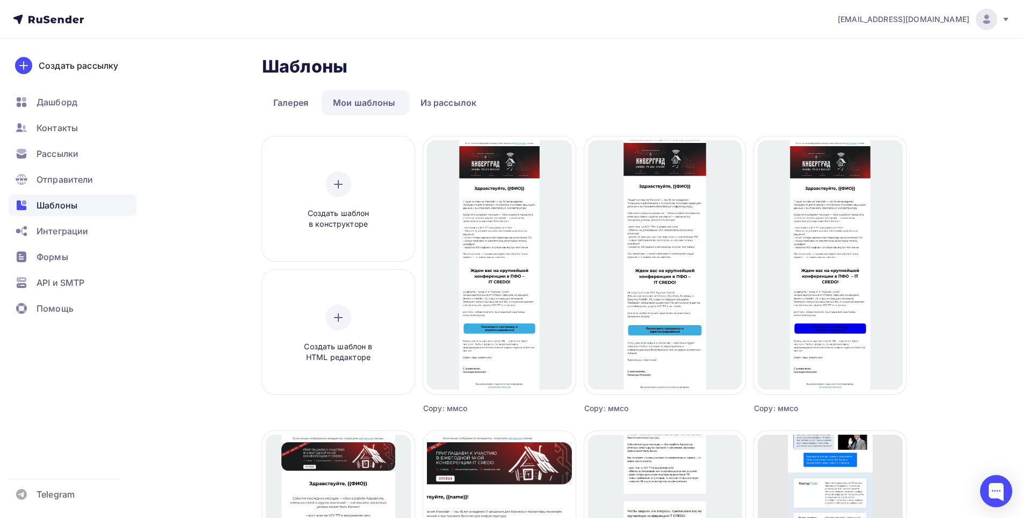
click at [350, 105] on link "Мои шаблоны" at bounding box center [364, 102] width 85 height 25
click at [355, 105] on link "Мои шаблоны" at bounding box center [364, 102] width 85 height 25
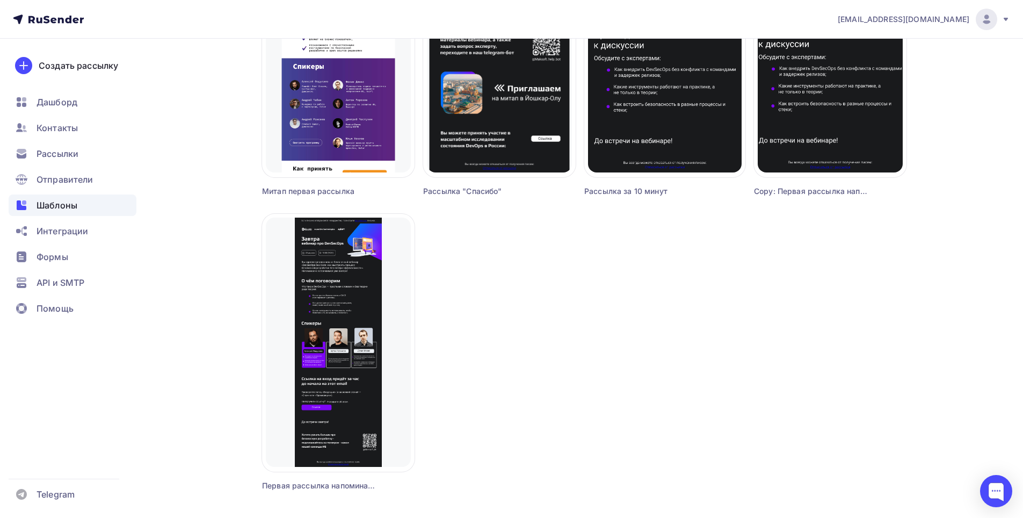
scroll to position [900, 0]
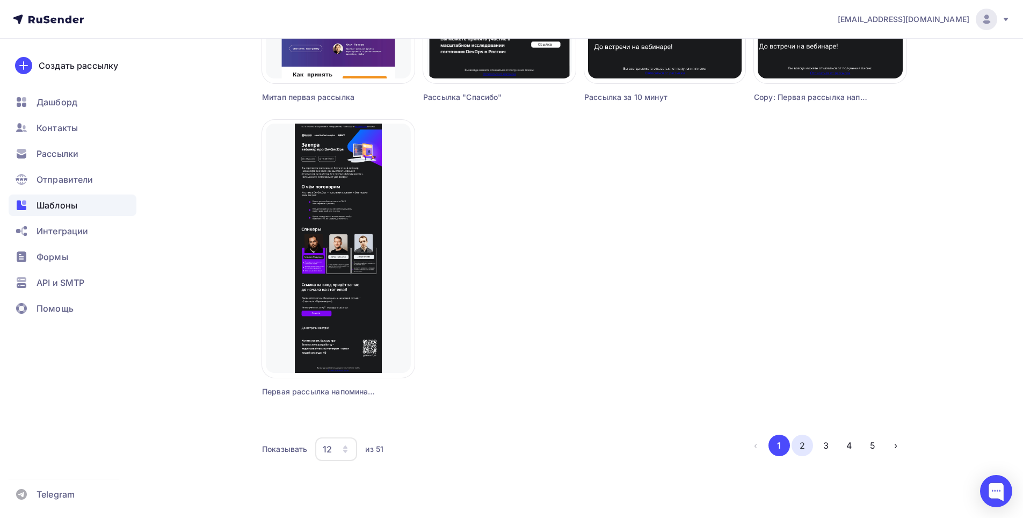
click at [798, 442] on button "2" at bounding box center [802, 445] width 21 height 21
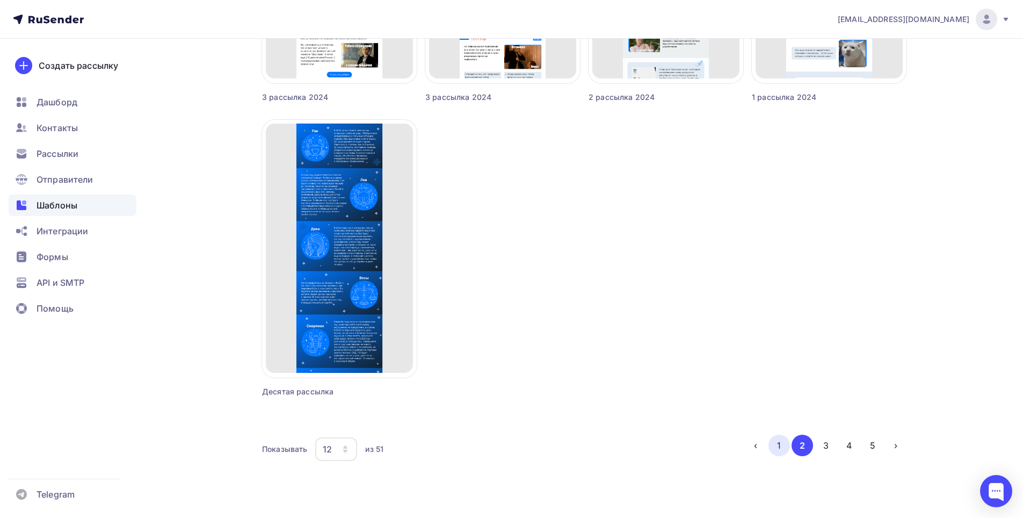
click at [782, 442] on button "1" at bounding box center [779, 445] width 21 height 21
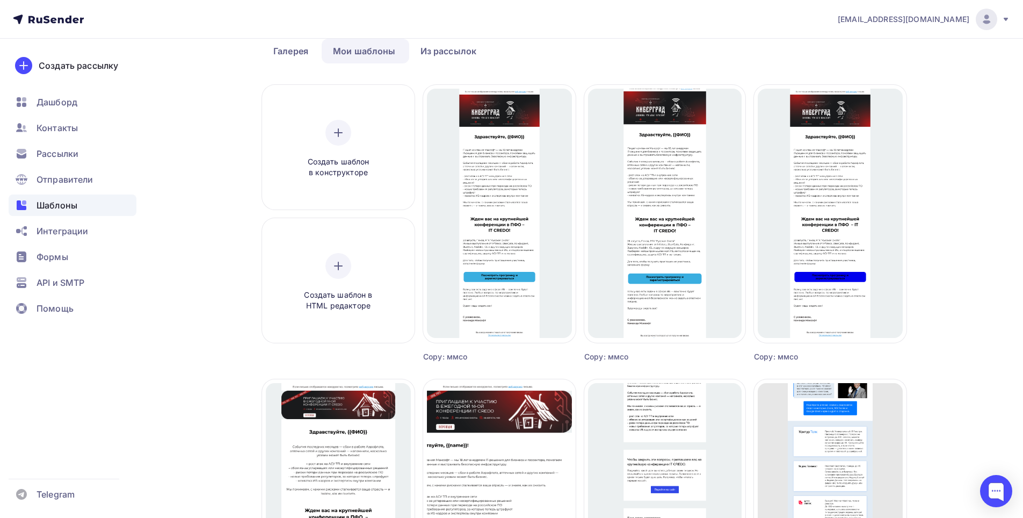
scroll to position [0, 0]
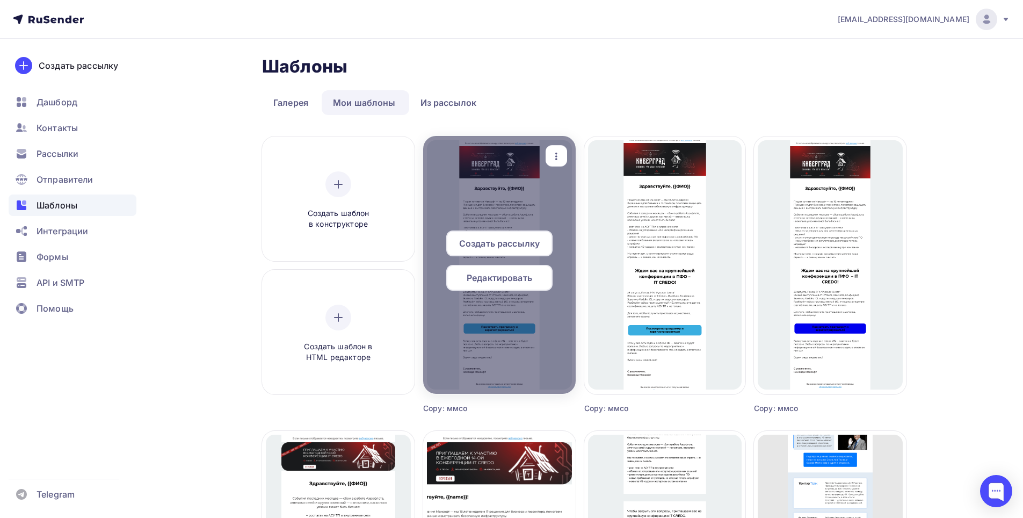
click at [501, 276] on span "Редактировать" at bounding box center [500, 277] width 66 height 13
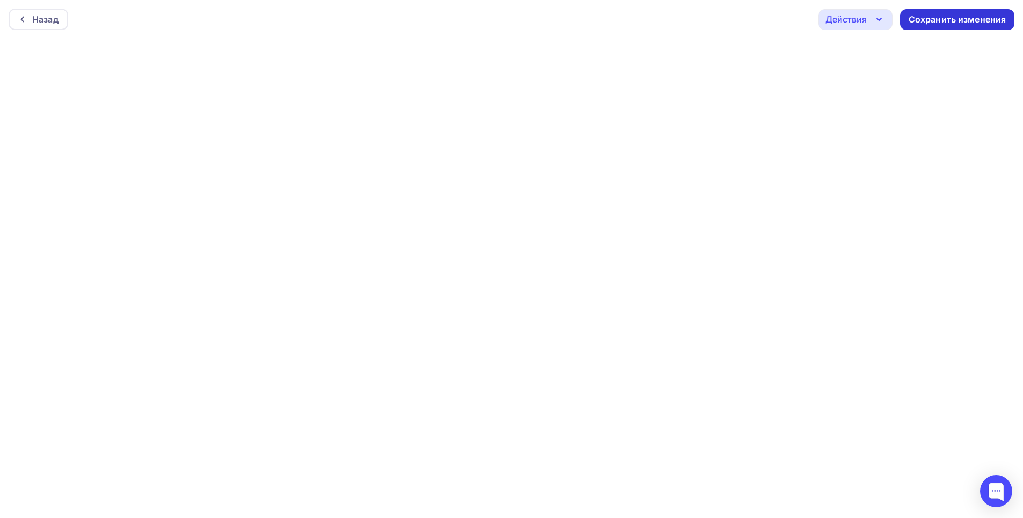
click at [934, 18] on div "Сохранить изменения" at bounding box center [958, 19] width 98 height 12
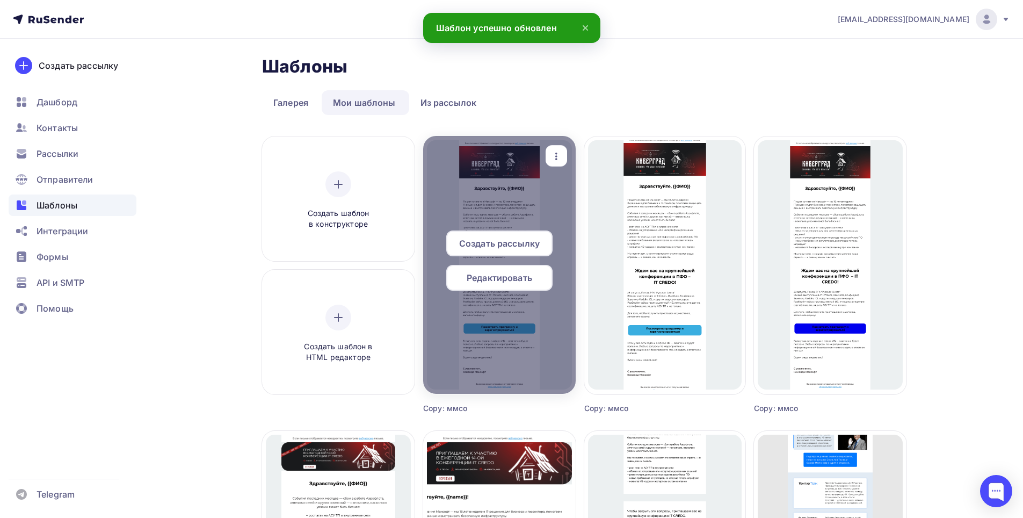
click at [524, 241] on span "Создать рассылку" at bounding box center [499, 243] width 81 height 13
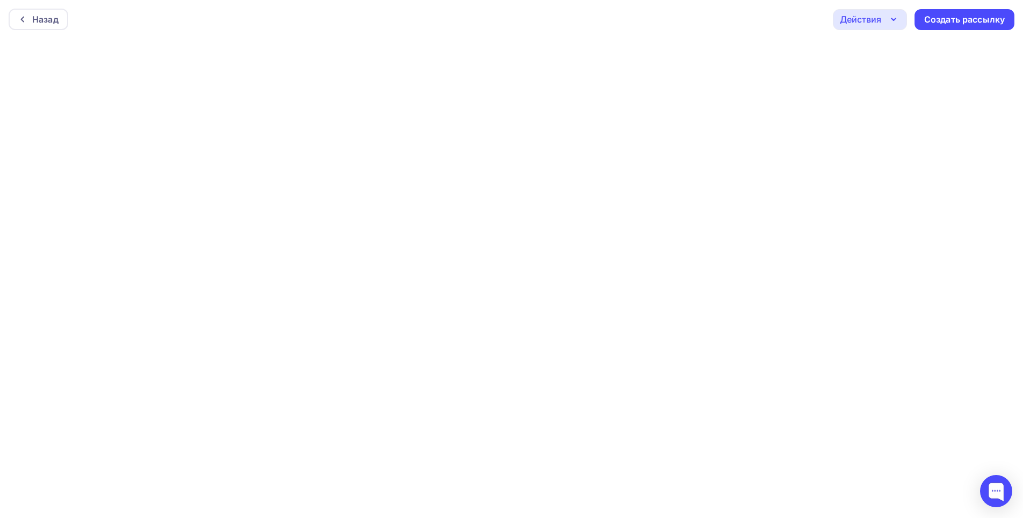
click at [894, 16] on icon "button" at bounding box center [893, 19] width 13 height 13
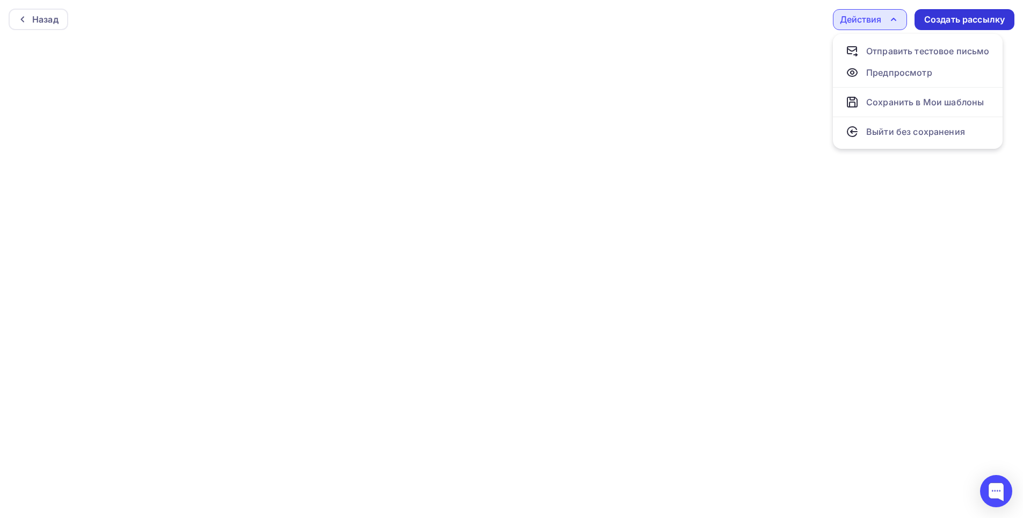
click at [961, 23] on div "Создать рассылку" at bounding box center [964, 19] width 81 height 12
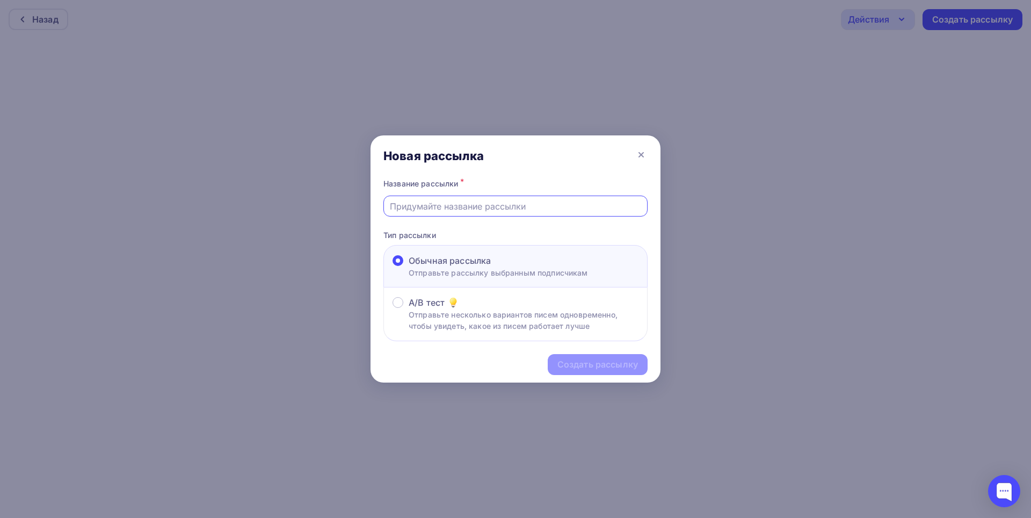
click at [511, 201] on input "text" at bounding box center [516, 206] width 252 height 13
click at [511, 202] on input "text" at bounding box center [516, 206] width 252 height 13
type input "Приглашение IT CREDO/производство Пенза"
click at [583, 361] on div "Создать рассылку" at bounding box center [598, 364] width 81 height 12
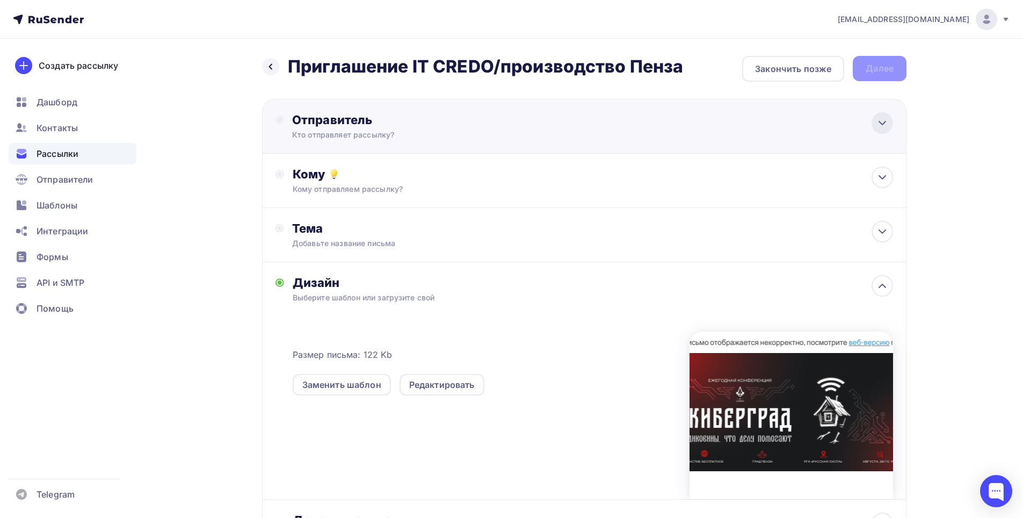
click at [872, 125] on div at bounding box center [882, 122] width 21 height 21
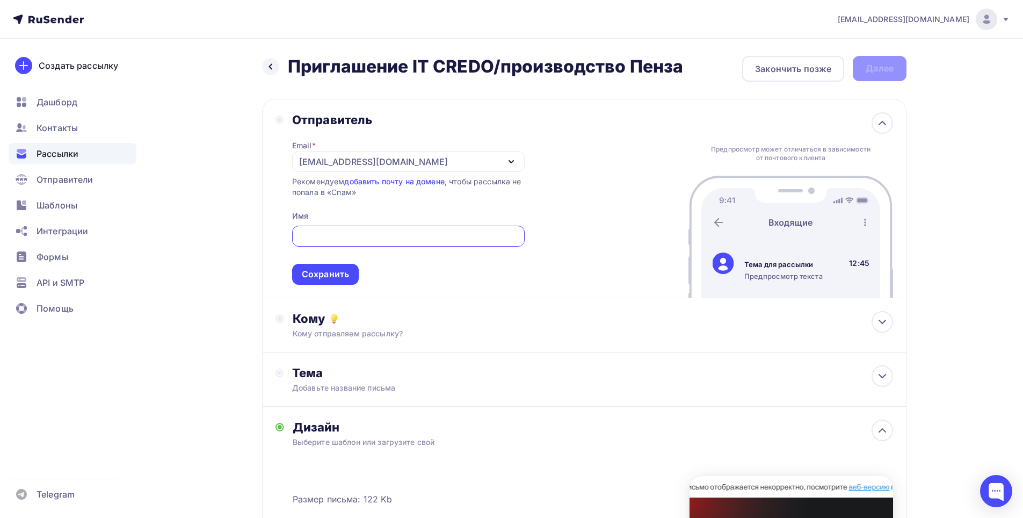
click at [476, 156] on div "a.anchutkin@maksoft.ru" at bounding box center [408, 161] width 233 height 21
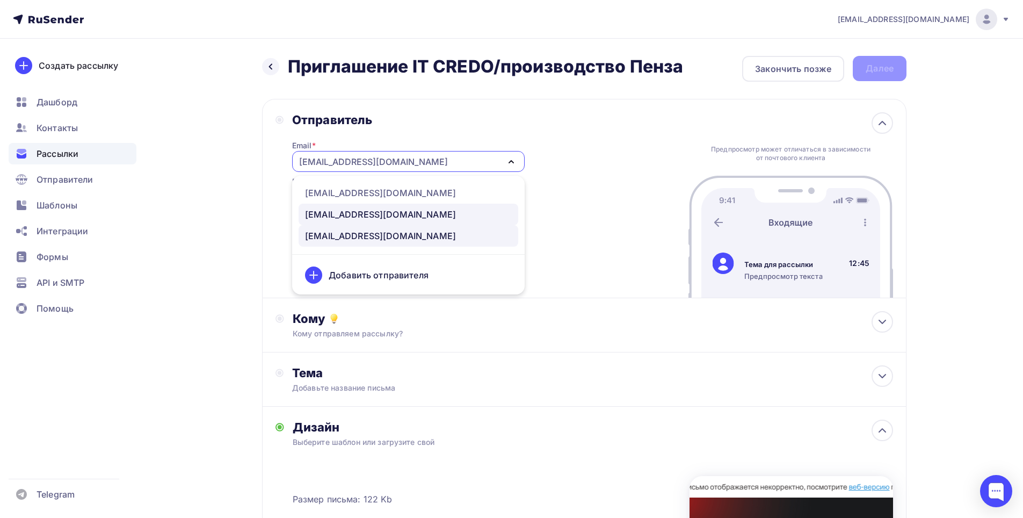
click at [353, 211] on div "marketing@maksoft.ru" at bounding box center [380, 214] width 151 height 13
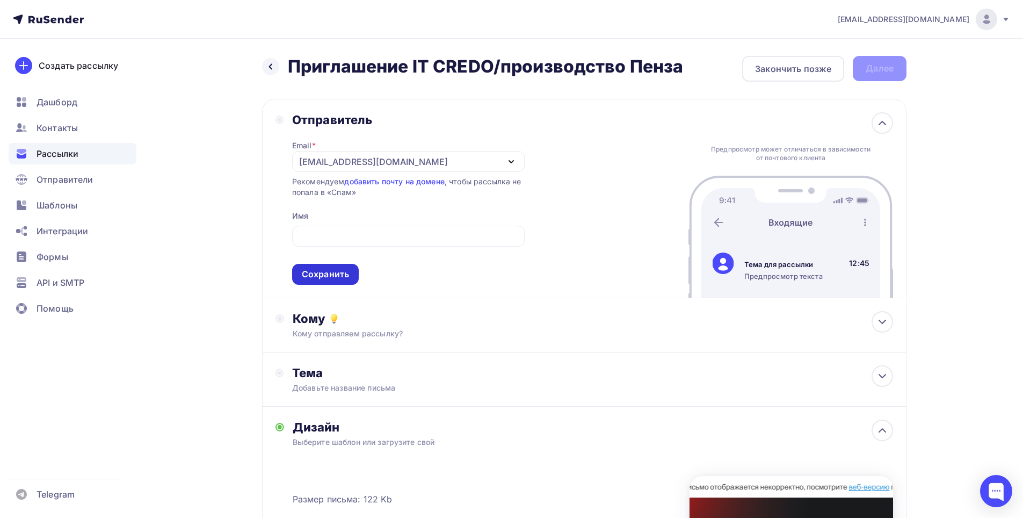
click at [327, 278] on div "Сохранить" at bounding box center [325, 274] width 47 height 12
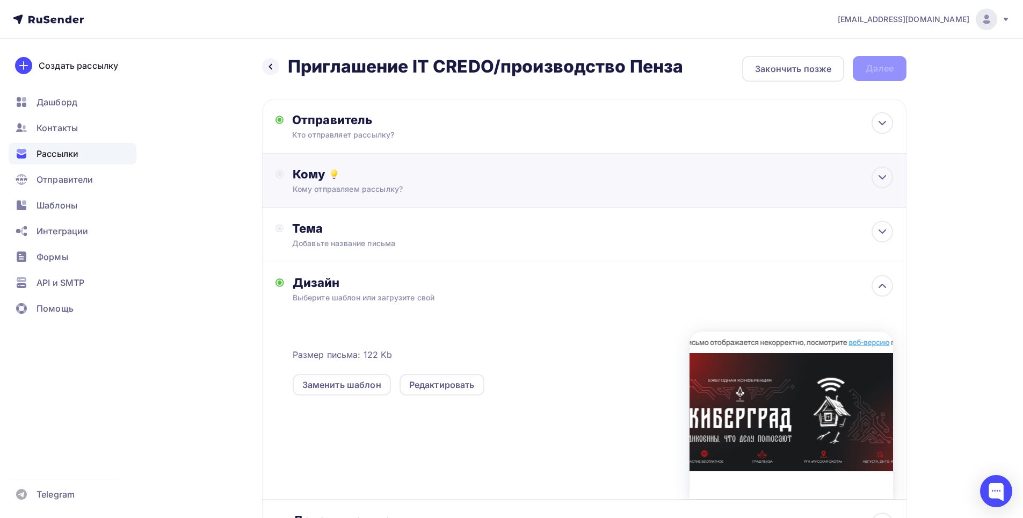
click at [360, 199] on div "Кому Кому отправляем рассылку? Списки получателей Выберите список Все списки id…" at bounding box center [584, 181] width 645 height 54
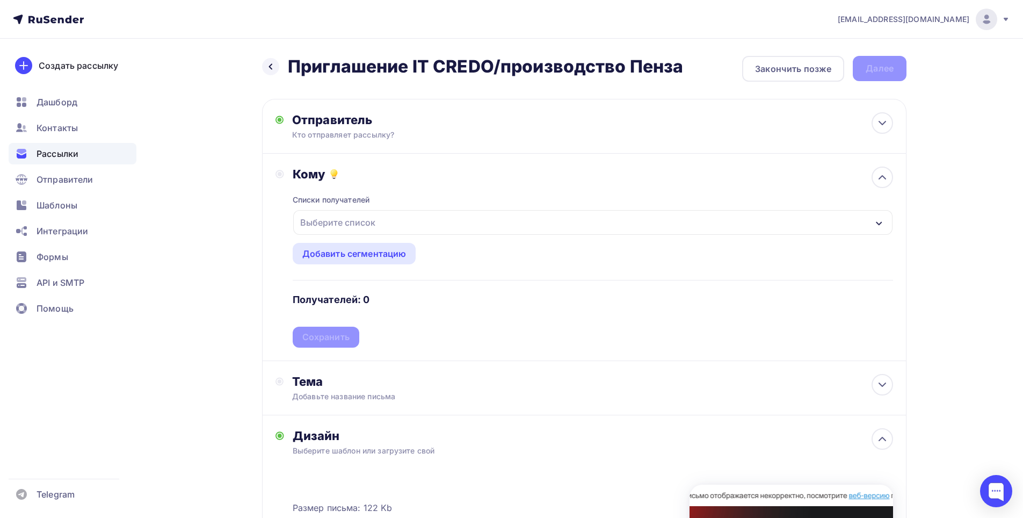
click at [368, 226] on div "Выберите список" at bounding box center [338, 222] width 84 height 19
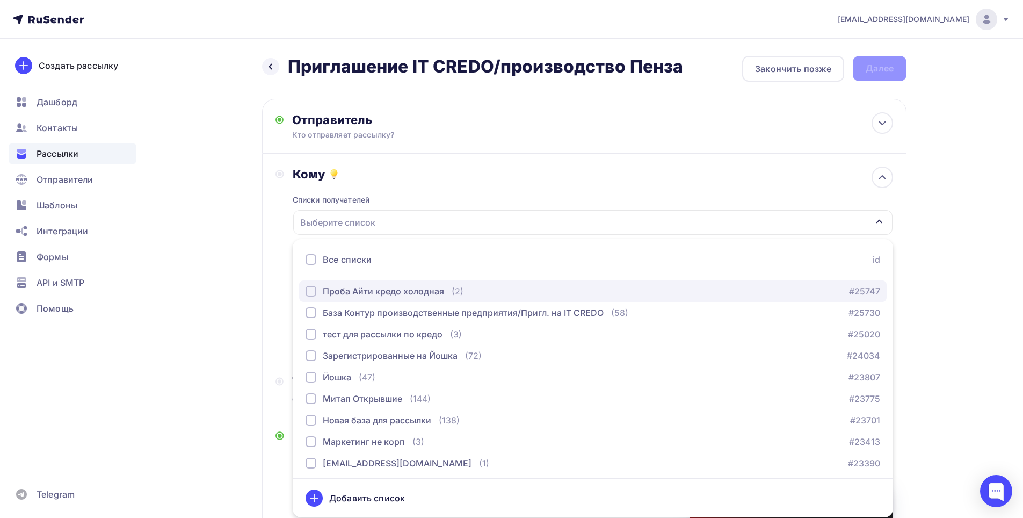
click at [388, 288] on div "Проба Айти кредо холодная" at bounding box center [383, 291] width 121 height 13
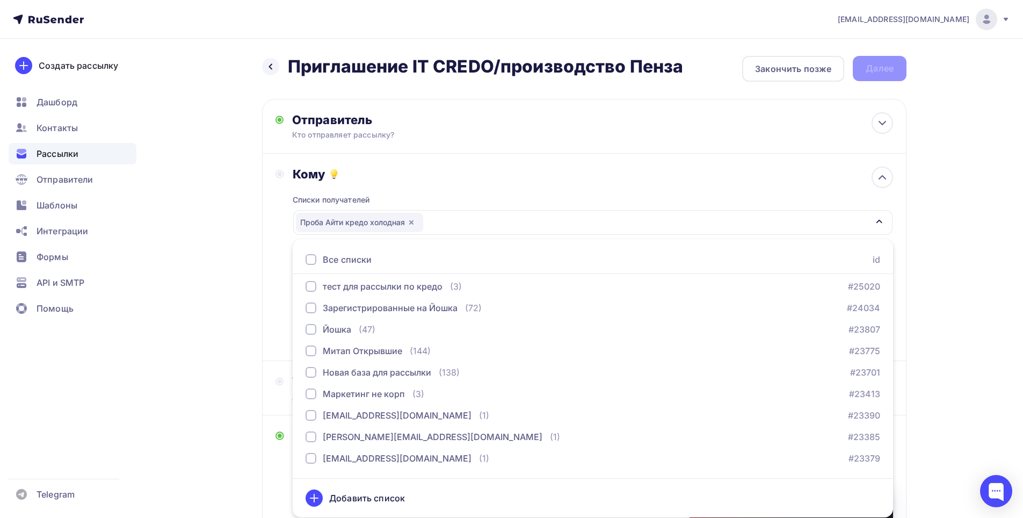
scroll to position [107, 0]
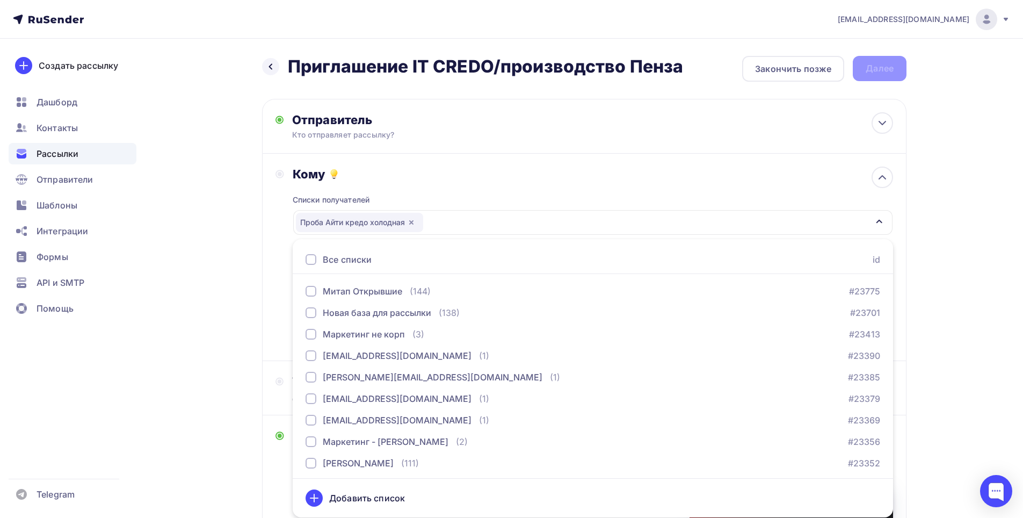
click at [275, 337] on div "Кому Списки получателей Проба Айти кредо холодная Все списки id Проба Айти кред…" at bounding box center [584, 257] width 645 height 207
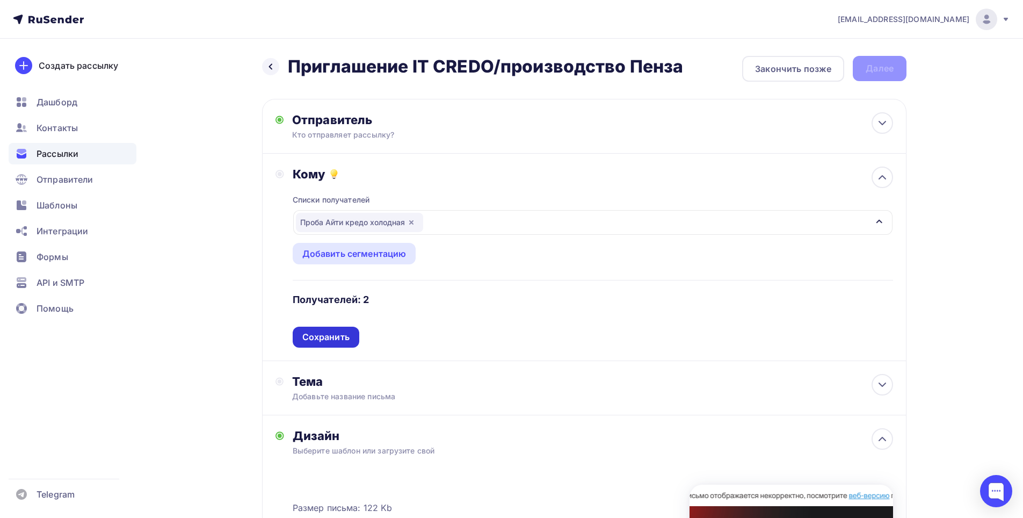
click at [329, 335] on div "Сохранить" at bounding box center [325, 337] width 47 height 12
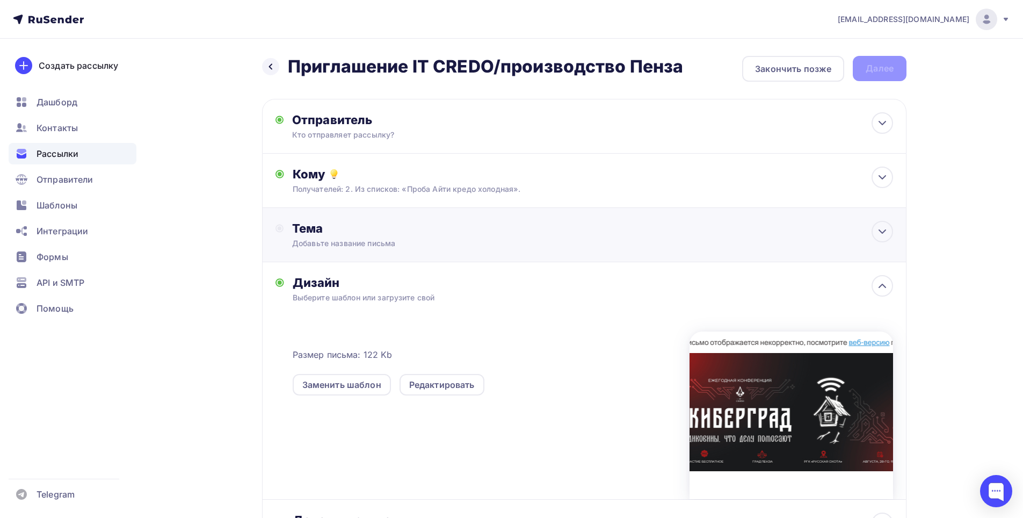
click at [365, 248] on div "Добавьте название письма" at bounding box center [387, 243] width 191 height 11
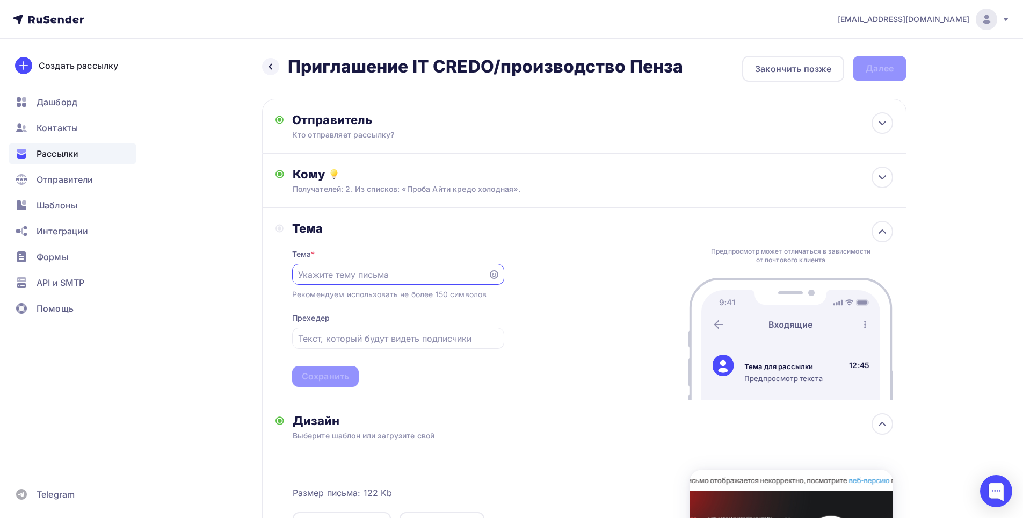
scroll to position [0, 0]
paste input "28.08 приглашаем на бесплатную IT- конференцию в Пензе"
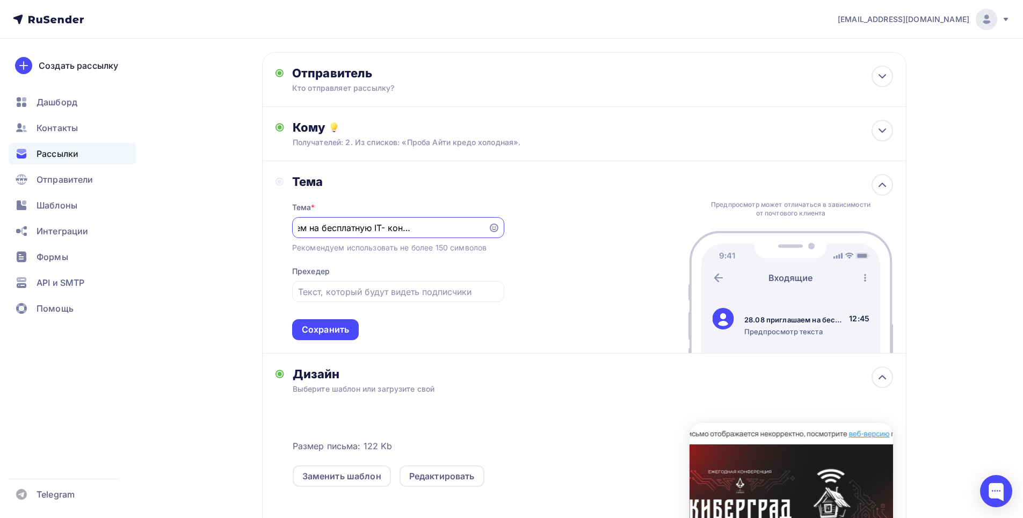
scroll to position [107, 0]
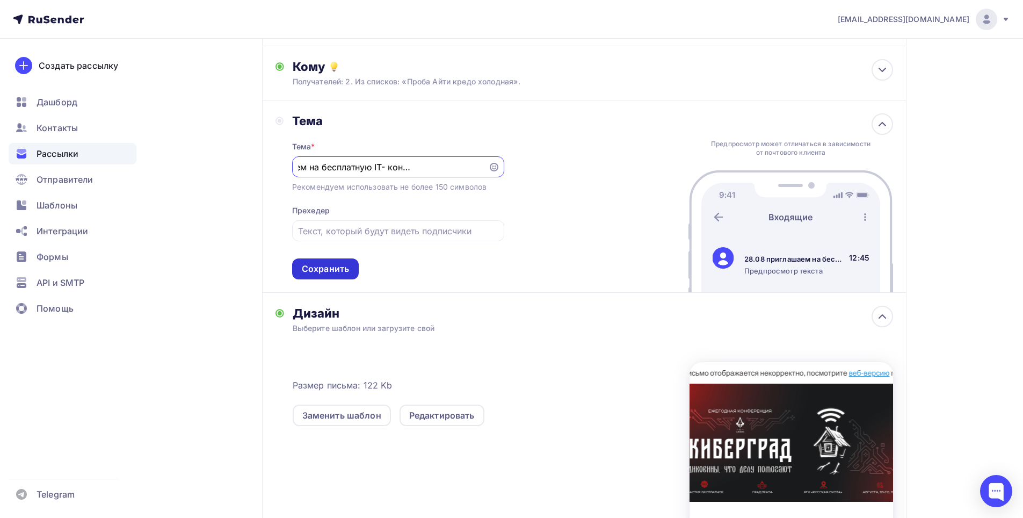
type input "28.08 приглашаем на бесплатную IT- конференцию в Пензе"
click at [333, 269] on div "Сохранить" at bounding box center [325, 269] width 47 height 12
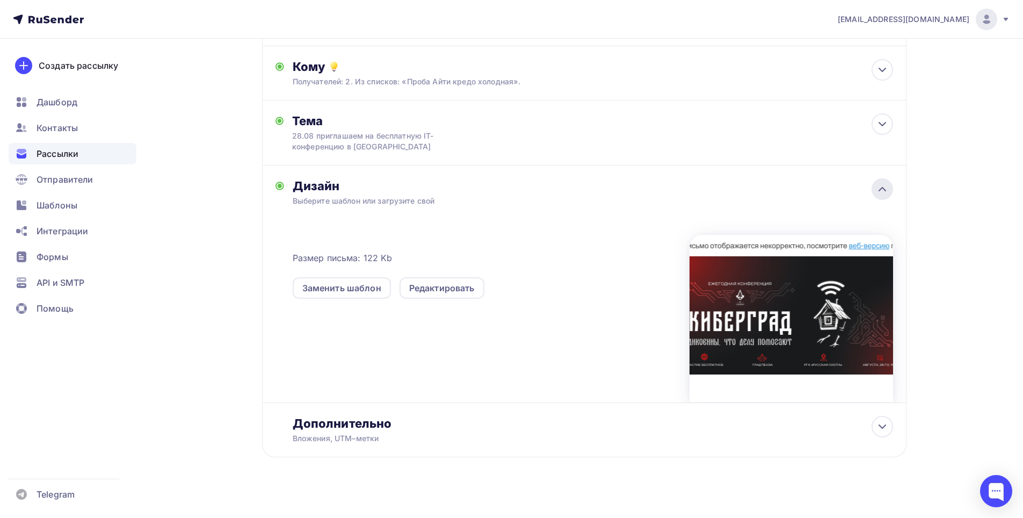
click at [885, 191] on icon at bounding box center [882, 188] width 6 height 3
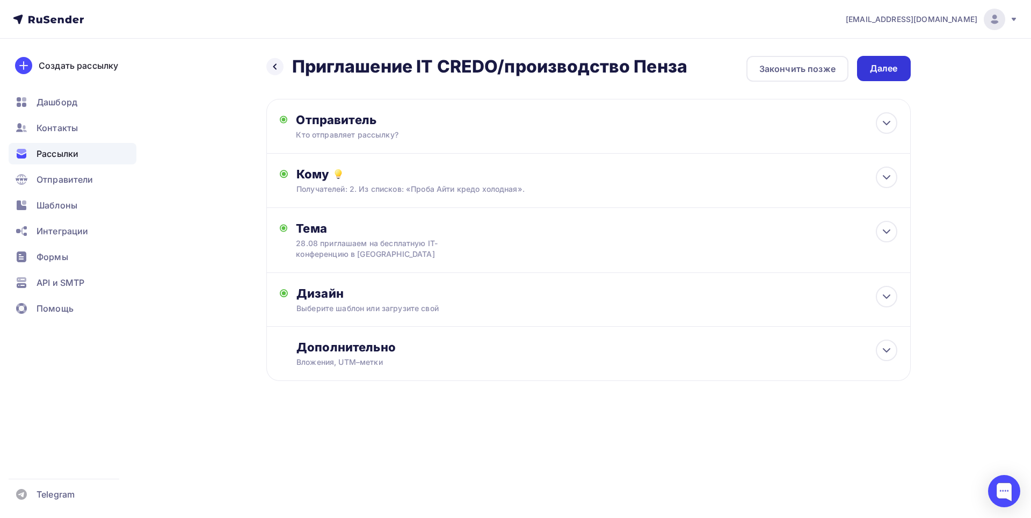
click at [873, 68] on div "Далее" at bounding box center [884, 68] width 28 height 12
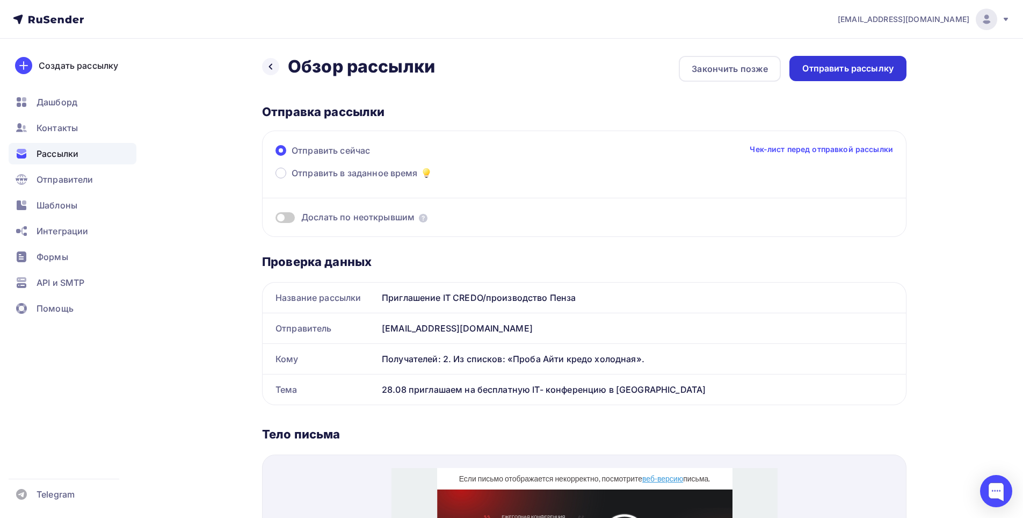
click at [852, 71] on div "Отправить рассылку" at bounding box center [847, 68] width 91 height 12
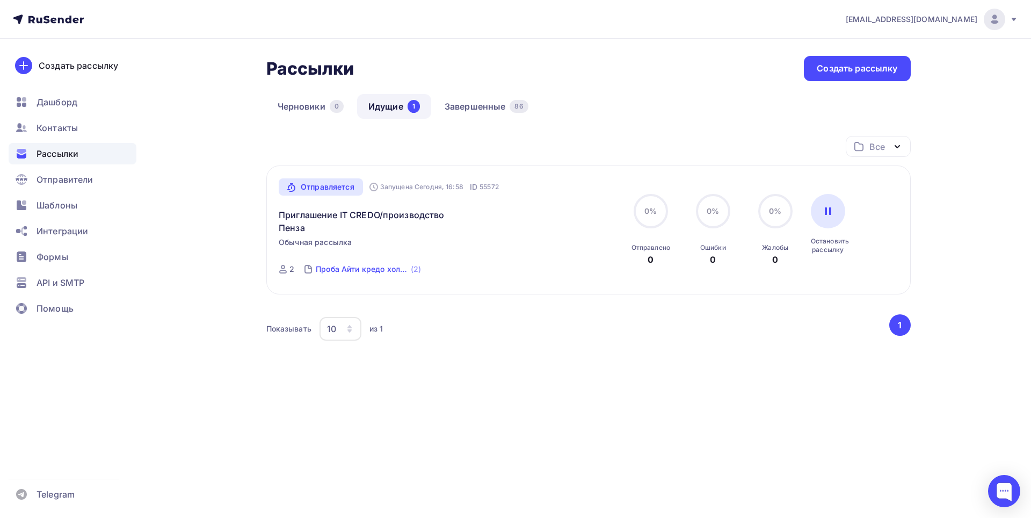
click at [339, 271] on div "Проба Айти кредо холодная" at bounding box center [362, 269] width 93 height 11
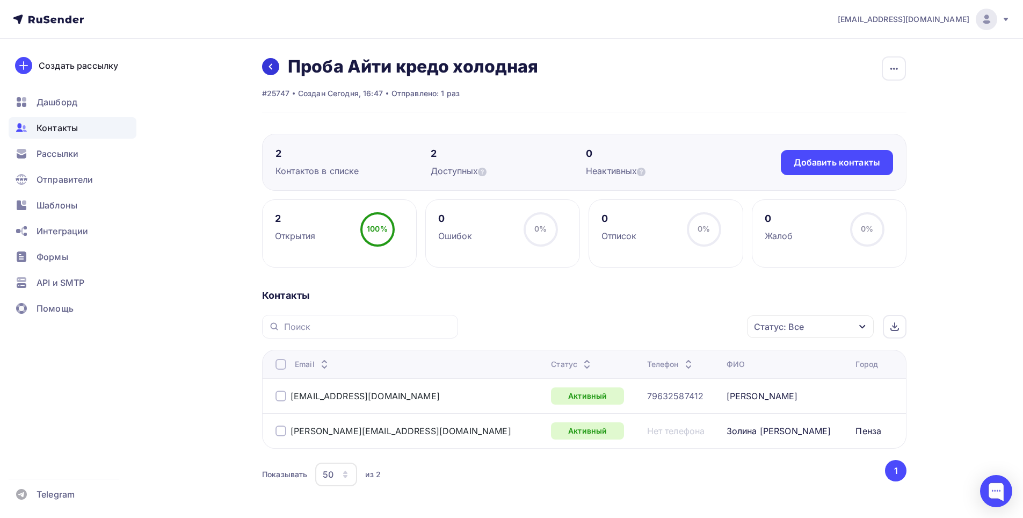
click at [265, 62] on link at bounding box center [270, 66] width 17 height 17
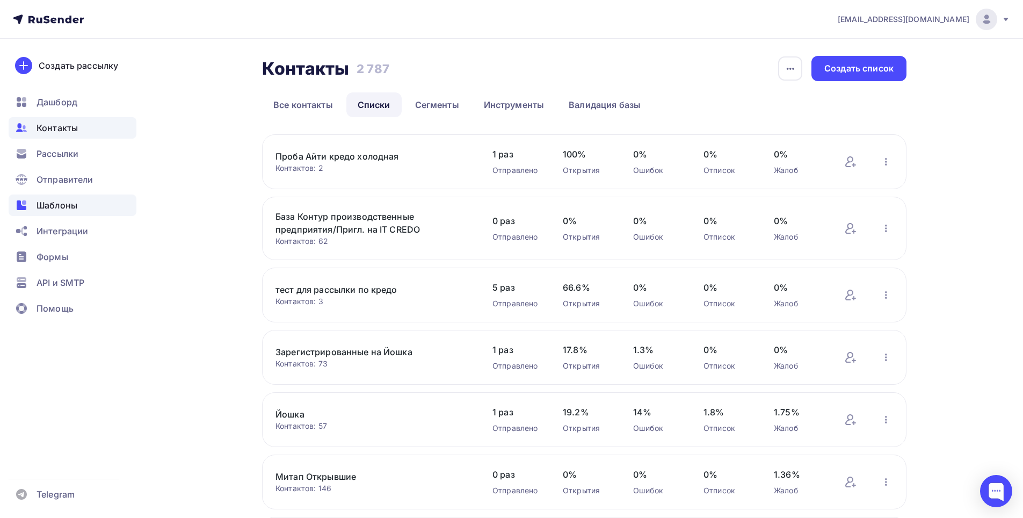
click at [50, 205] on span "Шаблоны" at bounding box center [57, 205] width 41 height 13
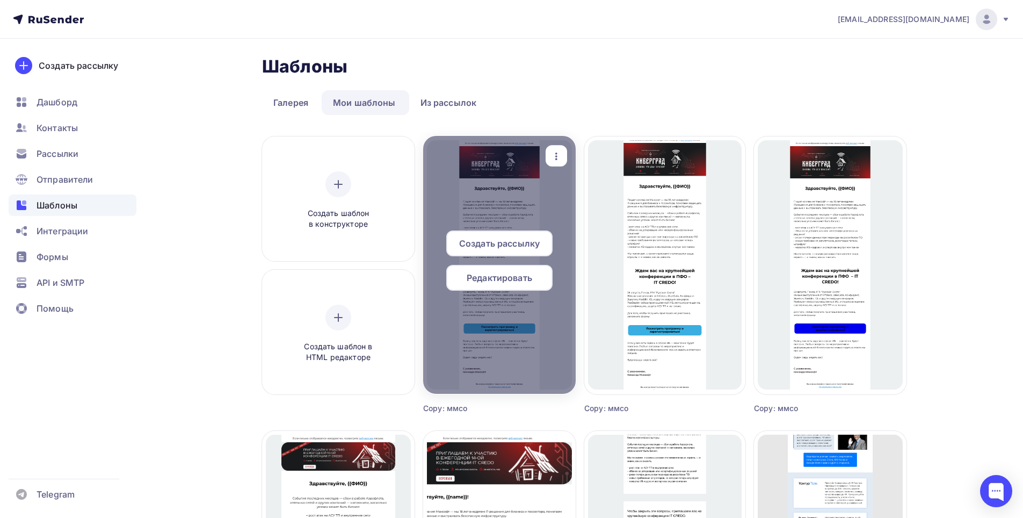
click at [500, 278] on span "Редактировать" at bounding box center [500, 277] width 66 height 13
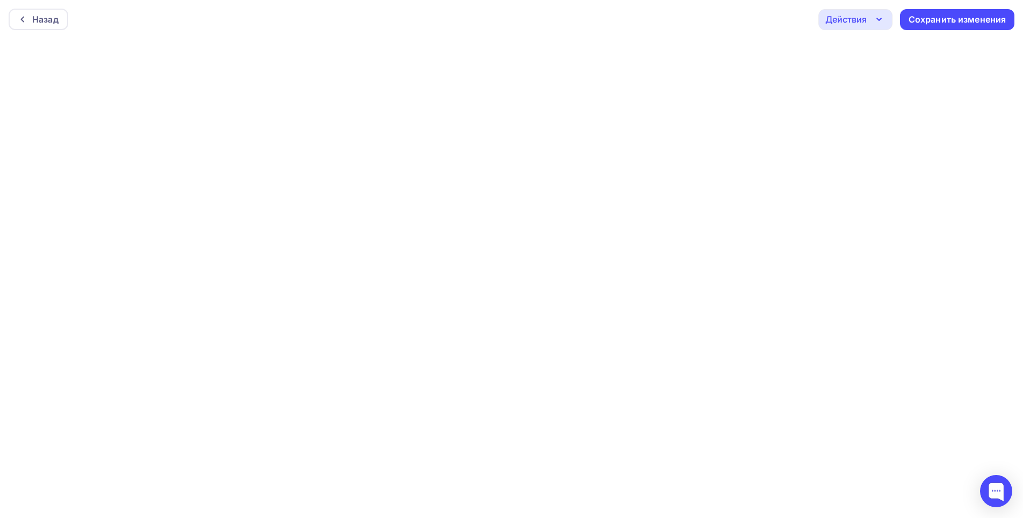
click at [884, 19] on icon "button" at bounding box center [879, 19] width 13 height 13
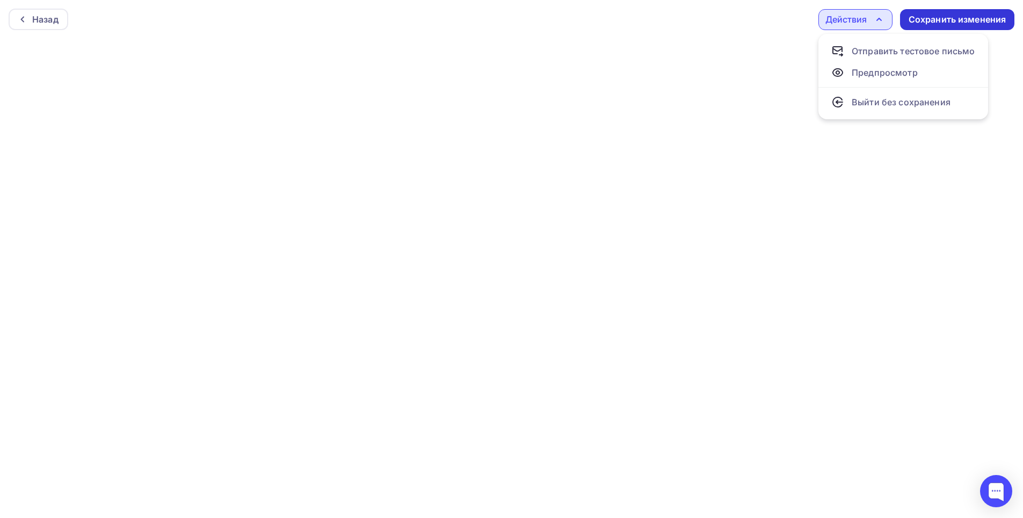
click at [932, 21] on div "Сохранить изменения" at bounding box center [958, 19] width 98 height 12
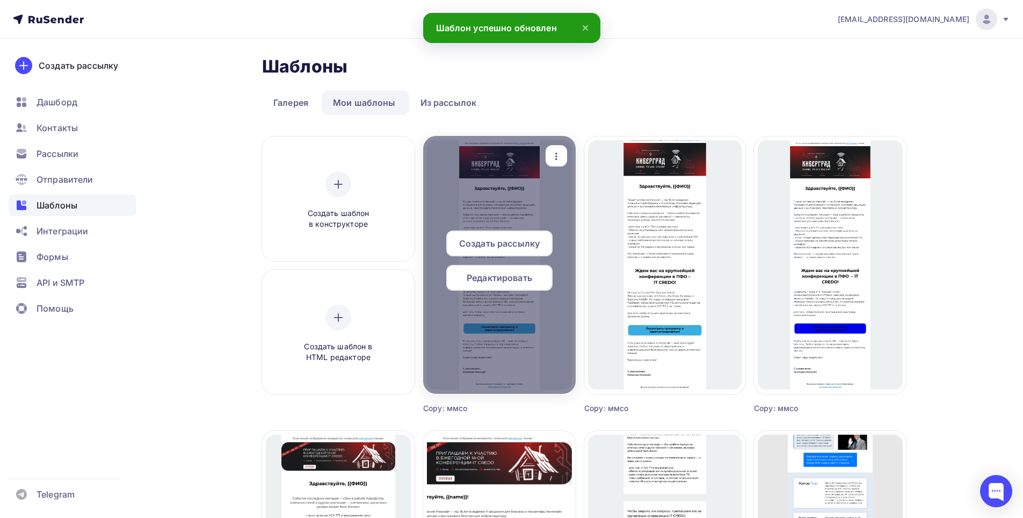
click at [504, 240] on span "Создать рассылку" at bounding box center [499, 243] width 81 height 13
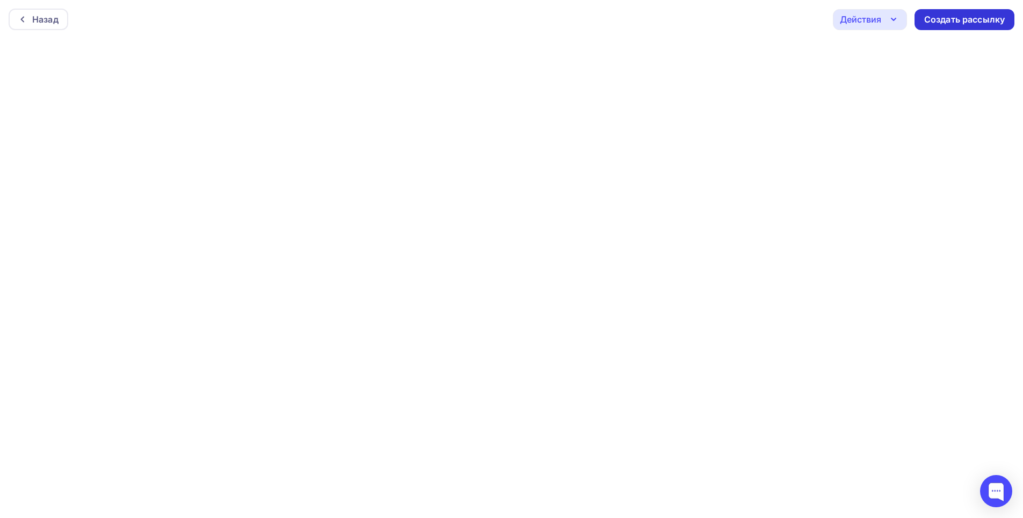
click at [971, 26] on div "Создать рассылку" at bounding box center [965, 19] width 100 height 21
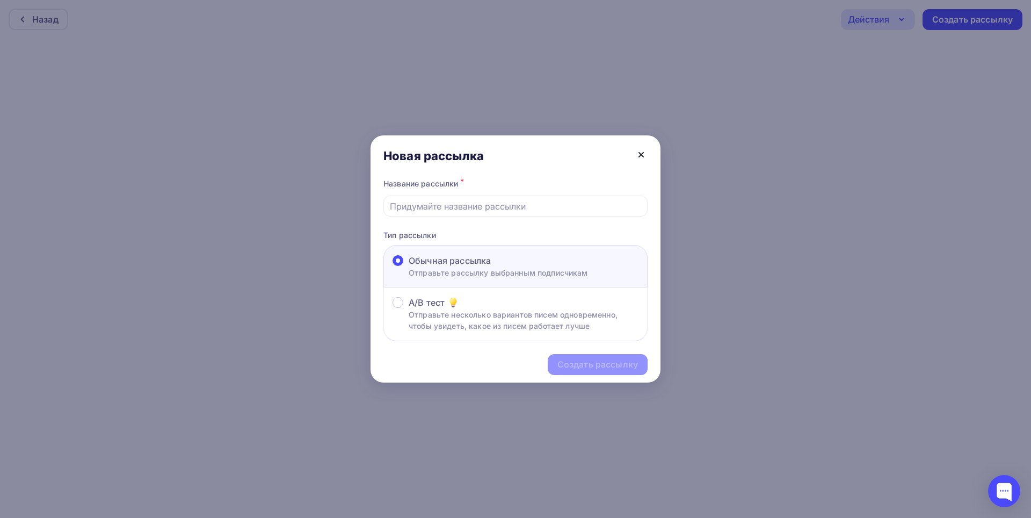
click at [641, 151] on icon at bounding box center [641, 154] width 13 height 13
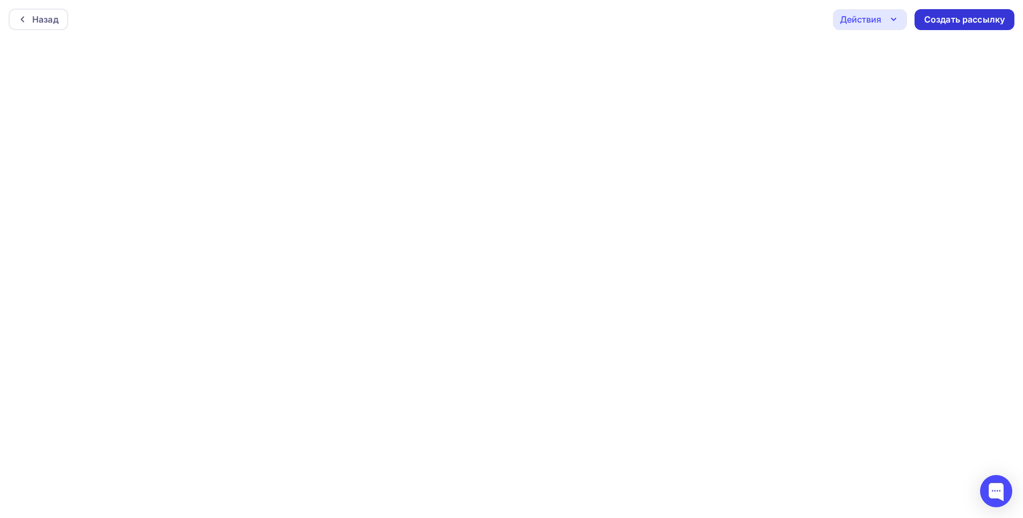
click at [936, 13] on div "Создать рассылку" at bounding box center [965, 19] width 100 height 21
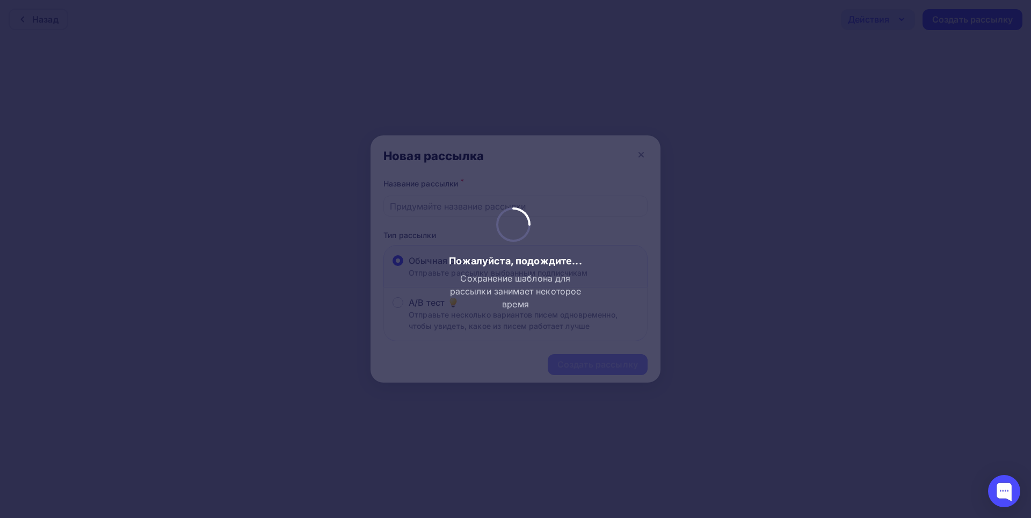
click at [724, 154] on div at bounding box center [515, 259] width 1031 height 518
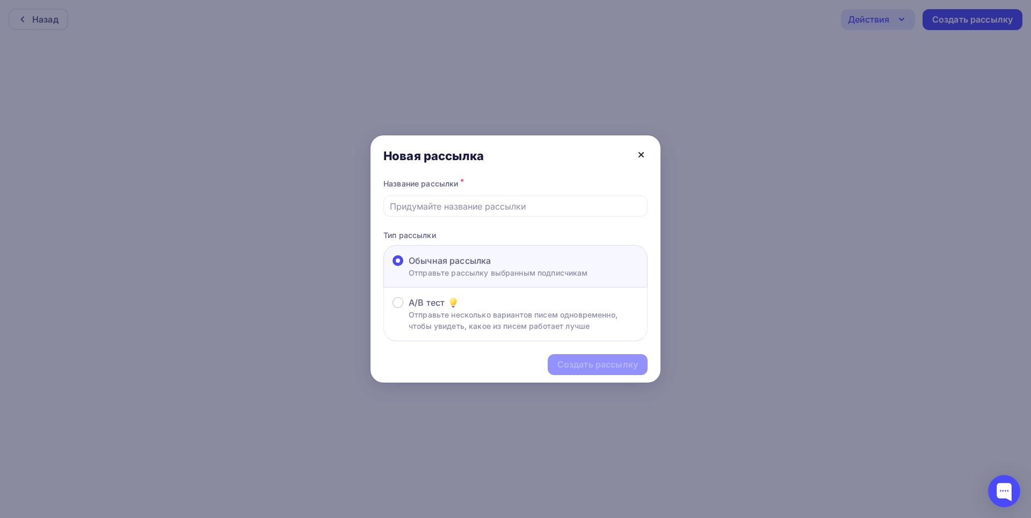
click at [639, 154] on icon at bounding box center [641, 154] width 13 height 13
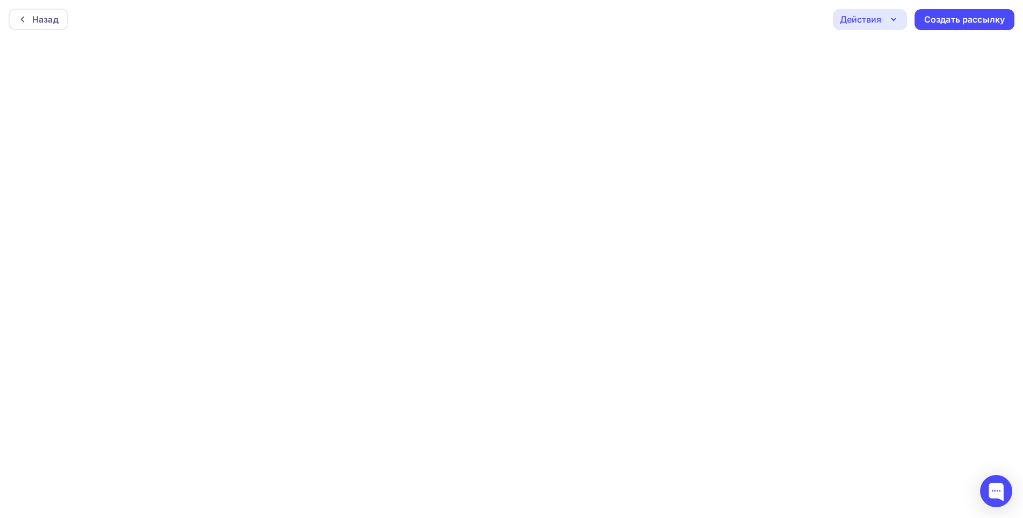
click at [895, 20] on icon "button" at bounding box center [894, 19] width 4 height 2
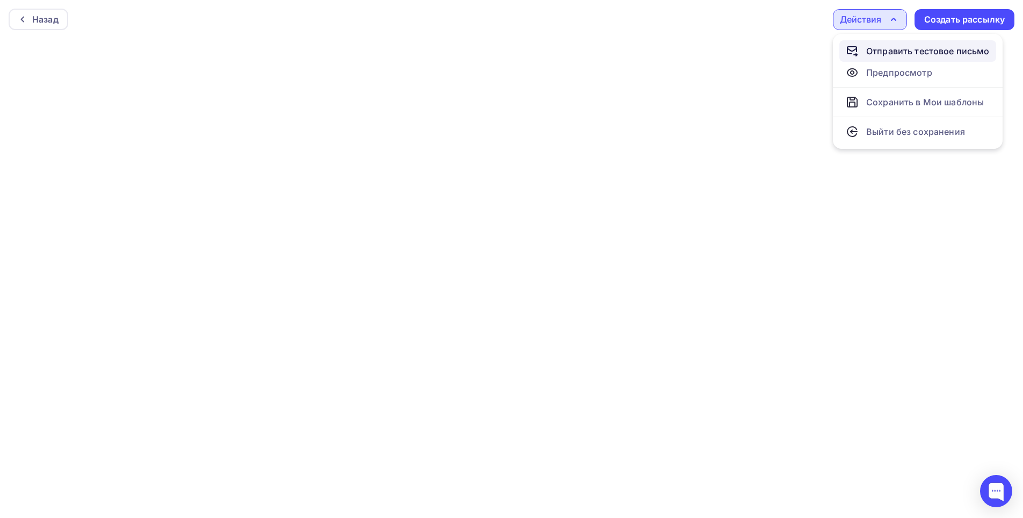
click at [914, 50] on div "Отправить тестовое письмо" at bounding box center [928, 51] width 124 height 13
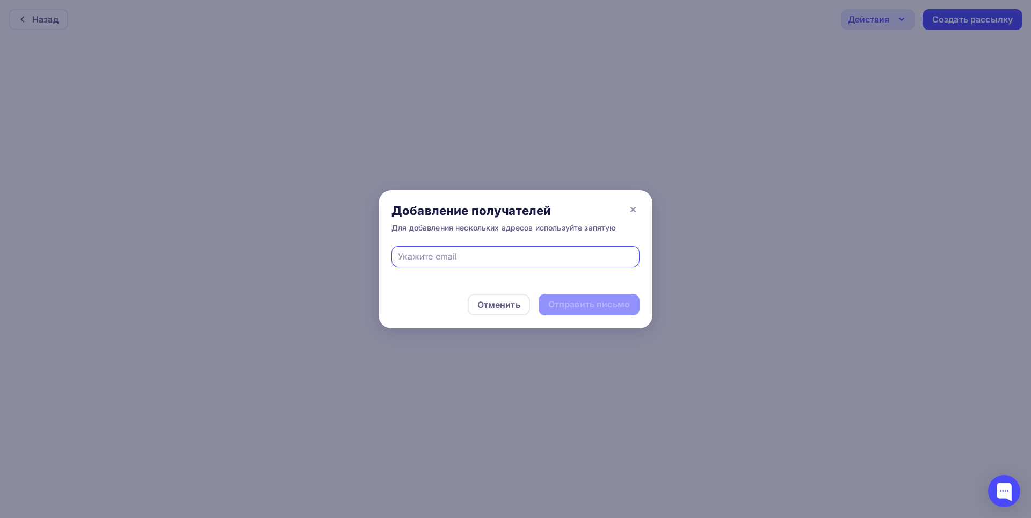
click at [490, 255] on input "text" at bounding box center [516, 256] width 236 height 13
type input "marketingmaksoft@gmail.com"
click at [584, 307] on div "Отправить письмо" at bounding box center [589, 304] width 82 height 12
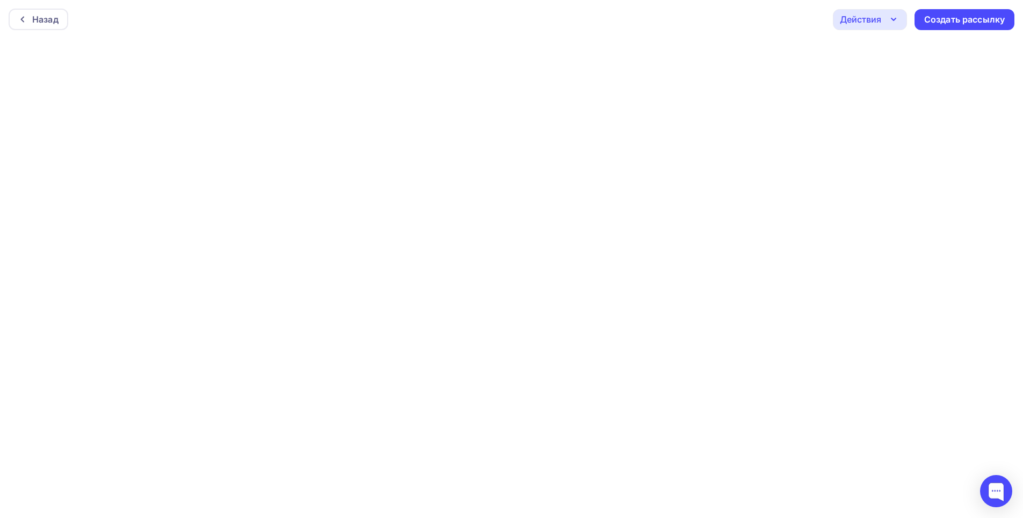
click at [880, 17] on div "Действия" at bounding box center [860, 19] width 41 height 13
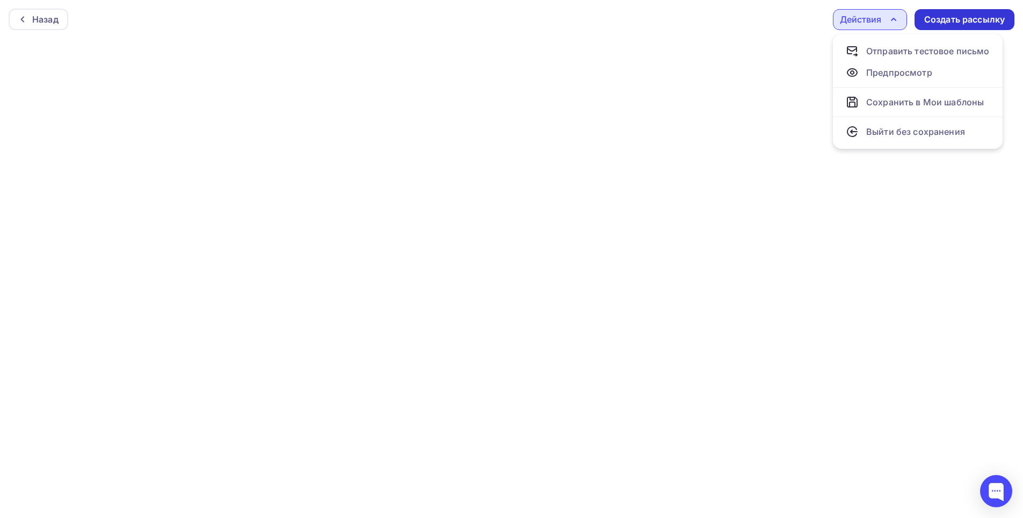
click at [955, 21] on div "Создать рассылку" at bounding box center [964, 19] width 81 height 12
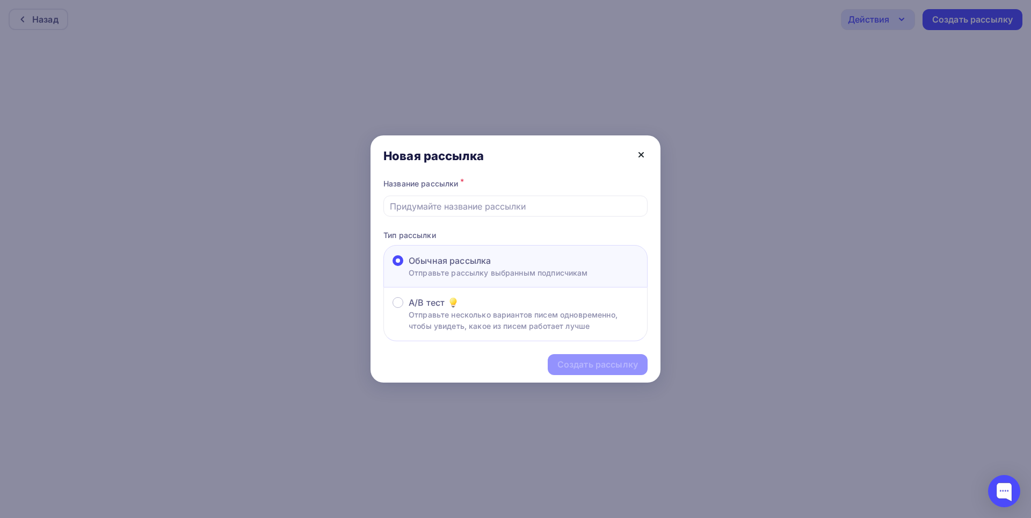
click at [642, 151] on icon at bounding box center [641, 154] width 13 height 13
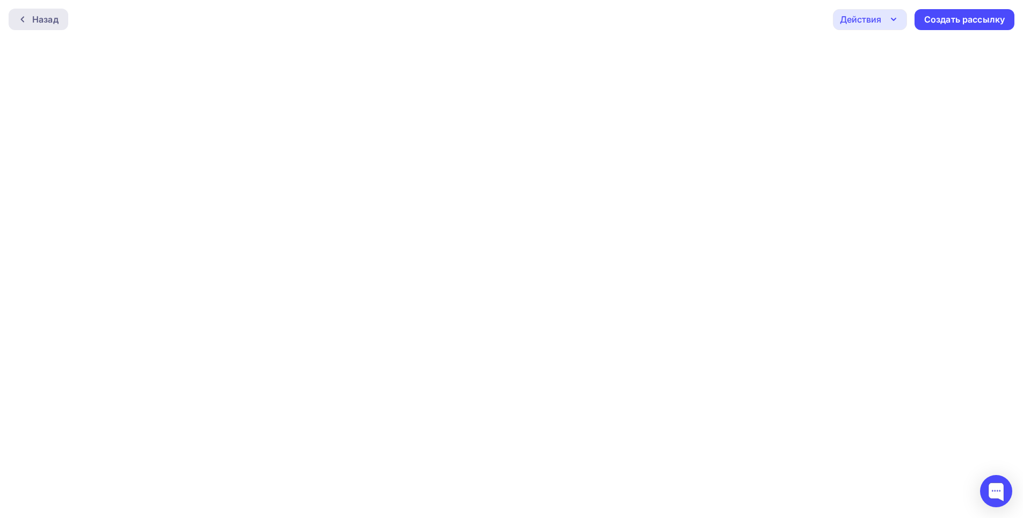
click at [46, 15] on div "Назад" at bounding box center [45, 19] width 26 height 13
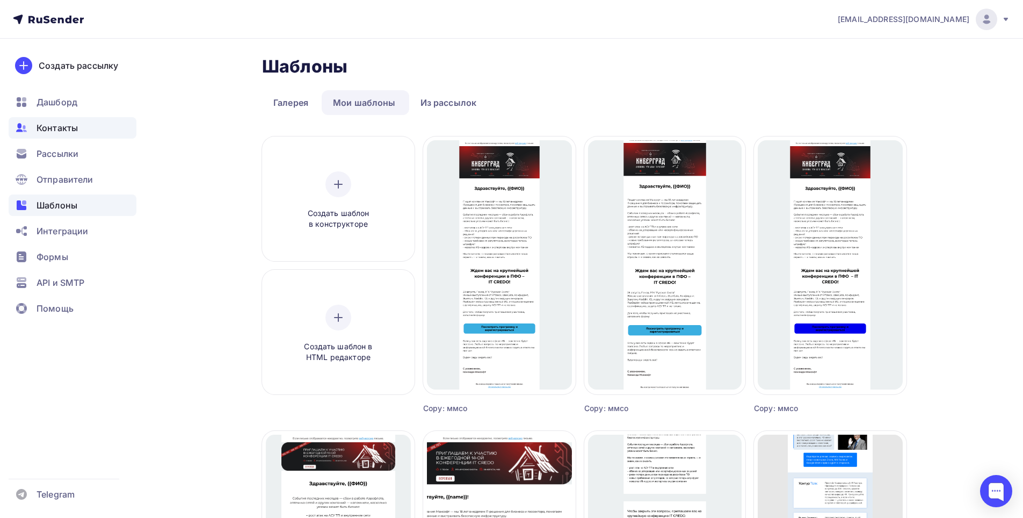
click at [62, 125] on span "Контакты" at bounding box center [57, 127] width 41 height 13
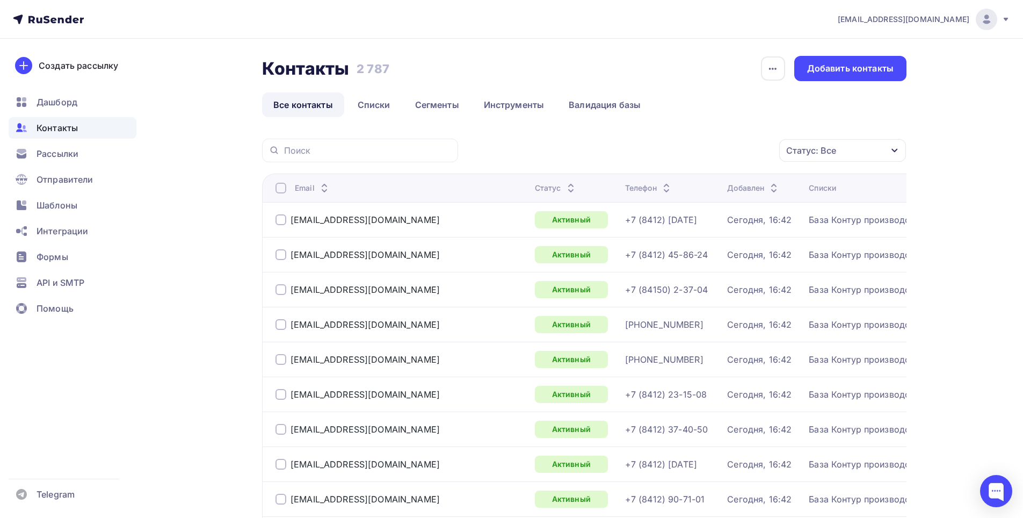
click at [279, 190] on div at bounding box center [281, 188] width 11 height 11
click at [758, 153] on icon "button" at bounding box center [756, 150] width 13 height 13
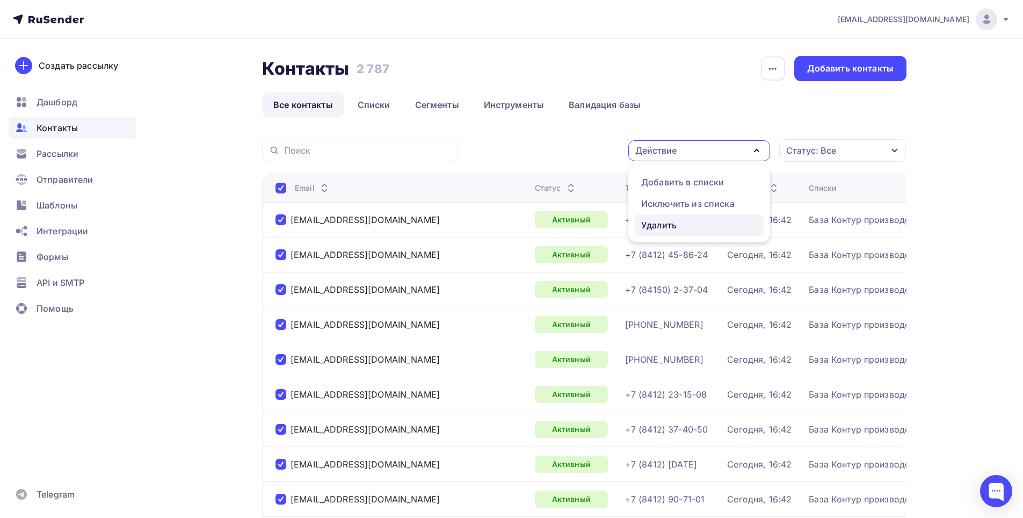
click at [668, 221] on div "Удалить" at bounding box center [658, 225] width 35 height 13
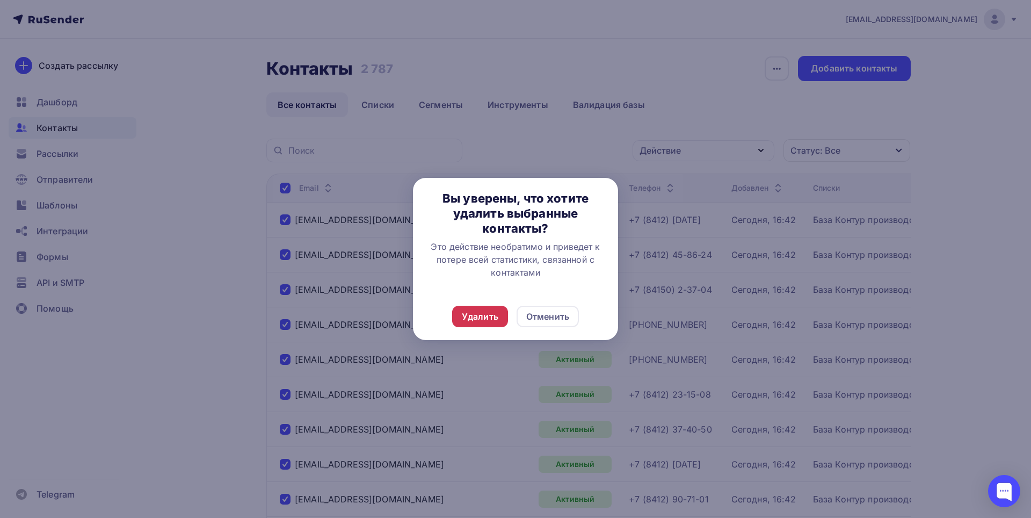
drag, startPoint x: 496, startPoint y: 313, endPoint x: 454, endPoint y: 272, distance: 58.1
click at [496, 312] on div "Удалить" at bounding box center [480, 316] width 37 height 13
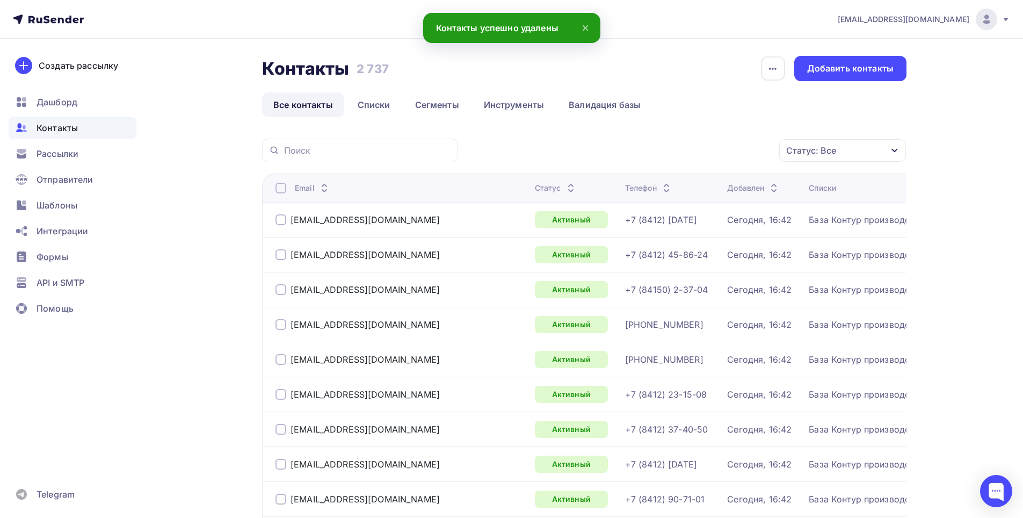
click at [280, 186] on div at bounding box center [281, 188] width 11 height 11
click at [279, 185] on div at bounding box center [281, 188] width 11 height 11
click at [756, 151] on icon "button" at bounding box center [756, 150] width 13 height 13
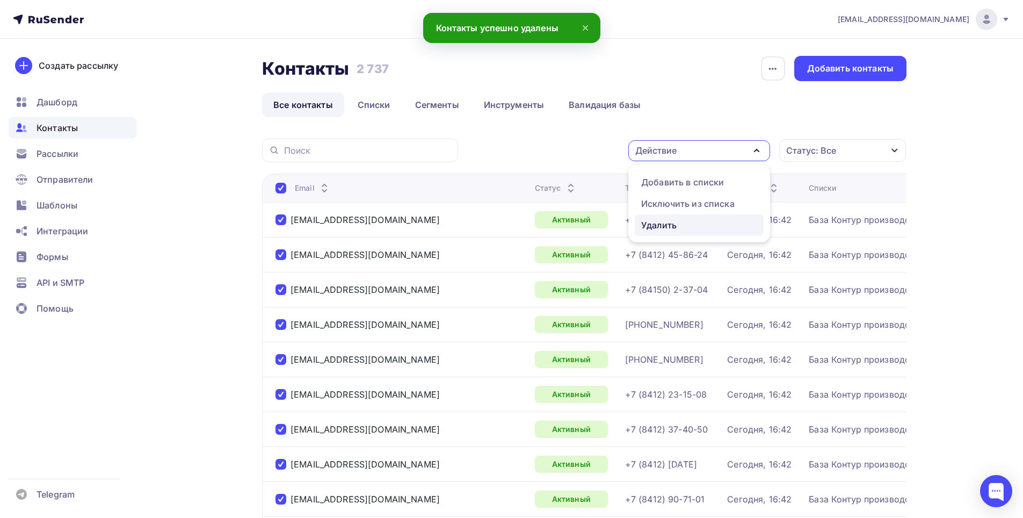
click at [677, 225] on div "Удалить" at bounding box center [699, 225] width 116 height 13
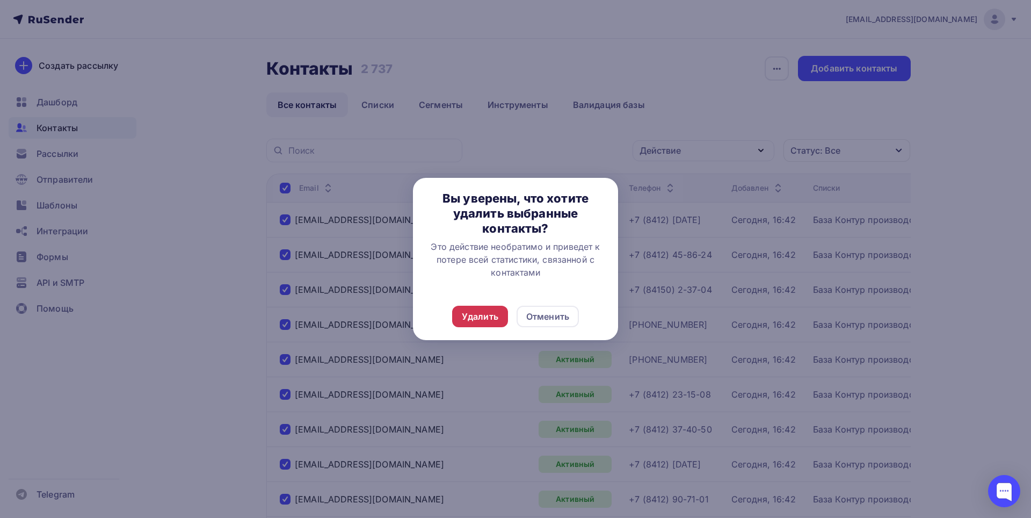
click at [483, 315] on div "Удалить" at bounding box center [480, 316] width 37 height 13
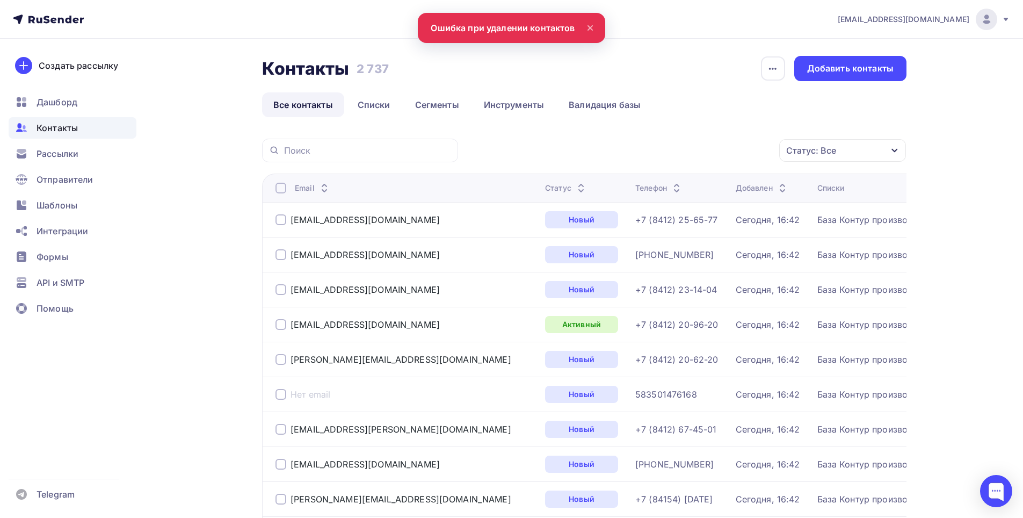
click at [280, 191] on div at bounding box center [281, 188] width 11 height 11
click at [280, 190] on div at bounding box center [281, 188] width 11 height 11
click at [758, 151] on icon "button" at bounding box center [757, 150] width 4 height 2
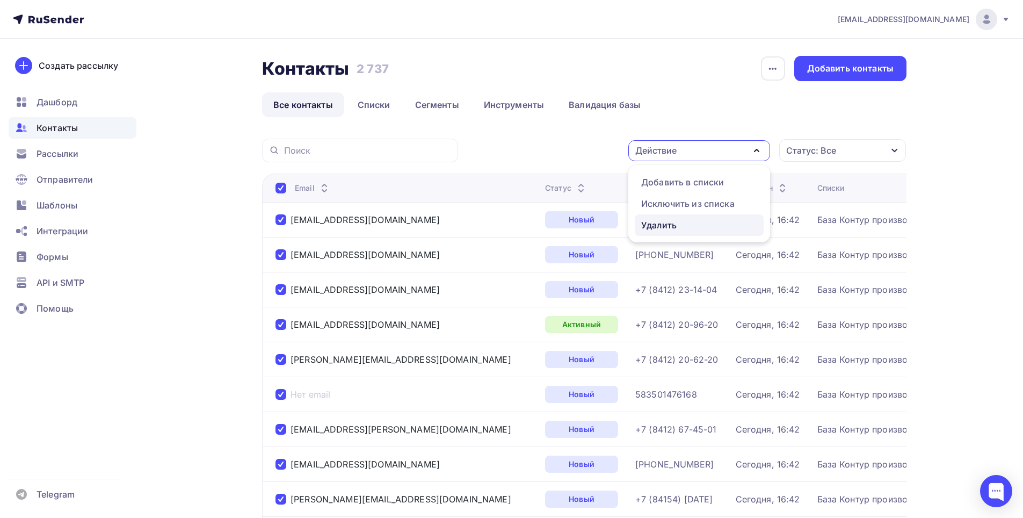
click at [657, 228] on div "Удалить" at bounding box center [658, 225] width 35 height 13
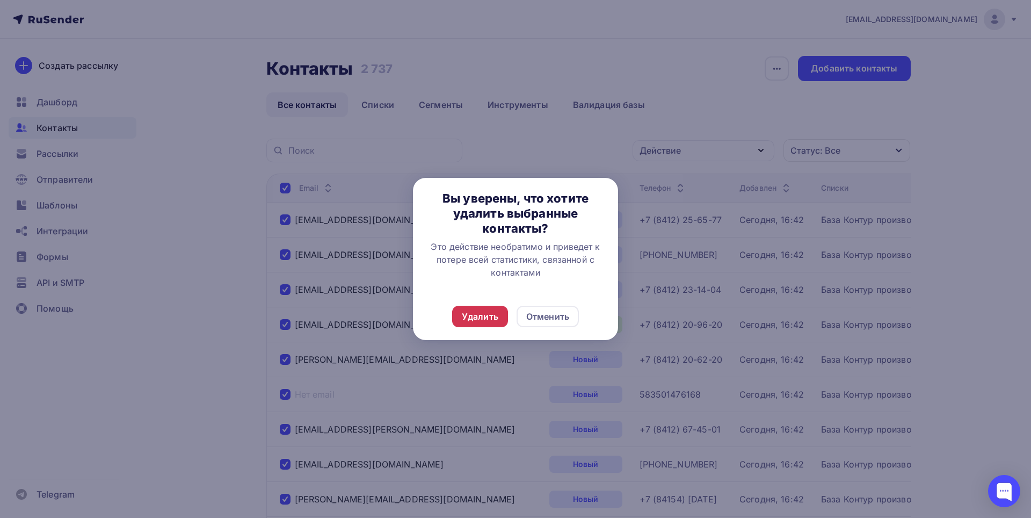
click at [495, 317] on div "Удалить" at bounding box center [480, 316] width 37 height 13
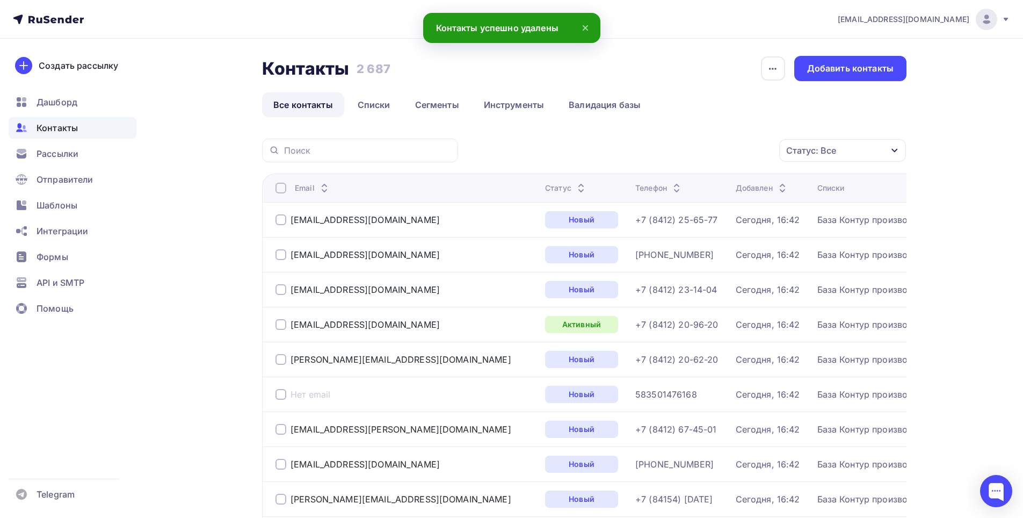
click at [283, 186] on div at bounding box center [281, 188] width 11 height 11
click at [284, 188] on div at bounding box center [281, 188] width 11 height 11
click at [763, 150] on icon "button" at bounding box center [756, 150] width 13 height 13
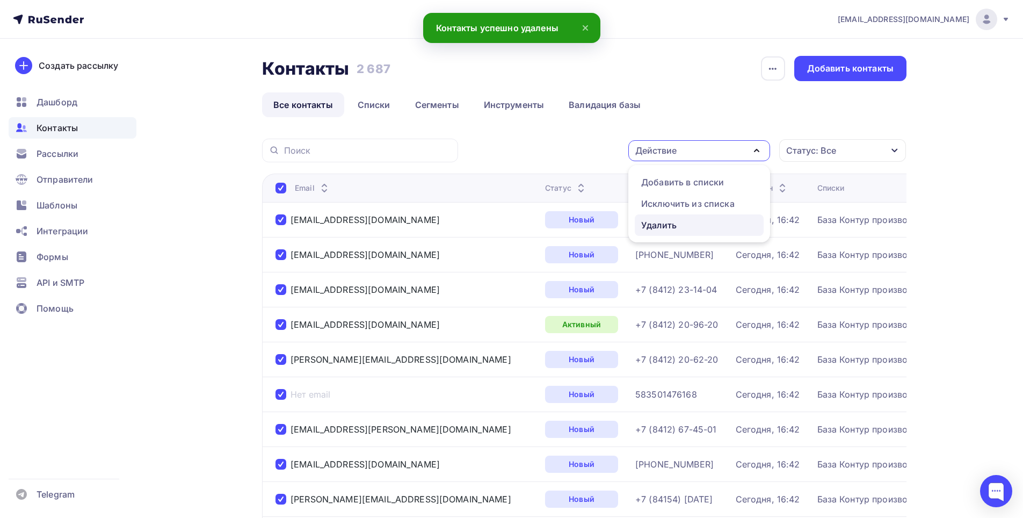
click at [650, 227] on div "Удалить" at bounding box center [658, 225] width 35 height 13
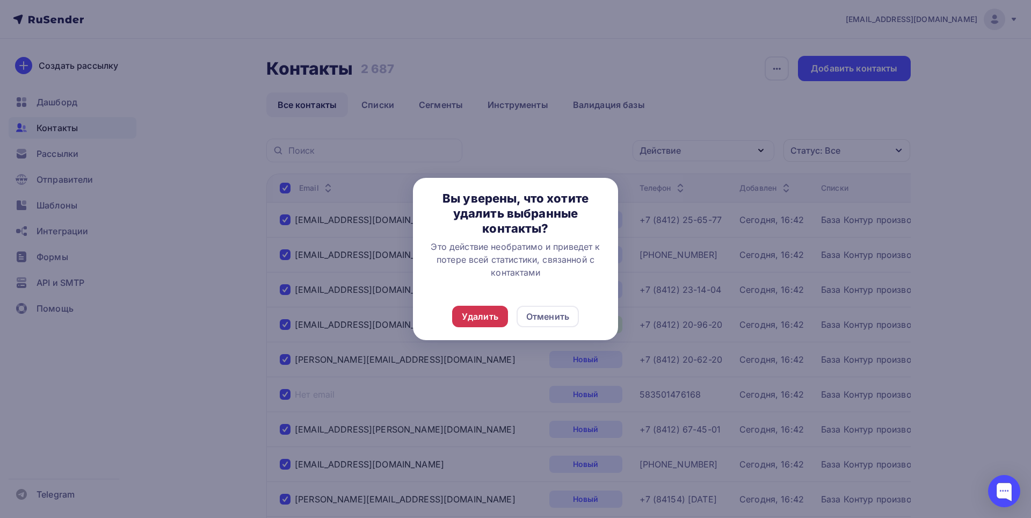
click at [482, 315] on div "Удалить" at bounding box center [480, 316] width 37 height 13
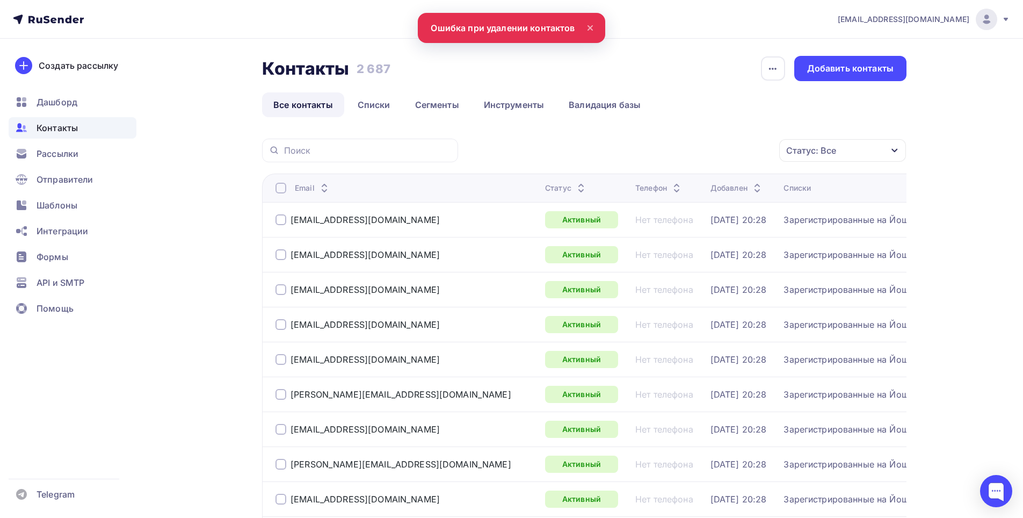
click at [277, 190] on div at bounding box center [281, 188] width 11 height 11
click at [282, 190] on div at bounding box center [281, 188] width 11 height 11
click at [758, 149] on icon "button" at bounding box center [757, 150] width 4 height 2
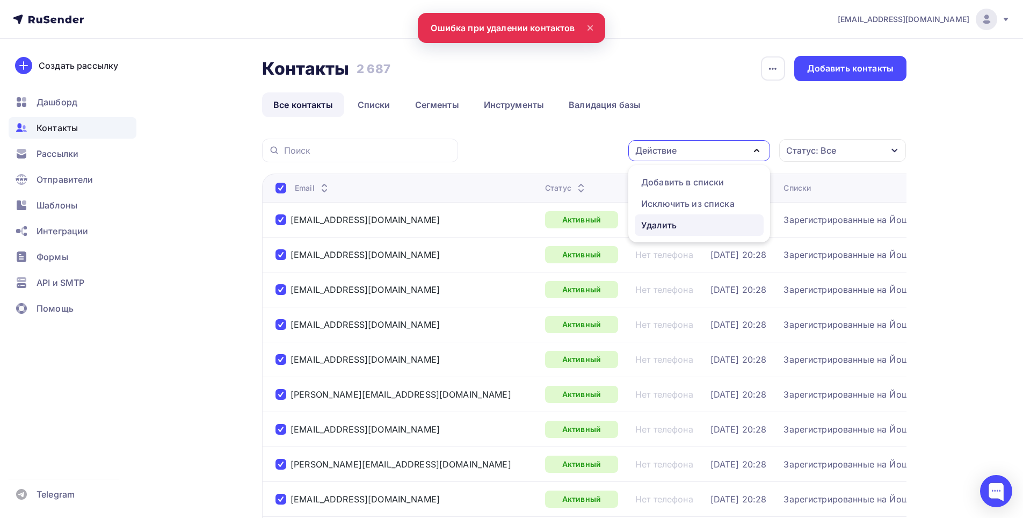
click at [684, 222] on div "Удалить" at bounding box center [699, 225] width 116 height 13
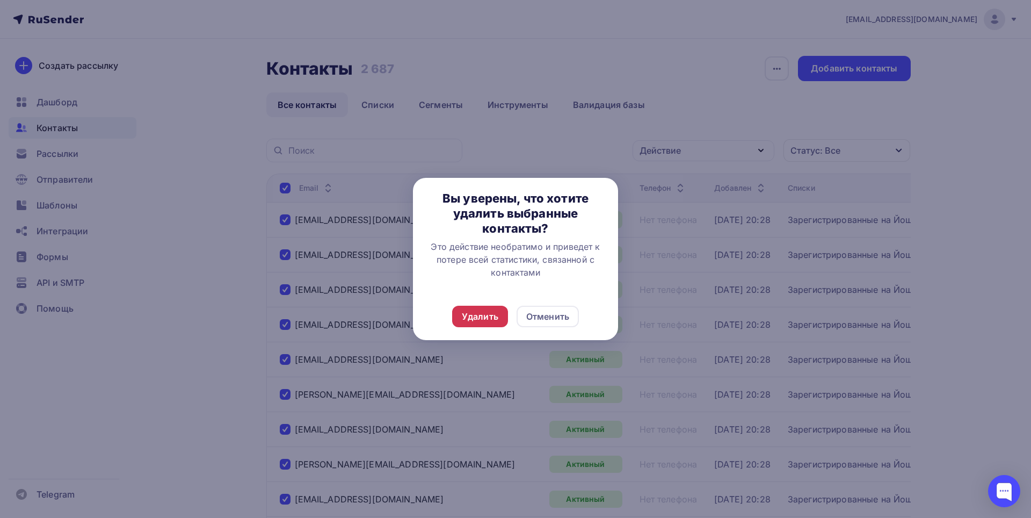
click at [495, 314] on div "Удалить" at bounding box center [480, 316] width 37 height 13
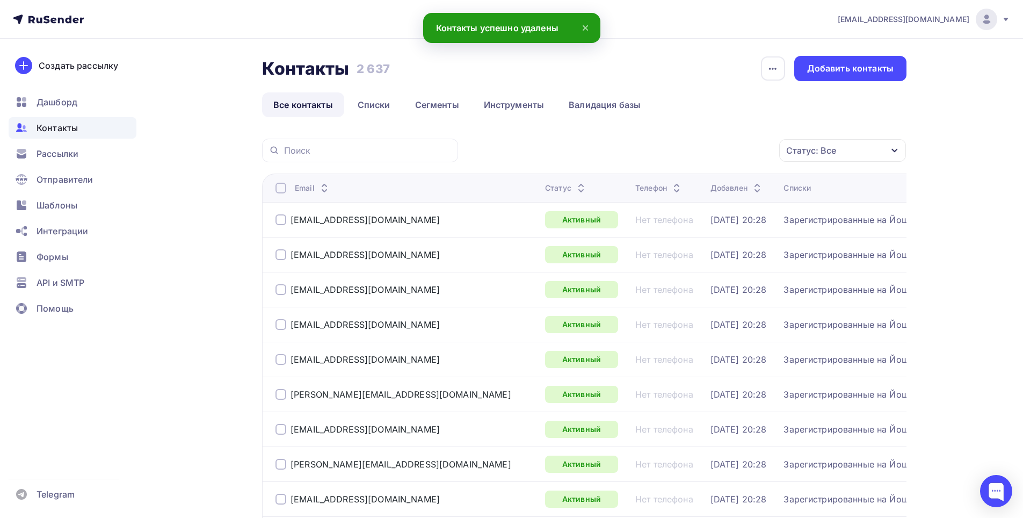
click at [281, 187] on div at bounding box center [281, 188] width 11 height 11
click at [760, 151] on icon "button" at bounding box center [756, 150] width 13 height 13
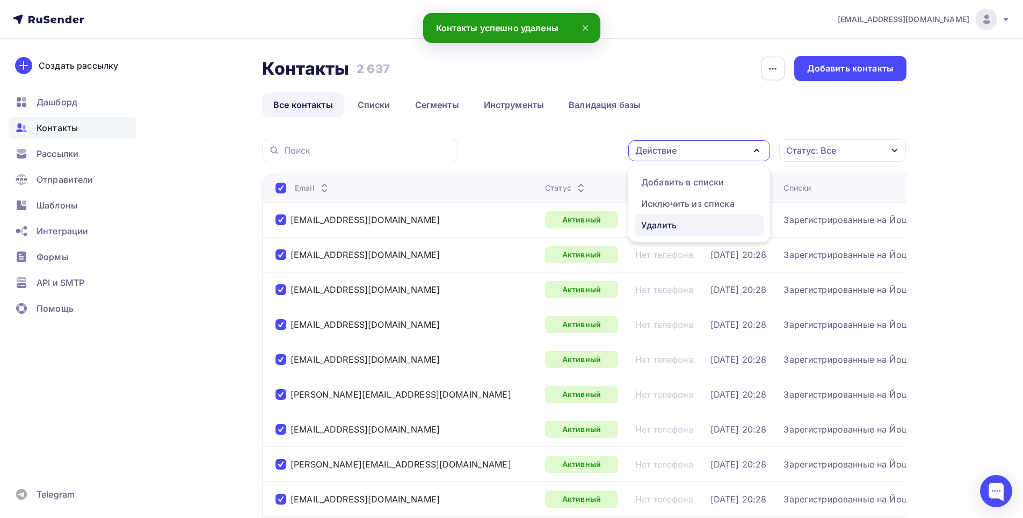
click at [656, 225] on div "Удалить" at bounding box center [658, 225] width 35 height 13
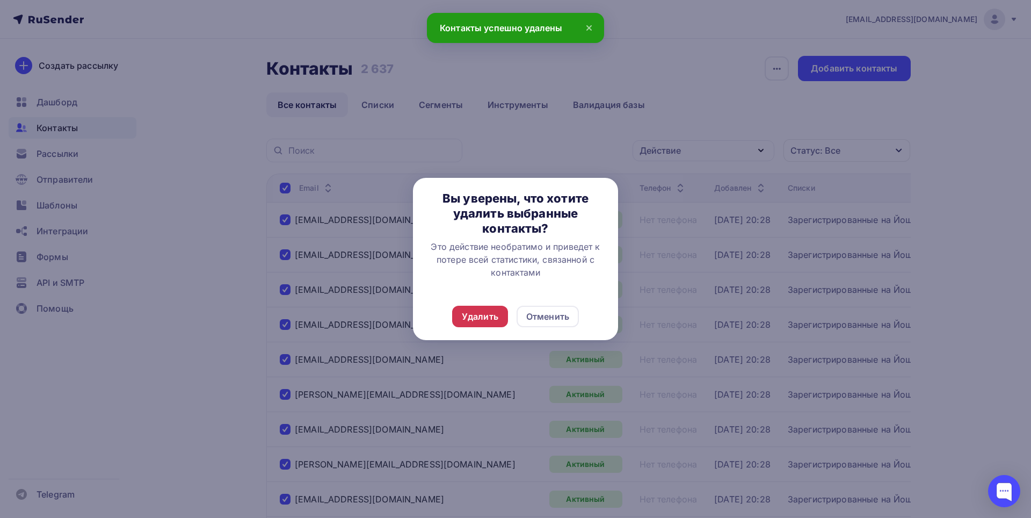
click at [472, 310] on div "Удалить" at bounding box center [480, 316] width 56 height 21
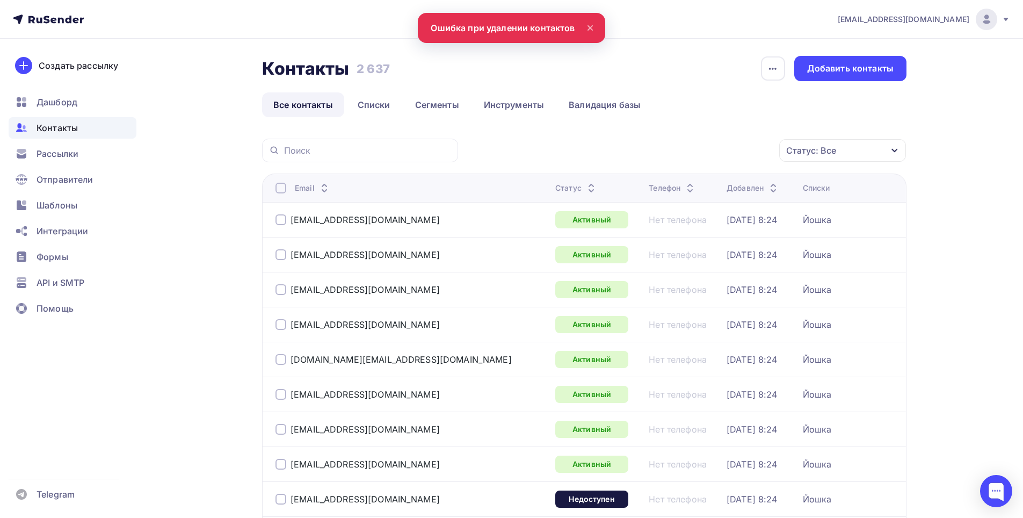
click at [281, 186] on div at bounding box center [281, 188] width 11 height 11
click at [755, 153] on icon "button" at bounding box center [756, 150] width 13 height 13
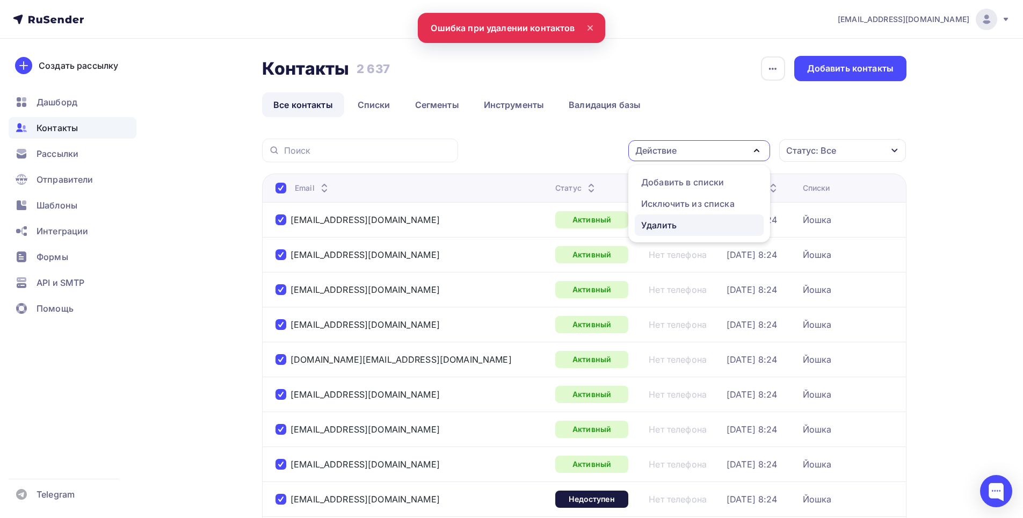
click at [668, 224] on div "Удалить" at bounding box center [658, 225] width 35 height 13
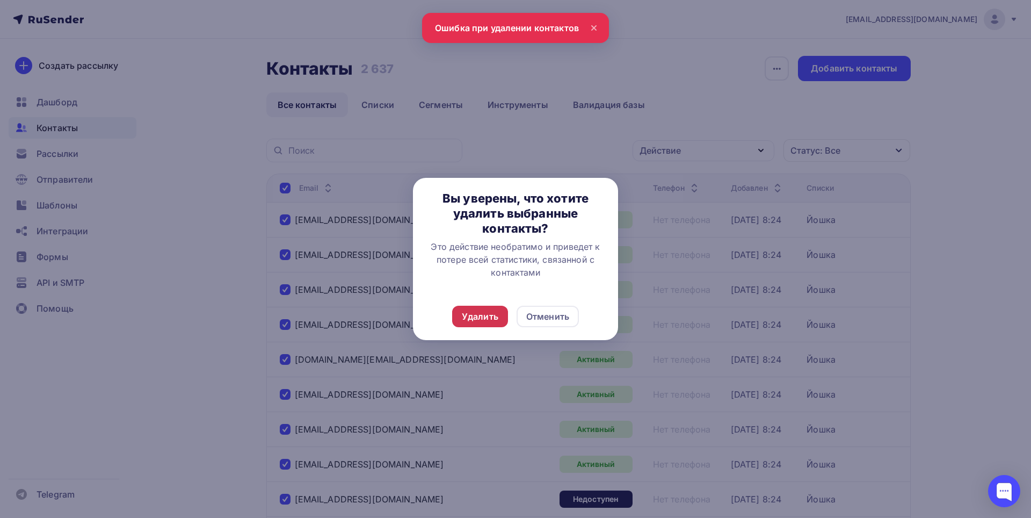
click at [475, 319] on div "Удалить" at bounding box center [480, 316] width 37 height 13
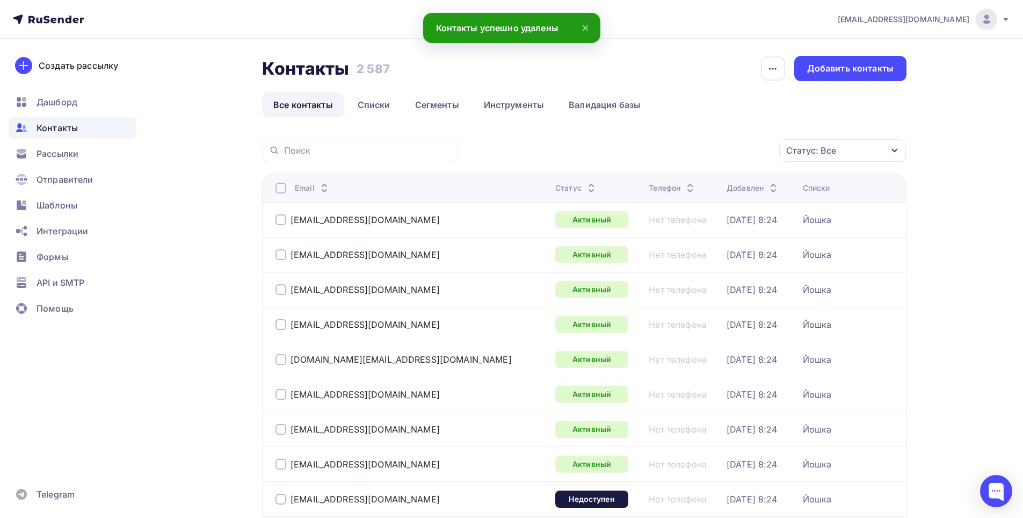
click at [277, 182] on th "Email" at bounding box center [406, 187] width 289 height 28
click at [280, 187] on div at bounding box center [281, 188] width 11 height 11
click at [272, 185] on th "Email" at bounding box center [406, 187] width 289 height 28
click at [279, 187] on div at bounding box center [281, 188] width 11 height 11
click at [760, 150] on icon "button" at bounding box center [756, 150] width 13 height 13
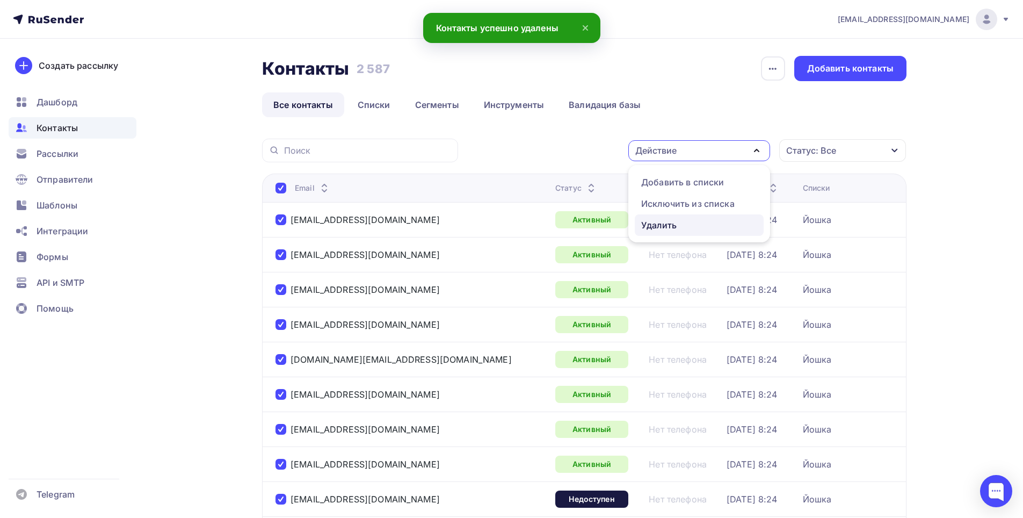
click at [666, 226] on div "Удалить" at bounding box center [658, 225] width 35 height 13
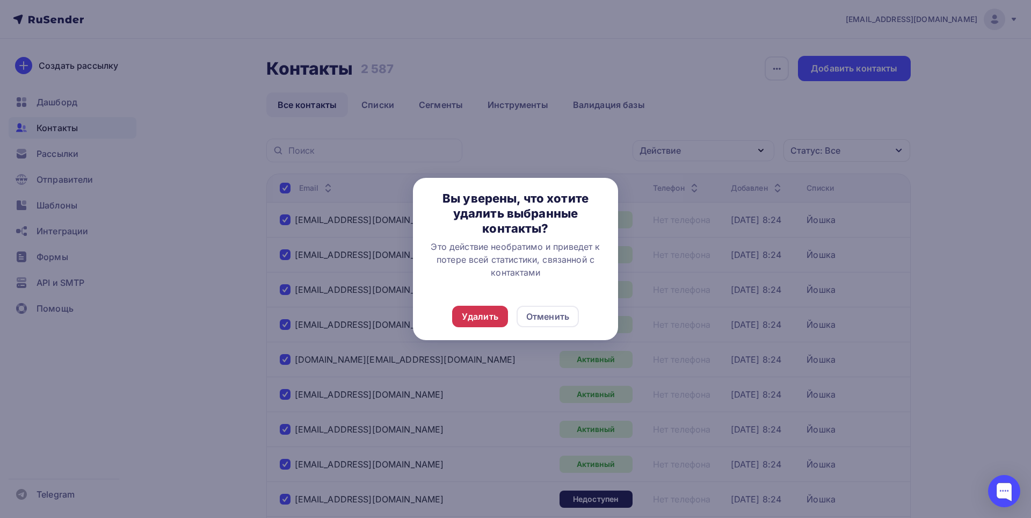
click at [476, 314] on div "Удалить" at bounding box center [480, 316] width 37 height 13
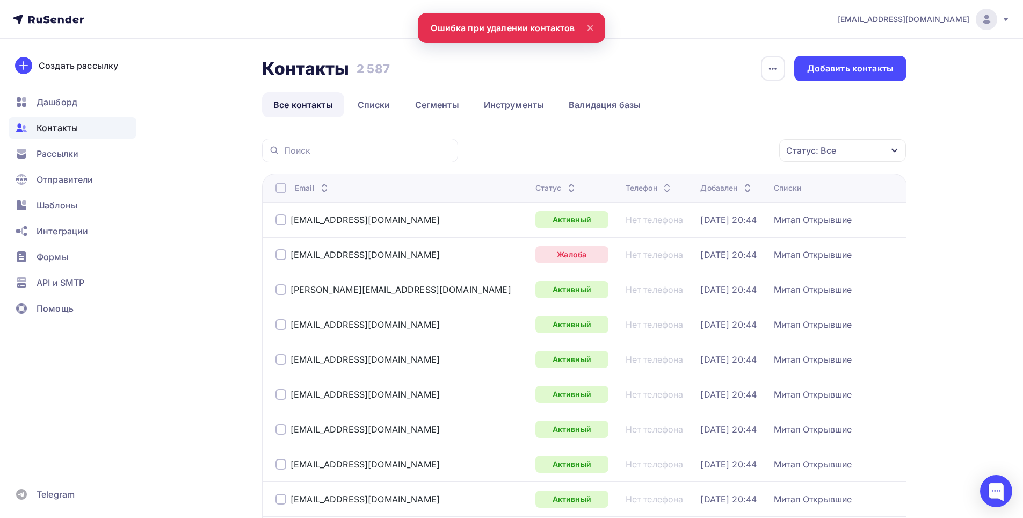
click at [284, 183] on div at bounding box center [281, 188] width 11 height 11
click at [281, 186] on div at bounding box center [281, 188] width 11 height 11
click at [756, 153] on icon "button" at bounding box center [756, 150] width 13 height 13
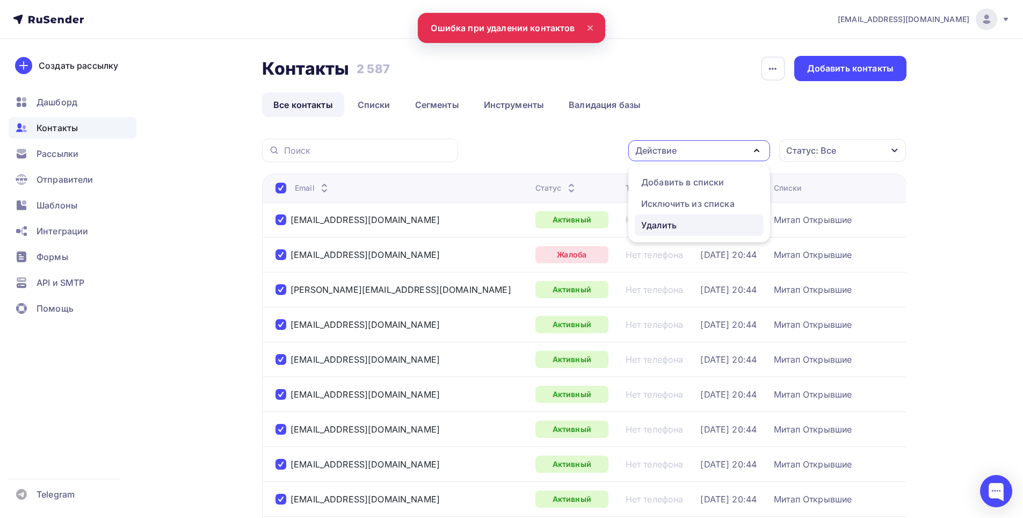
click at [655, 229] on div "Удалить" at bounding box center [658, 225] width 35 height 13
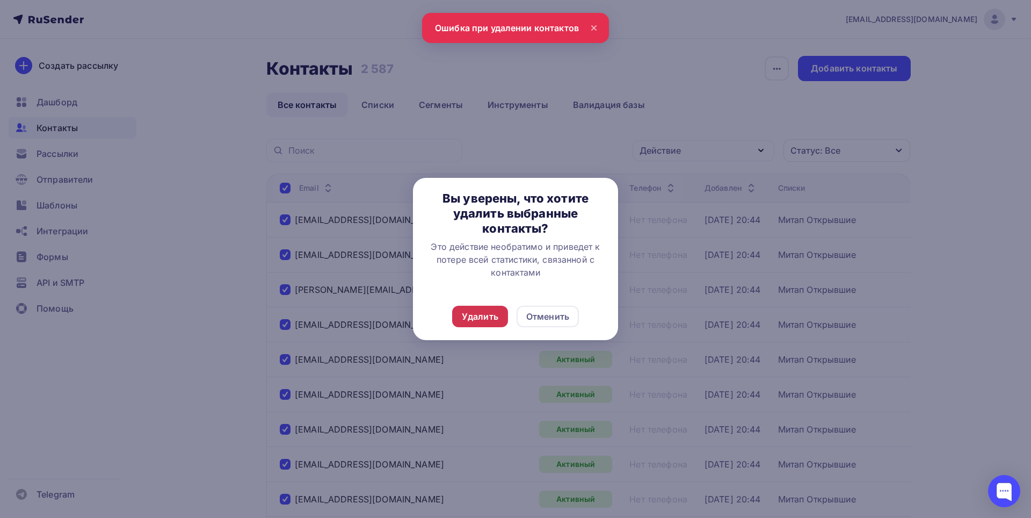
click at [467, 313] on div "Удалить" at bounding box center [480, 316] width 37 height 13
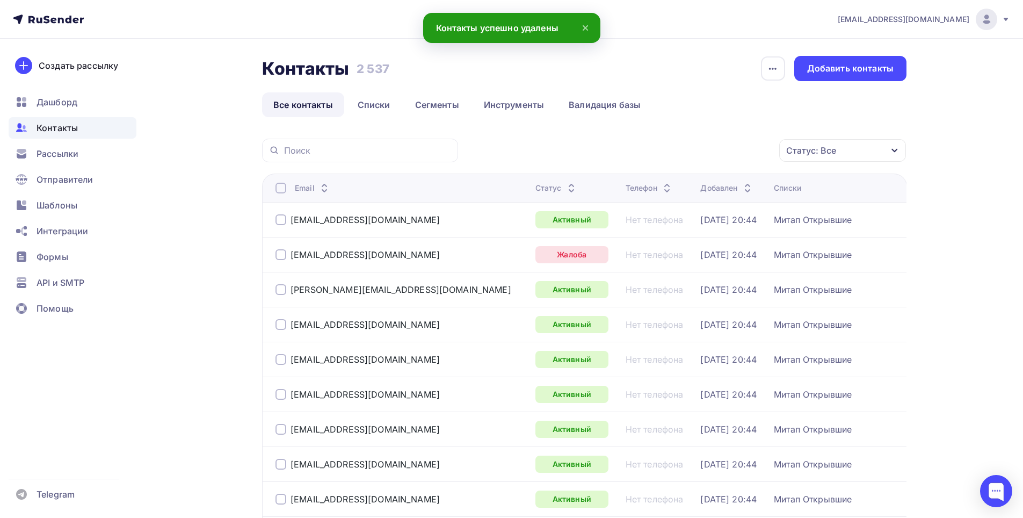
click at [280, 190] on div at bounding box center [281, 188] width 11 height 11
click at [751, 149] on icon "button" at bounding box center [756, 150] width 13 height 13
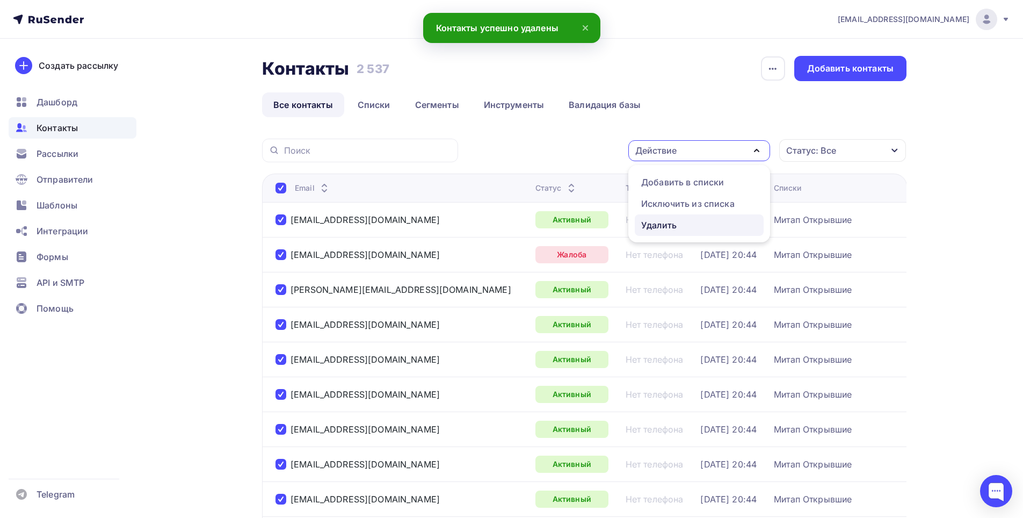
click at [665, 226] on div "Удалить" at bounding box center [658, 225] width 35 height 13
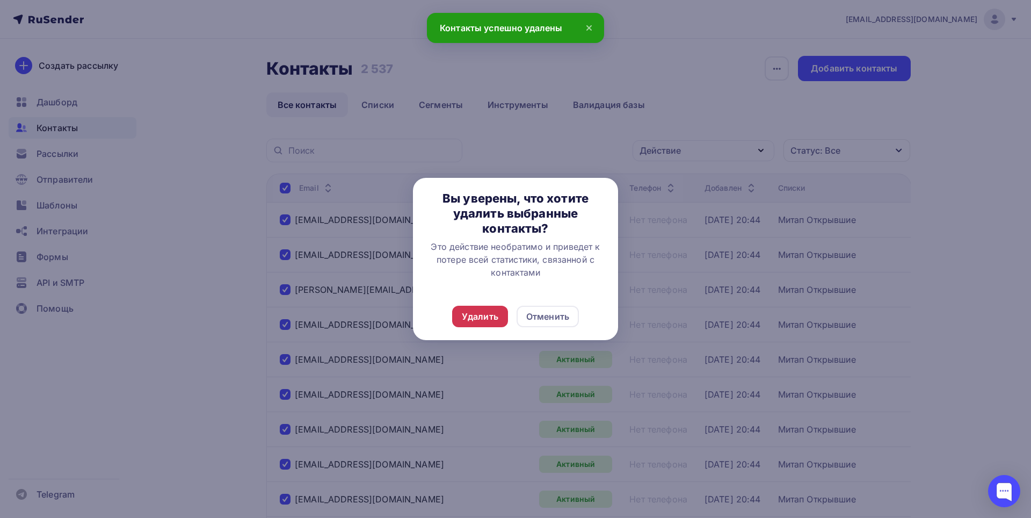
click at [493, 318] on div "Удалить" at bounding box center [480, 316] width 37 height 13
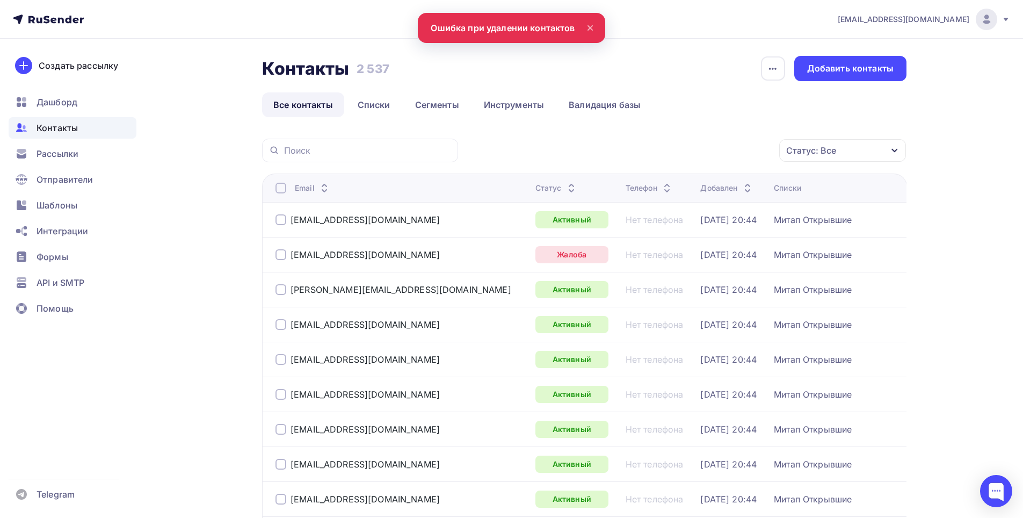
click at [281, 190] on div at bounding box center [281, 188] width 11 height 11
click at [283, 189] on div at bounding box center [281, 188] width 11 height 11
click at [758, 155] on icon "button" at bounding box center [756, 150] width 13 height 13
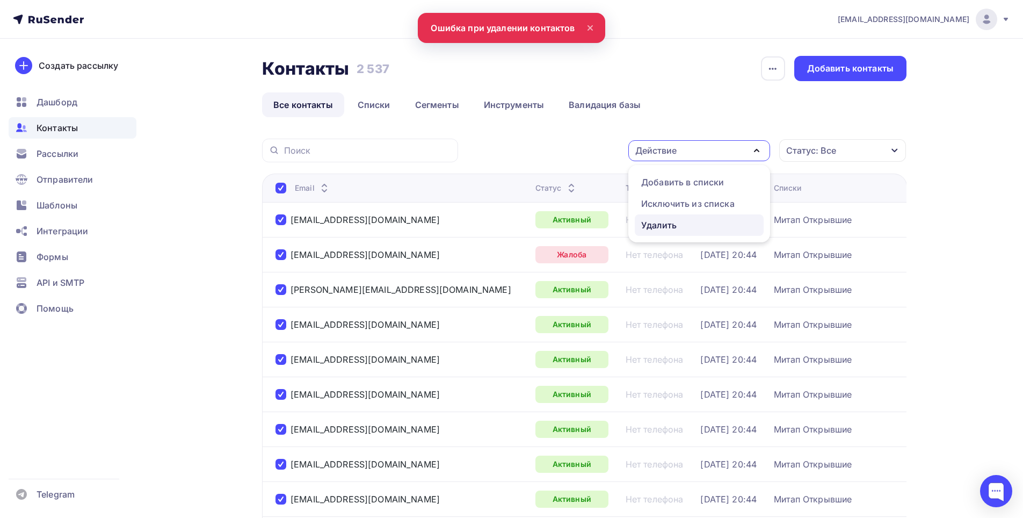
click at [673, 218] on link "Удалить" at bounding box center [699, 224] width 129 height 21
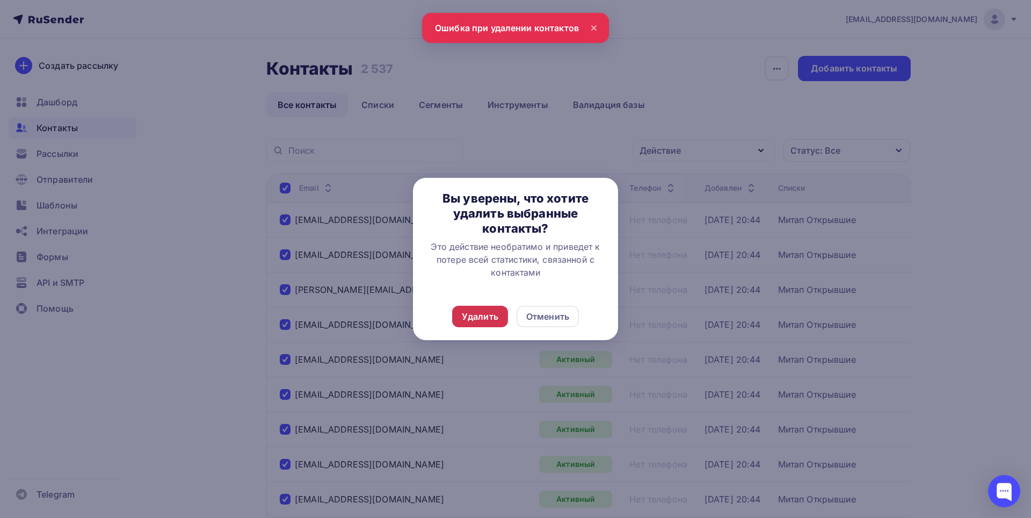
click at [469, 314] on div "Удалить" at bounding box center [480, 316] width 37 height 13
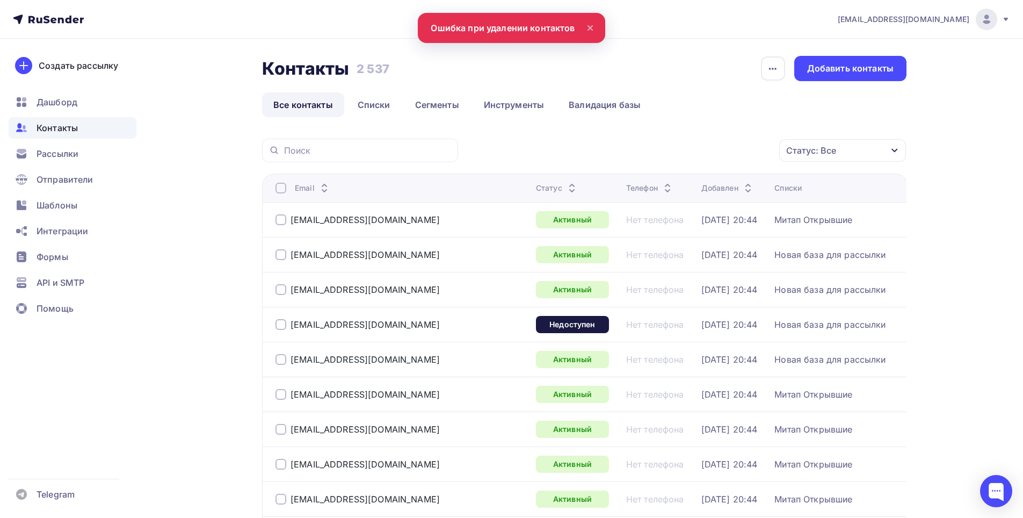
click at [281, 189] on div at bounding box center [281, 188] width 11 height 11
click at [761, 152] on icon "button" at bounding box center [756, 150] width 13 height 13
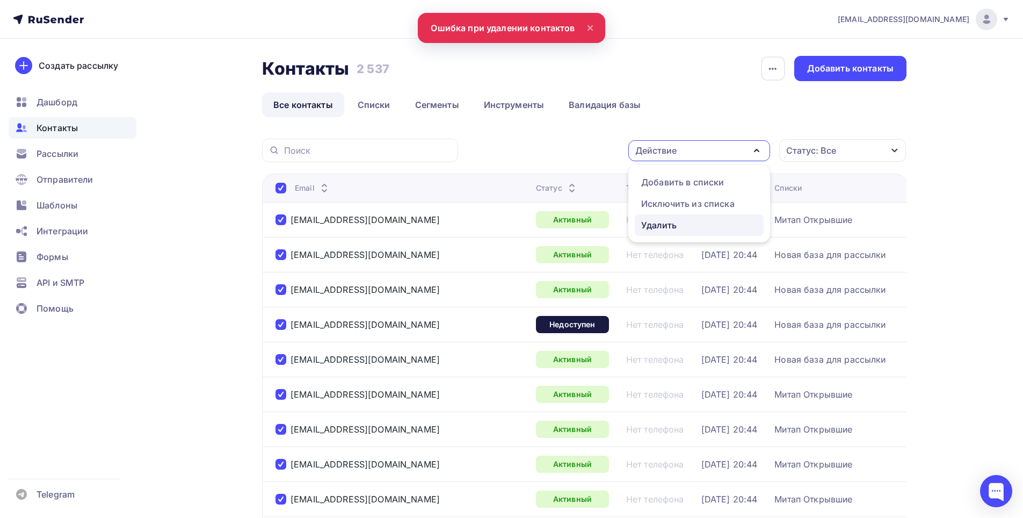
click at [675, 223] on div "Удалить" at bounding box center [658, 225] width 35 height 13
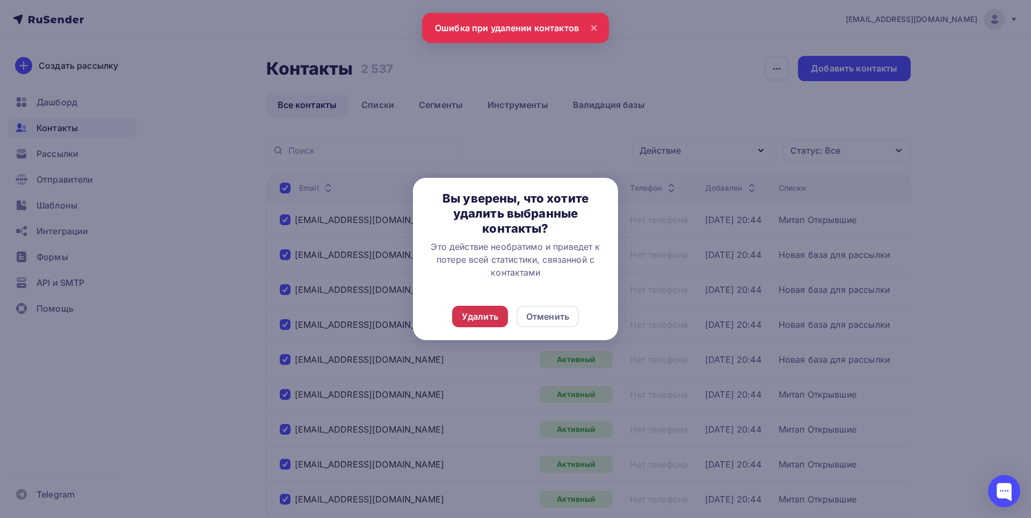
click at [487, 311] on div "Удалить" at bounding box center [480, 316] width 37 height 13
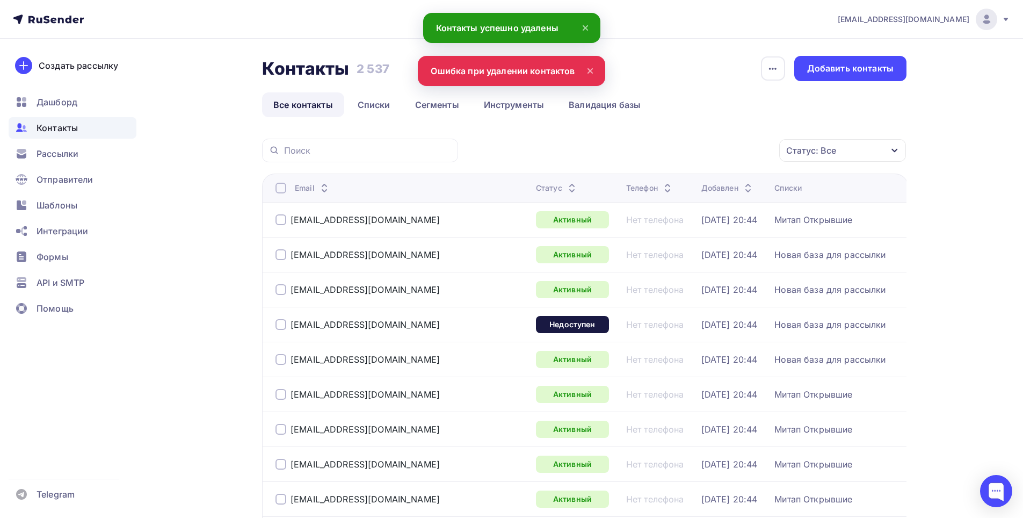
click at [281, 184] on div at bounding box center [281, 188] width 11 height 11
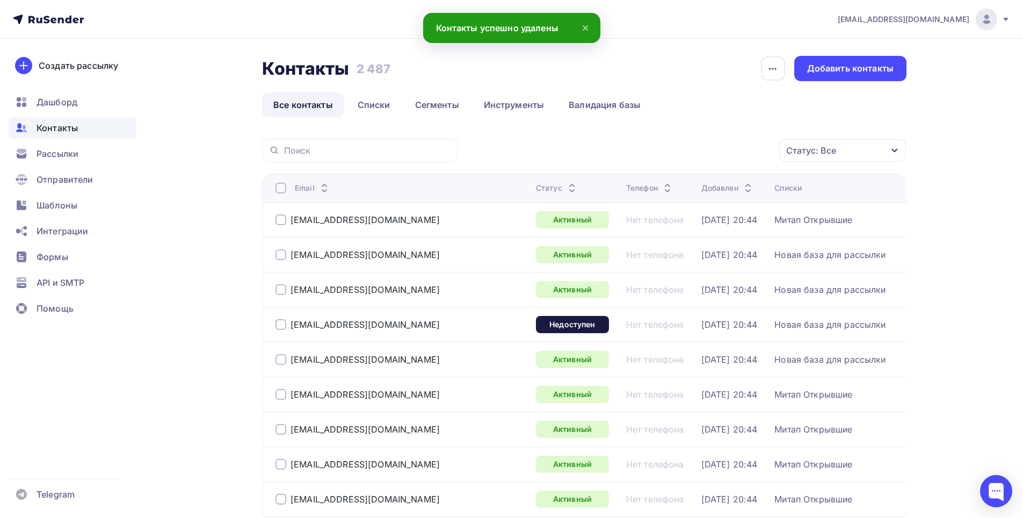
click at [279, 187] on div at bounding box center [281, 188] width 11 height 11
click at [756, 155] on icon "button" at bounding box center [756, 150] width 13 height 13
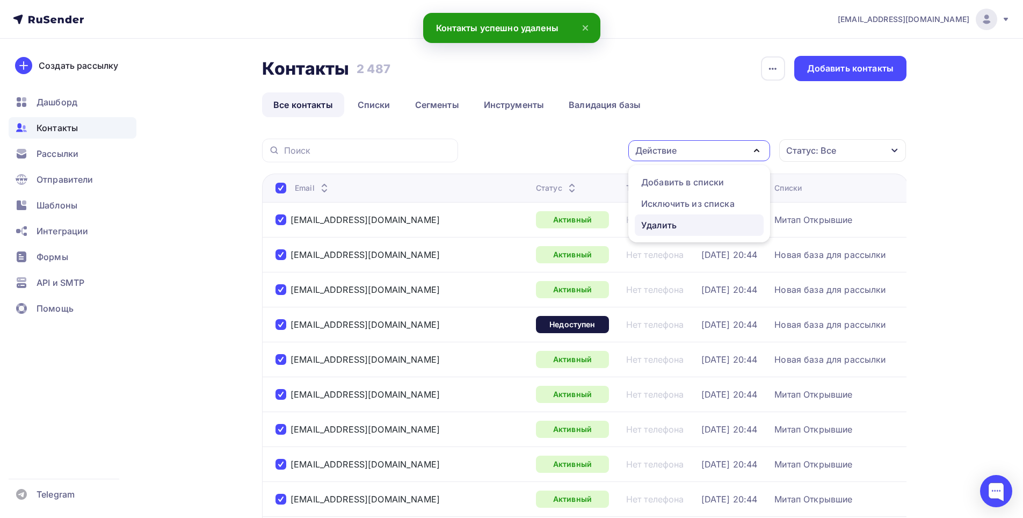
click at [668, 227] on div "Удалить" at bounding box center [658, 225] width 35 height 13
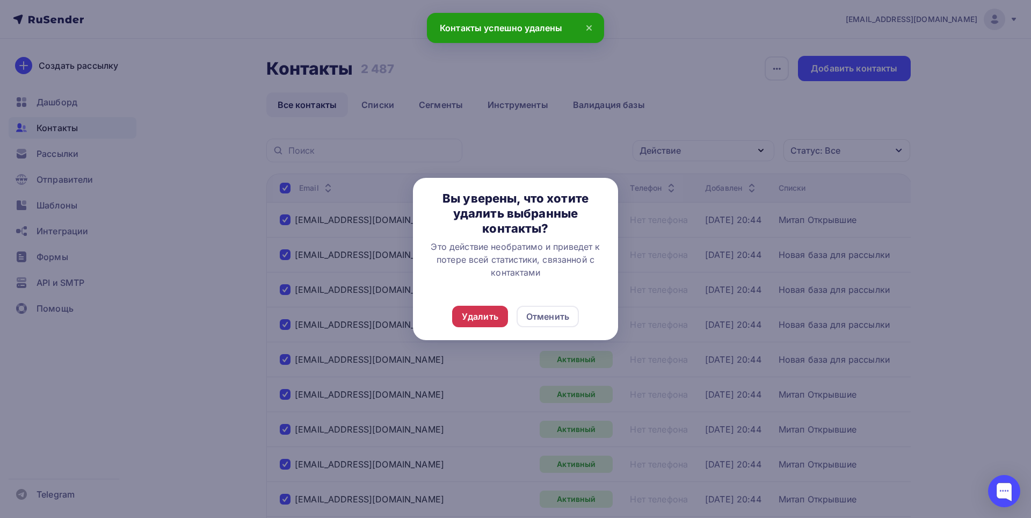
click at [501, 314] on div "Удалить" at bounding box center [480, 316] width 56 height 21
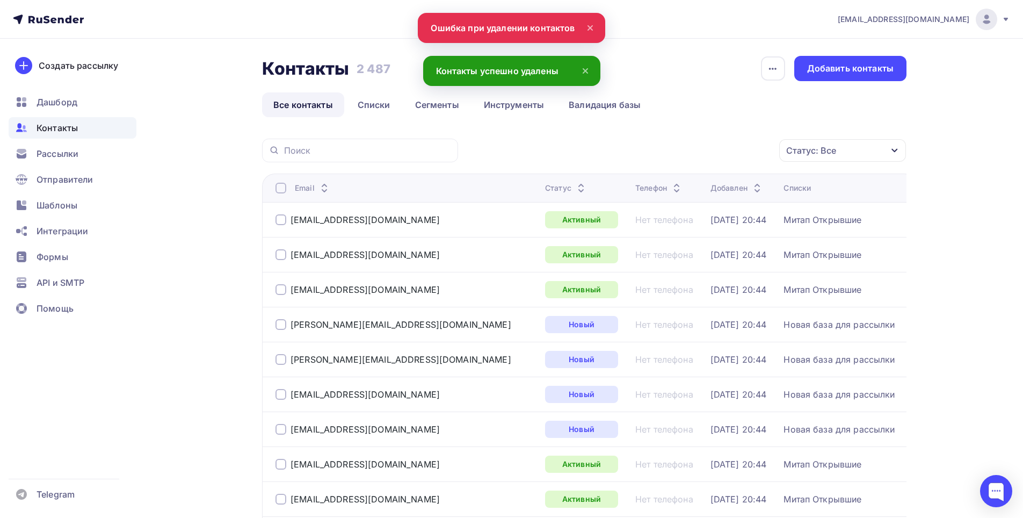
click at [285, 187] on div at bounding box center [281, 188] width 11 height 11
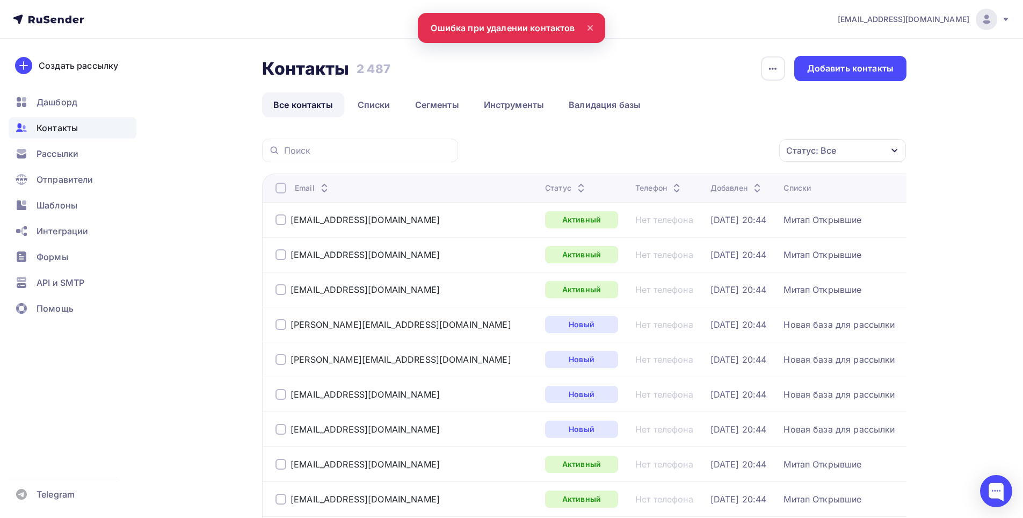
click at [282, 188] on div at bounding box center [281, 188] width 11 height 11
drag, startPoint x: 758, startPoint y: 146, endPoint x: 733, endPoint y: 193, distance: 53.8
click at [757, 146] on icon "button" at bounding box center [756, 150] width 13 height 13
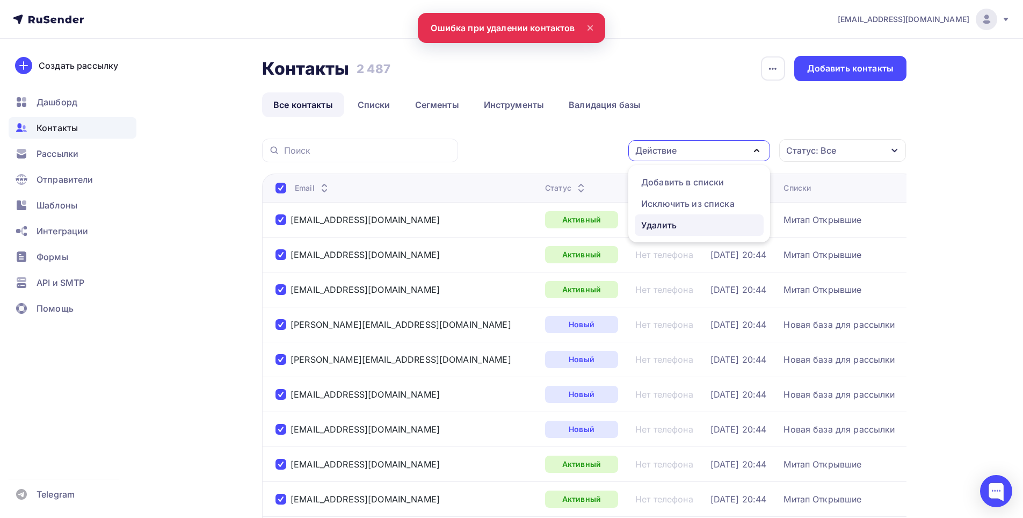
click at [667, 221] on div "Удалить" at bounding box center [658, 225] width 35 height 13
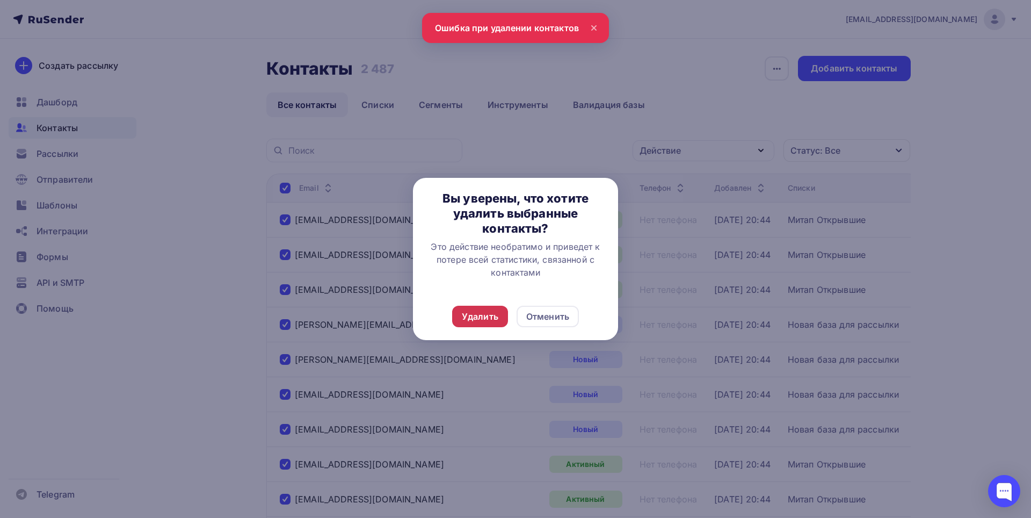
click at [485, 314] on div "Удалить" at bounding box center [480, 316] width 37 height 13
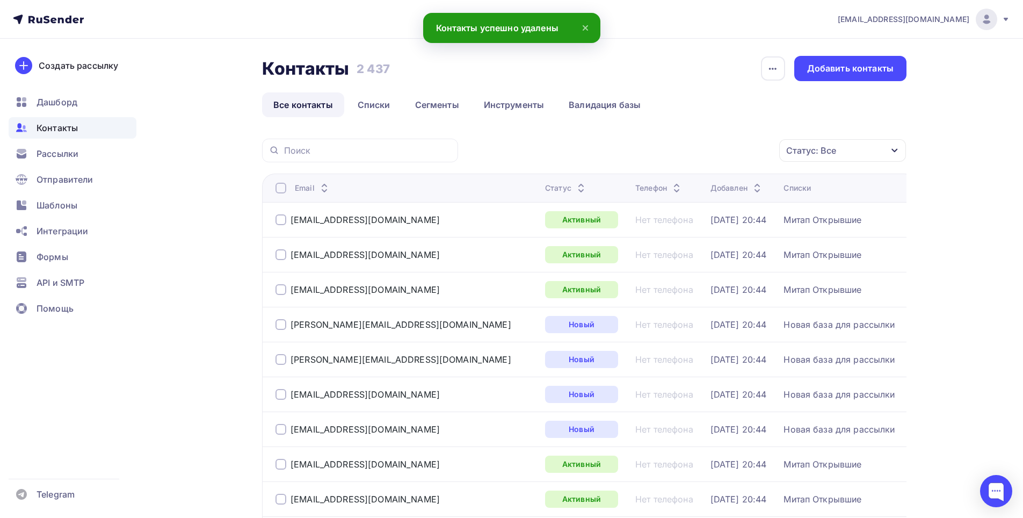
click at [281, 186] on div at bounding box center [281, 188] width 11 height 11
click at [278, 193] on div at bounding box center [281, 188] width 11 height 11
click at [753, 154] on icon "button" at bounding box center [756, 150] width 13 height 13
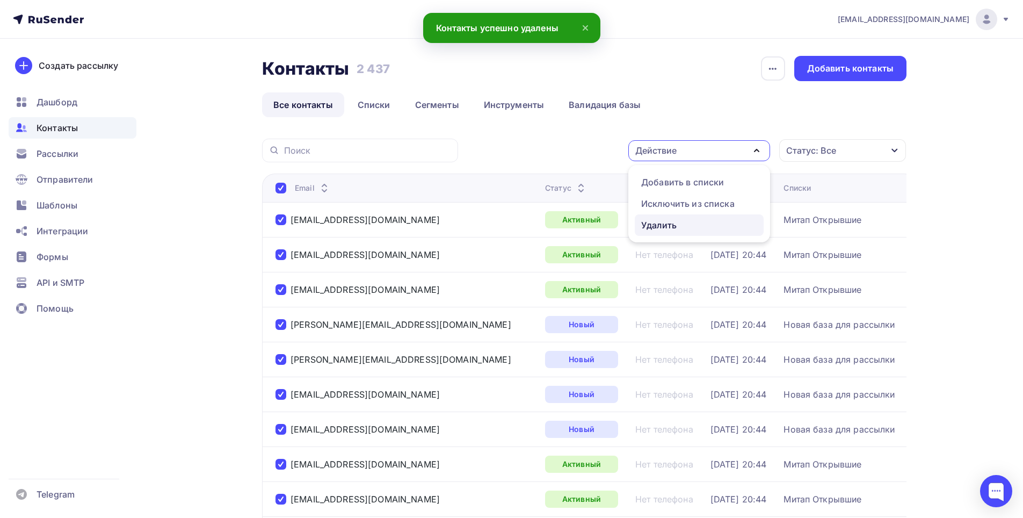
click at [657, 231] on link "Удалить" at bounding box center [699, 224] width 129 height 21
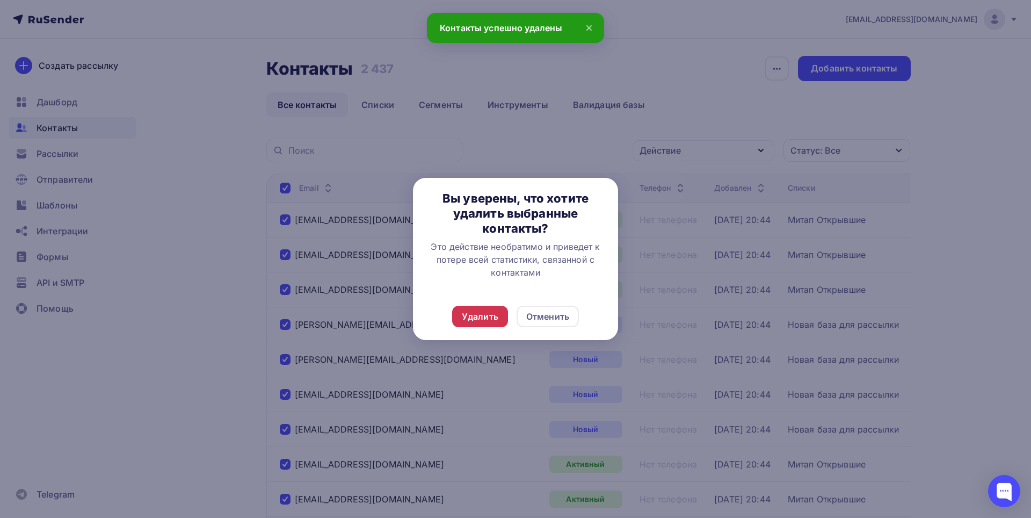
click at [490, 314] on div "Удалить" at bounding box center [480, 316] width 37 height 13
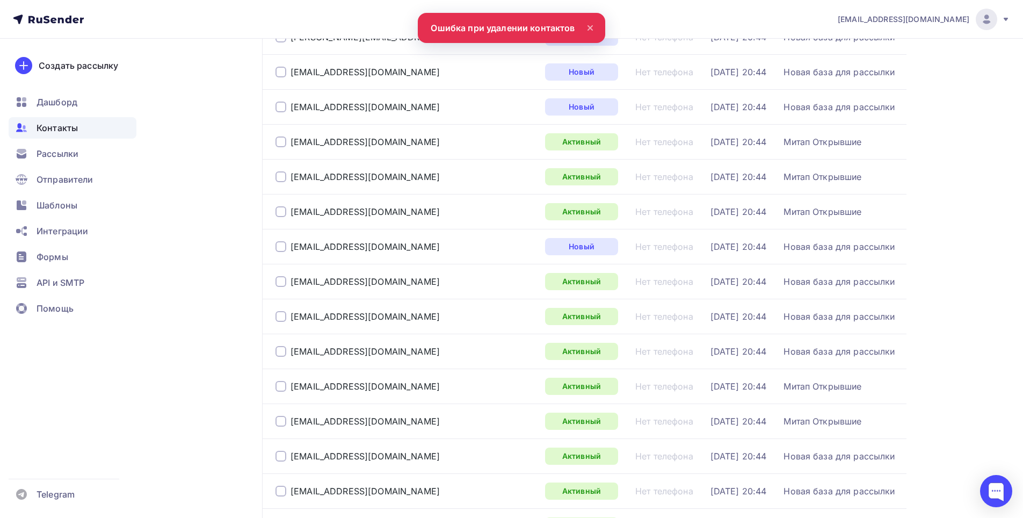
scroll to position [54, 0]
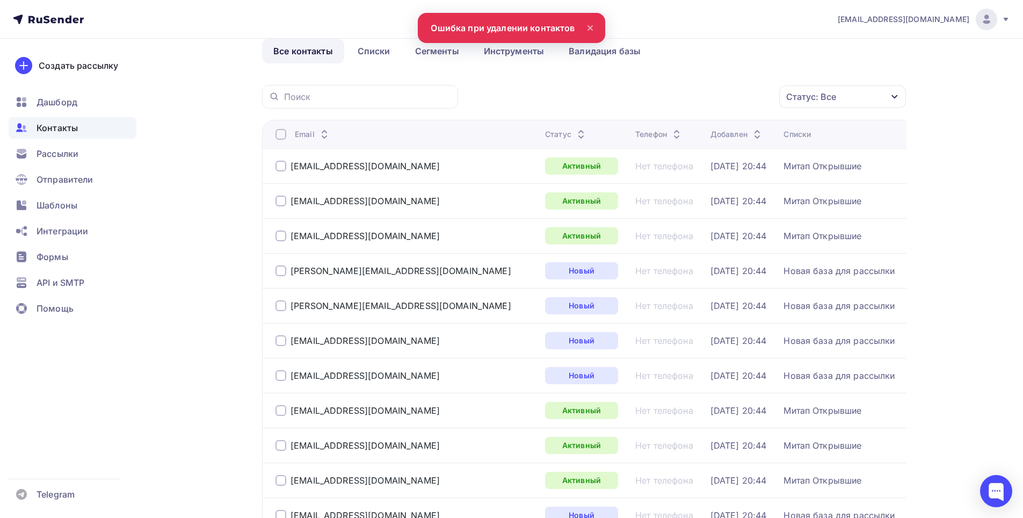
click at [277, 135] on div at bounding box center [281, 134] width 11 height 11
click at [281, 136] on div at bounding box center [281, 134] width 11 height 11
click at [761, 98] on icon "button" at bounding box center [756, 96] width 13 height 13
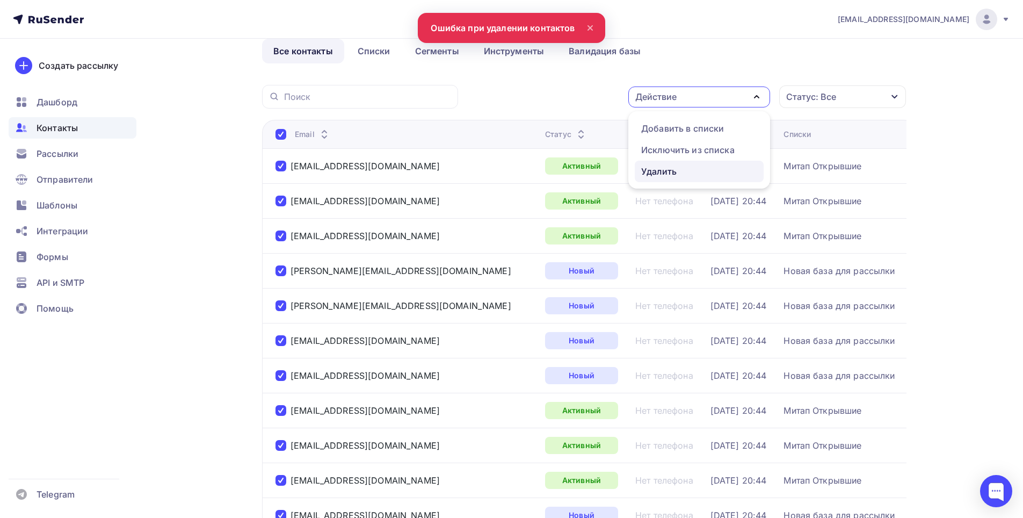
click at [656, 169] on div "Удалить" at bounding box center [658, 171] width 35 height 13
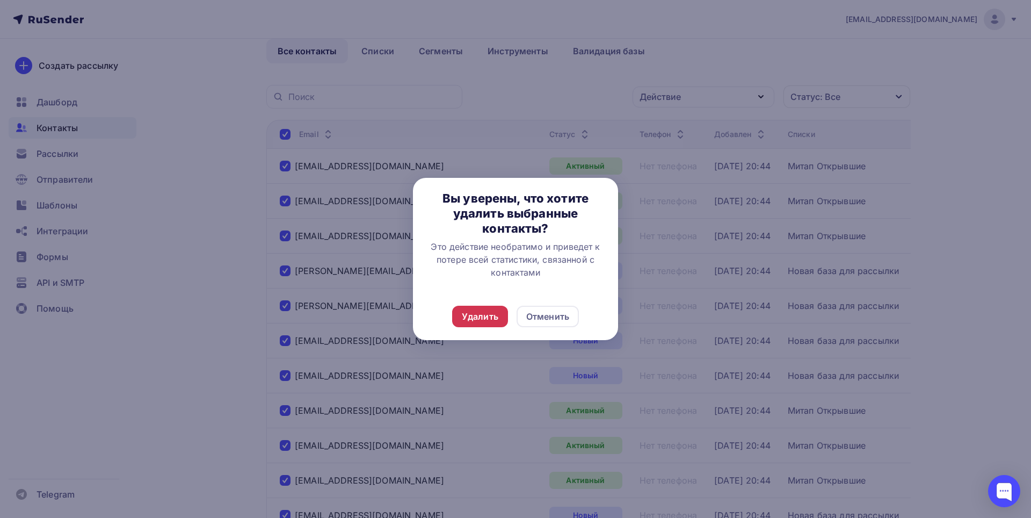
click at [496, 322] on div "Удалить" at bounding box center [480, 316] width 37 height 13
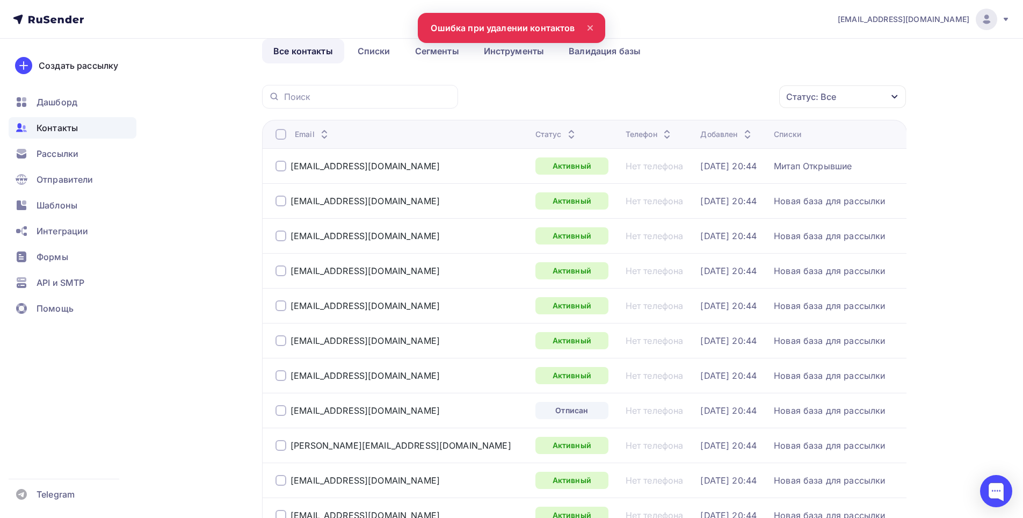
click at [278, 132] on div at bounding box center [281, 134] width 11 height 11
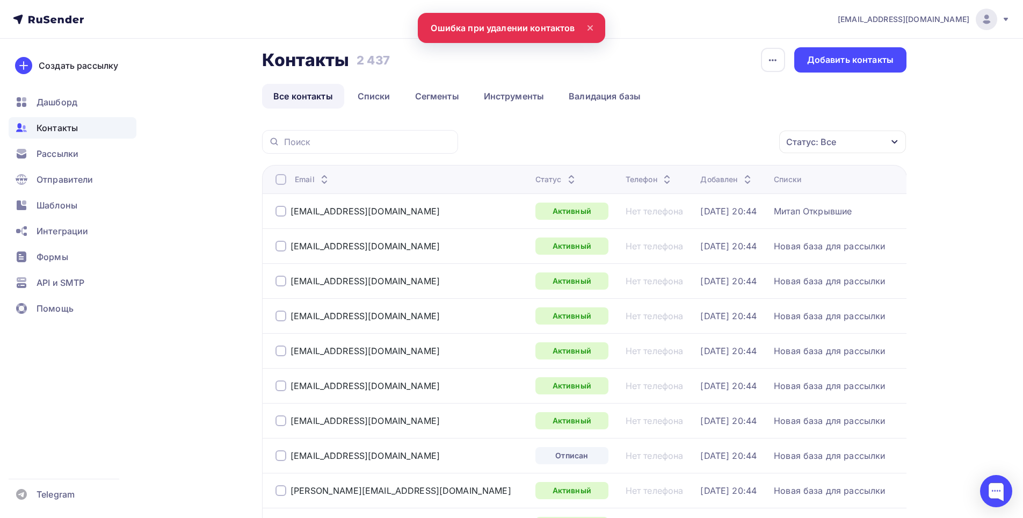
scroll to position [0, 0]
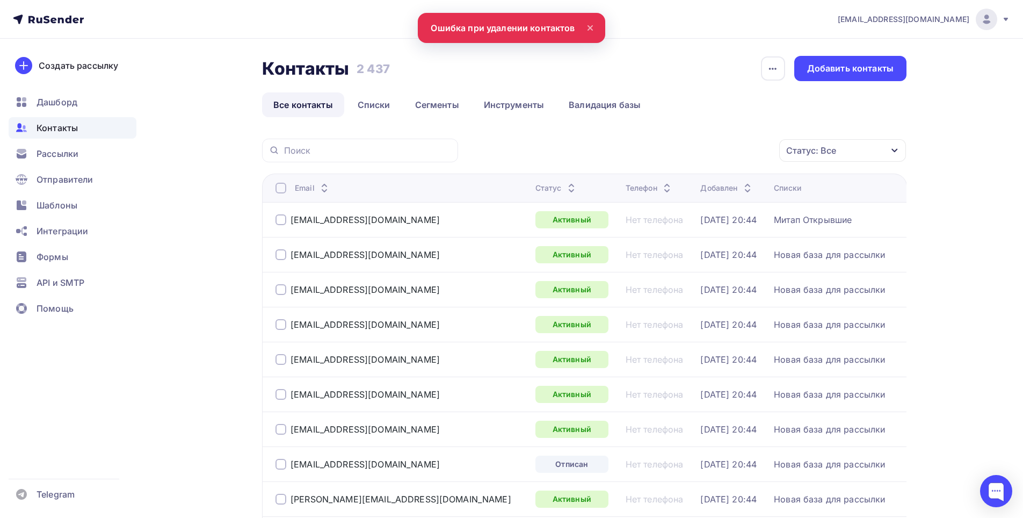
click at [279, 186] on div at bounding box center [281, 188] width 11 height 11
click at [757, 149] on icon "button" at bounding box center [756, 150] width 13 height 13
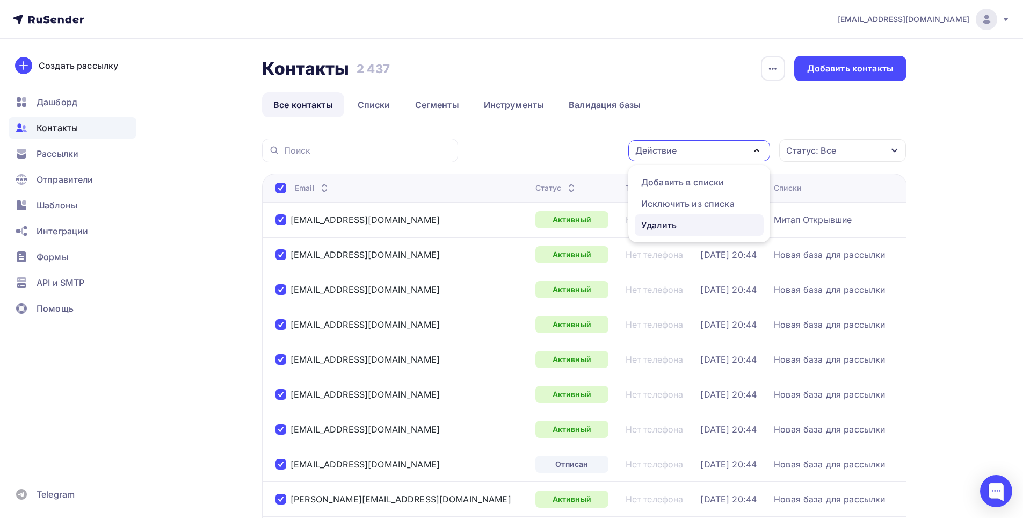
click at [670, 228] on div "Удалить" at bounding box center [658, 225] width 35 height 13
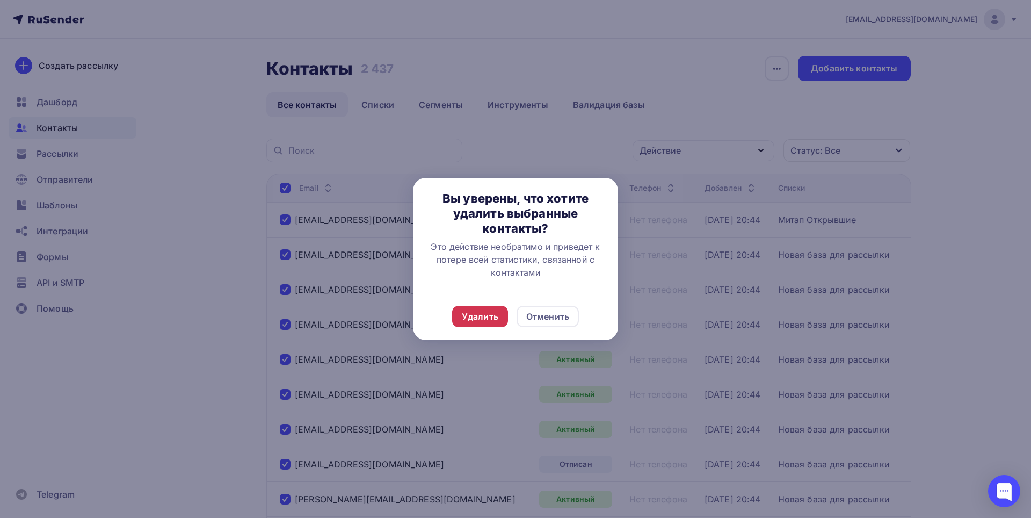
click at [485, 312] on div "Удалить" at bounding box center [480, 316] width 37 height 13
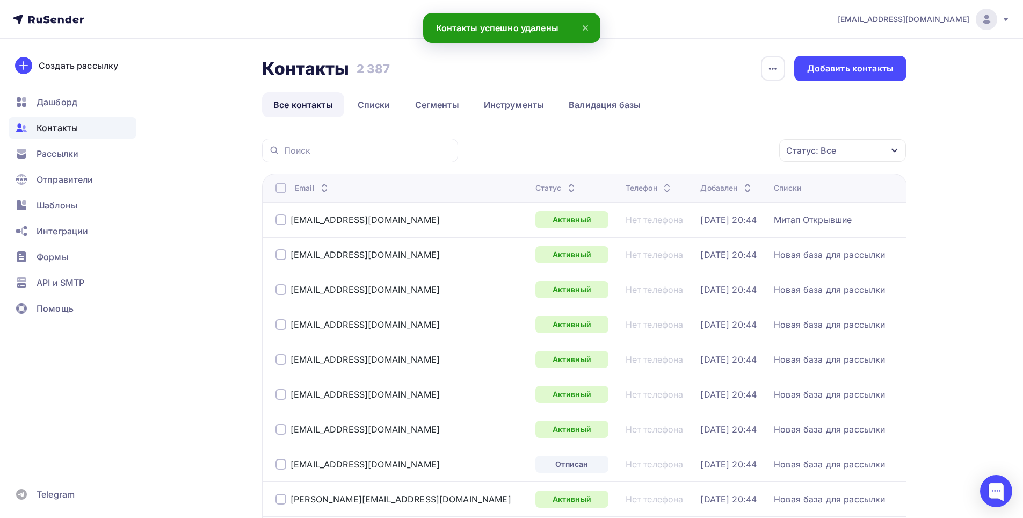
click at [280, 189] on div at bounding box center [281, 188] width 11 height 11
click at [757, 154] on icon "button" at bounding box center [756, 150] width 13 height 13
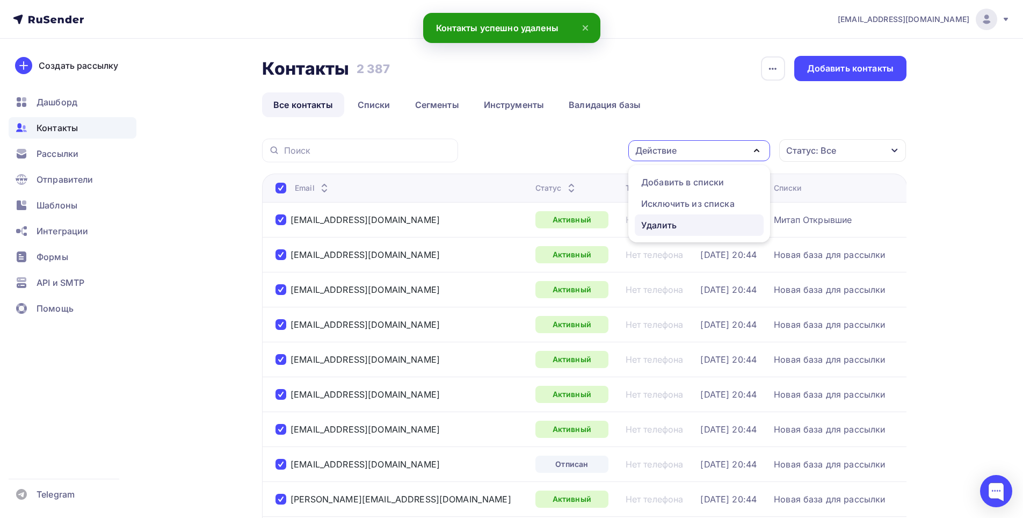
click at [665, 227] on div "Удалить" at bounding box center [658, 225] width 35 height 13
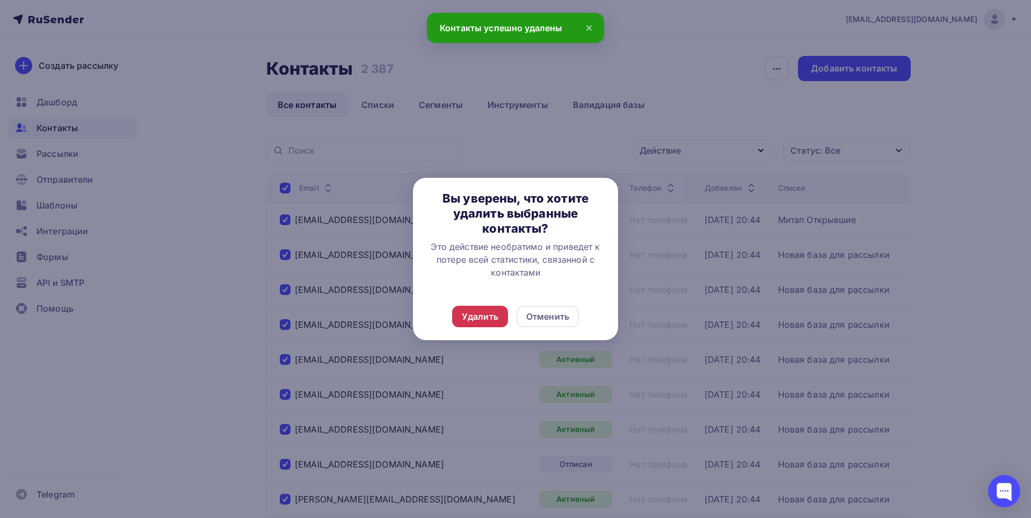
click at [475, 314] on div "Удалить" at bounding box center [480, 316] width 37 height 13
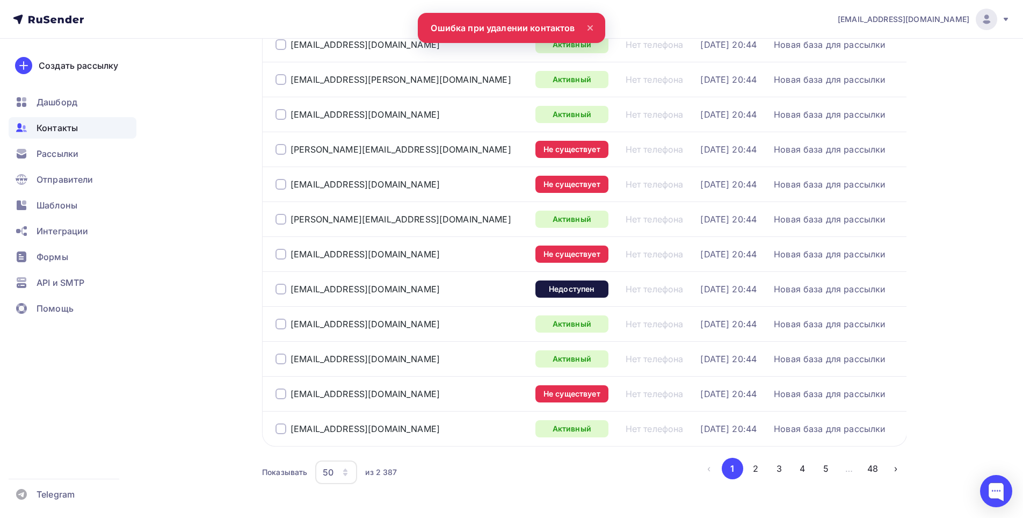
scroll to position [1540, 0]
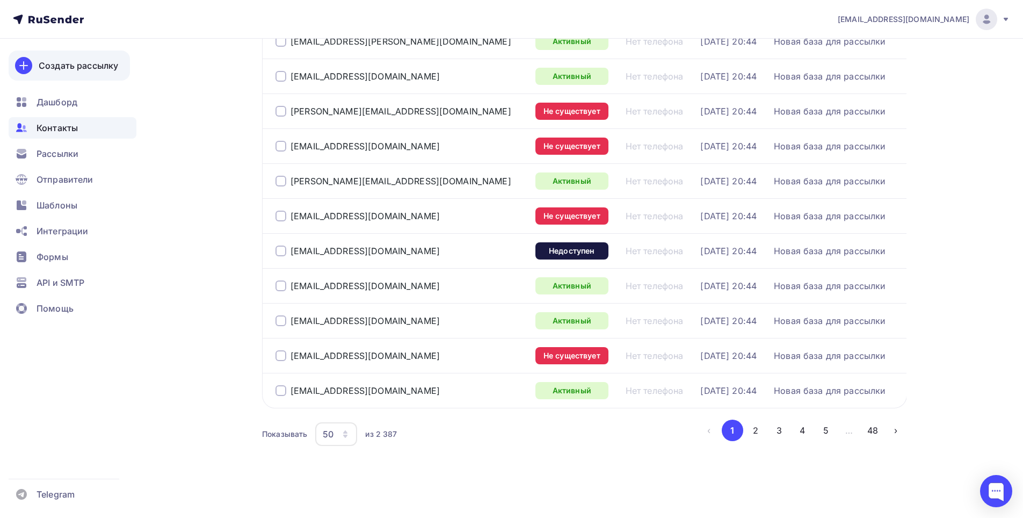
click at [91, 66] on div "Создать рассылку" at bounding box center [78, 65] width 79 height 13
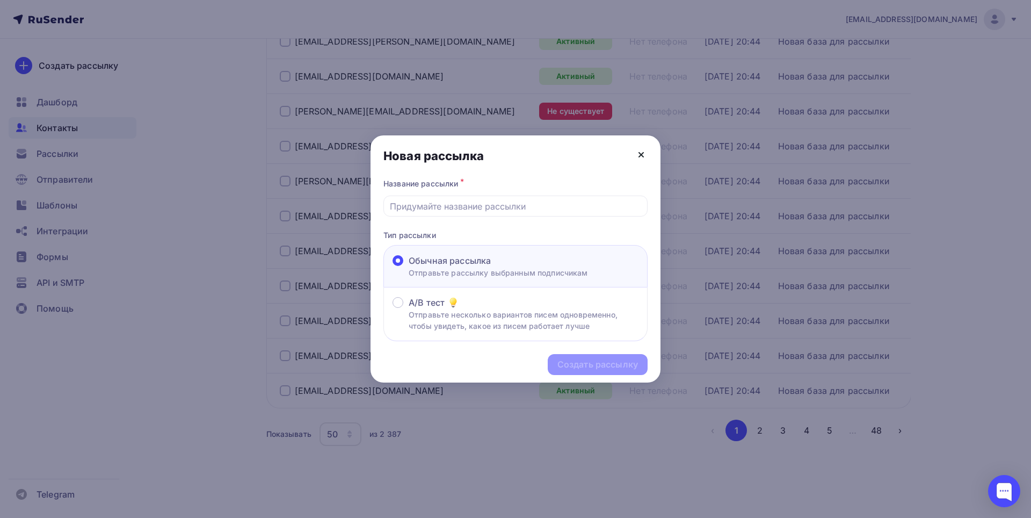
click at [640, 153] on icon at bounding box center [641, 154] width 13 height 13
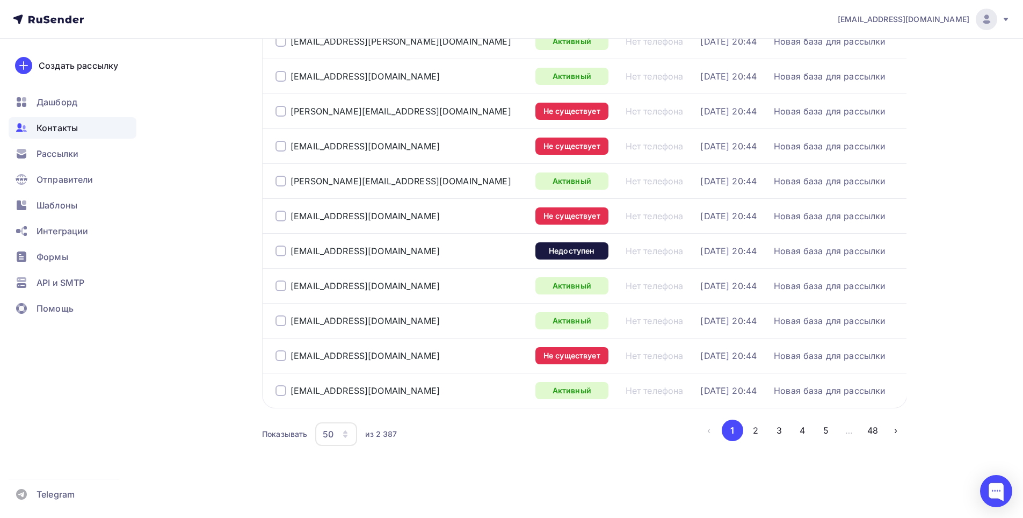
click at [69, 121] on div "Контакты" at bounding box center [73, 127] width 128 height 21
click at [68, 120] on div "Контакты" at bounding box center [73, 127] width 128 height 21
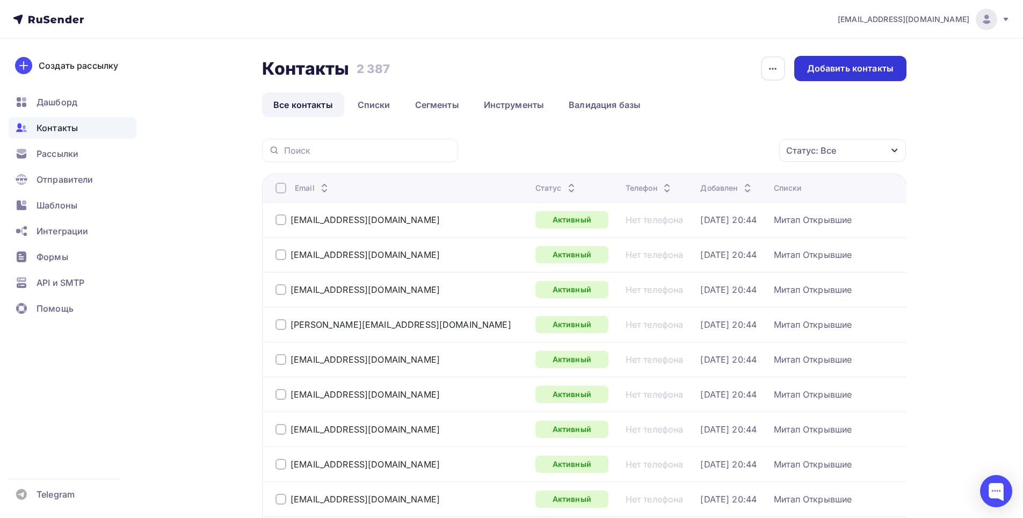
click at [861, 75] on div "Добавить контакты" at bounding box center [850, 68] width 112 height 25
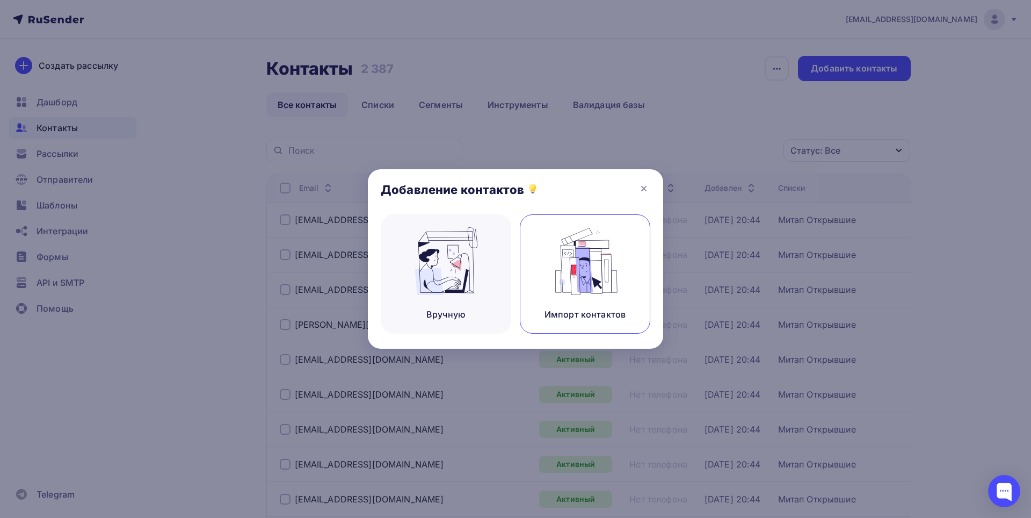
click at [581, 271] on img at bounding box center [585, 261] width 72 height 68
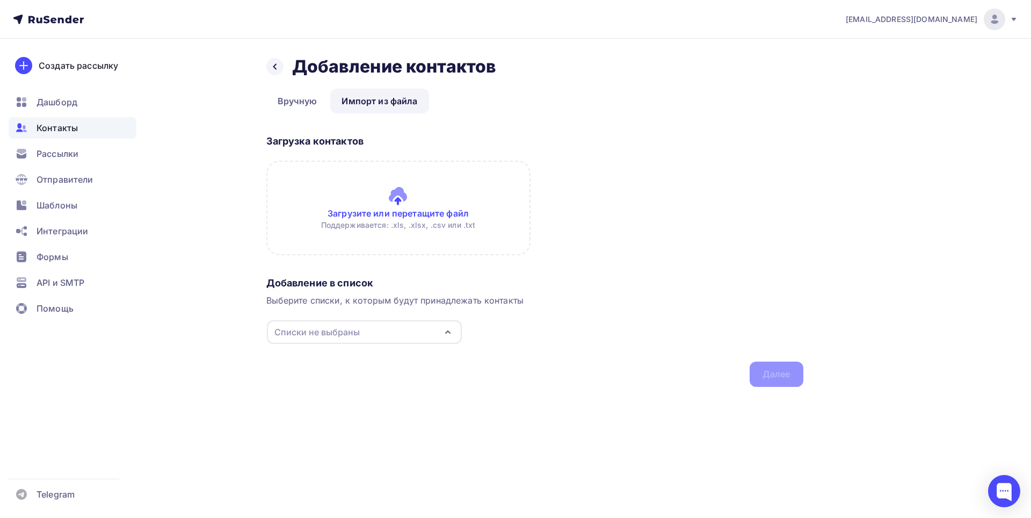
click at [402, 199] on input "file" at bounding box center [398, 208] width 264 height 95
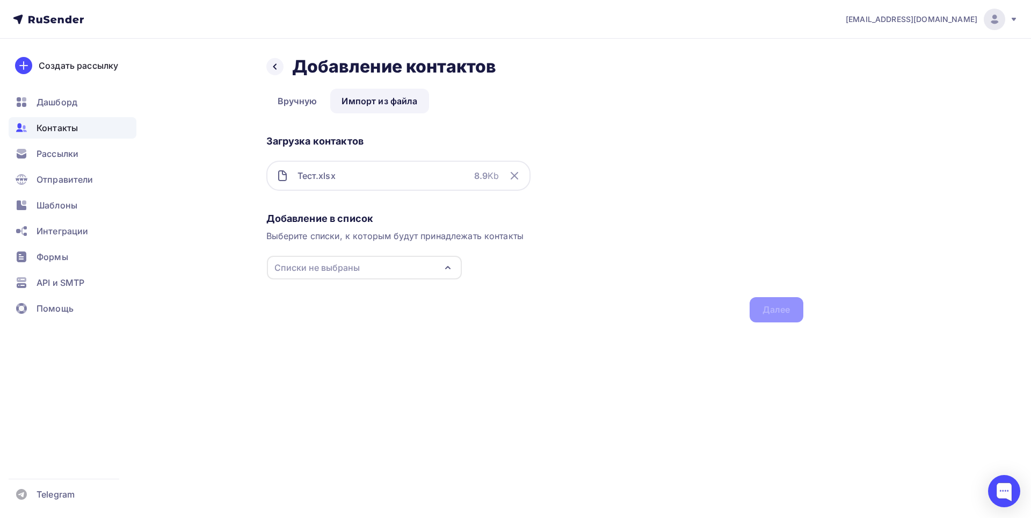
click at [382, 267] on div "Списки не выбраны" at bounding box center [364, 268] width 195 height 24
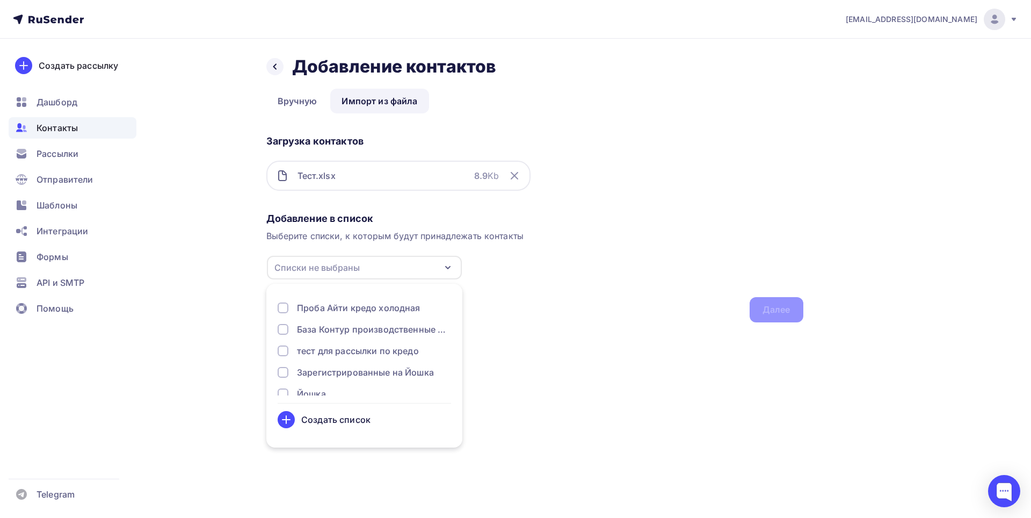
click at [349, 420] on div "Создать список" at bounding box center [335, 419] width 69 height 13
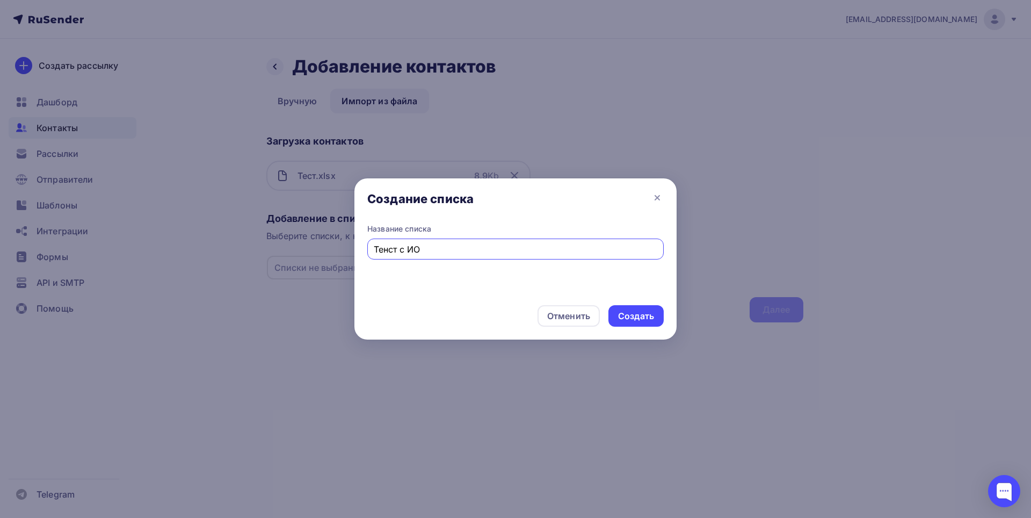
click at [389, 249] on input "Тенст с ИО" at bounding box center [516, 249] width 284 height 13
type input "Тест с ИО"
click at [638, 320] on div "Создать" at bounding box center [636, 316] width 36 height 12
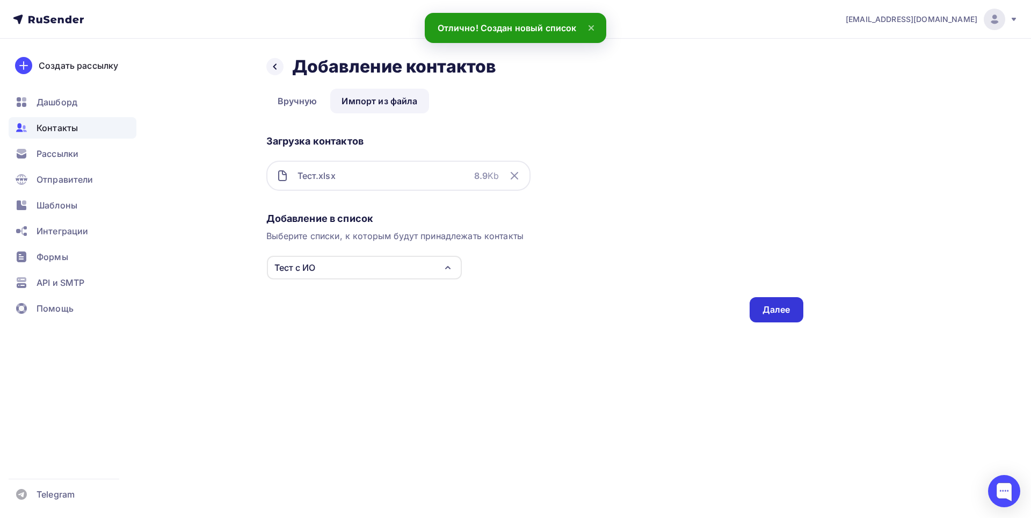
click at [785, 318] on div "Далее" at bounding box center [777, 309] width 54 height 25
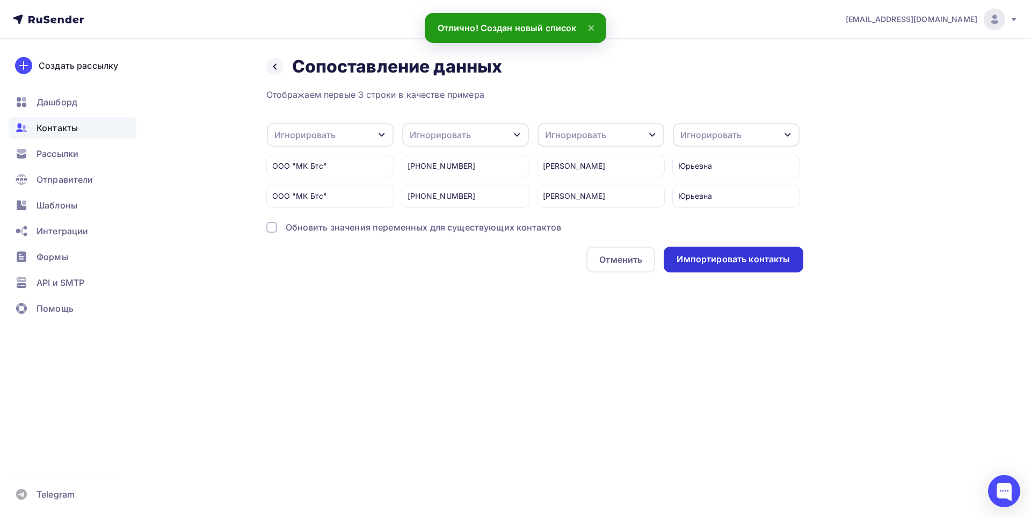
click at [738, 265] on div "Импортировать контакты" at bounding box center [733, 259] width 113 height 12
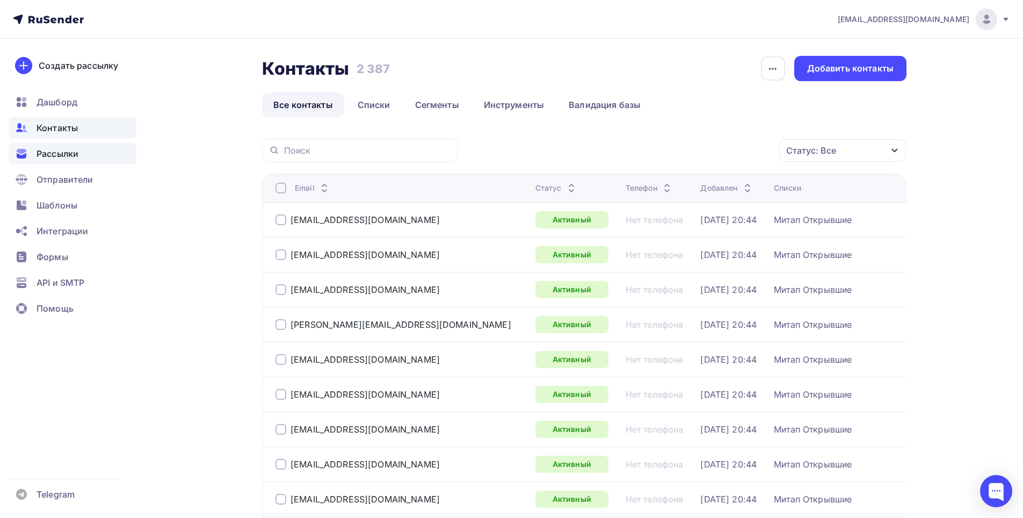
click at [66, 151] on span "Рассылки" at bounding box center [58, 153] width 42 height 13
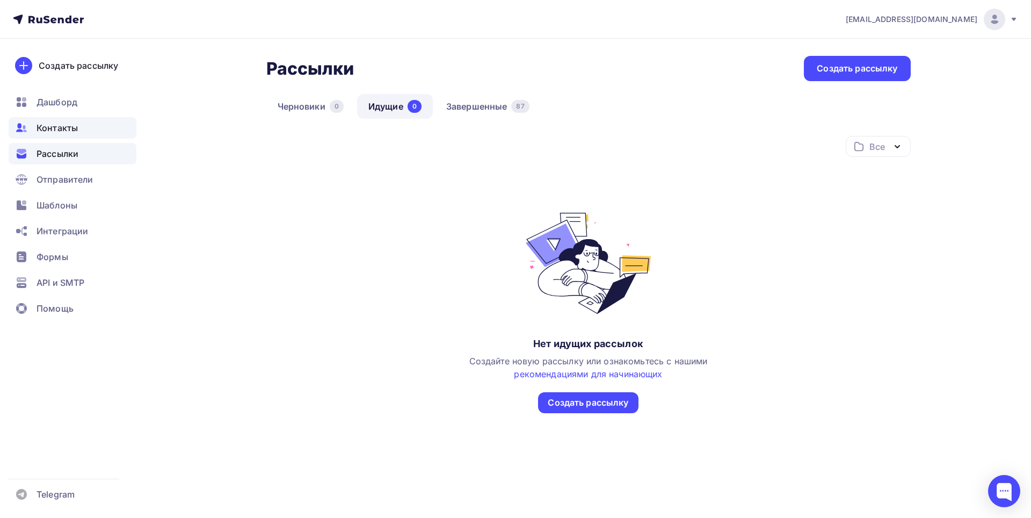
click at [50, 128] on span "Контакты" at bounding box center [57, 127] width 41 height 13
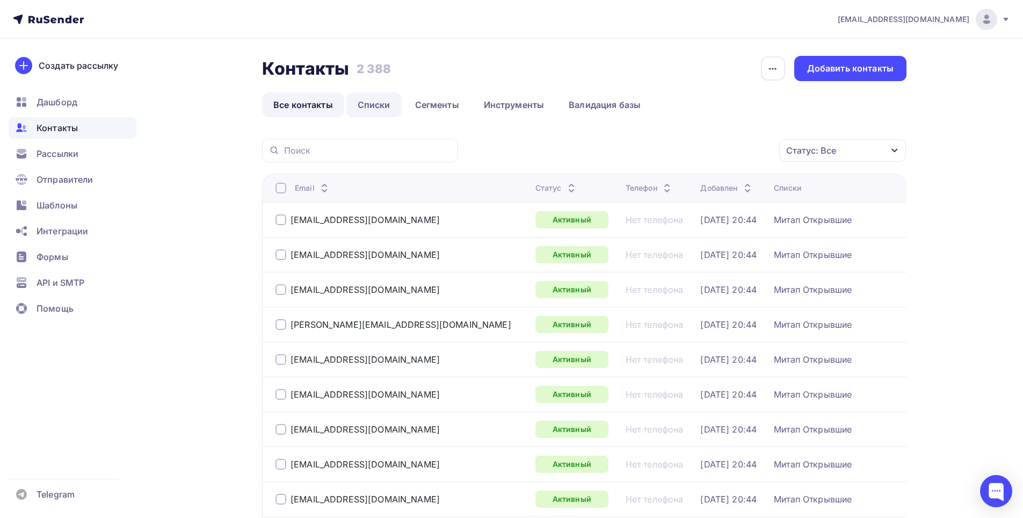
click at [391, 103] on link "Списки" at bounding box center [373, 104] width 55 height 25
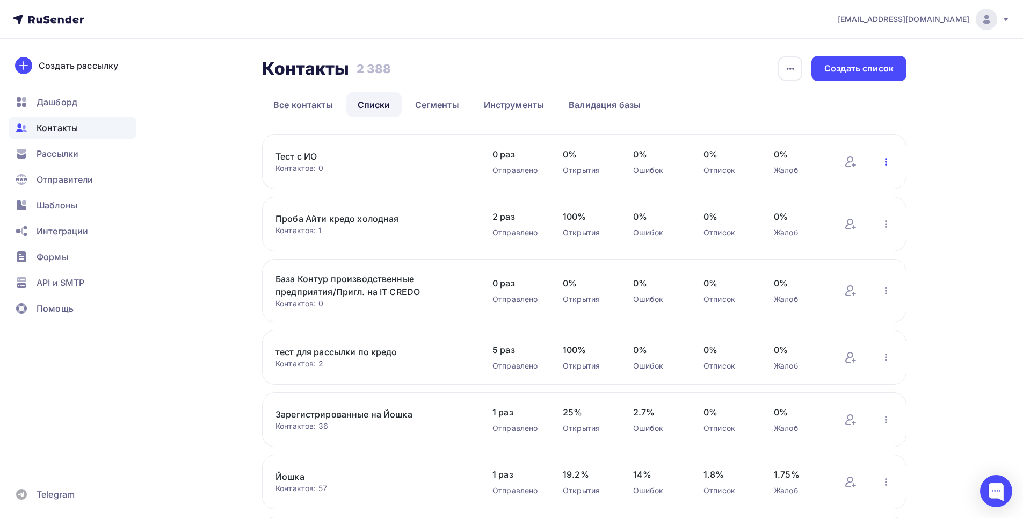
click at [883, 161] on icon "button" at bounding box center [886, 161] width 13 height 13
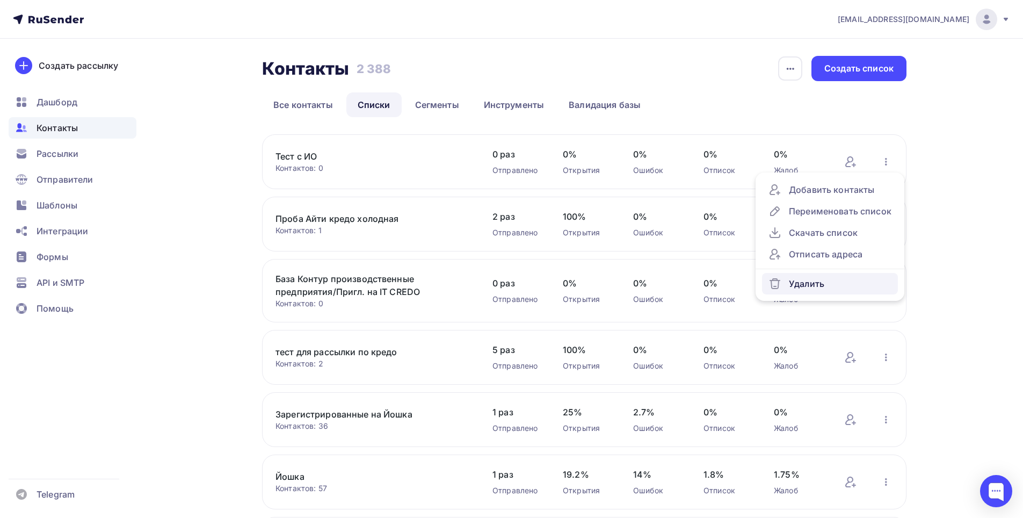
click at [835, 285] on div "Удалить" at bounding box center [830, 283] width 123 height 13
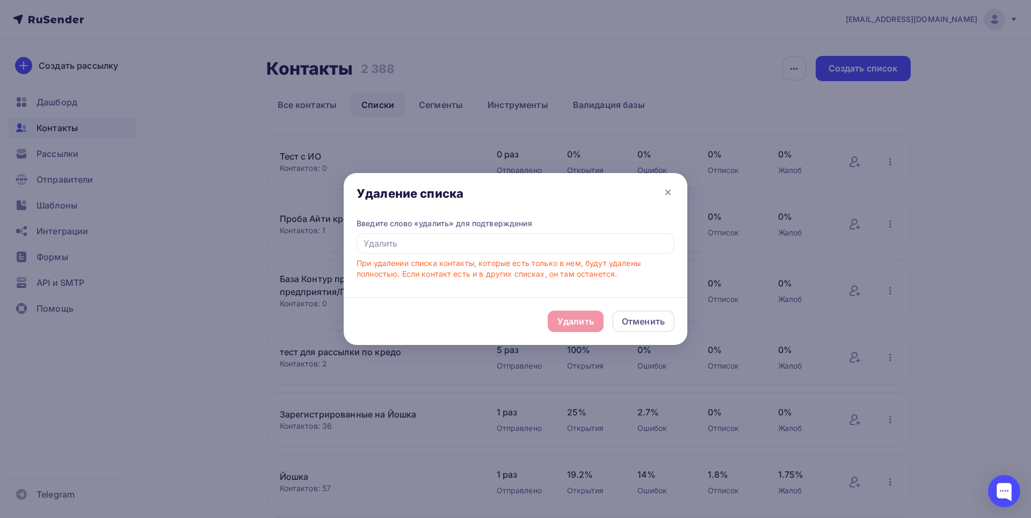
click at [574, 319] on div "Удалить Отменить" at bounding box center [516, 321] width 344 height 48
click at [533, 238] on input "text" at bounding box center [516, 243] width 318 height 20
type input "удалить"
click at [568, 322] on div "Удалить" at bounding box center [576, 321] width 37 height 13
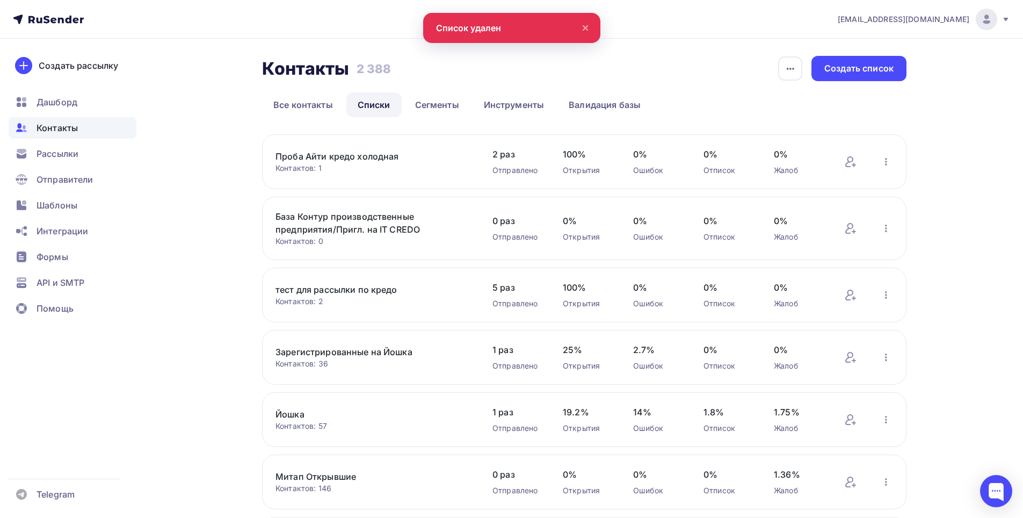
click at [970, 147] on div "a.anchutkin@maksoft.ru Аккаунт Тарифы Выйти Создать рассылку Дашборд Контакты Р…" at bounding box center [511, 389] width 1023 height 779
click at [862, 69] on div "Создать список" at bounding box center [859, 68] width 69 height 12
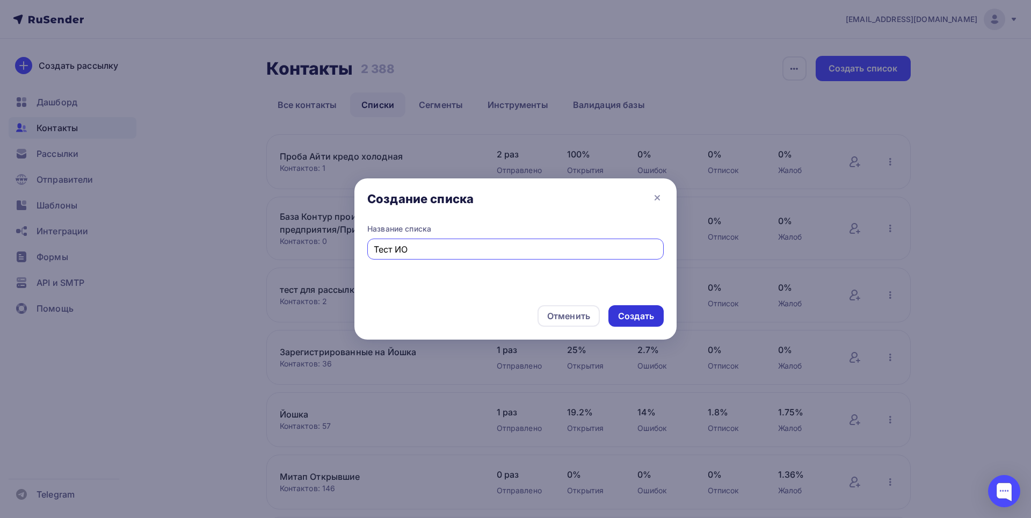
type input "Тест ИО"
click at [641, 306] on div "Создать" at bounding box center [636, 315] width 55 height 21
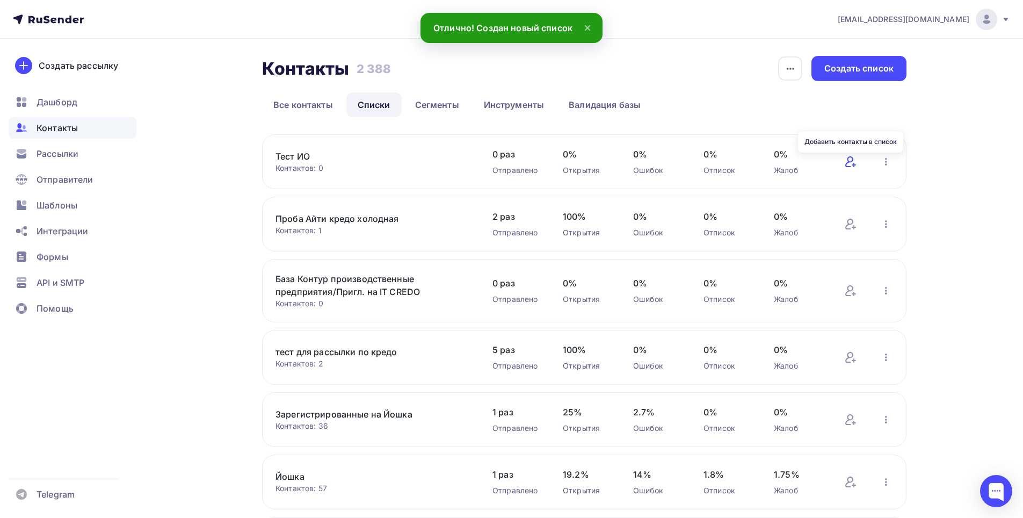
click at [852, 160] on icon at bounding box center [849, 161] width 8 height 11
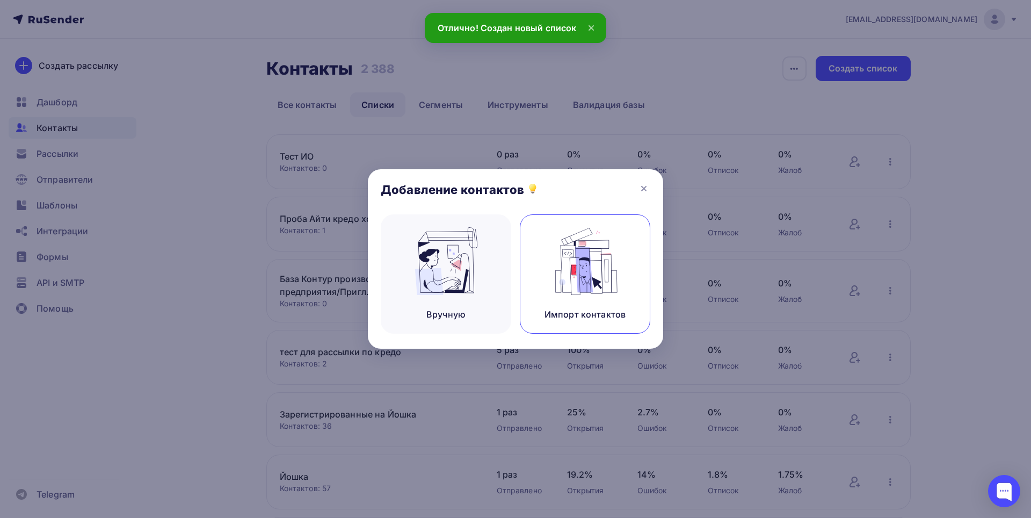
click at [598, 270] on img at bounding box center [585, 261] width 72 height 68
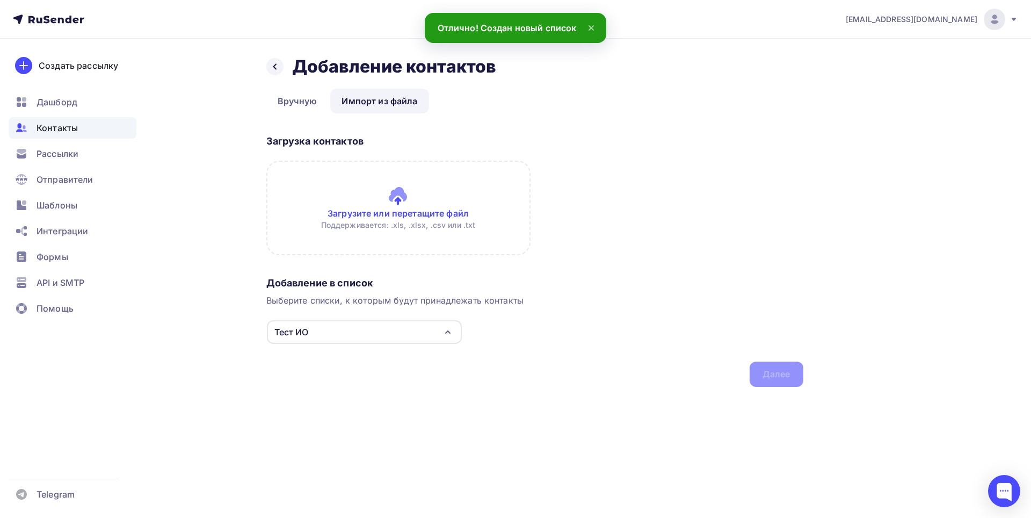
click at [402, 200] on input "file" at bounding box center [398, 208] width 264 height 95
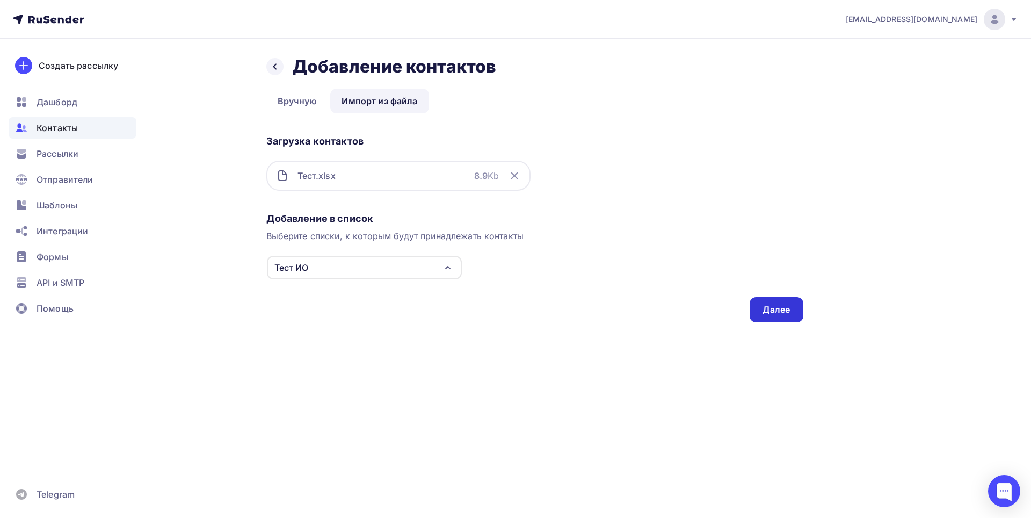
click at [788, 303] on div "Далее" at bounding box center [777, 309] width 54 height 25
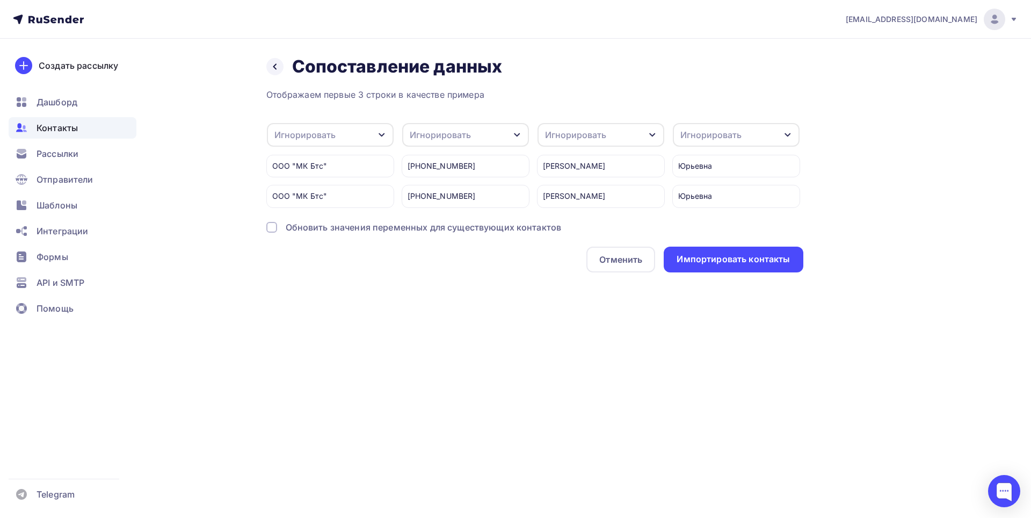
click at [385, 135] on icon "button" at bounding box center [382, 135] width 9 height 9
click at [313, 225] on div "Создать поле" at bounding box center [313, 214] width 75 height 27
type input "Компания"
click at [317, 248] on div "Отображаем первые 3 строки в качестве примера Игнорировать Игнорировать Имя Тел…" at bounding box center [534, 180] width 537 height 184
click at [447, 135] on div "Игнорировать" at bounding box center [440, 134] width 61 height 13
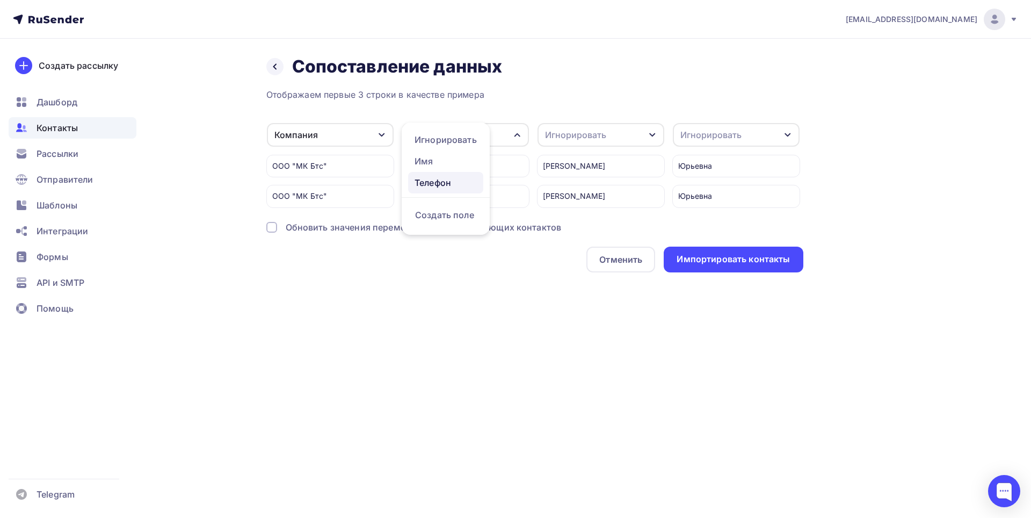
click at [453, 180] on div "Телефон" at bounding box center [446, 182] width 62 height 13
click at [572, 138] on div "Игнорировать" at bounding box center [575, 134] width 61 height 13
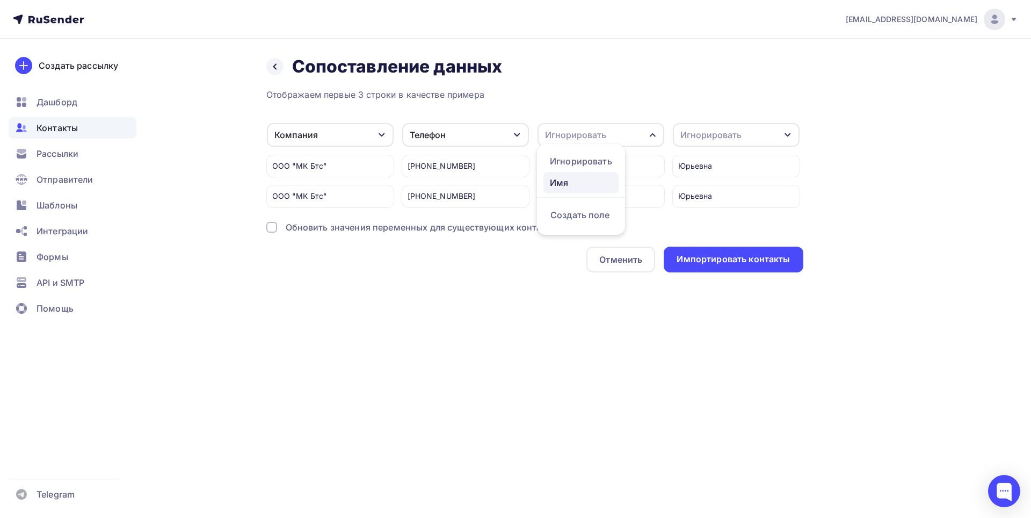
click at [577, 185] on div "Имя" at bounding box center [581, 182] width 62 height 13
click at [721, 139] on div "Игнорировать" at bounding box center [711, 134] width 61 height 13
click at [728, 220] on div "Создать поле" at bounding box center [716, 214] width 75 height 27
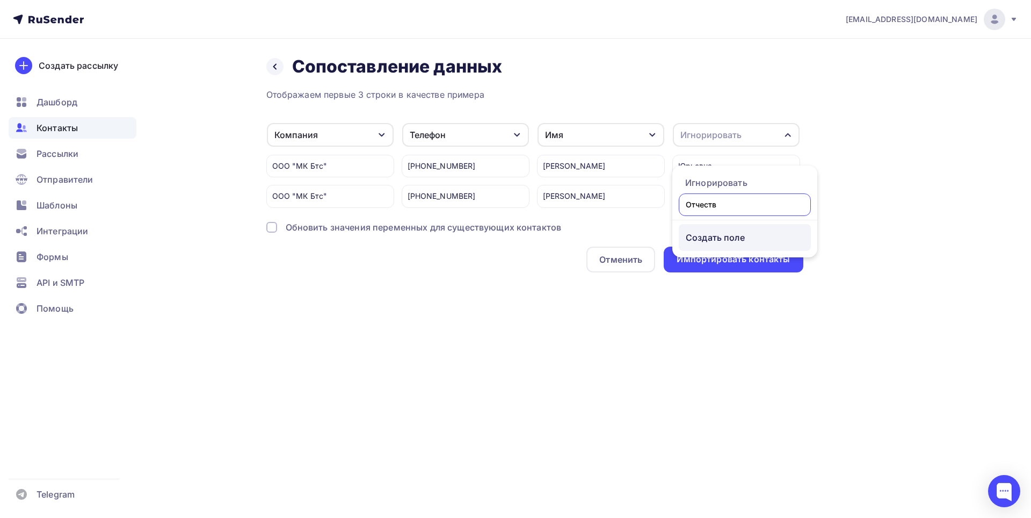
type input "Отчество"
click at [728, 251] on div "Отображаем первые 3 строки в качестве примера Компания Игнорировать Создать пол…" at bounding box center [534, 180] width 537 height 184
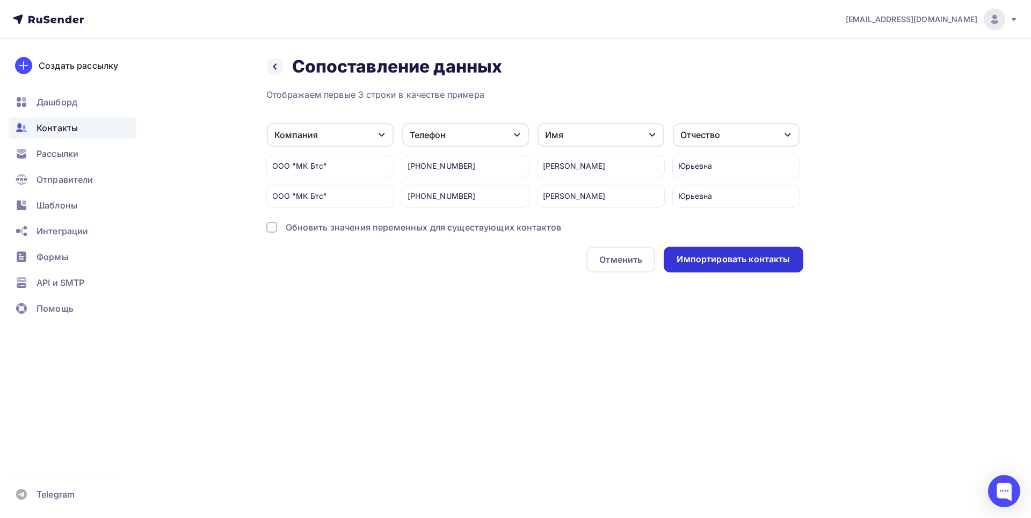
click at [755, 265] on div "Импортировать контакты" at bounding box center [733, 259] width 113 height 12
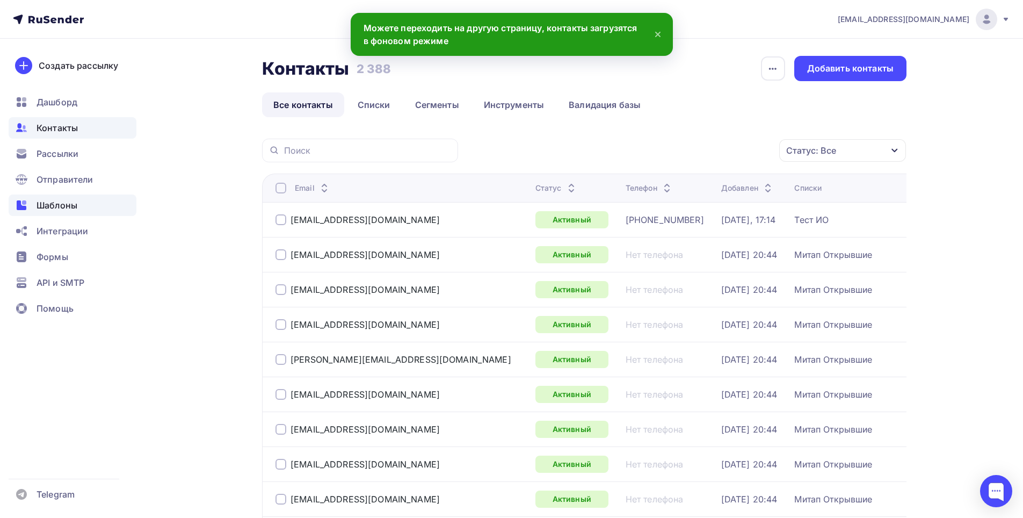
click at [64, 204] on span "Шаблоны" at bounding box center [57, 205] width 41 height 13
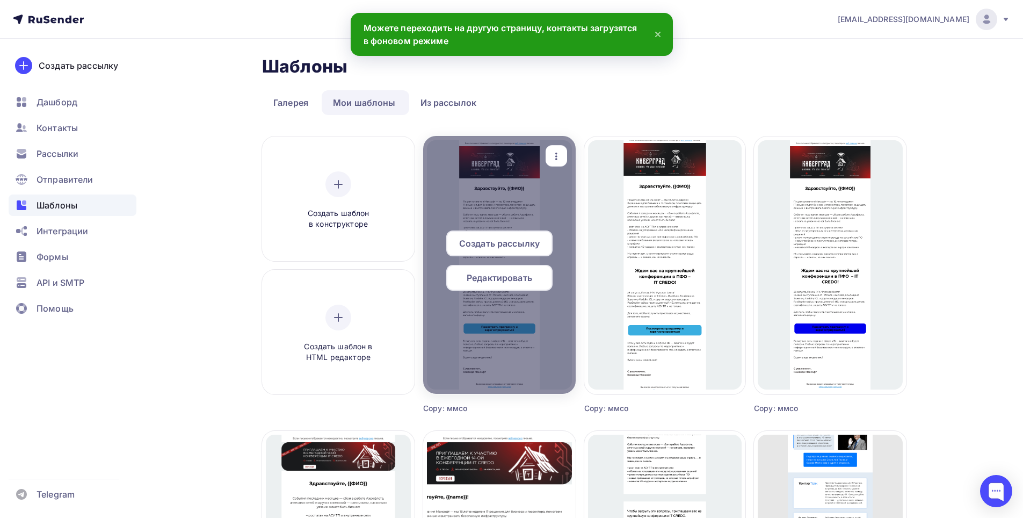
click at [508, 249] on span "Создать рассылку" at bounding box center [499, 243] width 81 height 13
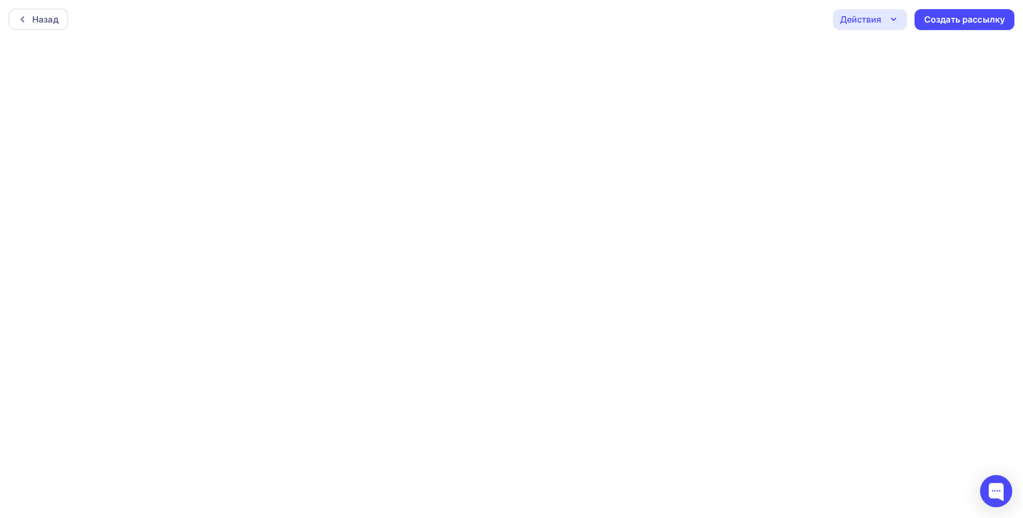
click at [890, 26] on div "Действия" at bounding box center [870, 19] width 74 height 21
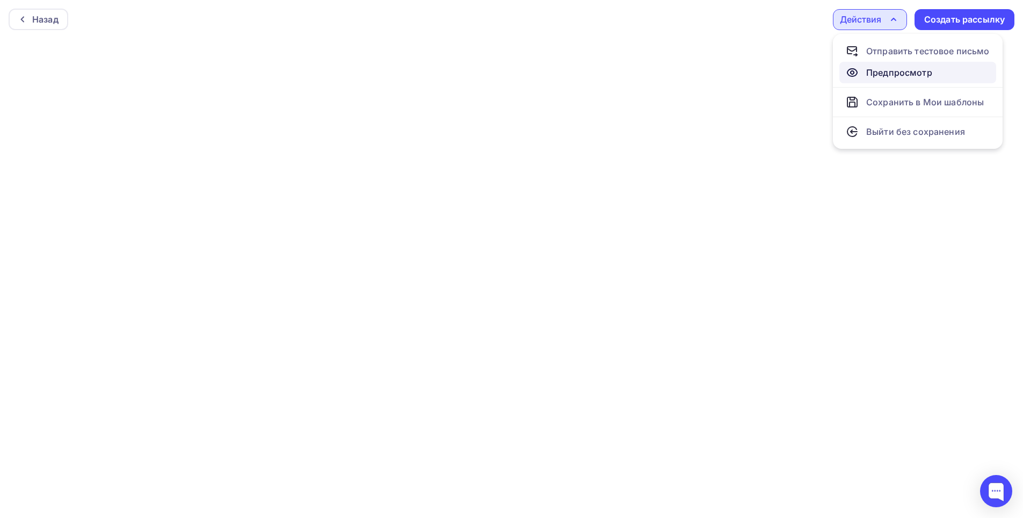
click at [909, 74] on div "Предпросмотр" at bounding box center [899, 72] width 66 height 13
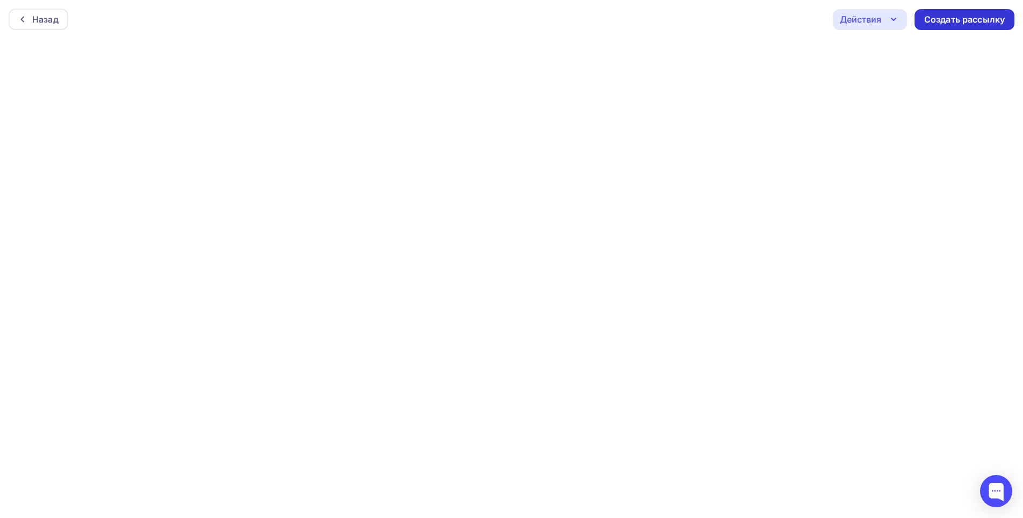
click at [962, 23] on div "Создать рассылку" at bounding box center [964, 19] width 81 height 12
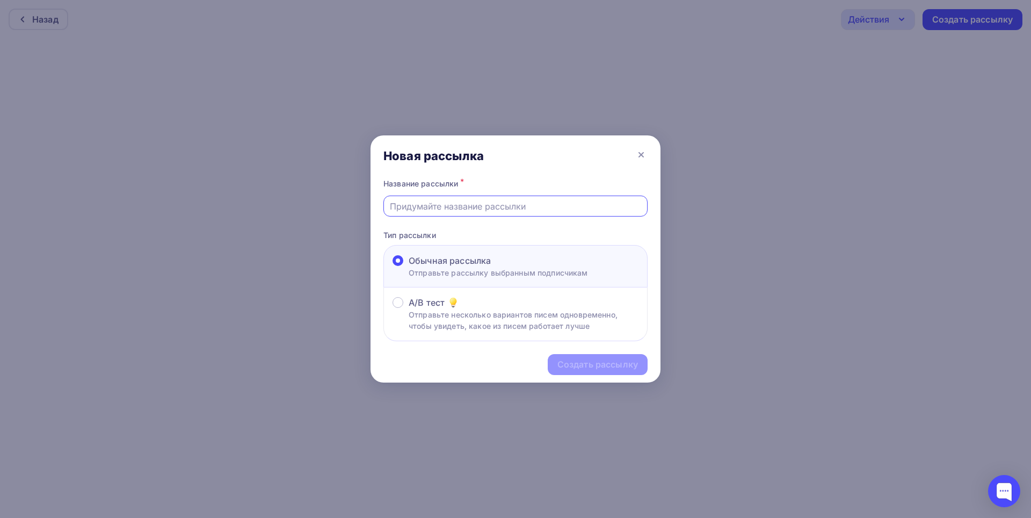
click at [499, 209] on input "text" at bounding box center [516, 206] width 252 height 13
type input "Приглашение IT CREDO/производство Пенза"
click at [599, 357] on div "Создать рассылку" at bounding box center [598, 364] width 100 height 21
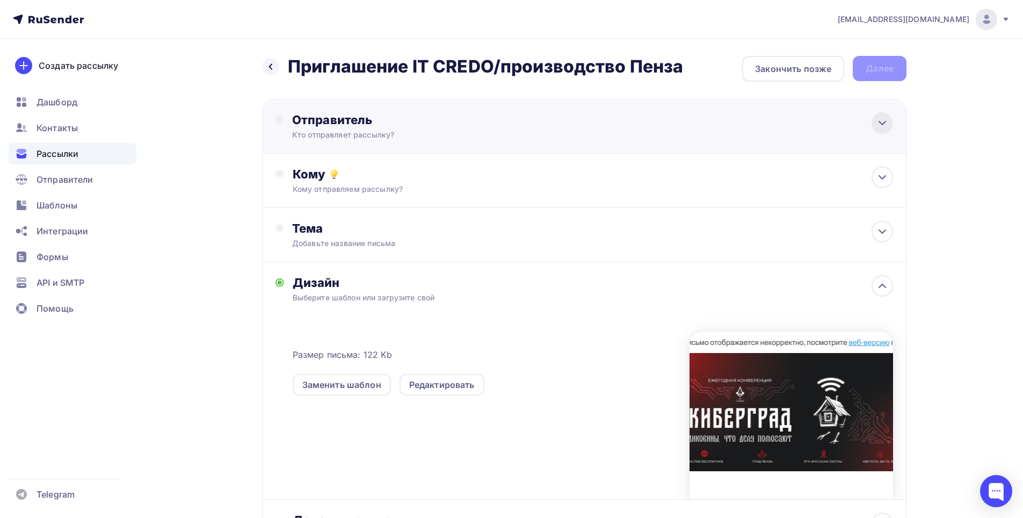
click at [879, 125] on icon at bounding box center [882, 123] width 13 height 13
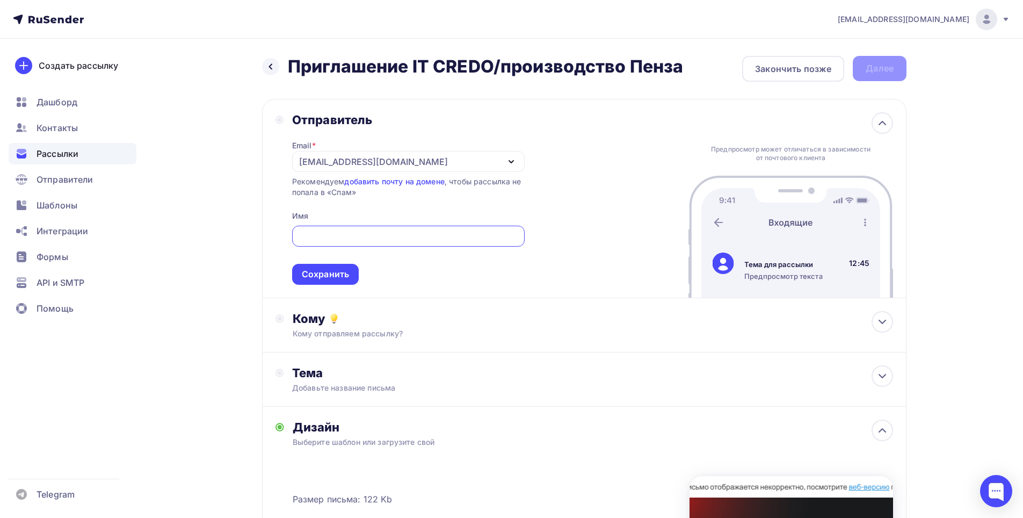
click at [510, 160] on icon "button" at bounding box center [511, 161] width 13 height 13
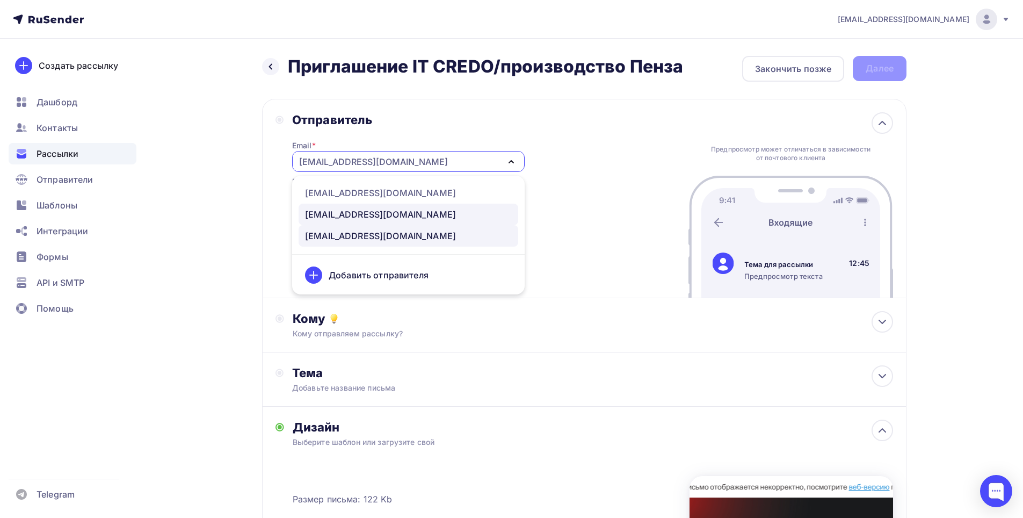
click at [384, 214] on div "marketing@maksoft.ru" at bounding box center [380, 214] width 151 height 13
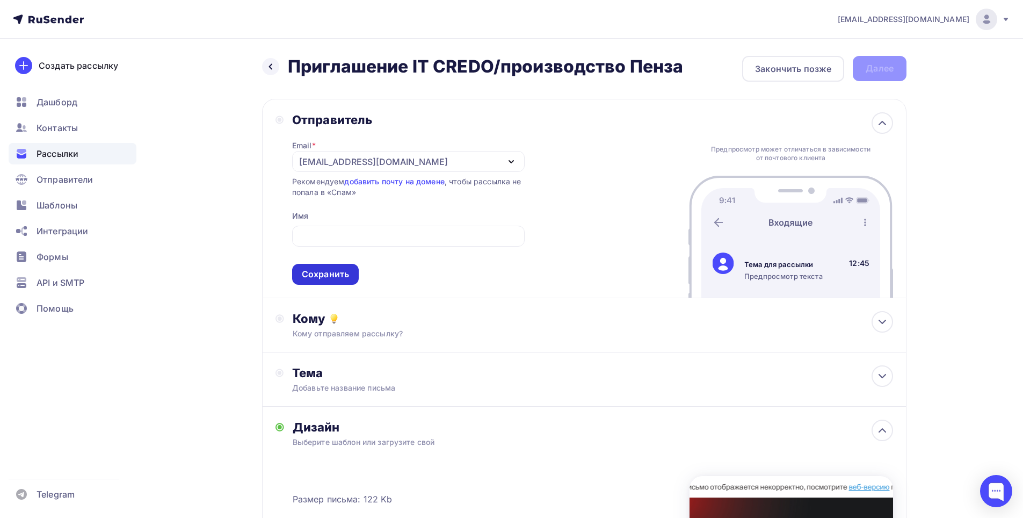
click at [338, 274] on div "Сохранить" at bounding box center [325, 274] width 47 height 12
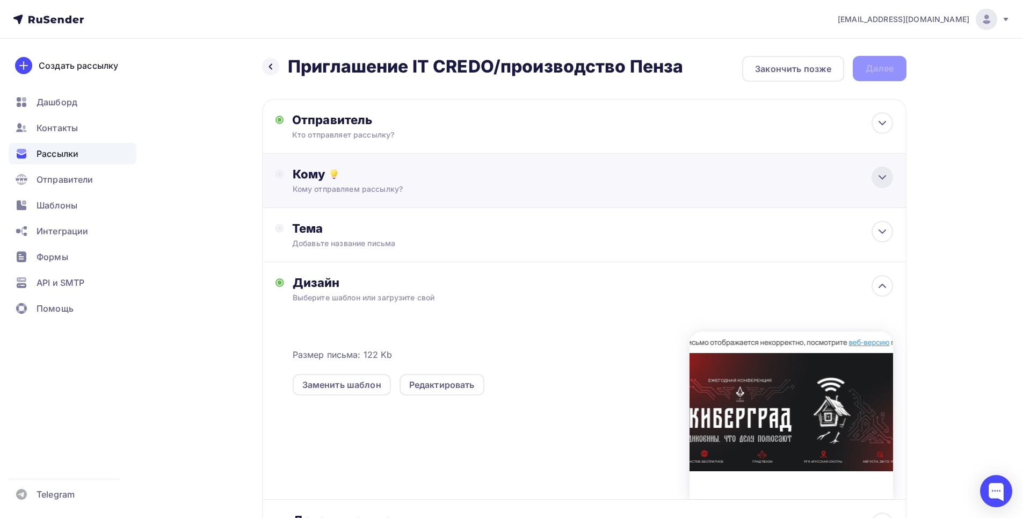
click at [887, 180] on icon at bounding box center [882, 177] width 13 height 13
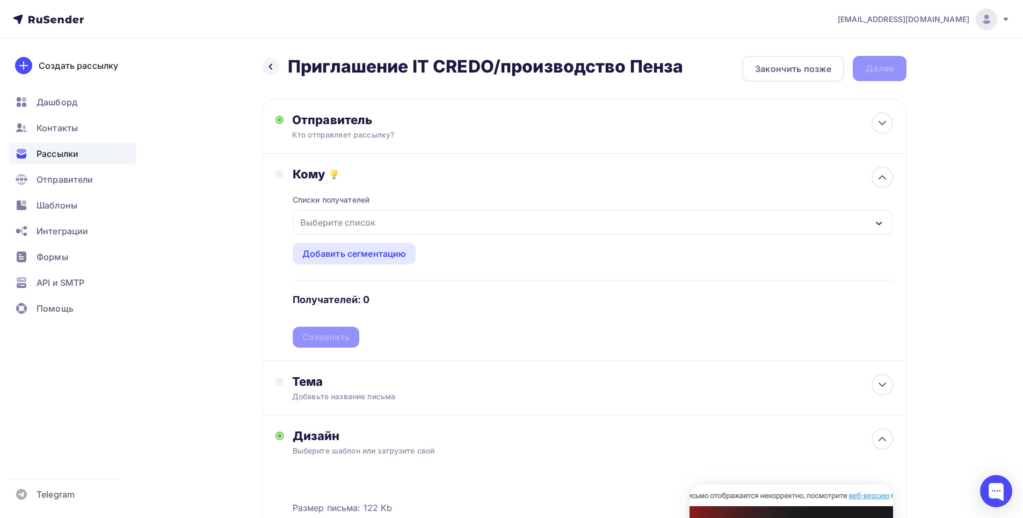
click at [402, 228] on div "Выберите список" at bounding box center [592, 222] width 599 height 25
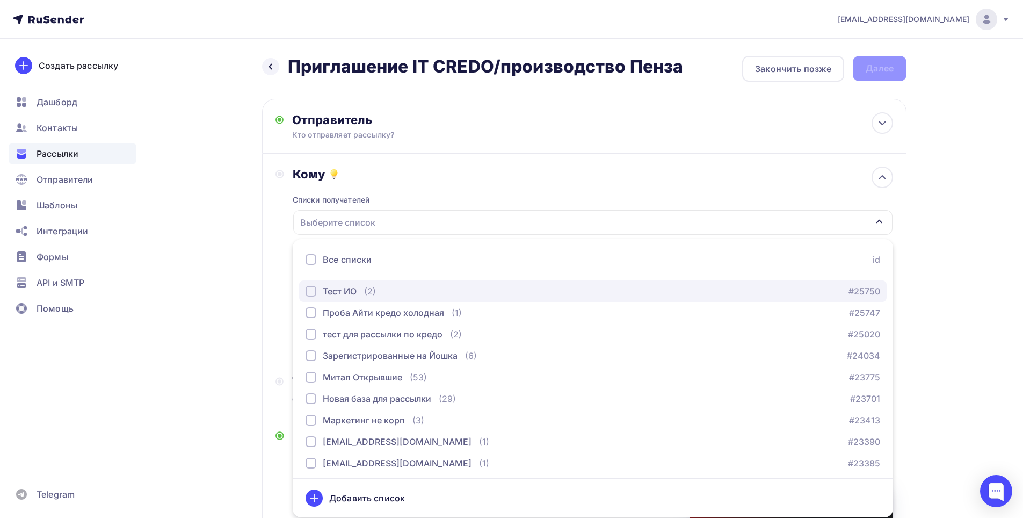
click at [352, 291] on div "Тест ИО" at bounding box center [340, 291] width 34 height 13
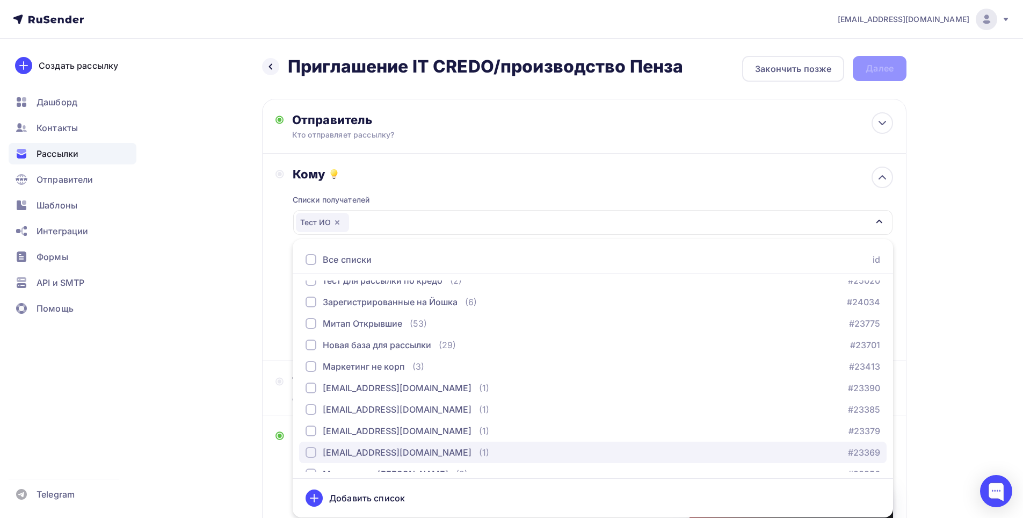
scroll to position [215, 0]
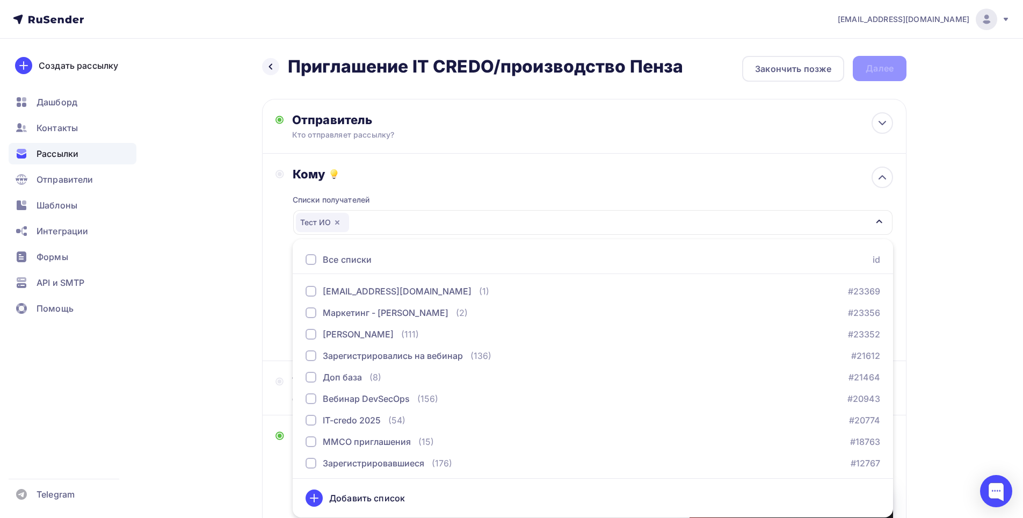
click at [950, 289] on div "Назад Приглашение IT CREDO/производство Пенза Приглашение IT CREDO/производство…" at bounding box center [511, 408] width 880 height 738
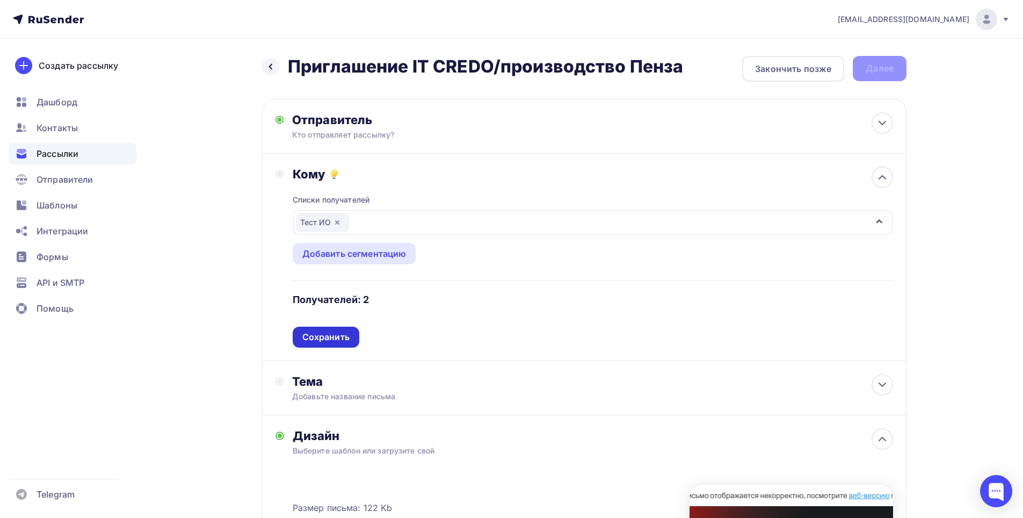
click at [324, 347] on div "Сохранить" at bounding box center [326, 337] width 67 height 21
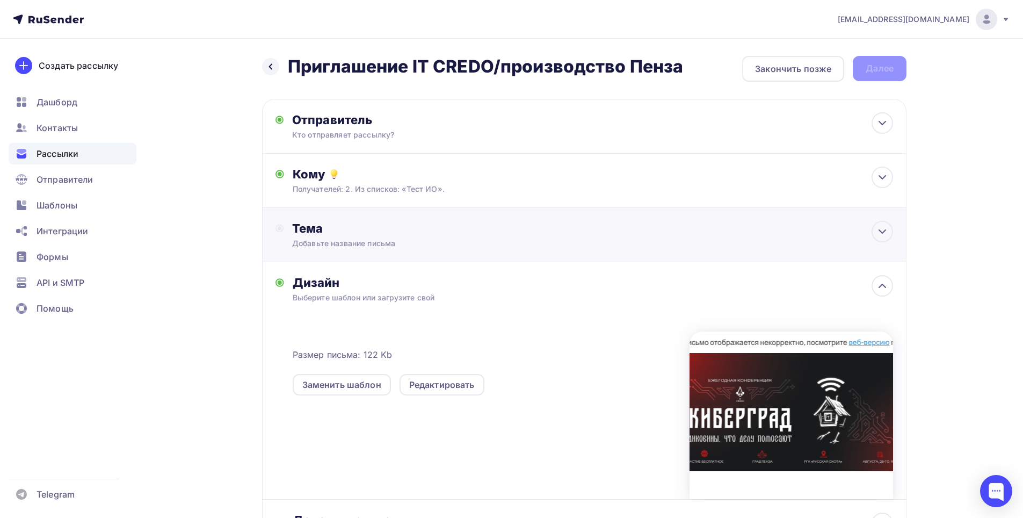
click at [405, 233] on div "Тема" at bounding box center [398, 228] width 212 height 15
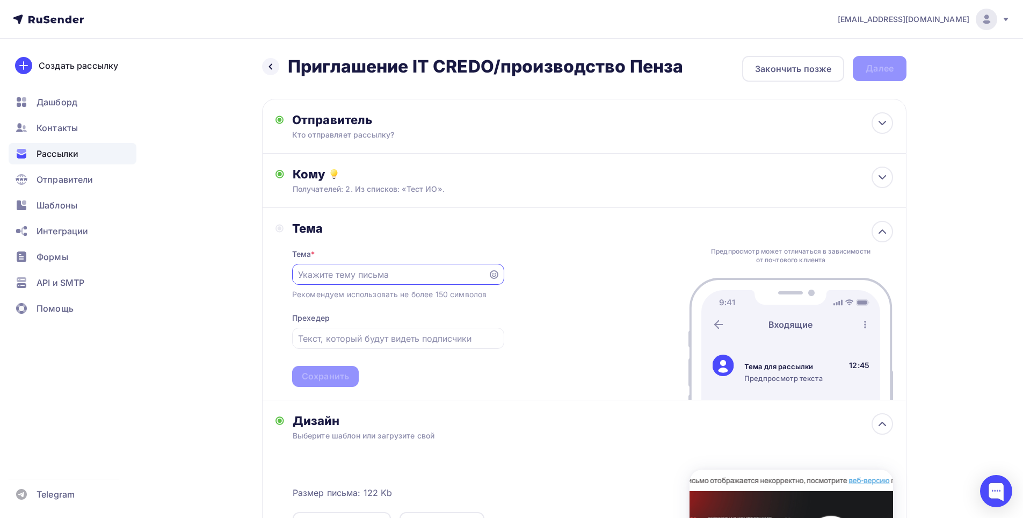
scroll to position [0, 0]
paste input "28.08 приглашаем на бесплатную IT- конференцию в Пензе"
click at [375, 272] on input "28.08 приглашаем на бесплатную IT- конференцию в Пензе" at bounding box center [390, 274] width 184 height 13
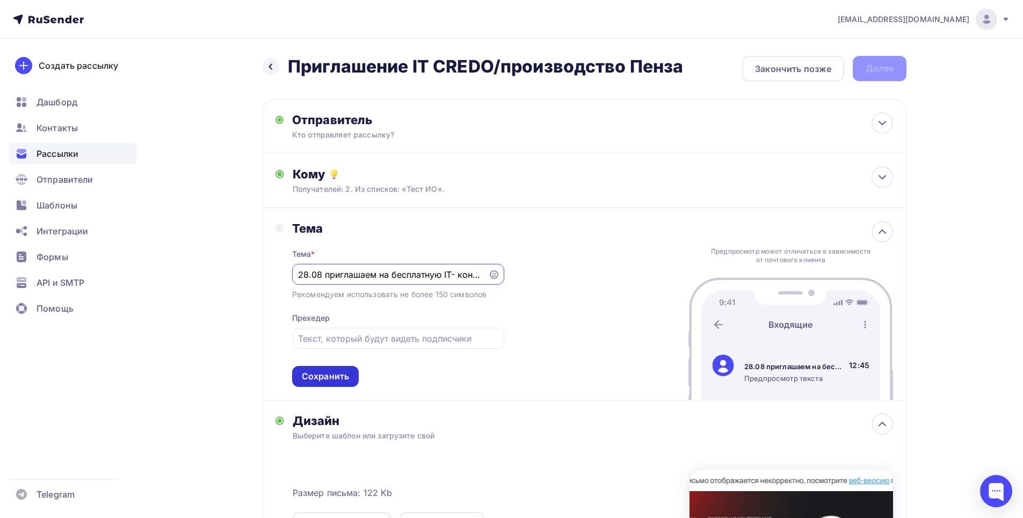
type input "28.08 приглашаем на бесплатную IT- конференцию в Пензе"
click at [340, 372] on div "Сохранить" at bounding box center [325, 376] width 47 height 12
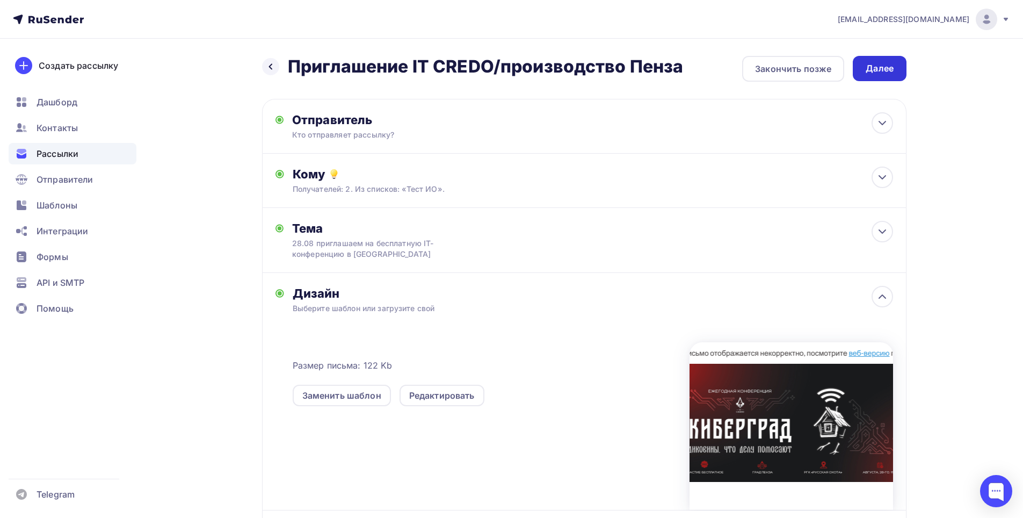
click at [886, 67] on div "Далее" at bounding box center [880, 68] width 28 height 12
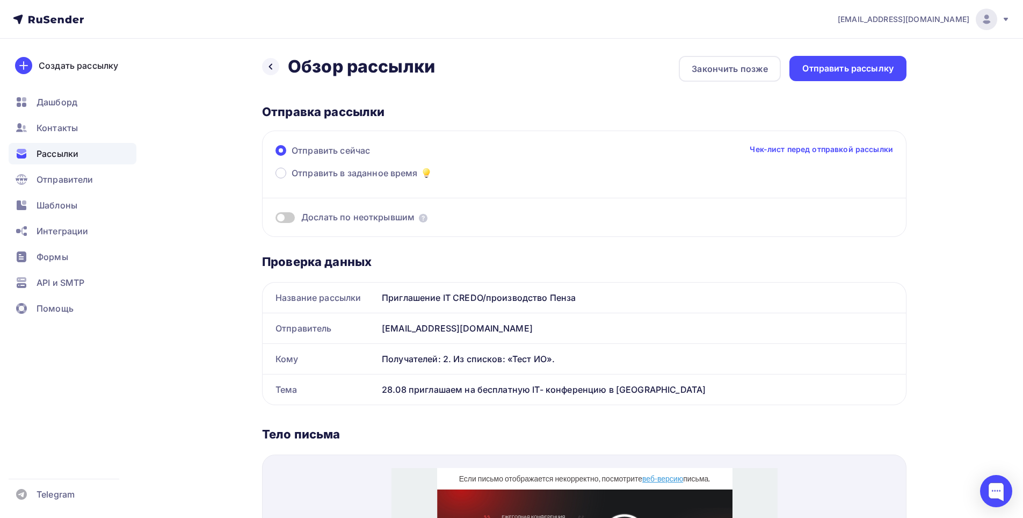
click at [867, 50] on div "Назад Обзор рассылки Обзор рассылки Закончить позже Отправить рассылку Отправка…" at bounding box center [511, 488] width 880 height 899
click at [848, 69] on div "Отправить рассылку" at bounding box center [847, 68] width 91 height 12
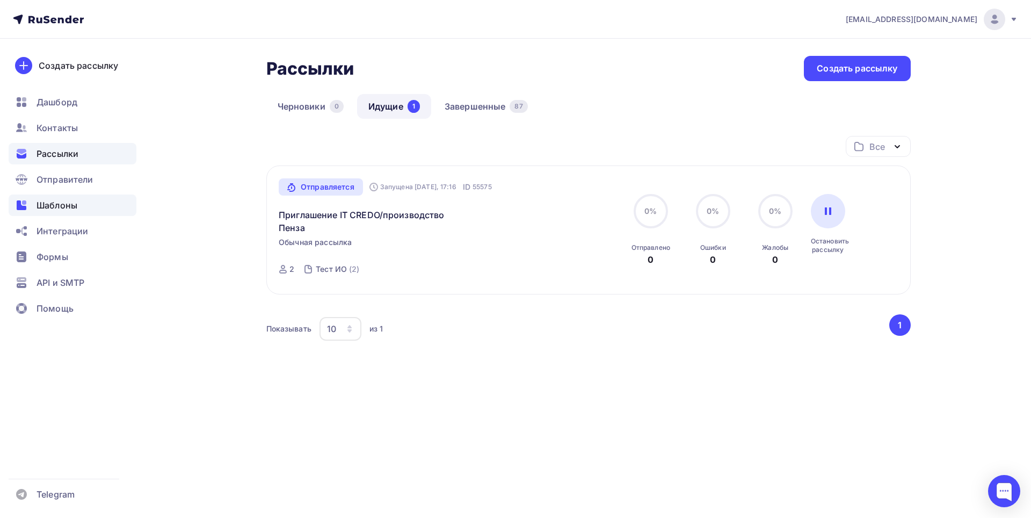
click at [54, 203] on span "Шаблоны" at bounding box center [57, 205] width 41 height 13
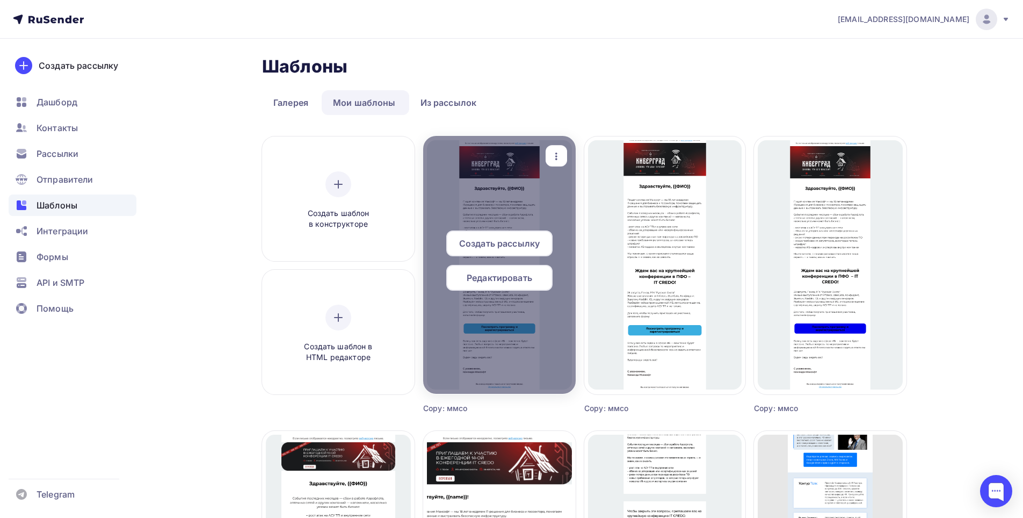
click at [497, 280] on span "Редактировать" at bounding box center [500, 277] width 66 height 13
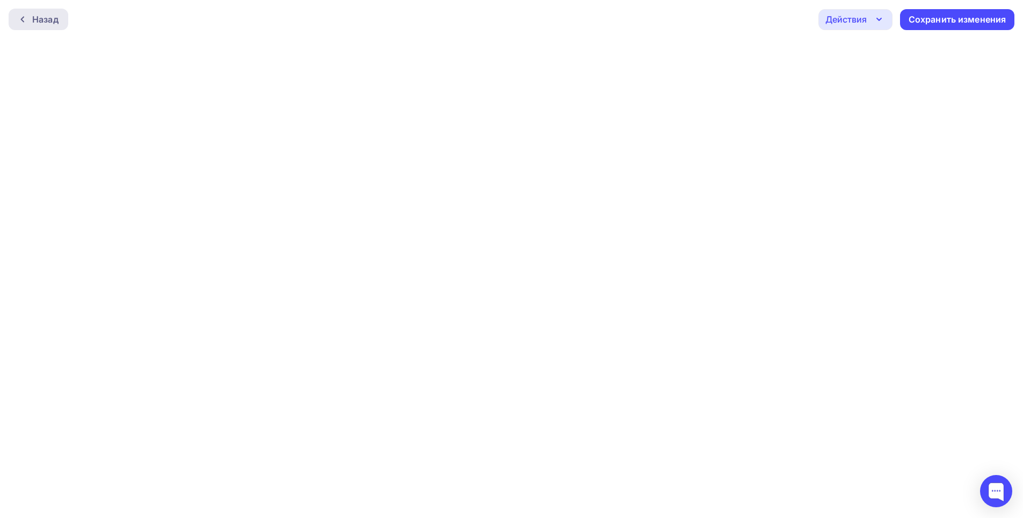
click at [18, 19] on icon at bounding box center [22, 19] width 9 height 9
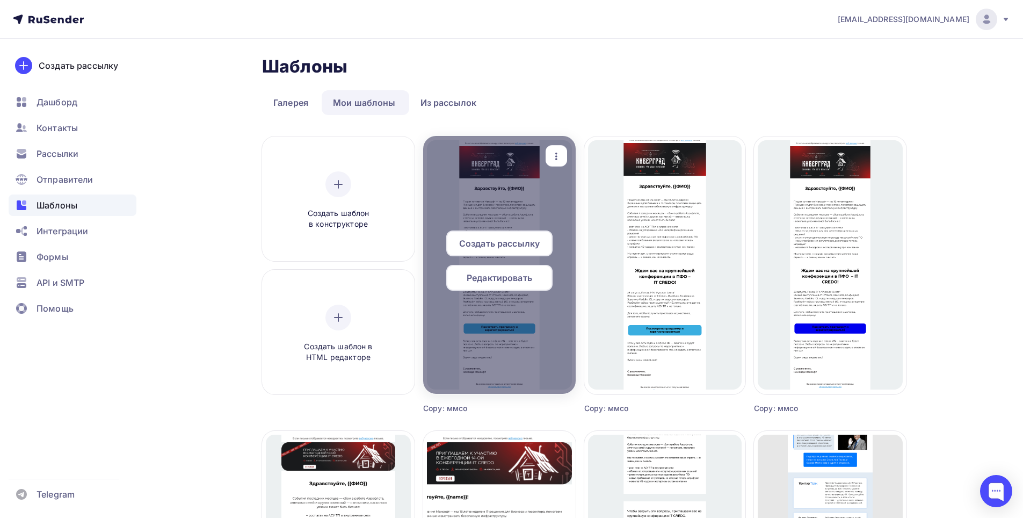
click at [482, 183] on div at bounding box center [499, 265] width 153 height 258
click at [502, 279] on span "Редактировать" at bounding box center [500, 277] width 66 height 13
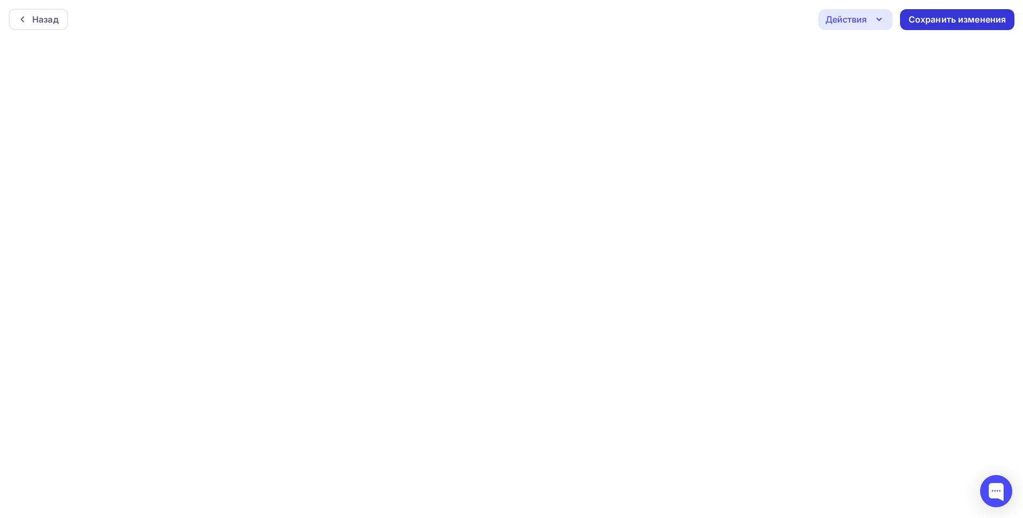
click at [930, 19] on div "Сохранить изменения" at bounding box center [958, 19] width 98 height 12
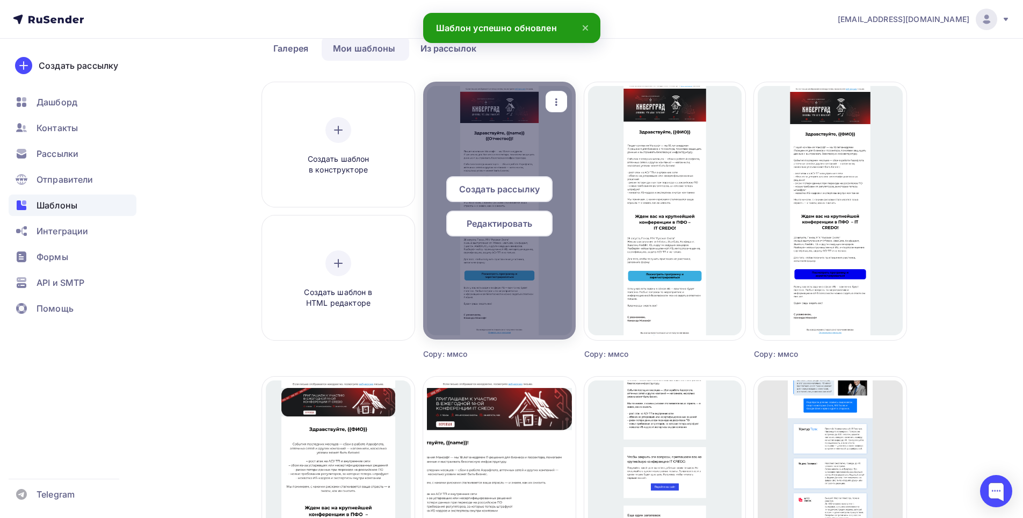
scroll to position [54, 0]
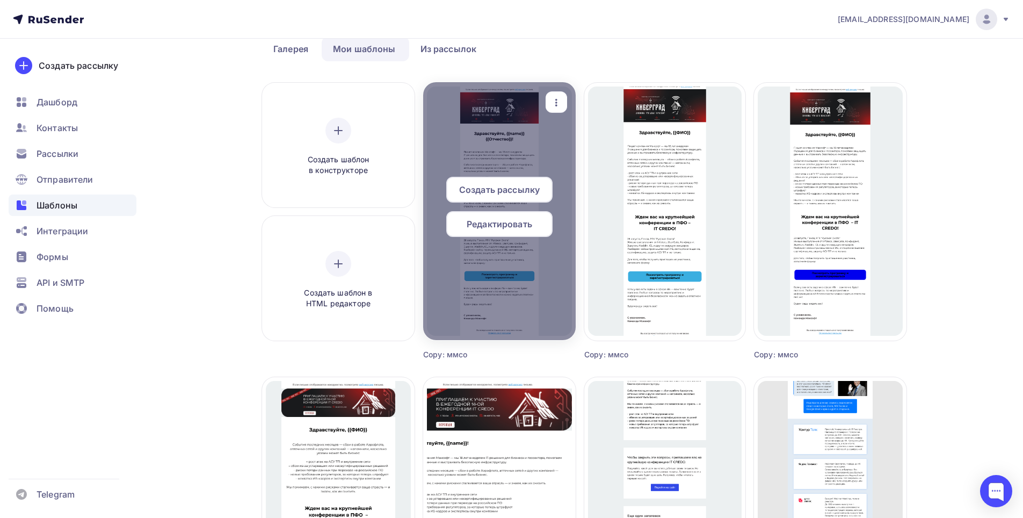
click at [553, 104] on icon "button" at bounding box center [556, 102] width 13 height 13
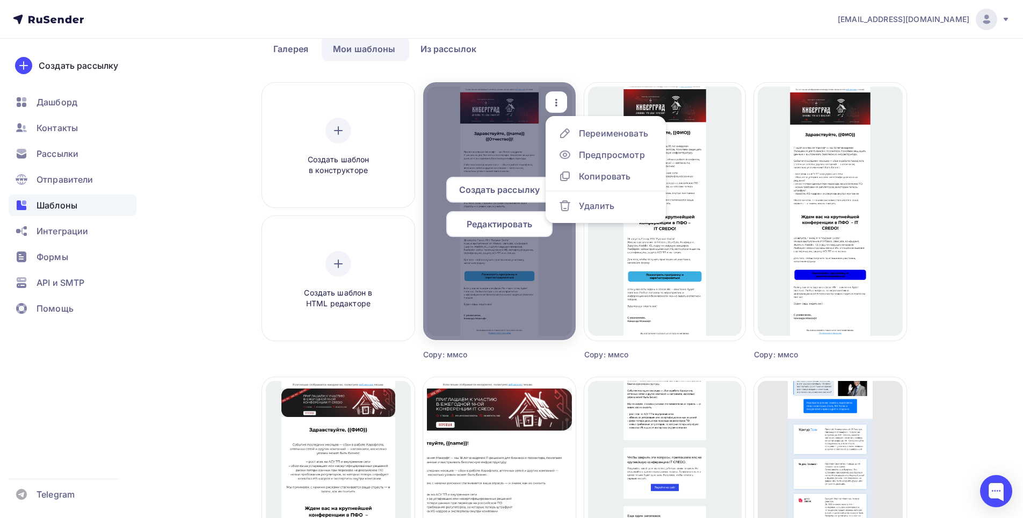
click at [516, 135] on div at bounding box center [499, 211] width 153 height 258
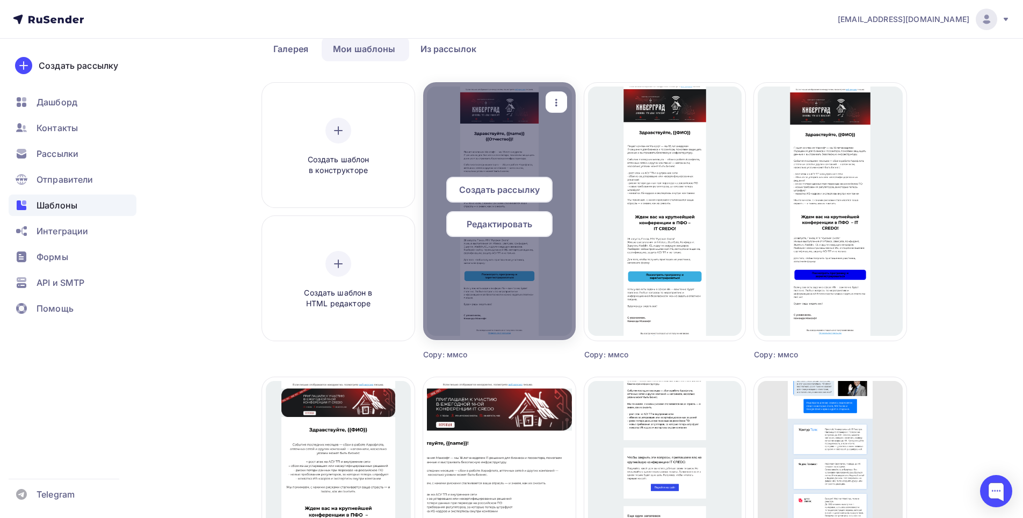
click at [558, 96] on icon "button" at bounding box center [556, 102] width 13 height 13
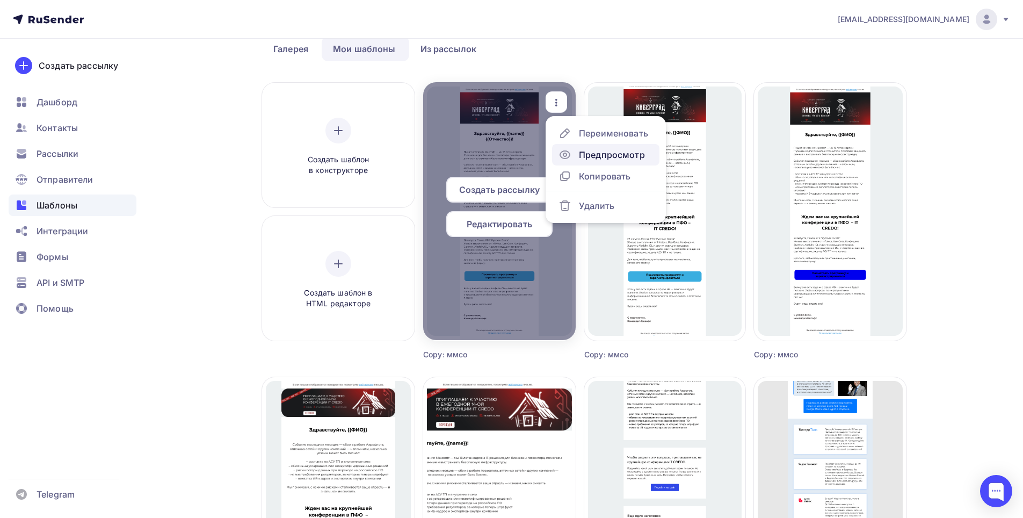
click at [584, 156] on div "Предпросмотр" at bounding box center [612, 154] width 66 height 13
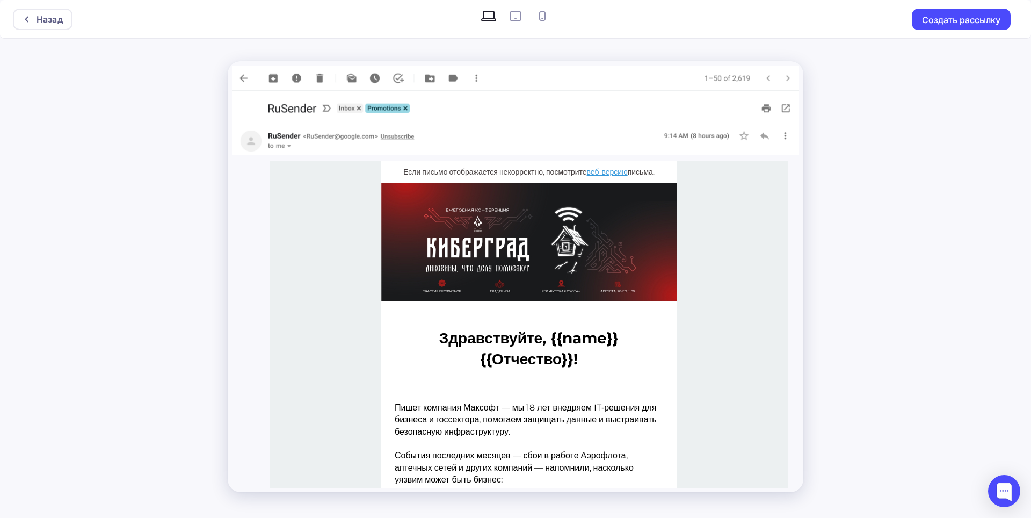
click at [894, 178] on div "Назад Создать рассылку" at bounding box center [515, 259] width 1031 height 518
click at [65, 15] on div "Назад" at bounding box center [43, 19] width 60 height 21
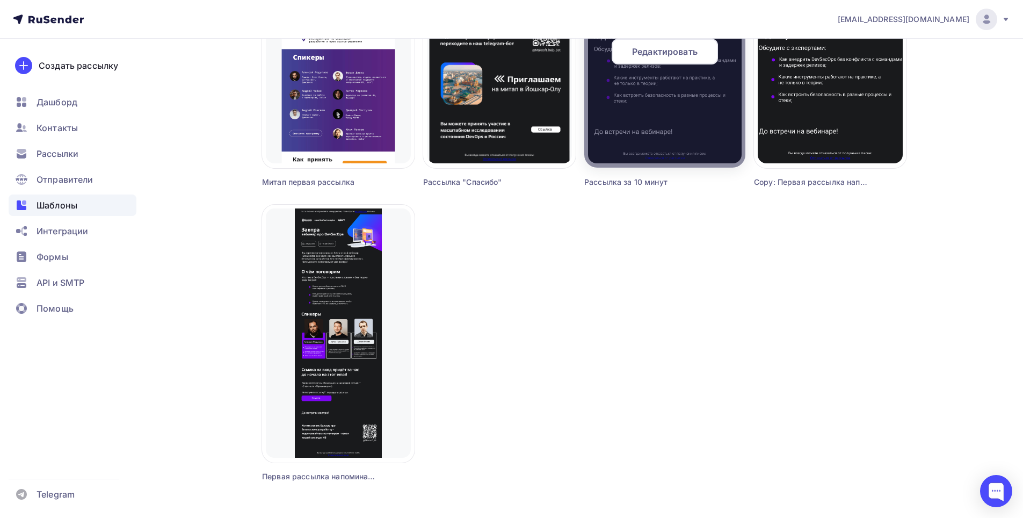
scroll to position [900, 0]
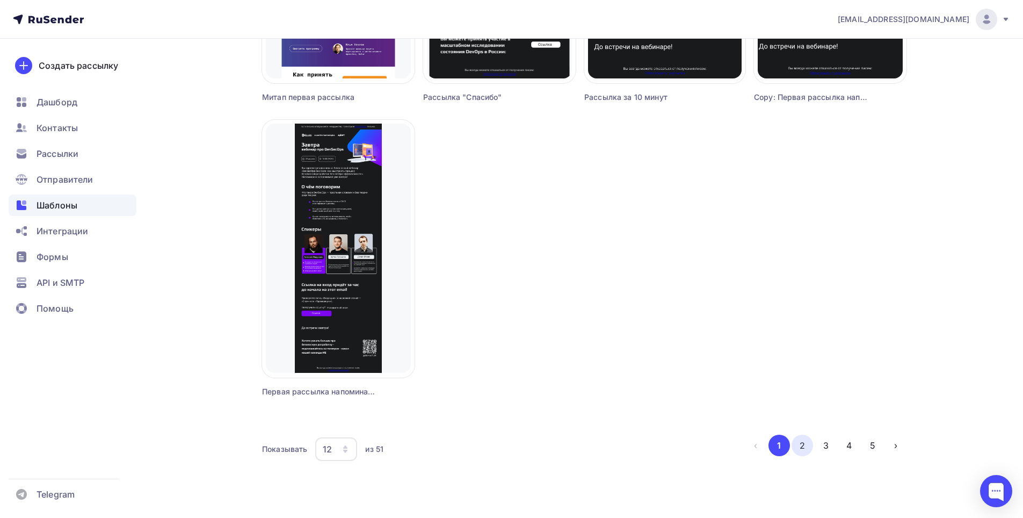
click at [805, 444] on button "2" at bounding box center [802, 445] width 21 height 21
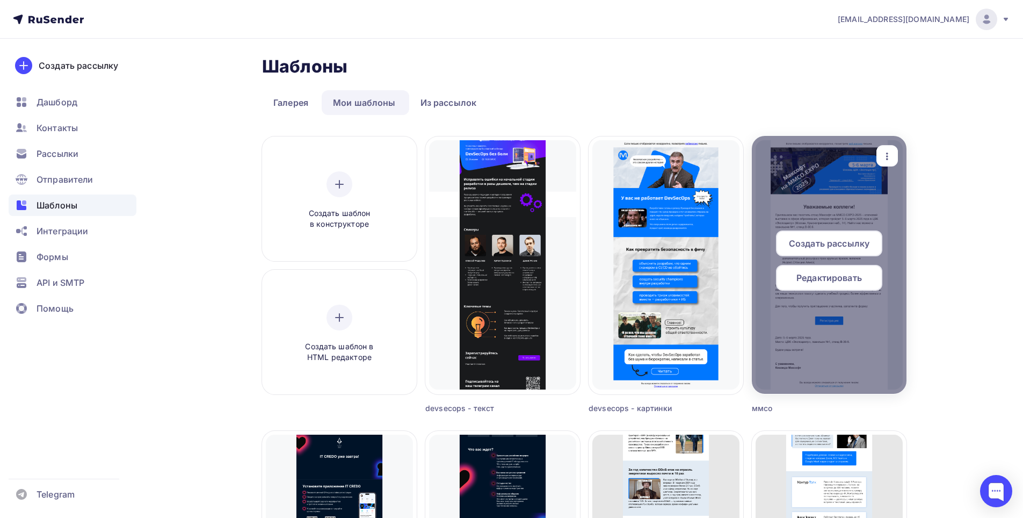
scroll to position [54, 0]
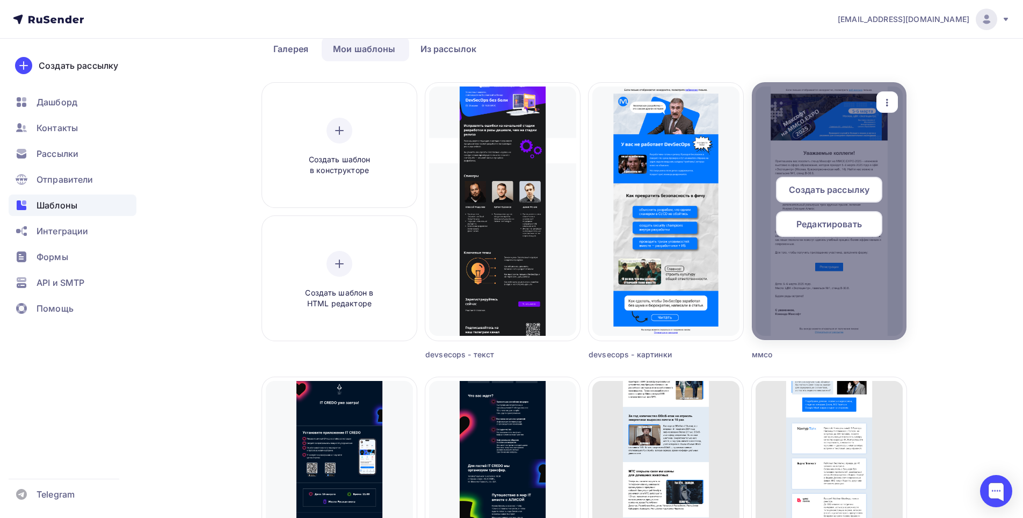
click at [849, 185] on span "Создать рассылку" at bounding box center [829, 189] width 81 height 13
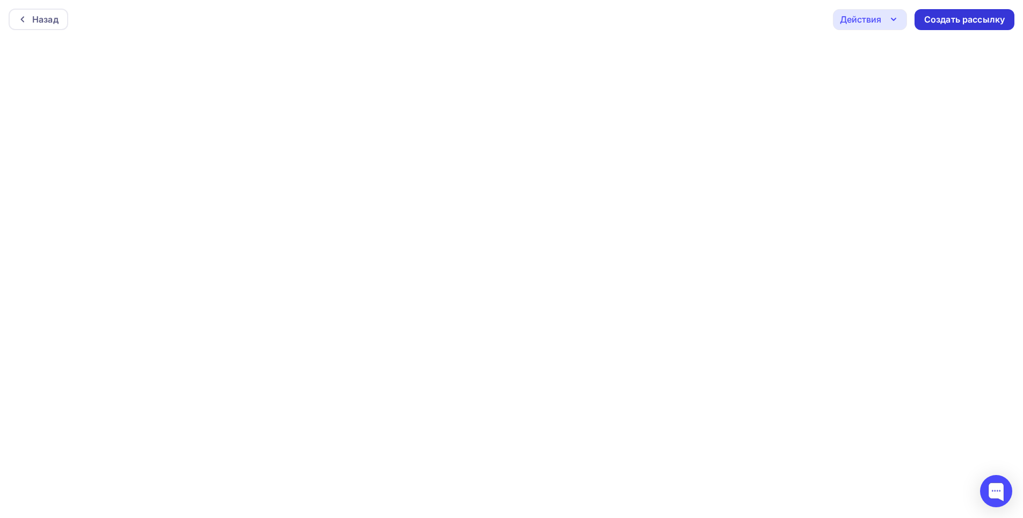
click at [955, 28] on div "Создать рассылку" at bounding box center [965, 19] width 100 height 21
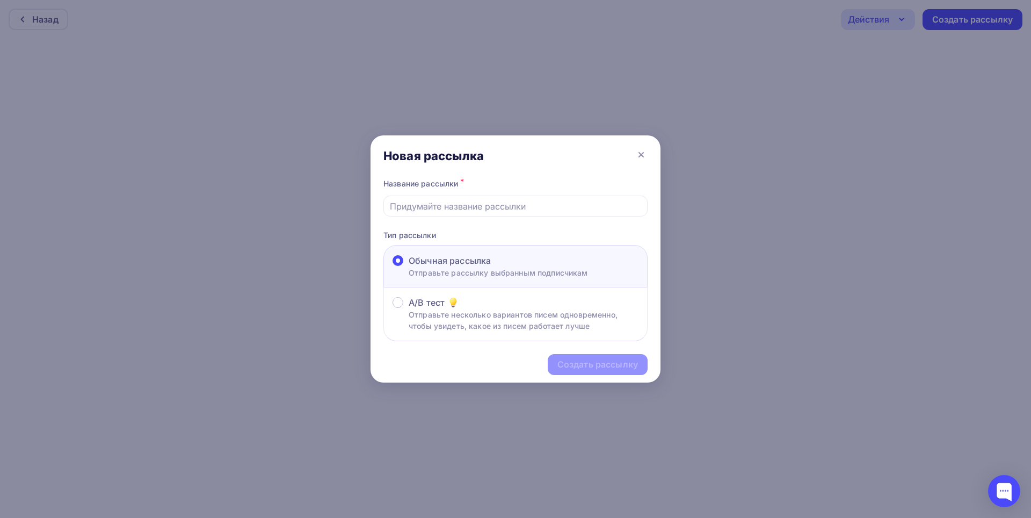
click at [715, 164] on div at bounding box center [515, 259] width 1031 height 518
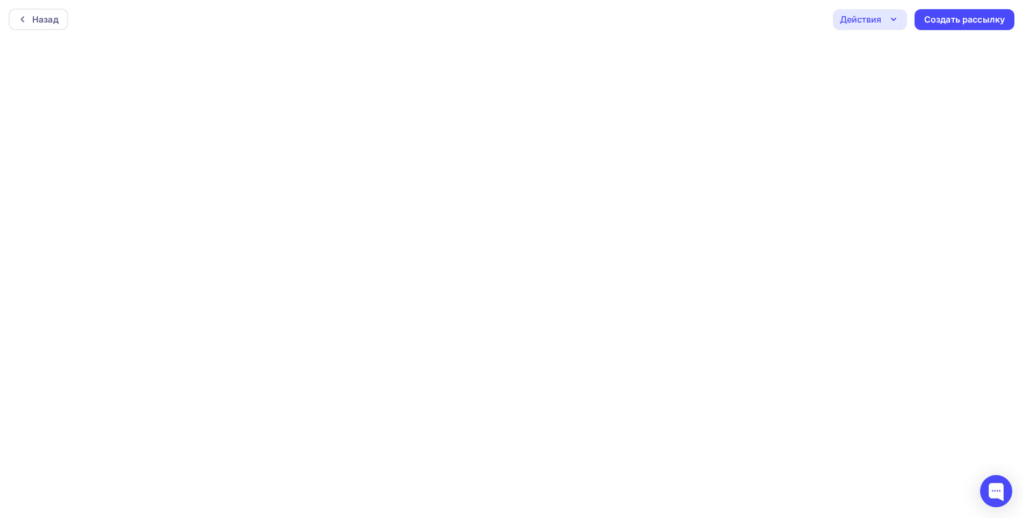
click at [862, 20] on div "Действия" at bounding box center [860, 19] width 41 height 13
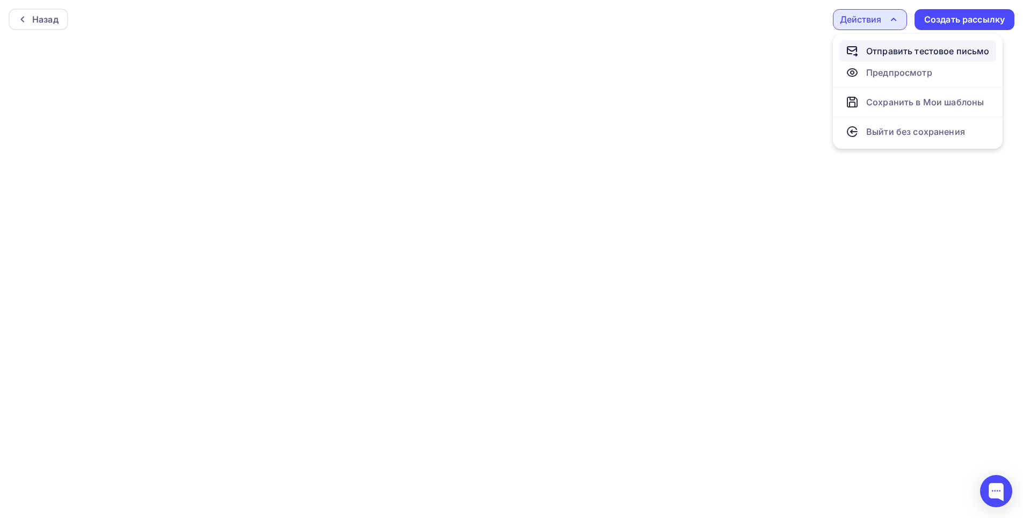
click at [898, 48] on div "Отправить тестовое письмо" at bounding box center [928, 51] width 124 height 13
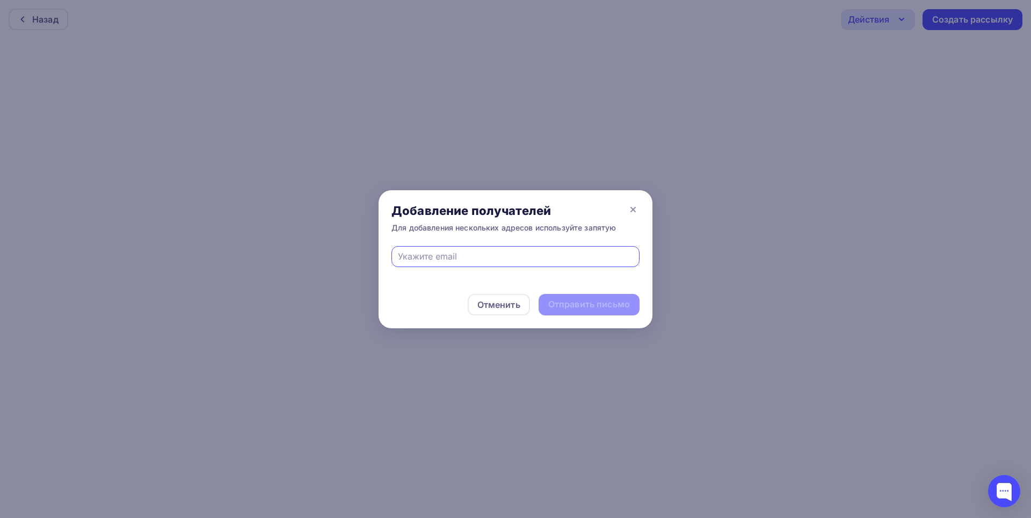
drag, startPoint x: 424, startPoint y: 254, endPoint x: 418, endPoint y: 258, distance: 7.3
click at [424, 254] on input "text" at bounding box center [516, 256] width 236 height 13
type input "[EMAIL_ADDRESS][DOMAIN_NAME]"
click at [579, 313] on div "Отправить письмо" at bounding box center [589, 304] width 101 height 21
